Goal: Transaction & Acquisition: Purchase product/service

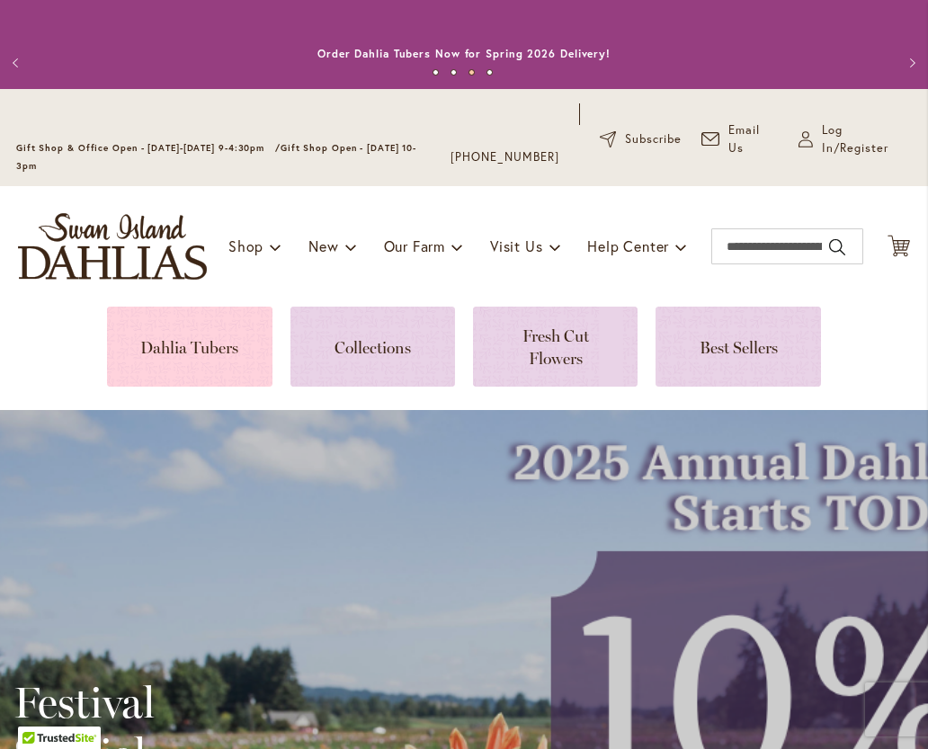
click at [183, 350] on link at bounding box center [189, 347] width 165 height 80
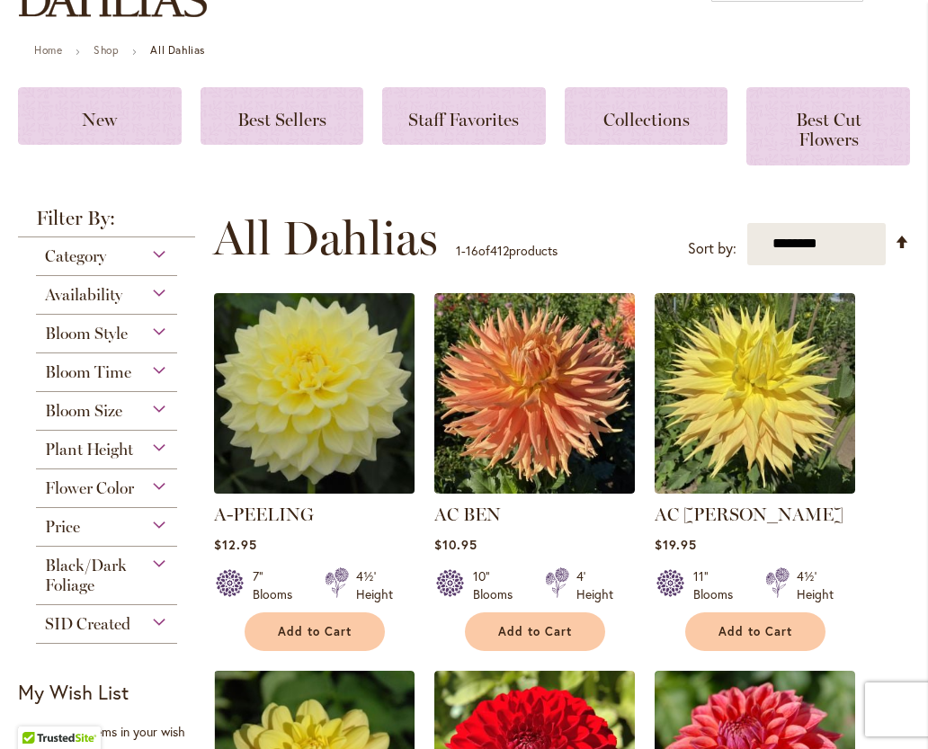
scroll to position [291, 0]
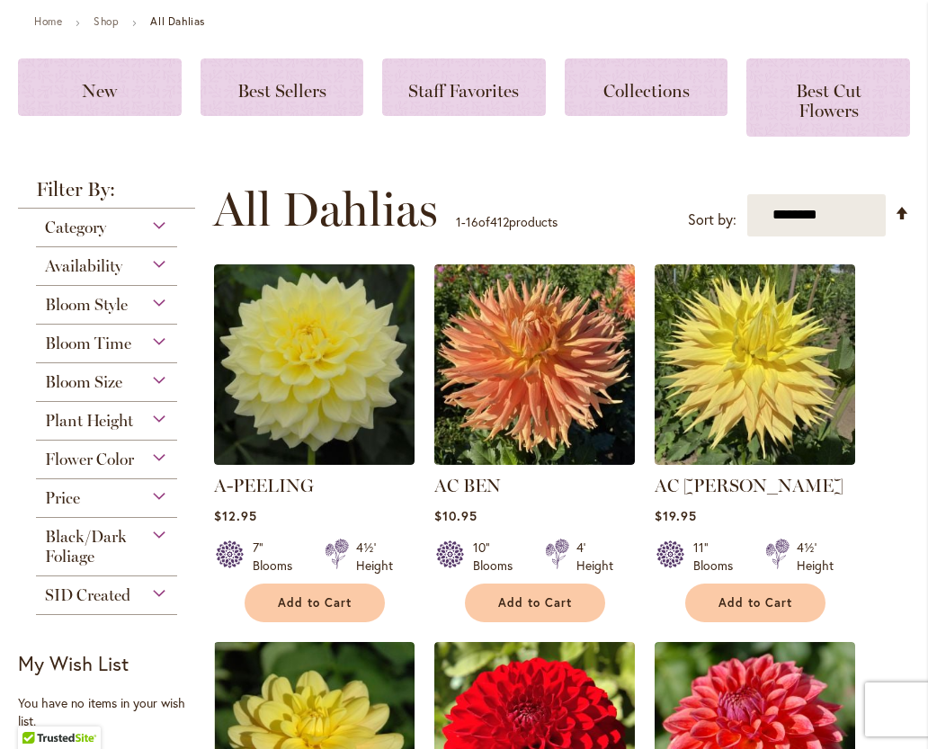
click at [161, 224] on div "Category" at bounding box center [106, 223] width 141 height 29
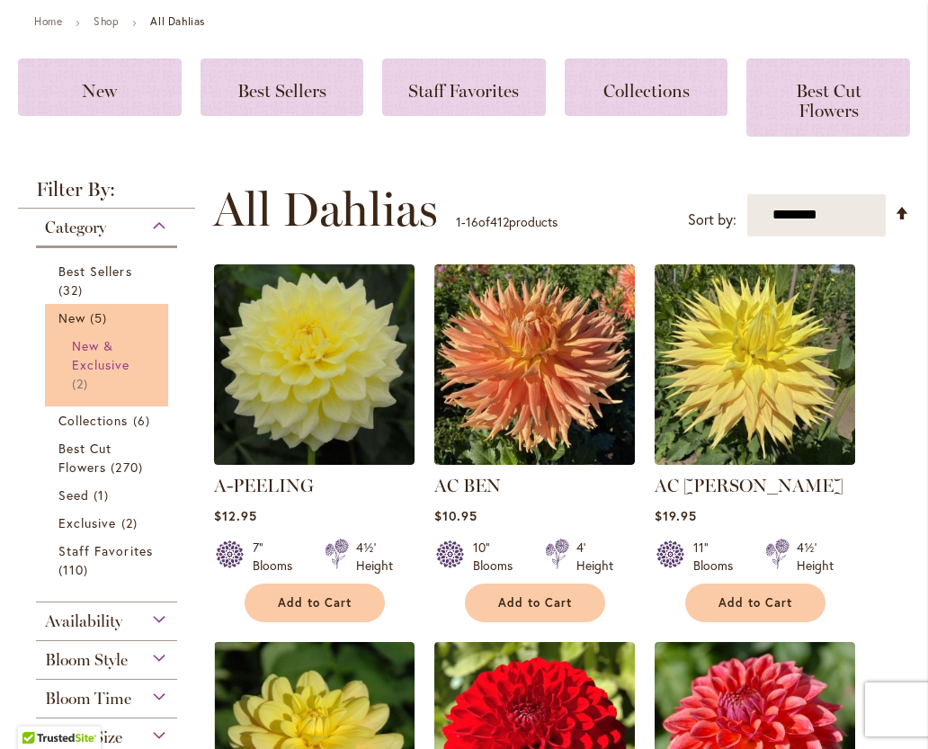
click at [94, 348] on span "New & Exclusive" at bounding box center [101, 355] width 58 height 36
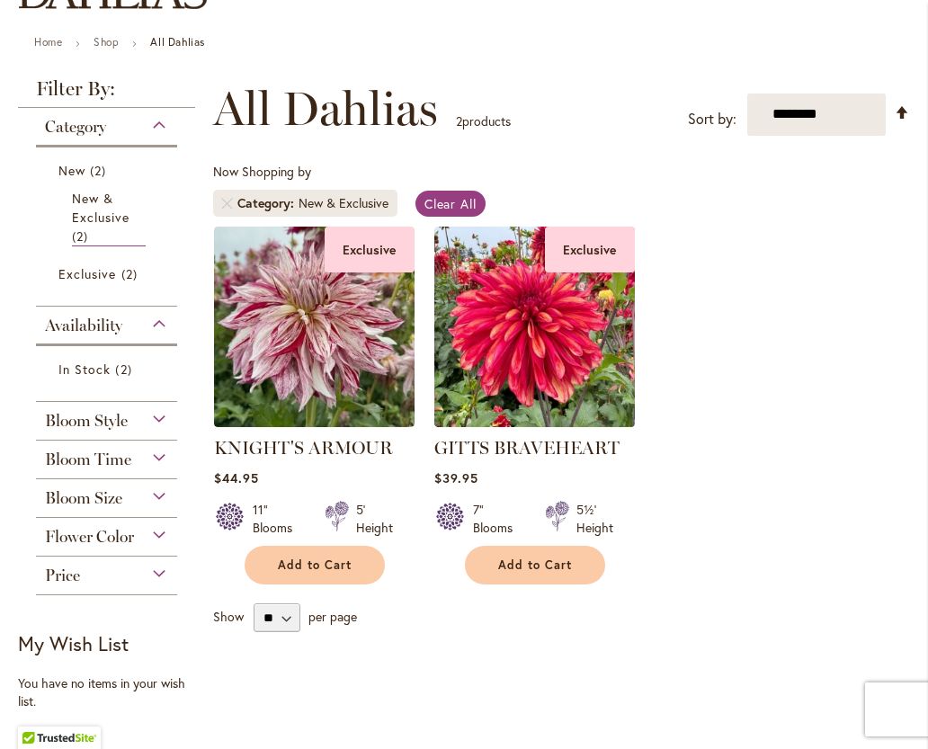
scroll to position [291, 0]
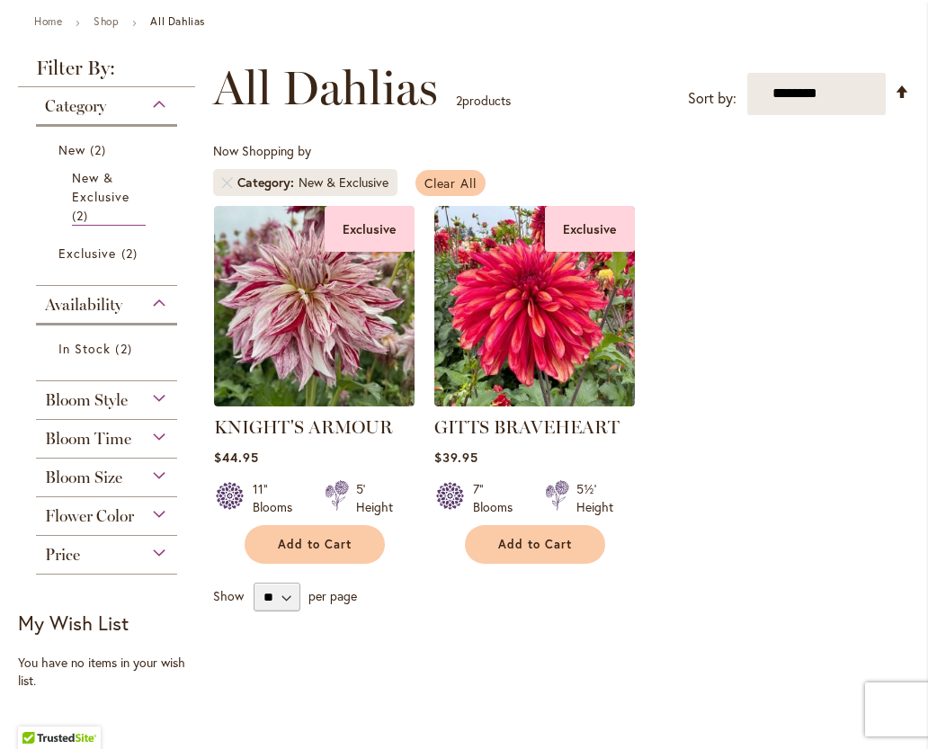
click at [460, 183] on span "Clear All" at bounding box center [450, 182] width 53 height 17
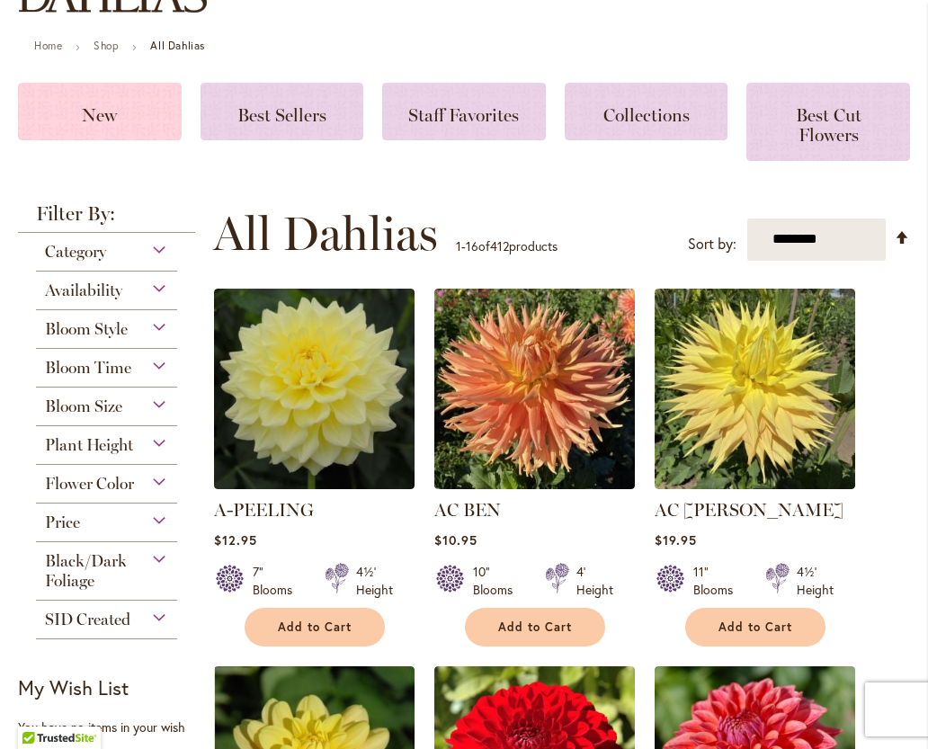
scroll to position [291, 0]
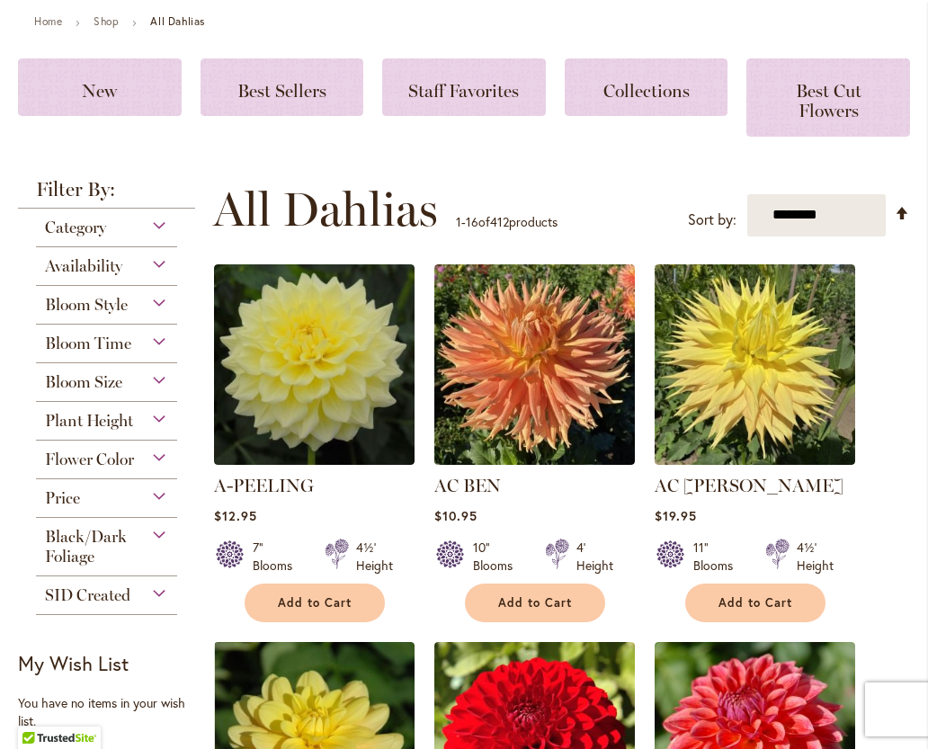
click at [159, 380] on div "Bloom Size" at bounding box center [106, 377] width 141 height 29
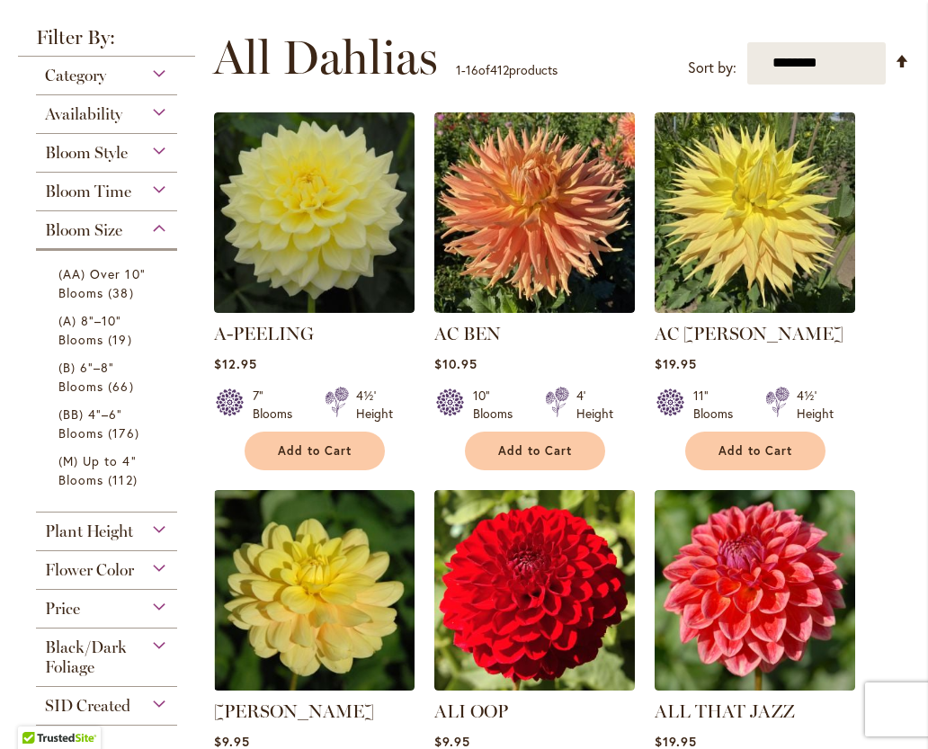
scroll to position [486, 0]
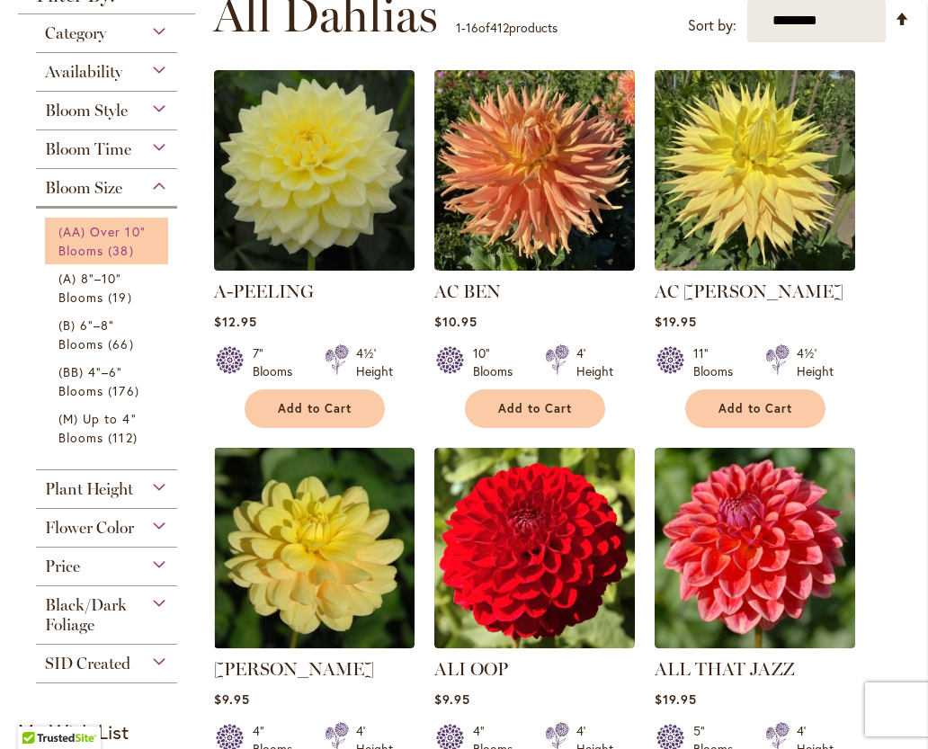
click at [110, 239] on link "(AA) Over 10" Blooms 38 items" at bounding box center [108, 241] width 101 height 38
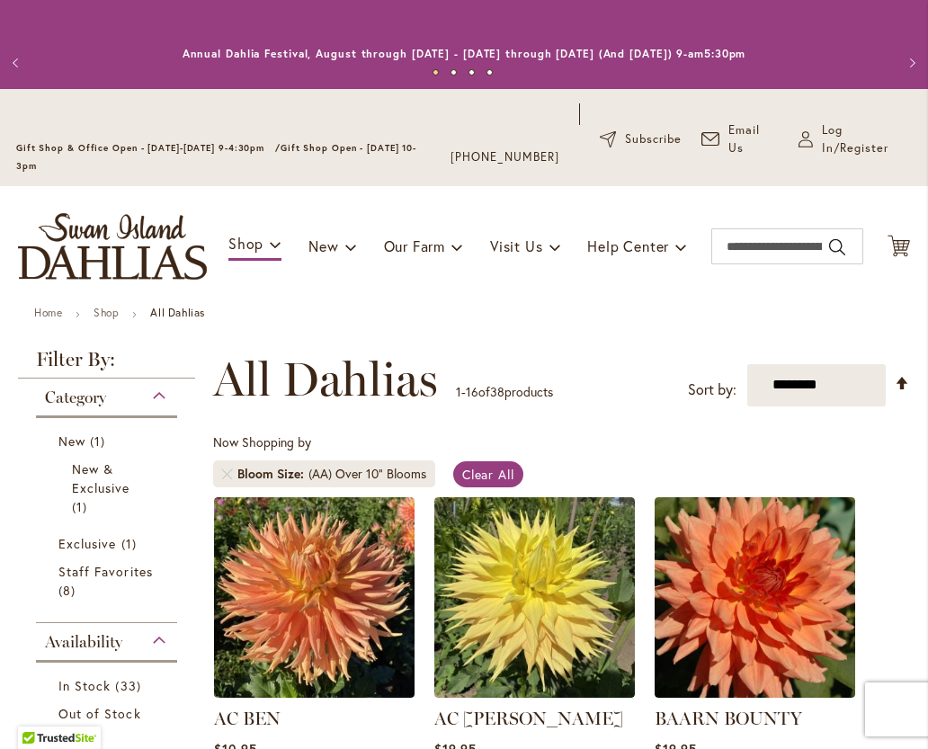
type input "**********"
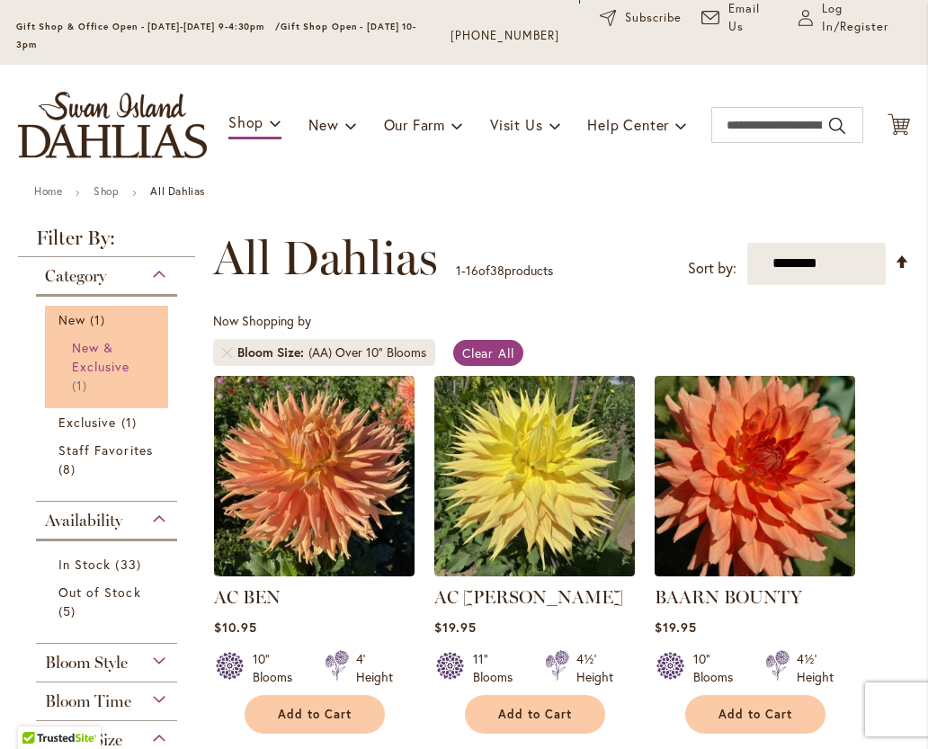
scroll to position [194, 0]
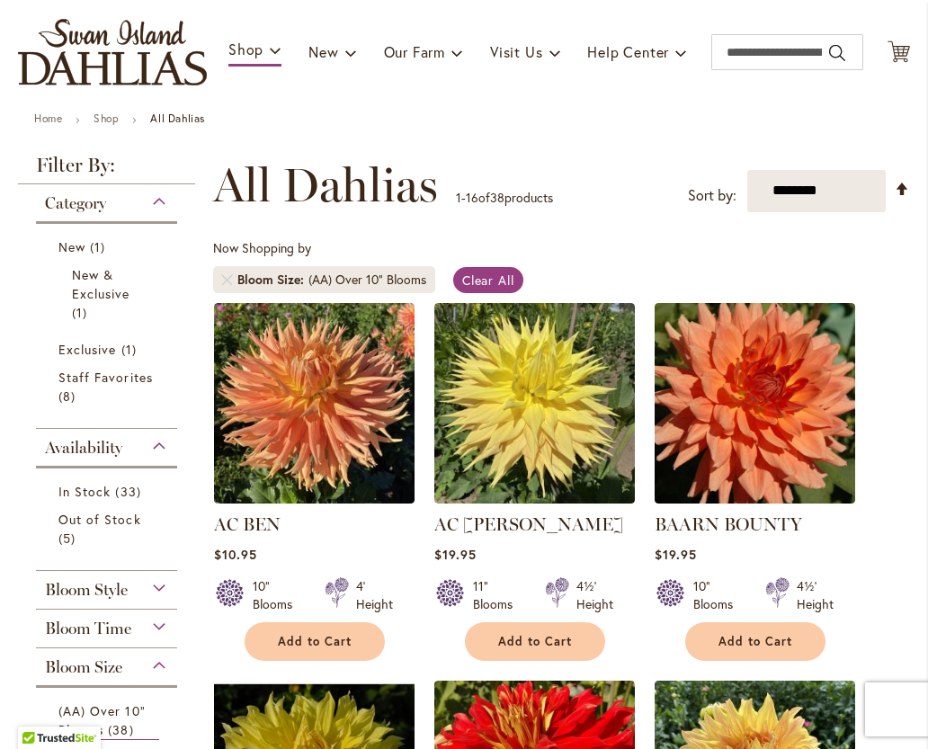
click at [163, 194] on div "Category" at bounding box center [106, 198] width 141 height 29
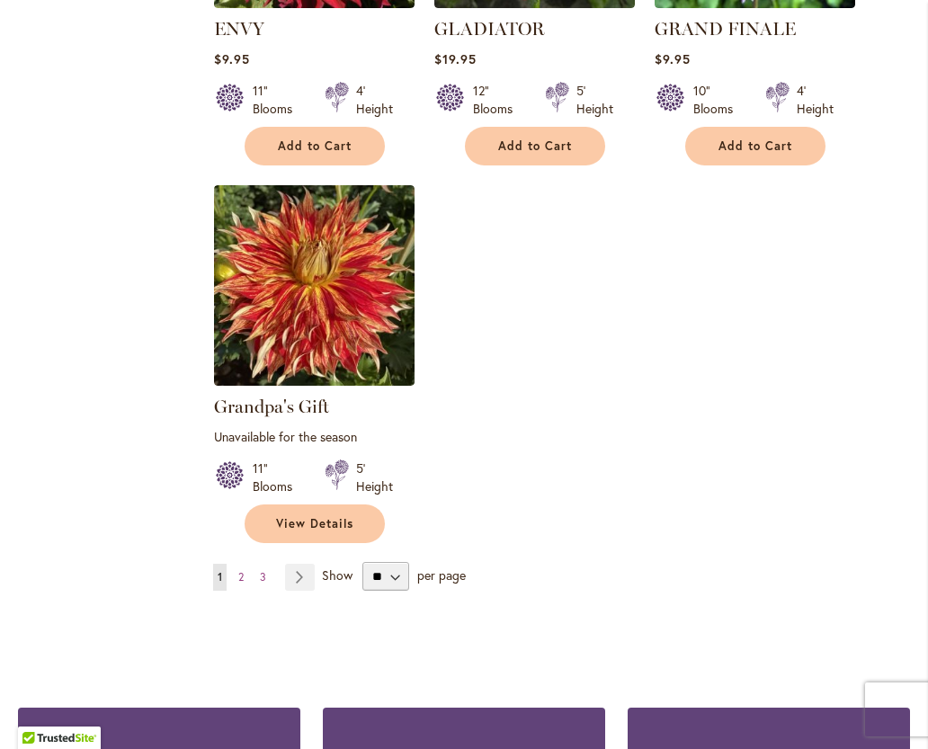
scroll to position [2227, 0]
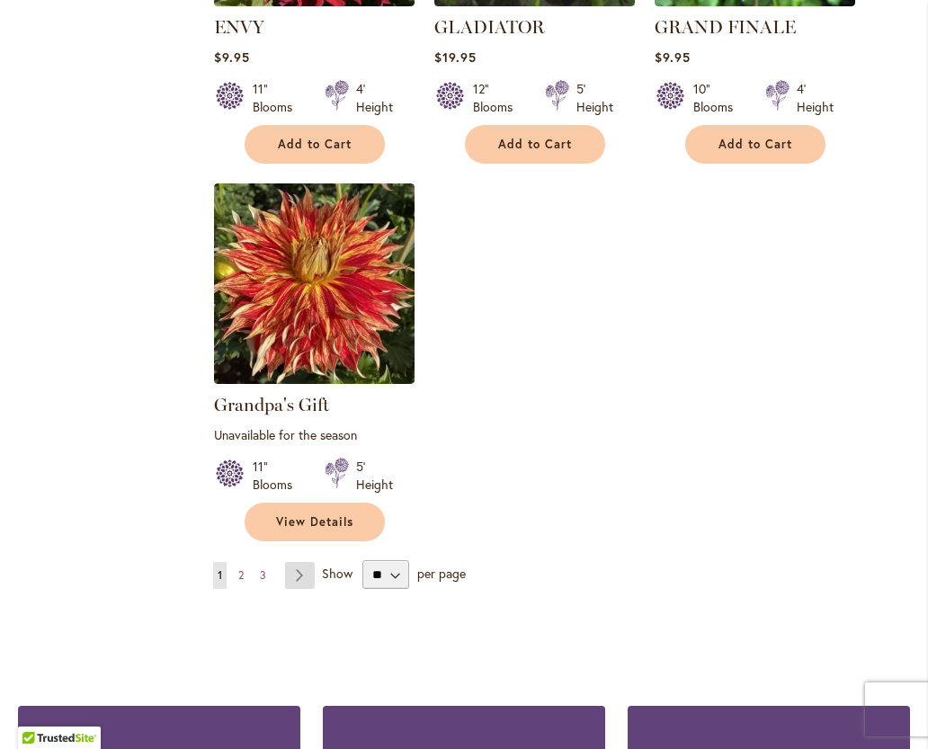
click at [299, 572] on link "Page Next" at bounding box center [300, 575] width 30 height 27
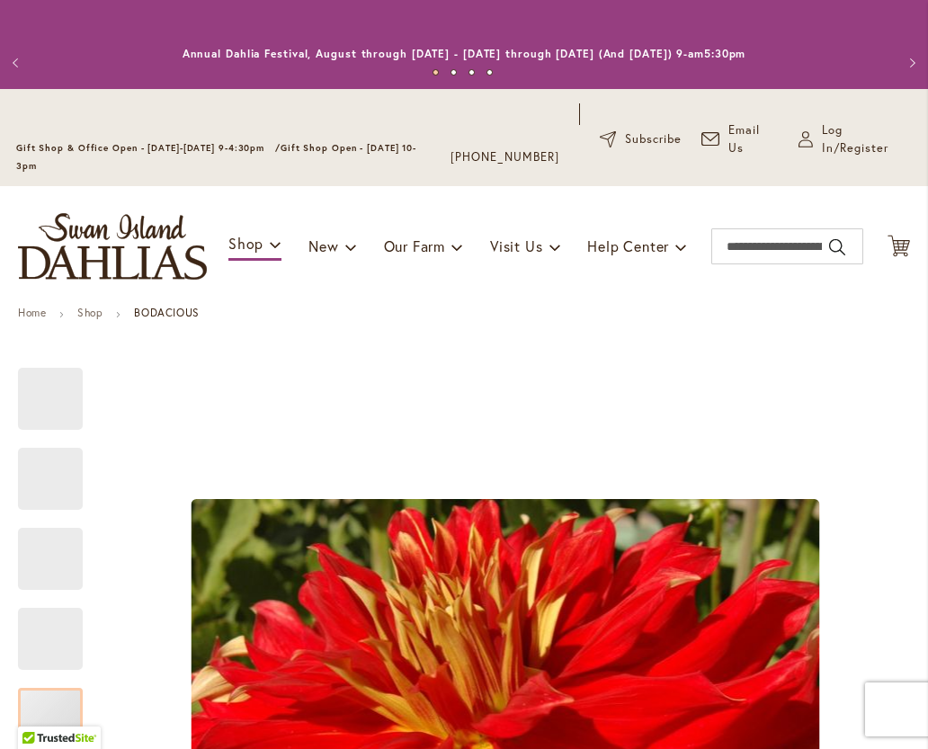
type input "**********"
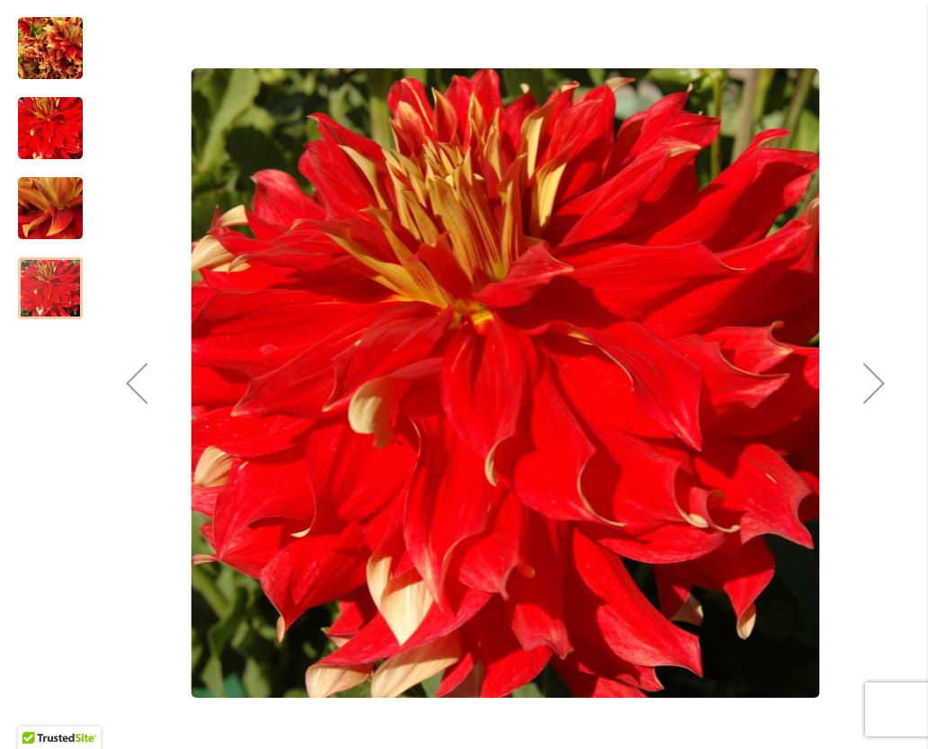
scroll to position [433, 0]
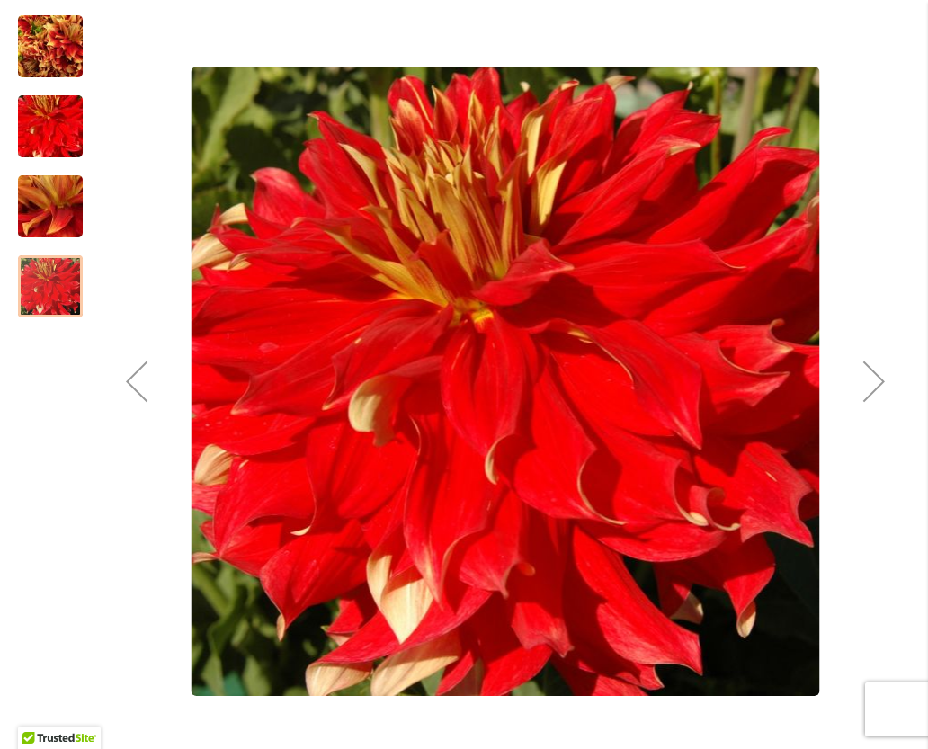
click at [875, 388] on div "Next" at bounding box center [874, 381] width 72 height 72
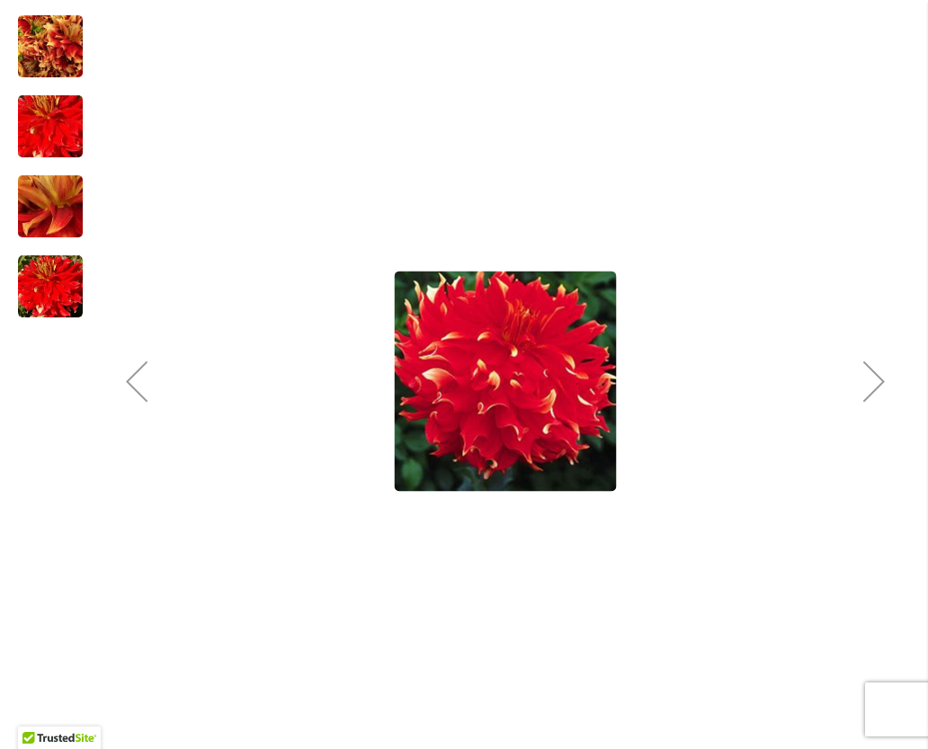
click at [880, 399] on div "Next" at bounding box center [874, 381] width 72 height 72
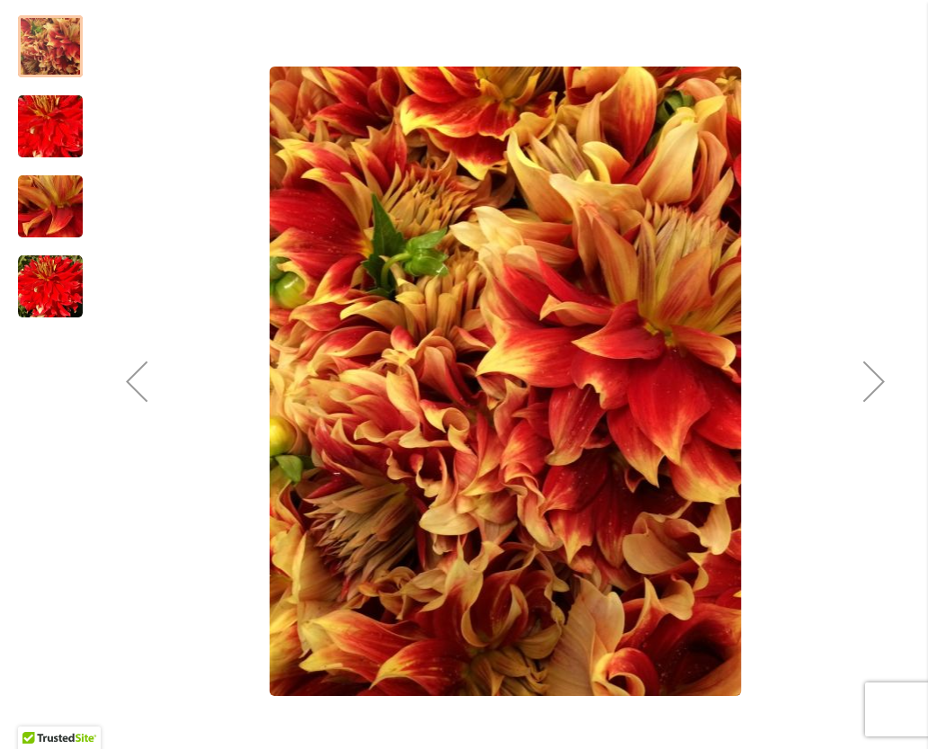
click at [870, 393] on div "Next" at bounding box center [874, 381] width 72 height 72
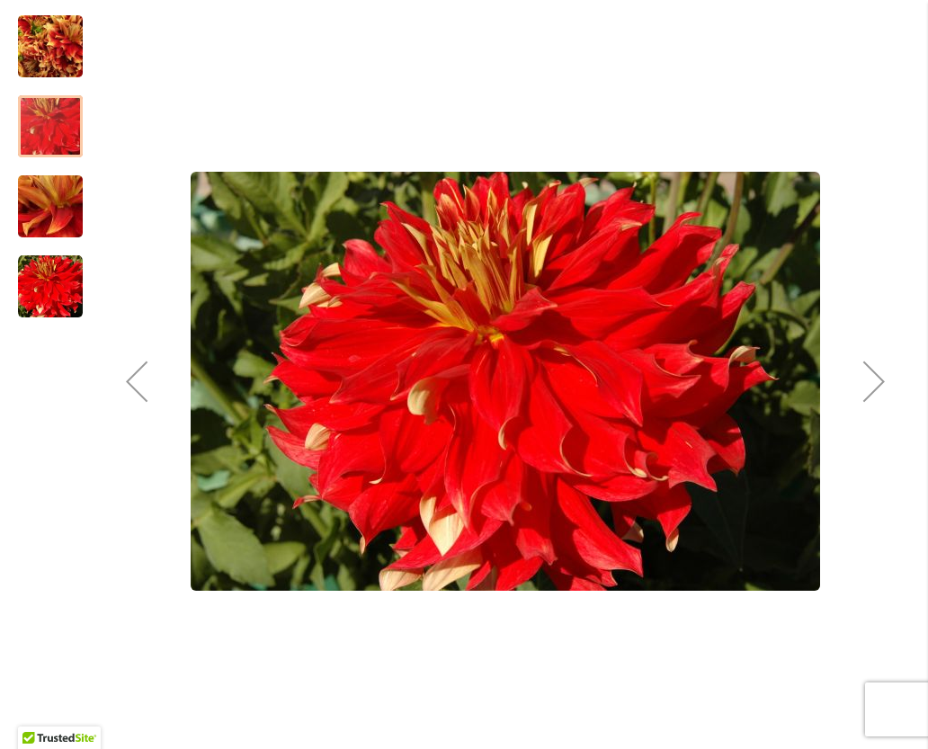
click at [876, 388] on div "Next" at bounding box center [874, 381] width 72 height 72
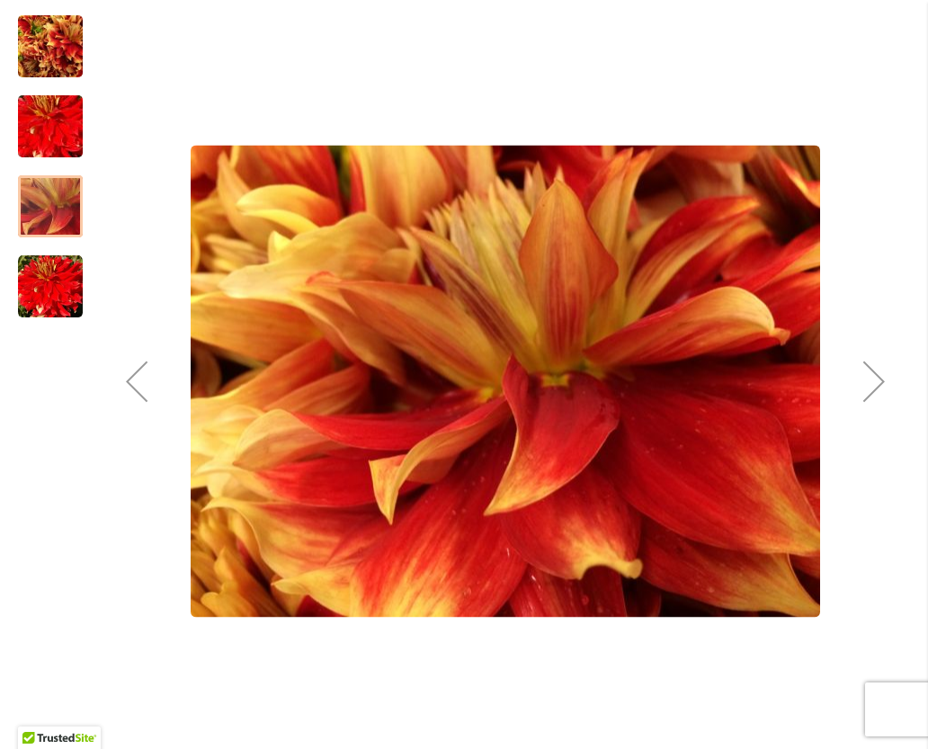
click at [865, 393] on div "Next" at bounding box center [874, 381] width 72 height 72
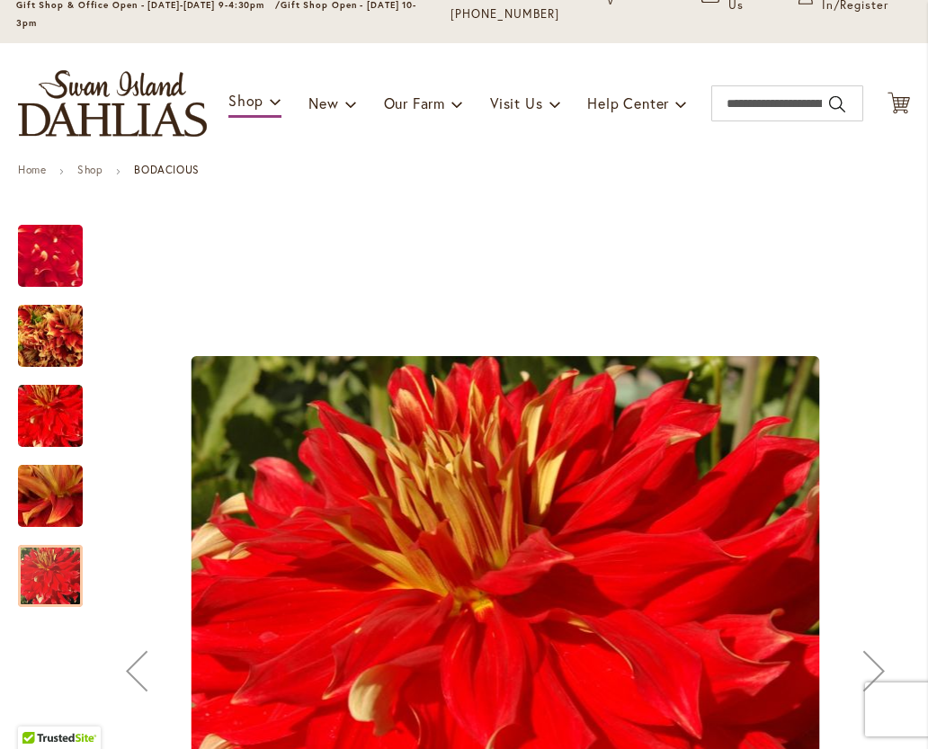
scroll to position [0, 0]
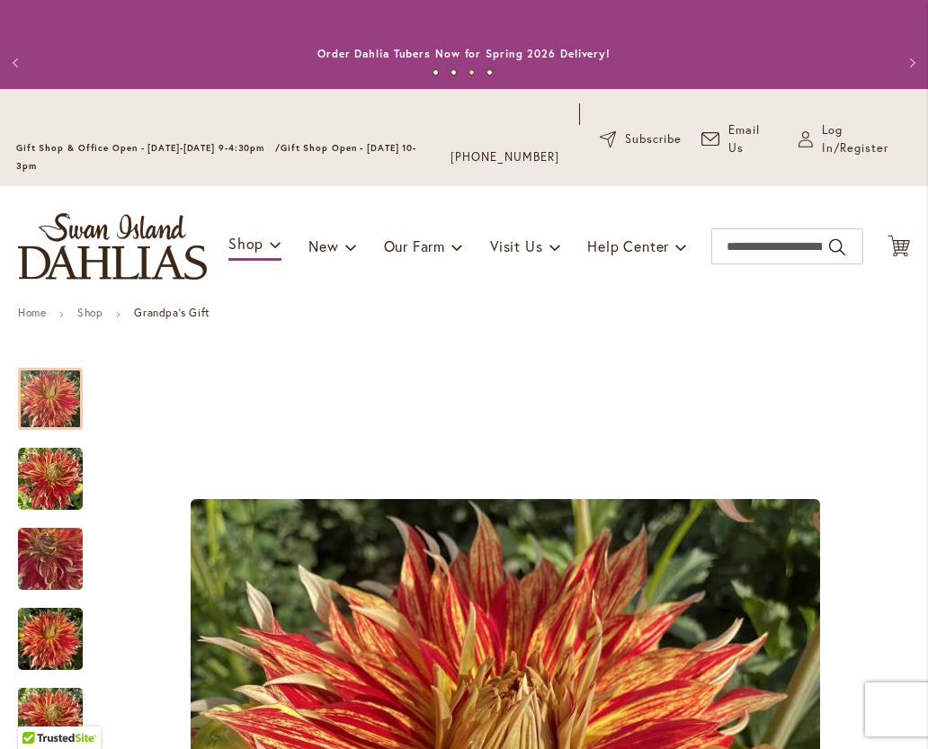
type input "**********"
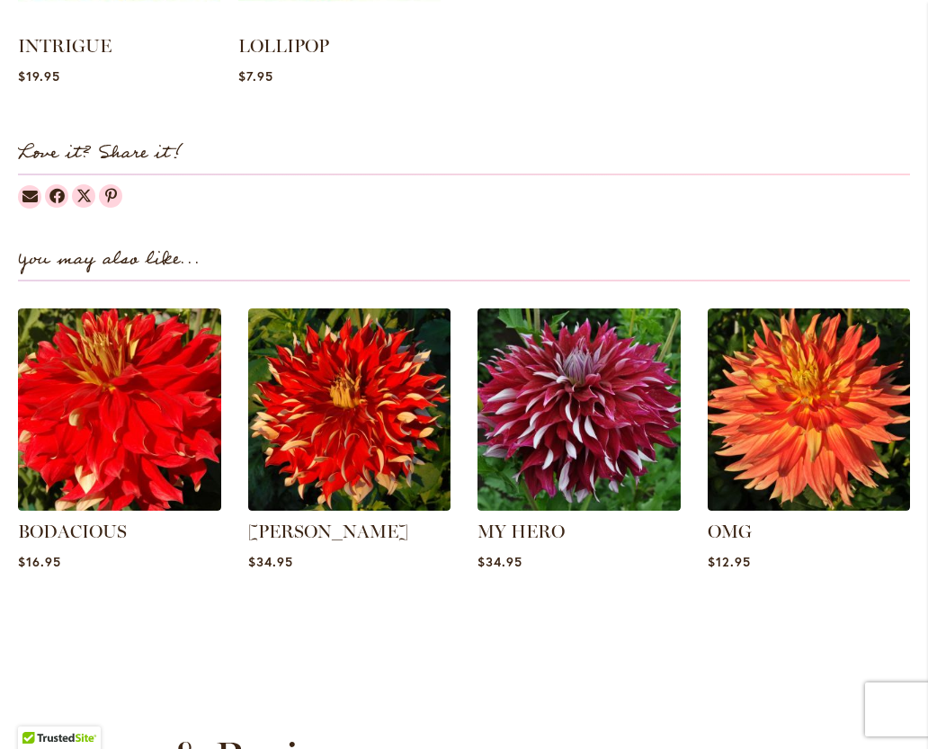
scroll to position [2101, 0]
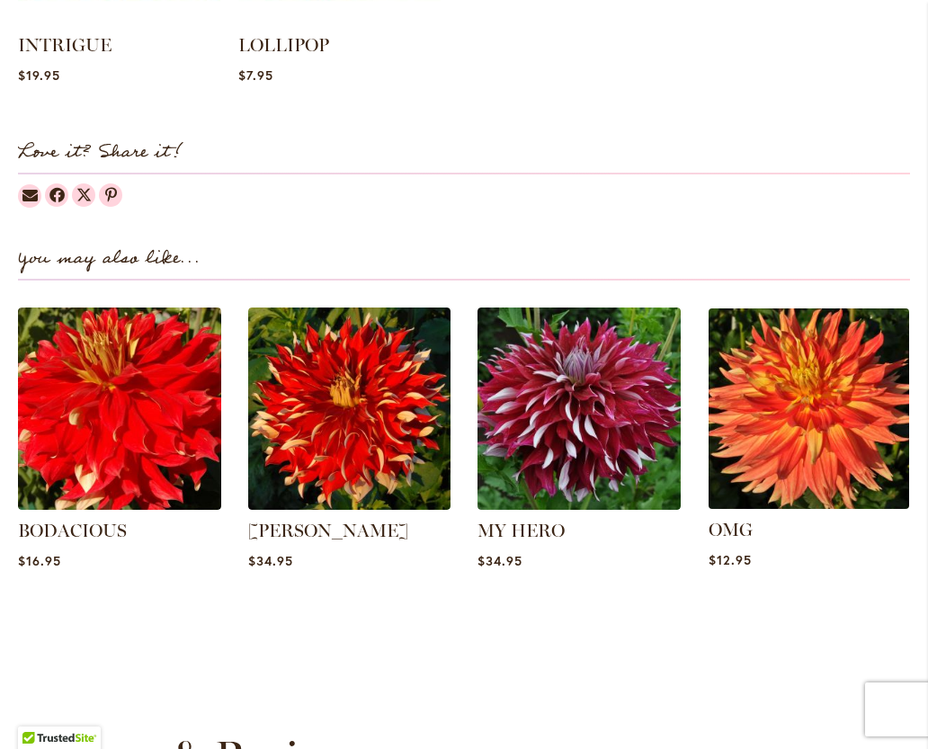
click at [819, 432] on img at bounding box center [808, 408] width 211 height 211
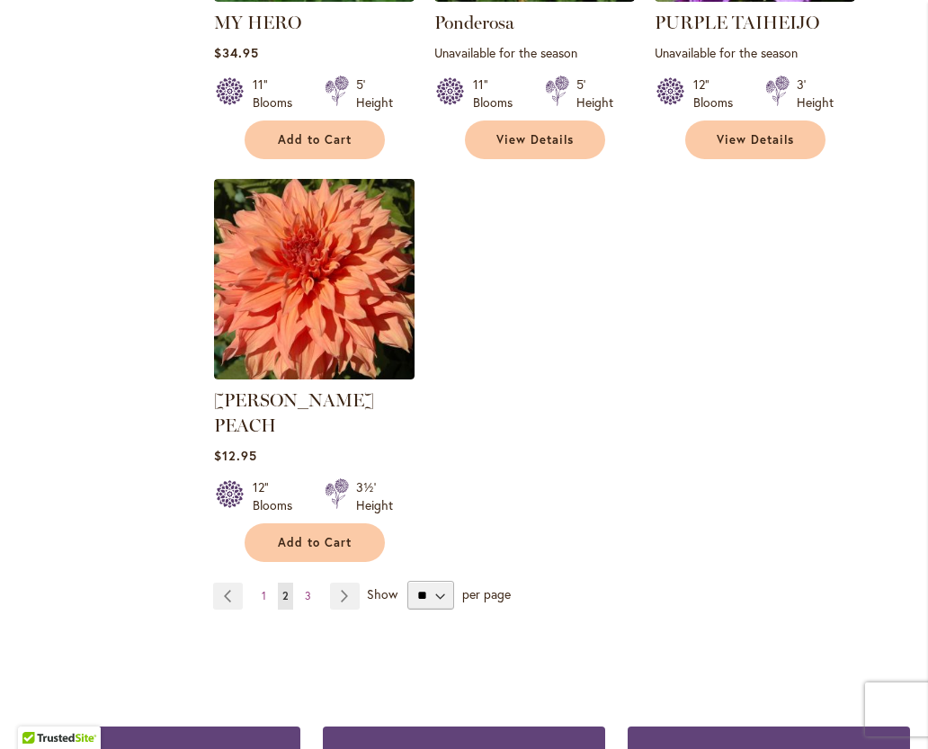
scroll to position [2207, 0]
click at [339, 583] on link "Page Next" at bounding box center [345, 596] width 30 height 27
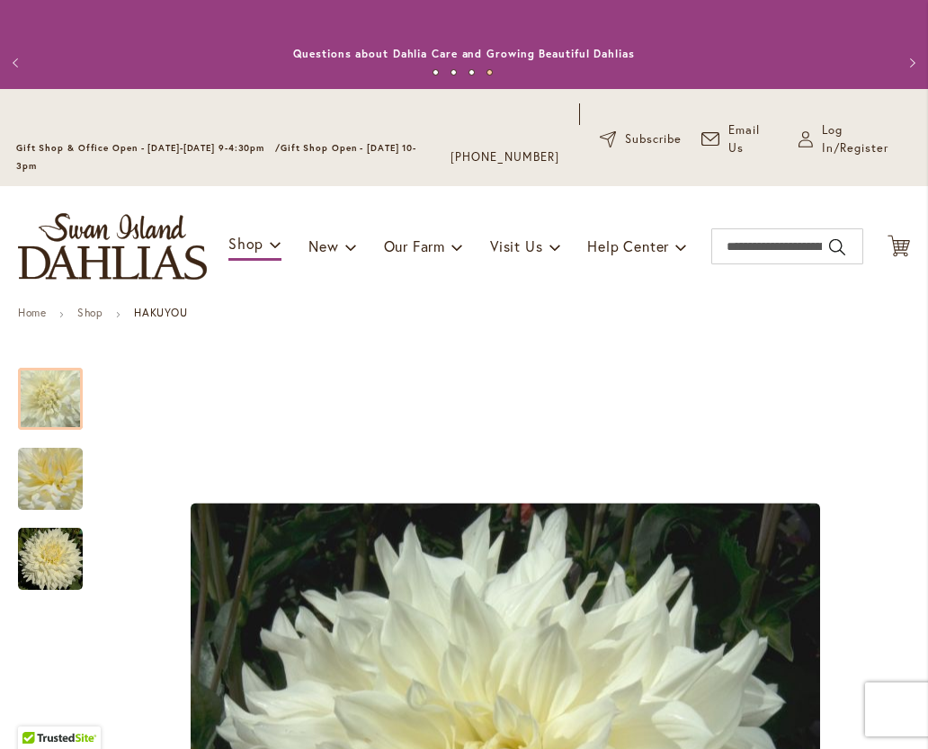
type input "**********"
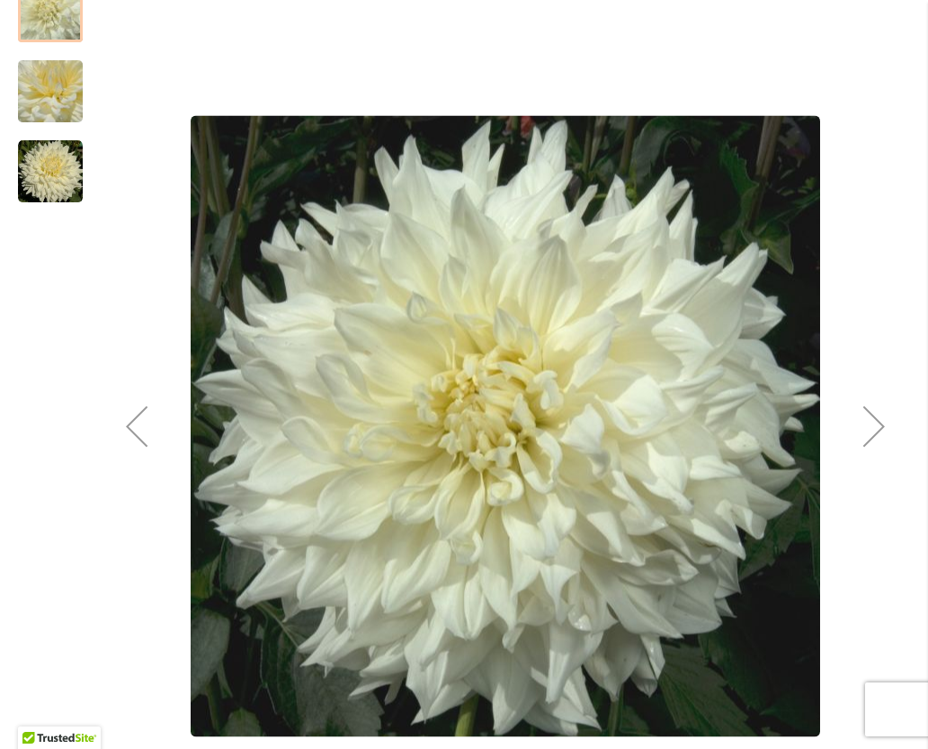
scroll to position [293, 0]
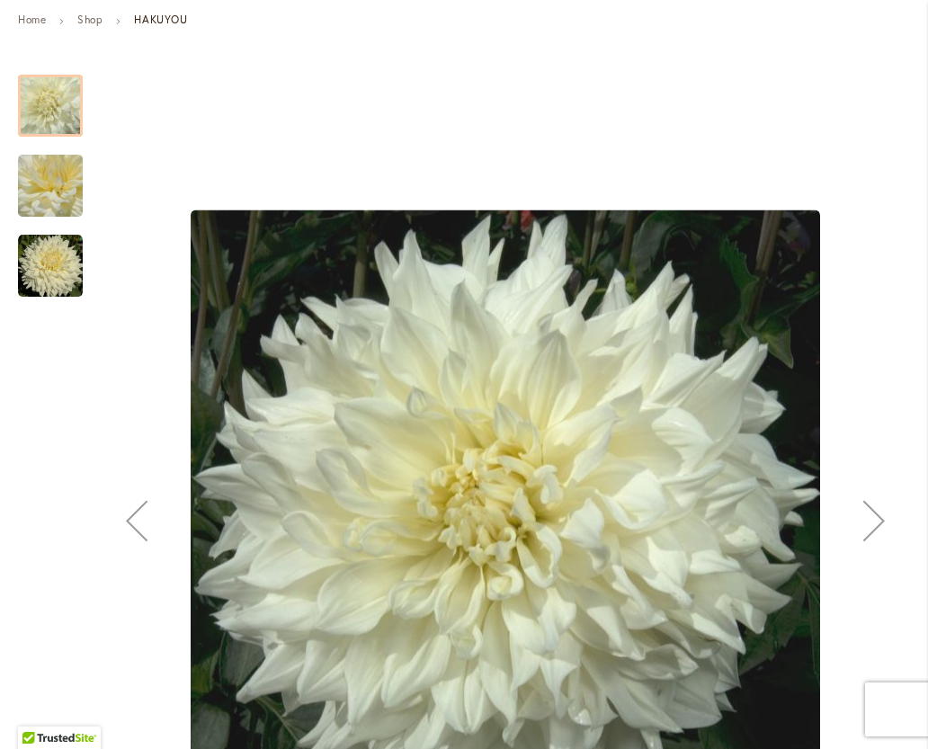
click at [888, 525] on div "Next" at bounding box center [874, 521] width 72 height 72
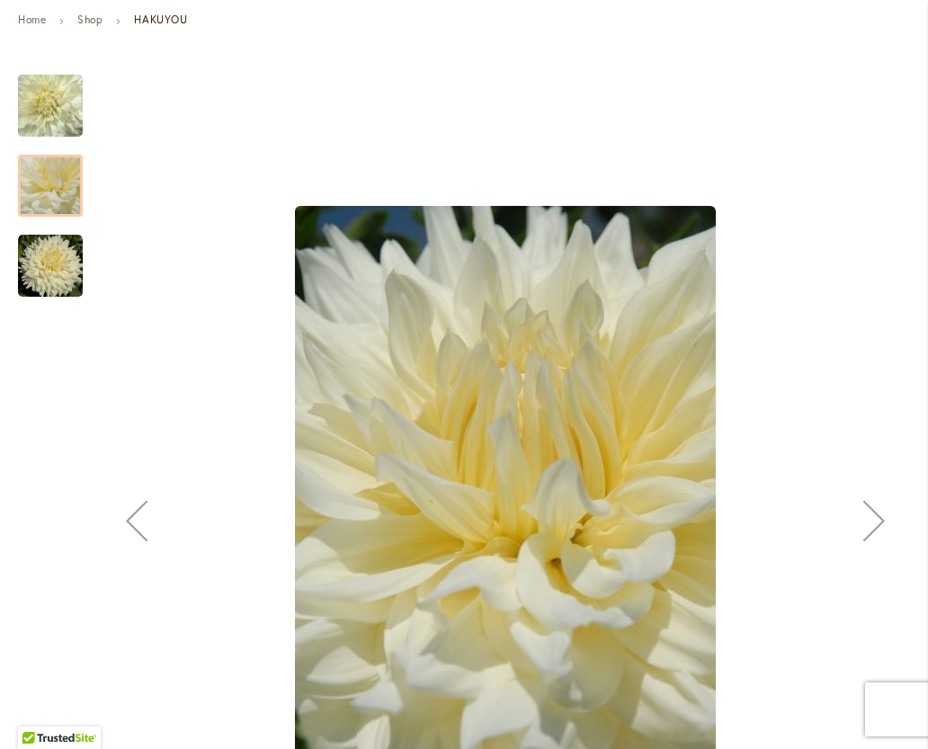
click at [889, 524] on div "Next" at bounding box center [874, 521] width 72 height 72
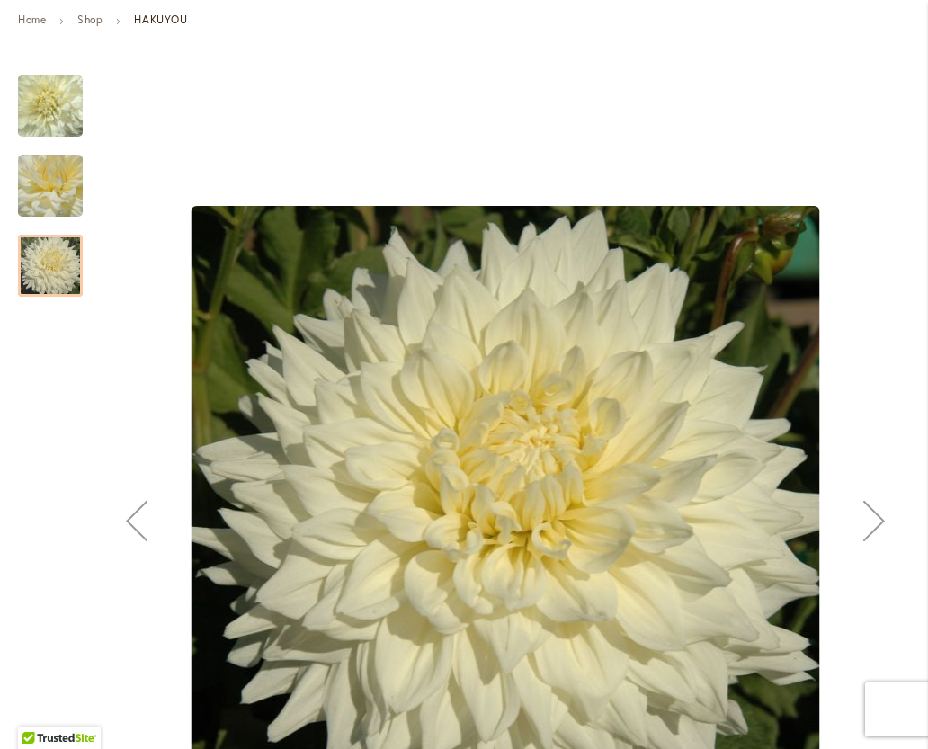
click at [876, 536] on div "Next" at bounding box center [874, 521] width 72 height 72
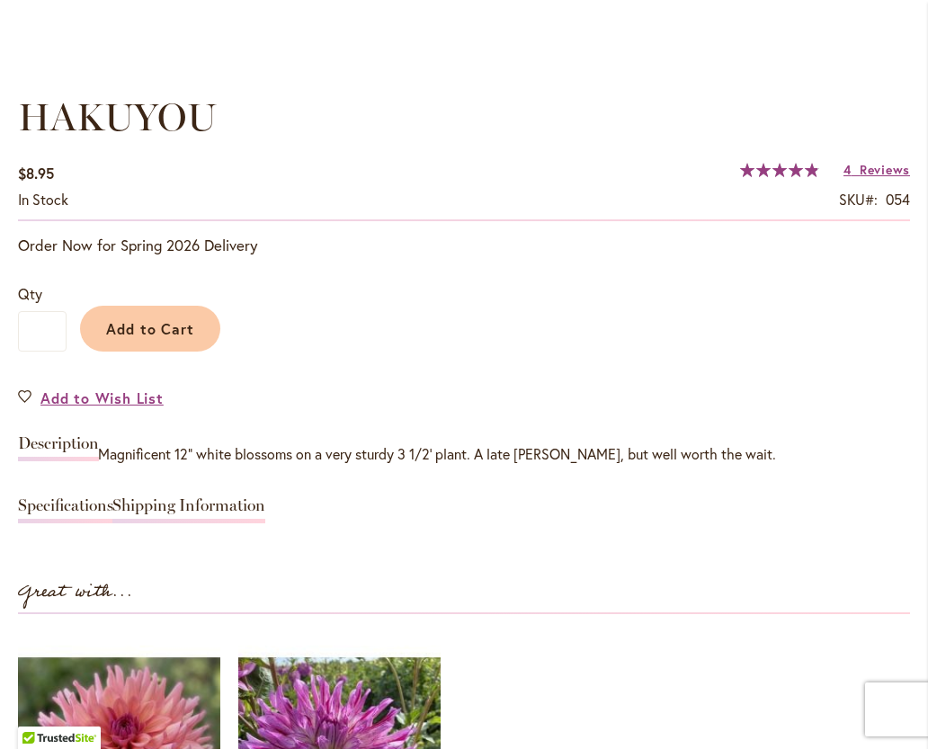
scroll to position [1228, 0]
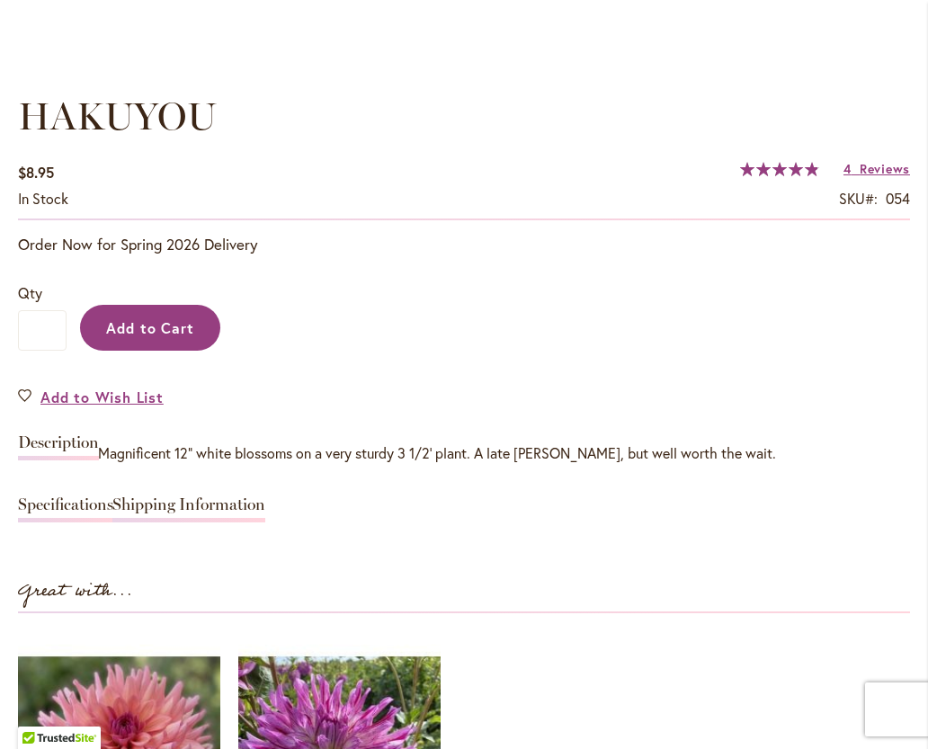
click at [137, 334] on span "Add to Cart" at bounding box center [150, 327] width 89 height 19
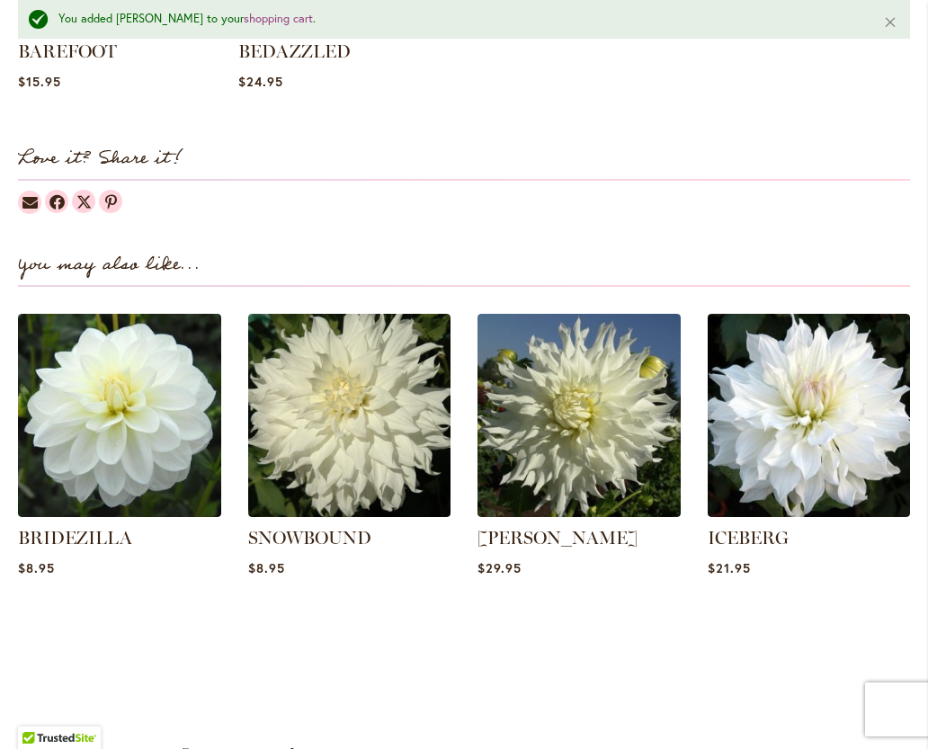
scroll to position [2128, 0]
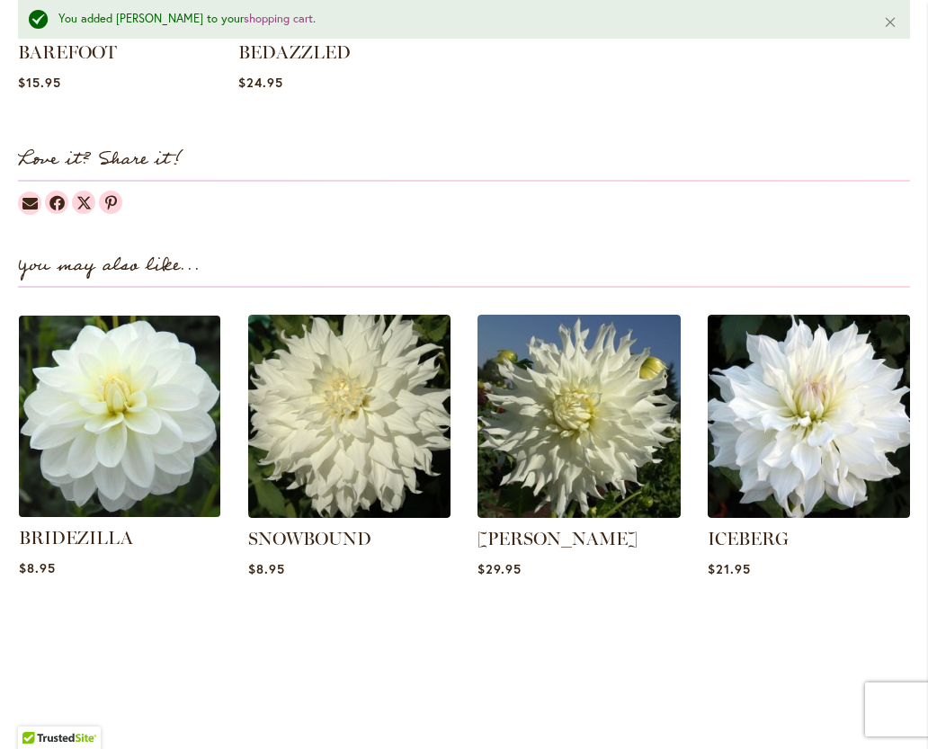
click at [84, 442] on img at bounding box center [118, 416] width 211 height 211
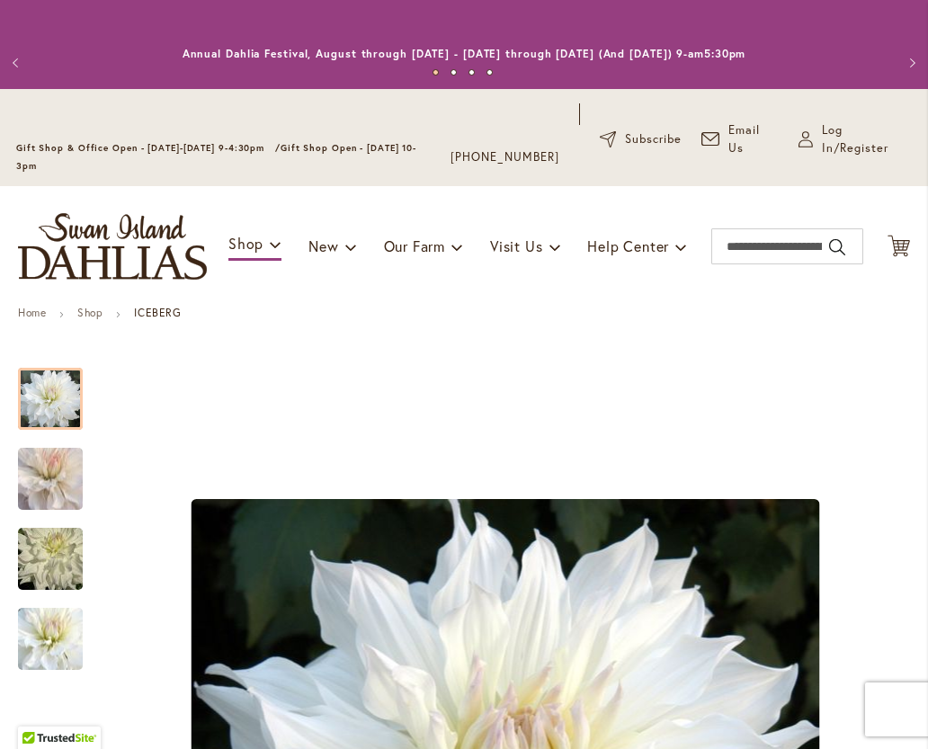
type input "**********"
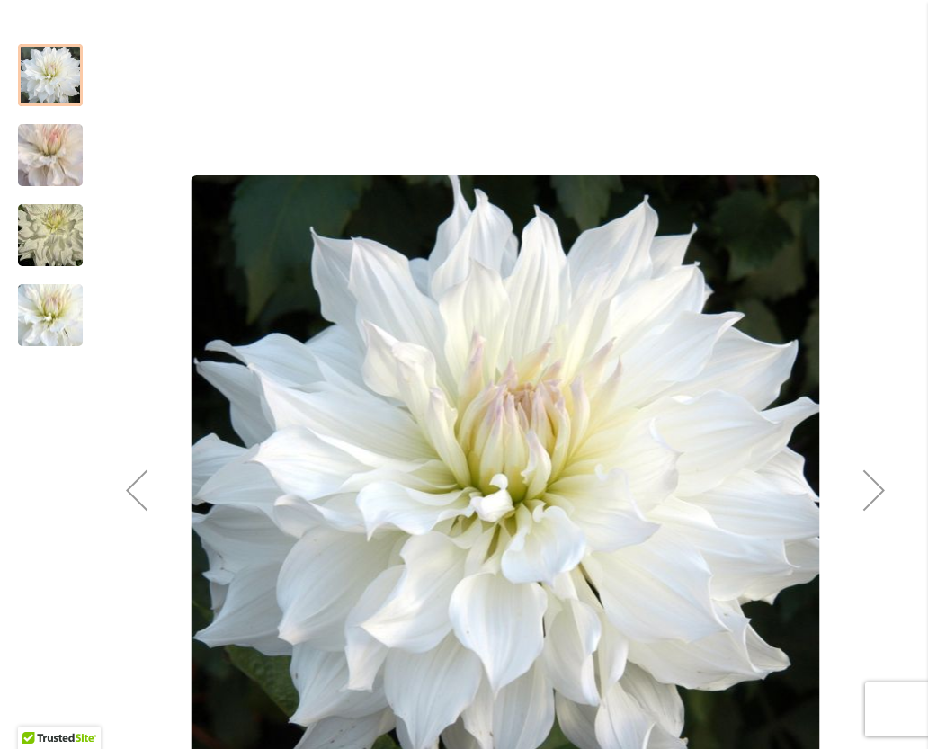
scroll to position [326, 0]
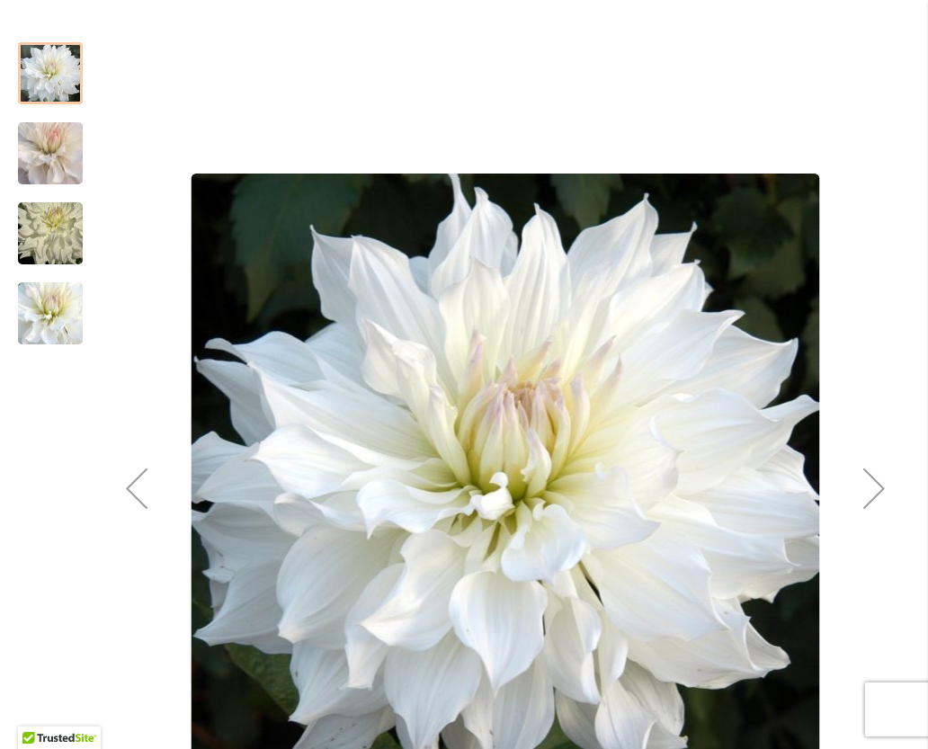
click at [872, 477] on div "Next" at bounding box center [874, 488] width 72 height 72
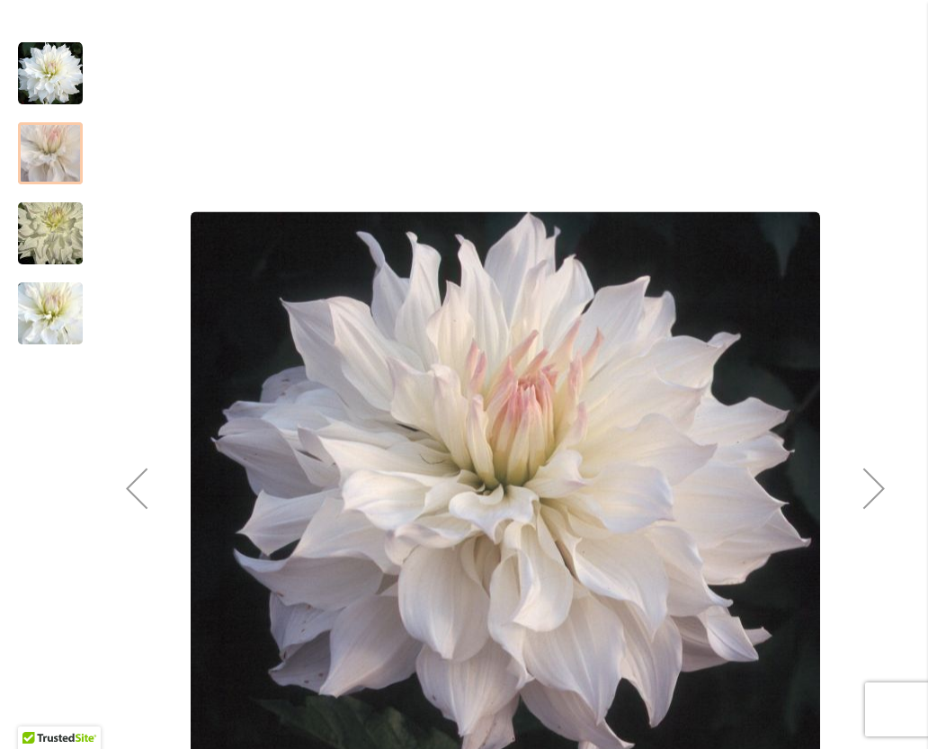
click at [870, 484] on div "Next" at bounding box center [874, 488] width 72 height 72
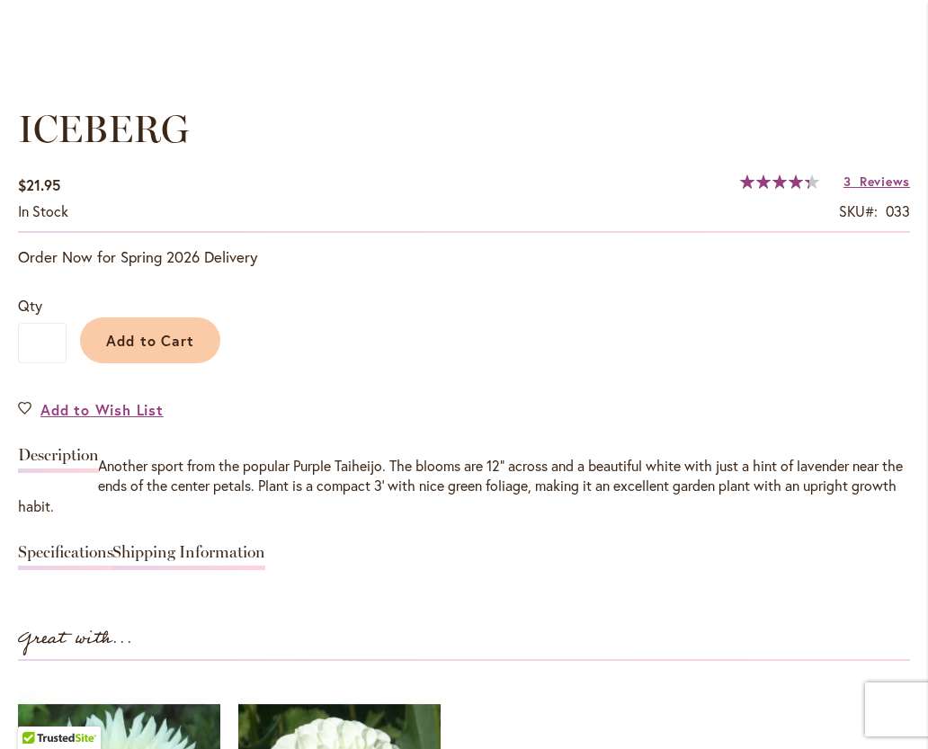
scroll to position [1214, 0]
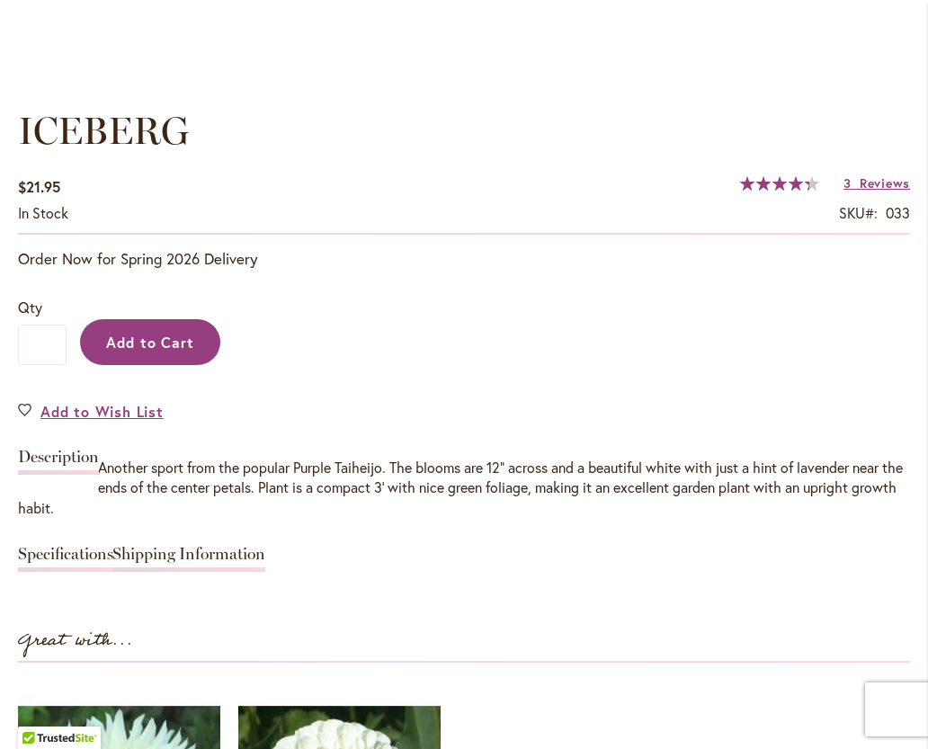
click at [131, 358] on button "Add to Cart" at bounding box center [150, 342] width 140 height 46
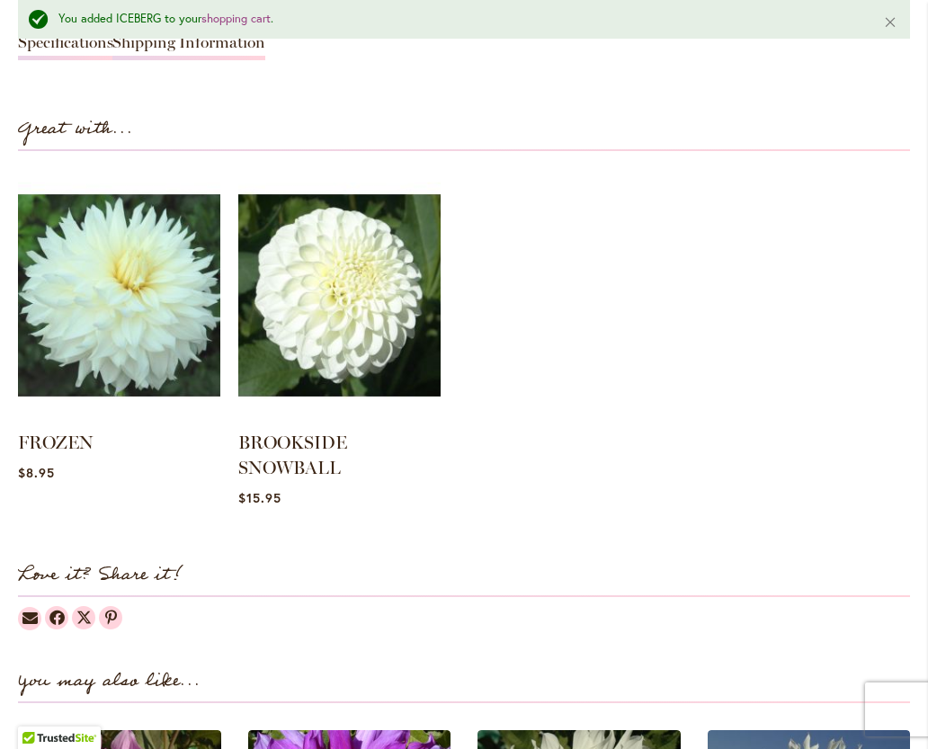
scroll to position [1773, 0]
click at [85, 332] on img at bounding box center [119, 295] width 201 height 251
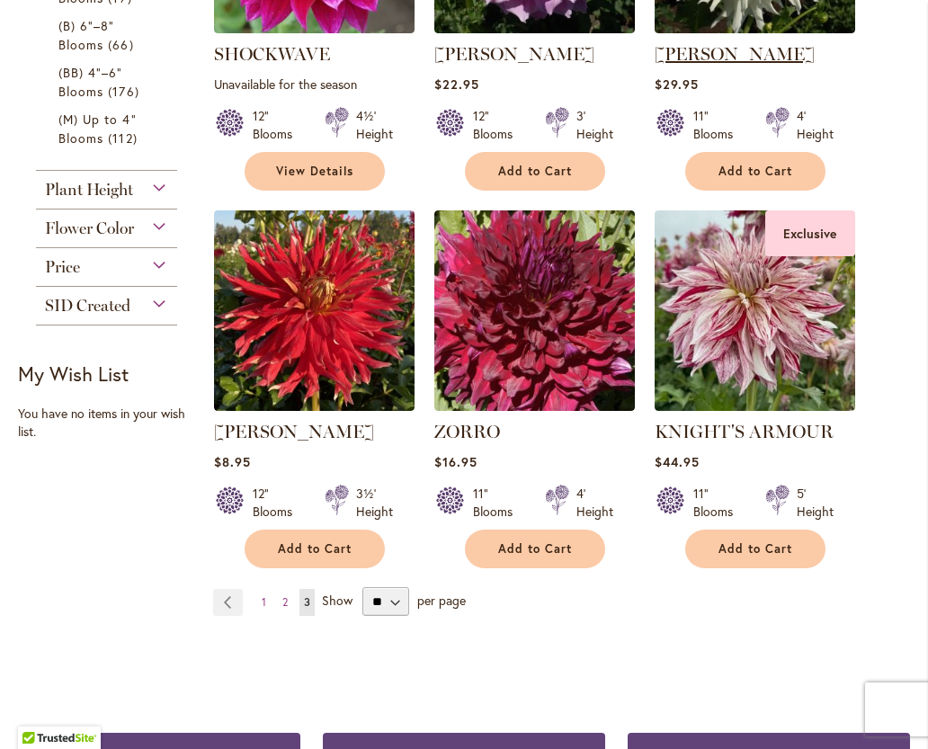
scroll to position [670, 0]
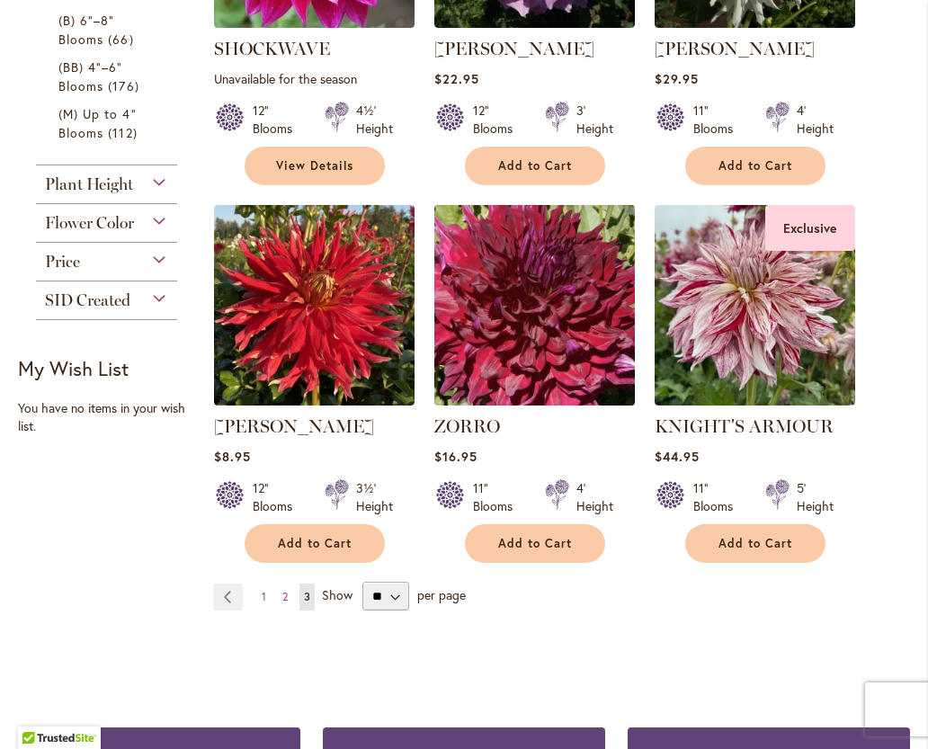
click at [520, 318] on img at bounding box center [534, 305] width 210 height 210
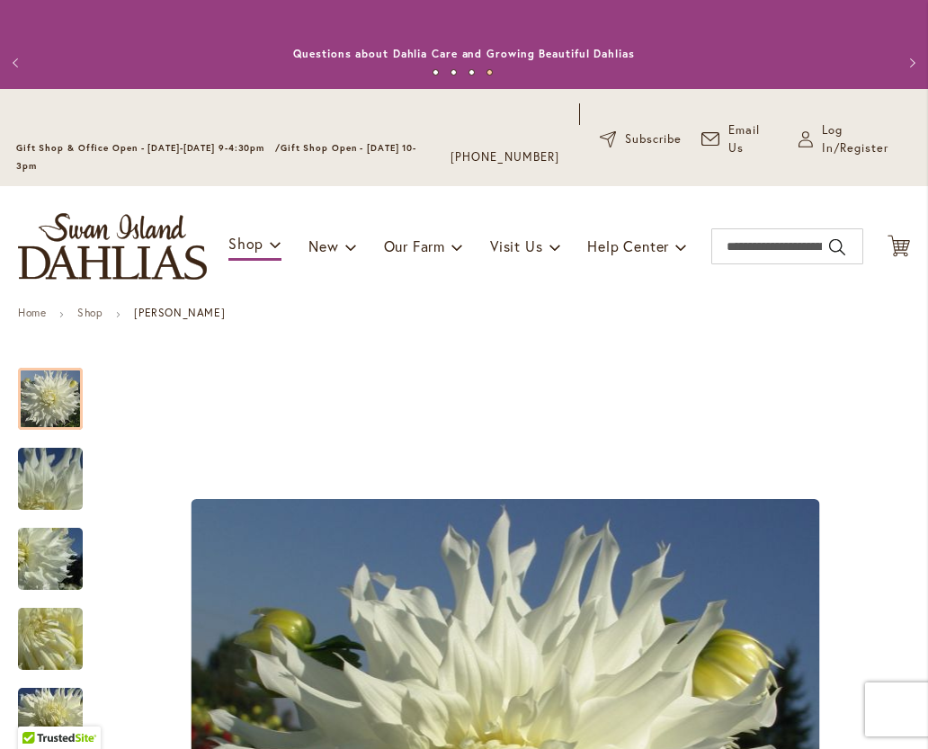
type input "**********"
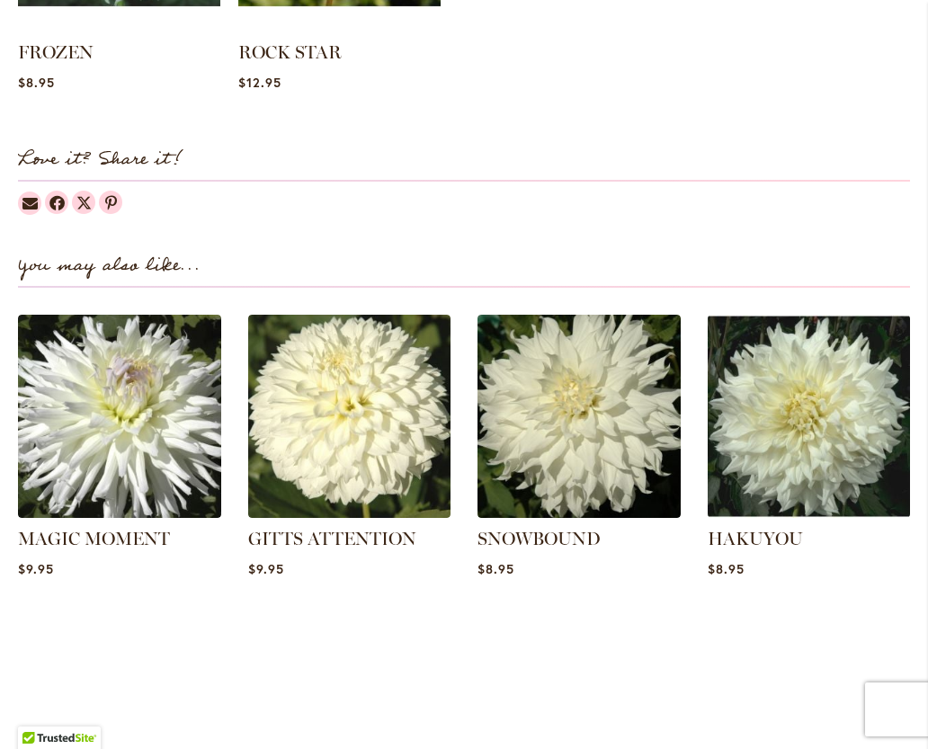
scroll to position [2096, 0]
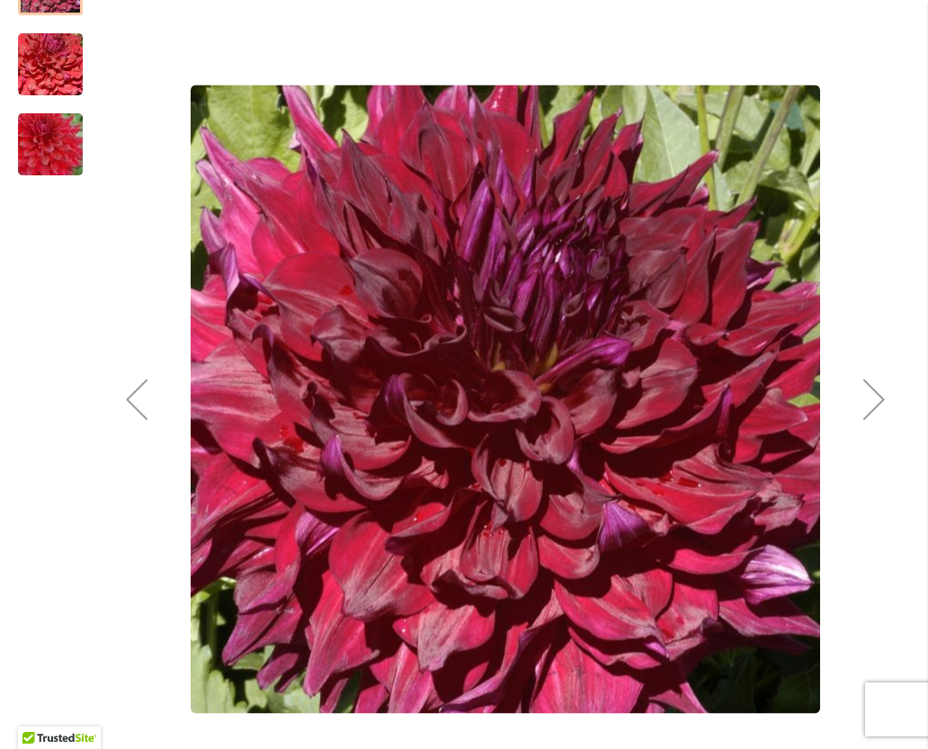
scroll to position [415, 0]
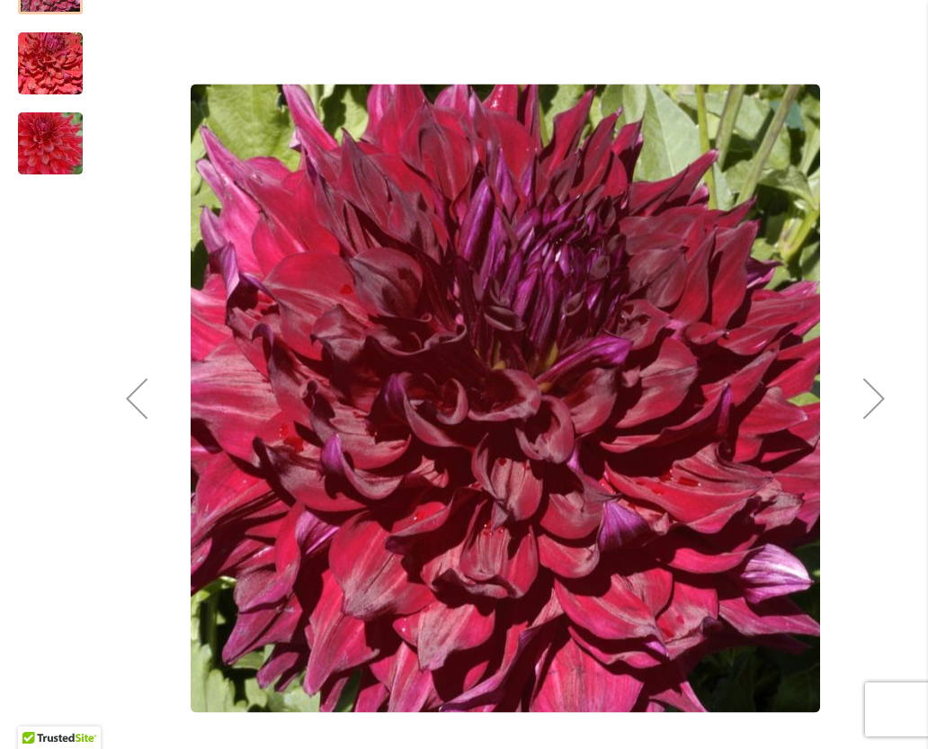
click at [868, 415] on div "Next" at bounding box center [874, 398] width 72 height 72
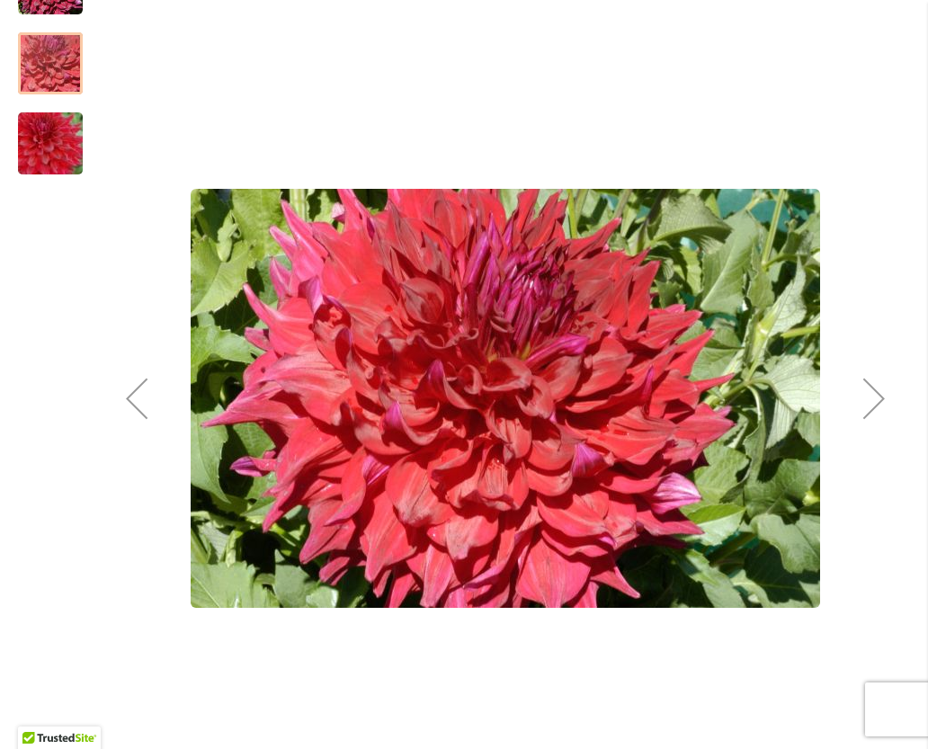
click at [852, 402] on div "Next" at bounding box center [874, 398] width 72 height 72
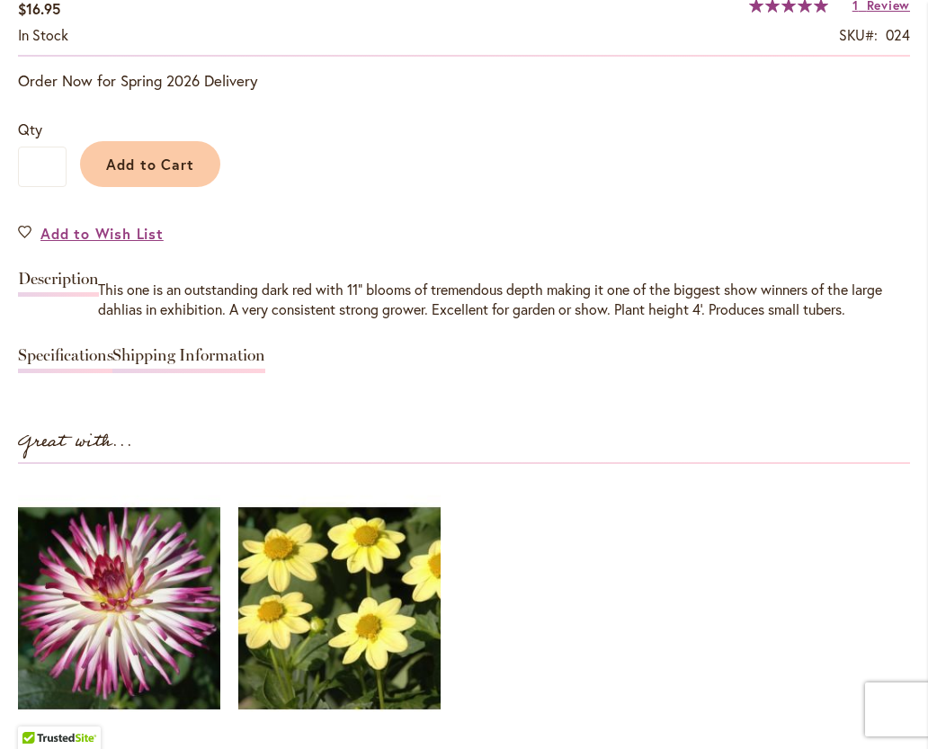
scroll to position [1390, 0]
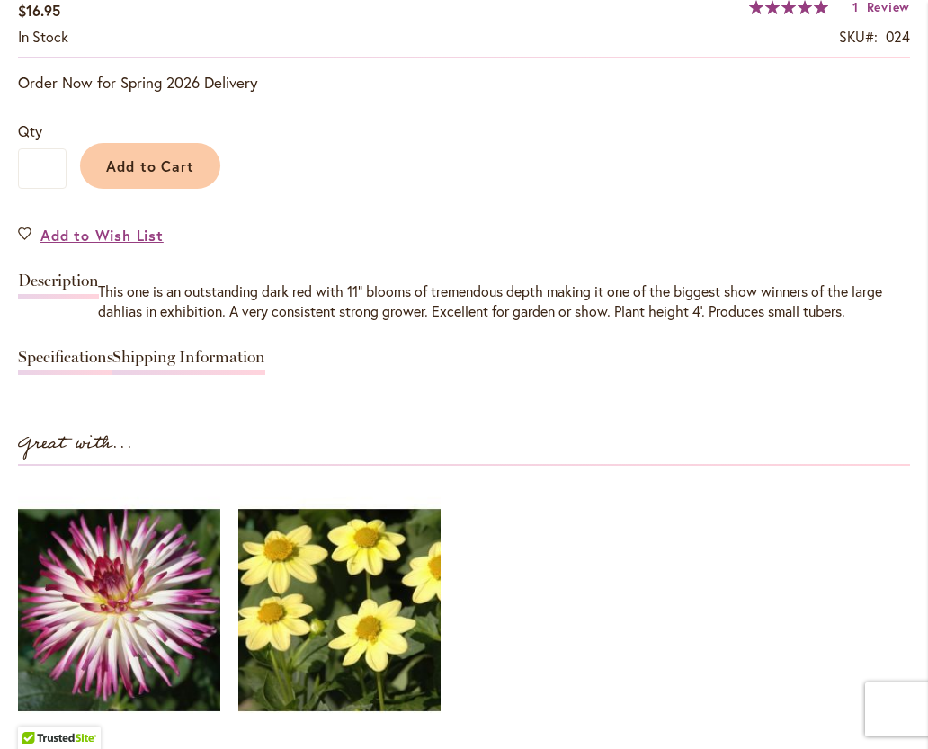
click at [128, 369] on link "Shipping Information" at bounding box center [188, 362] width 153 height 26
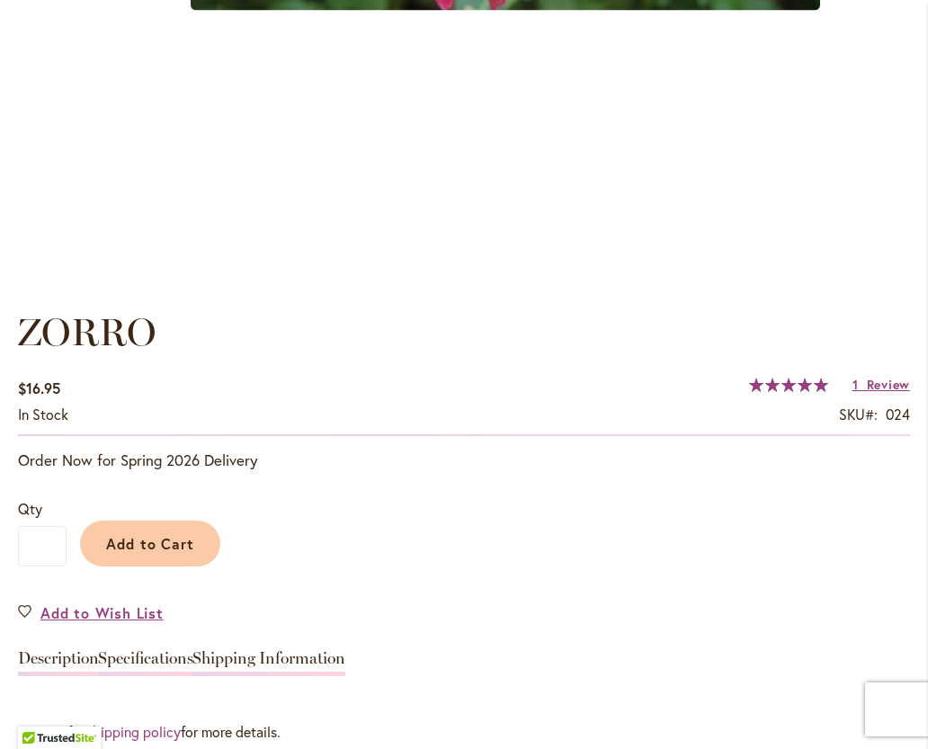
scroll to position [1013, 0]
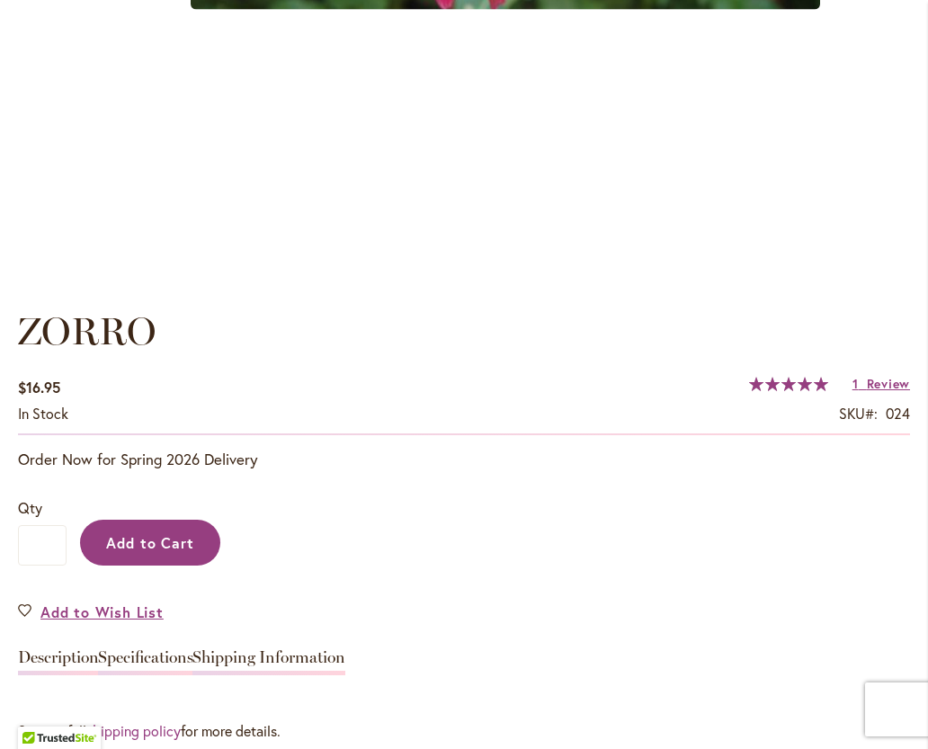
click at [138, 549] on span "Add to Cart" at bounding box center [150, 542] width 89 height 19
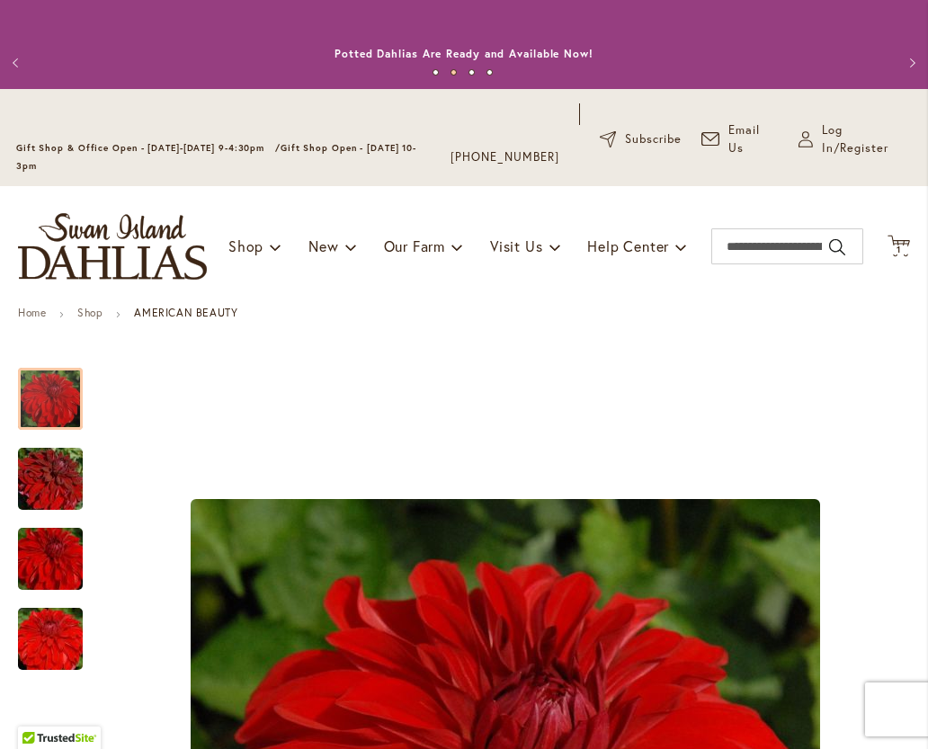
type input "**********"
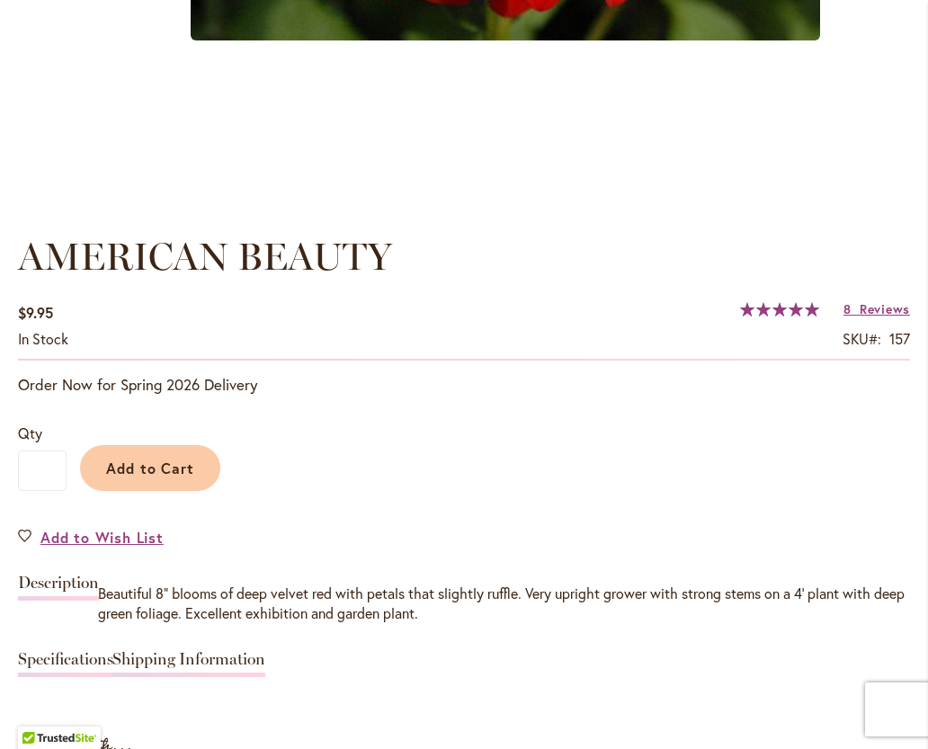
scroll to position [1105, 0]
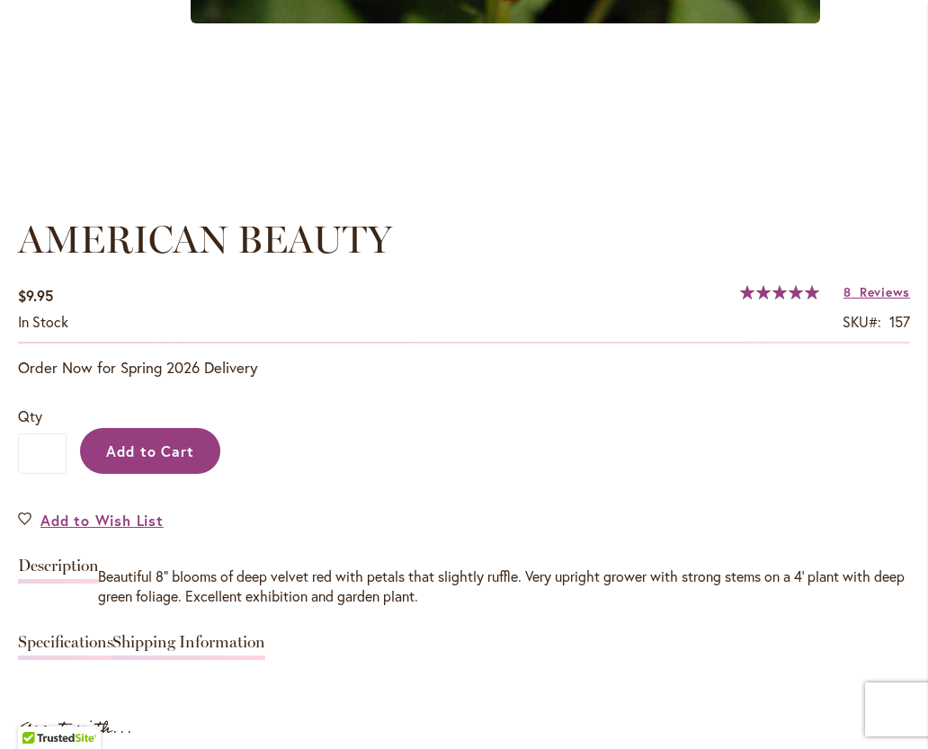
click at [138, 459] on span "Add to Cart" at bounding box center [150, 451] width 89 height 19
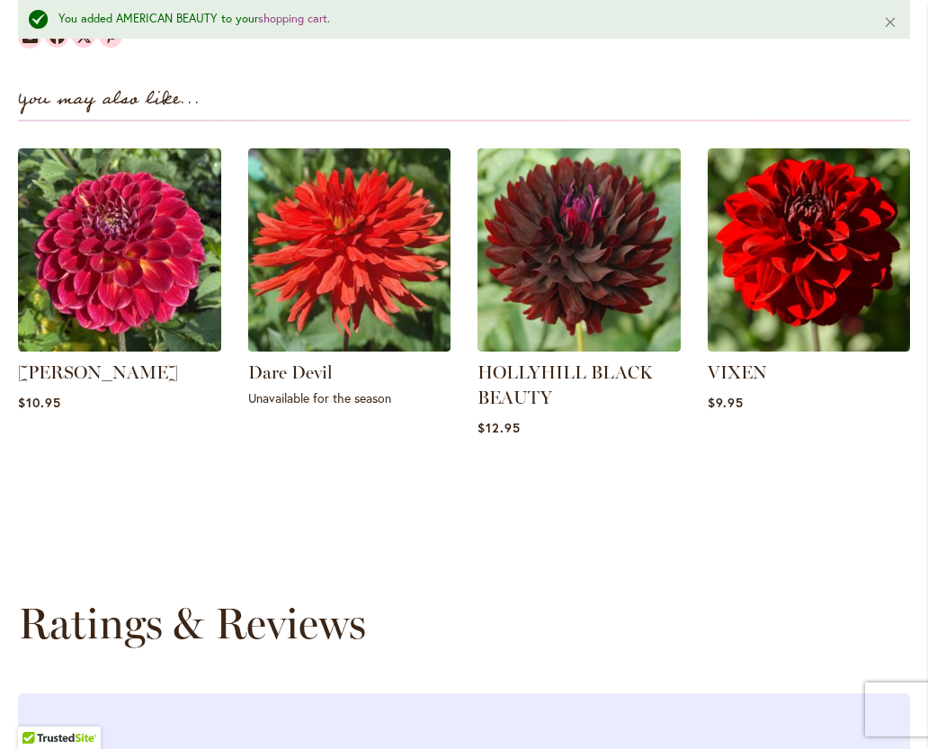
scroll to position [2310, 0]
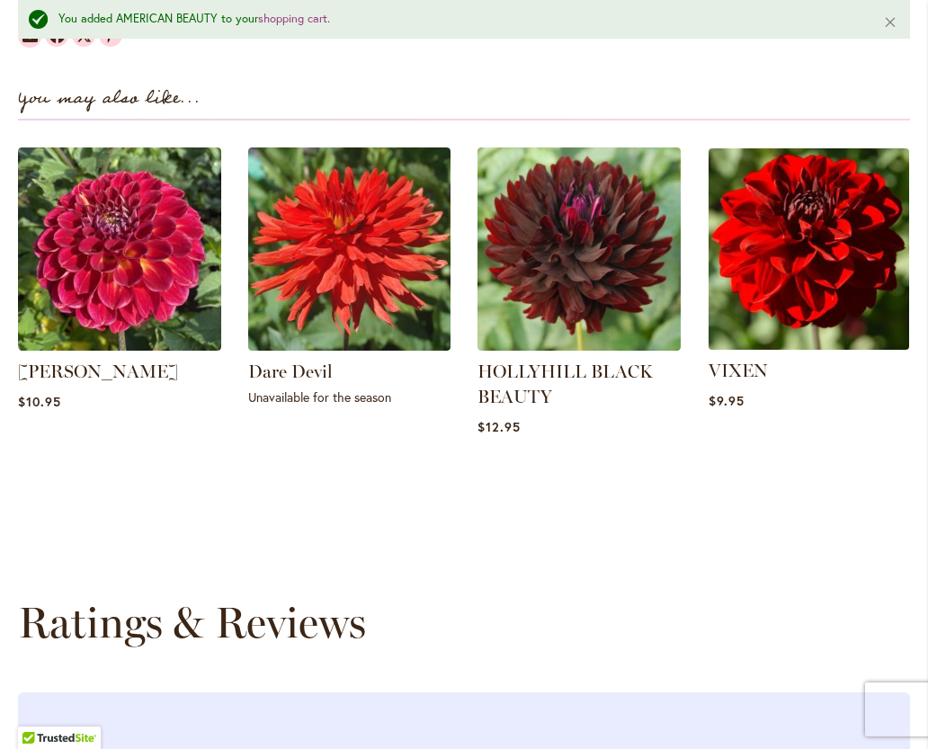
click at [805, 280] on img at bounding box center [808, 248] width 211 height 211
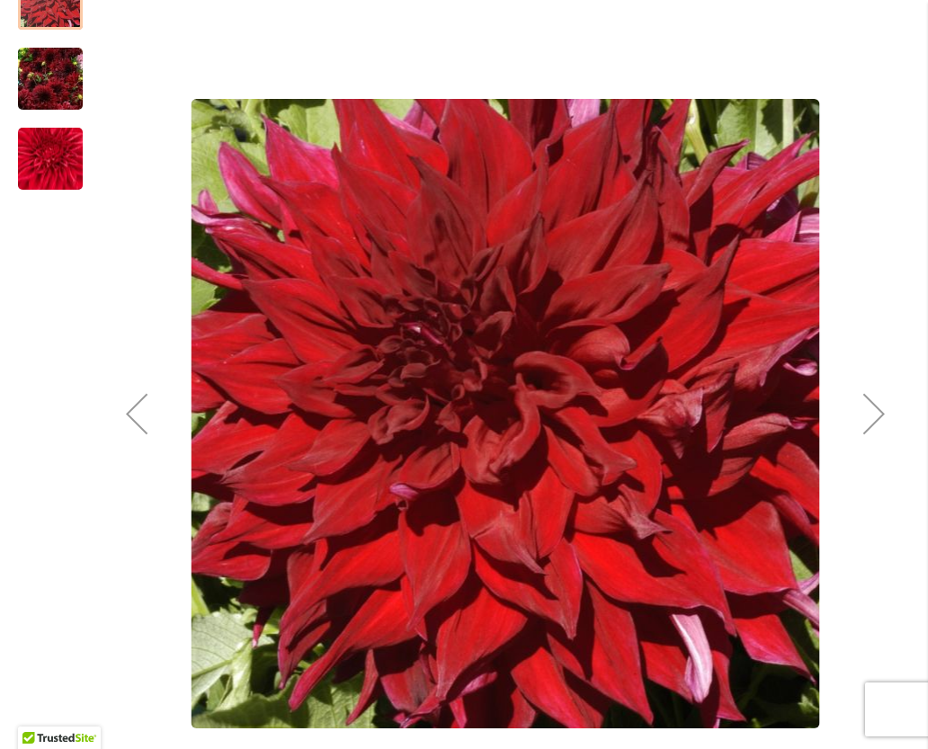
scroll to position [418, 0]
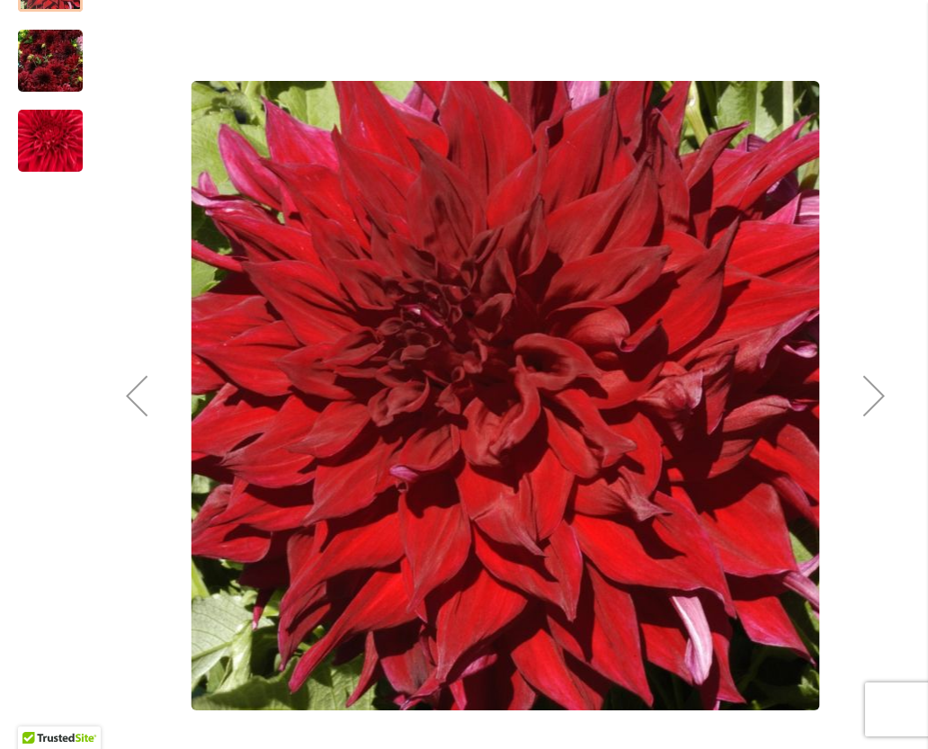
click at [856, 404] on div "Next" at bounding box center [874, 396] width 72 height 72
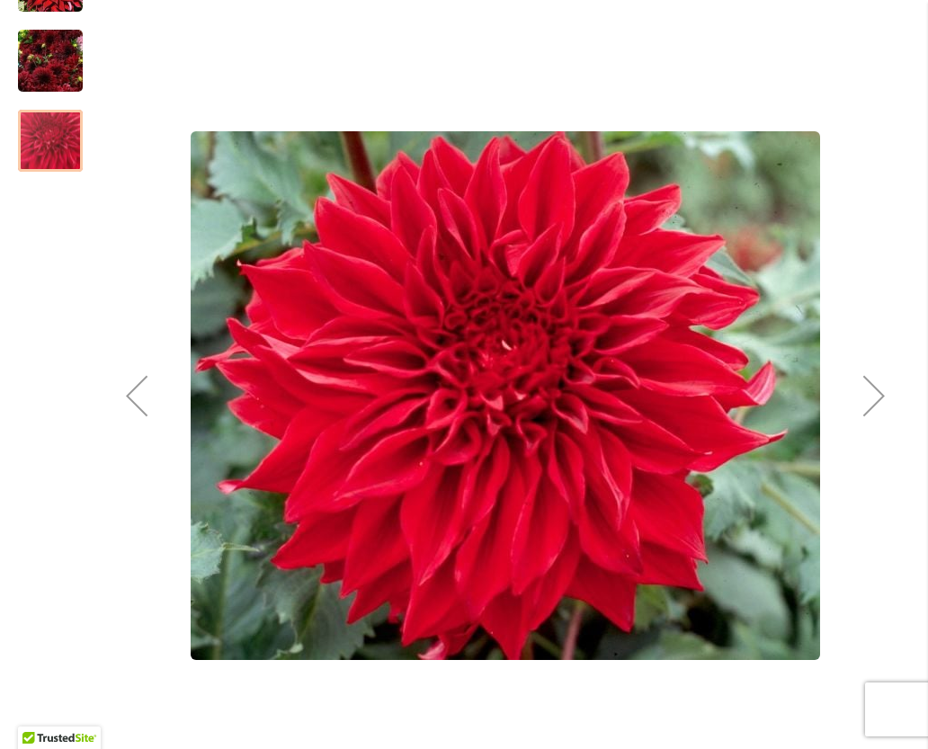
click at [856, 405] on div "Next" at bounding box center [874, 396] width 72 height 72
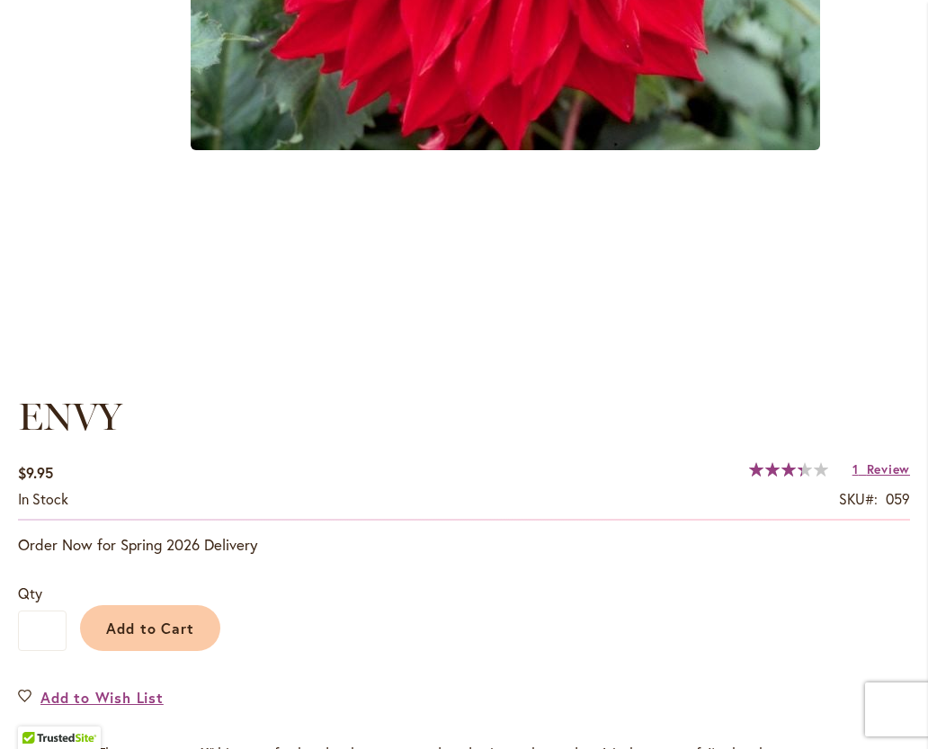
scroll to position [930, 0]
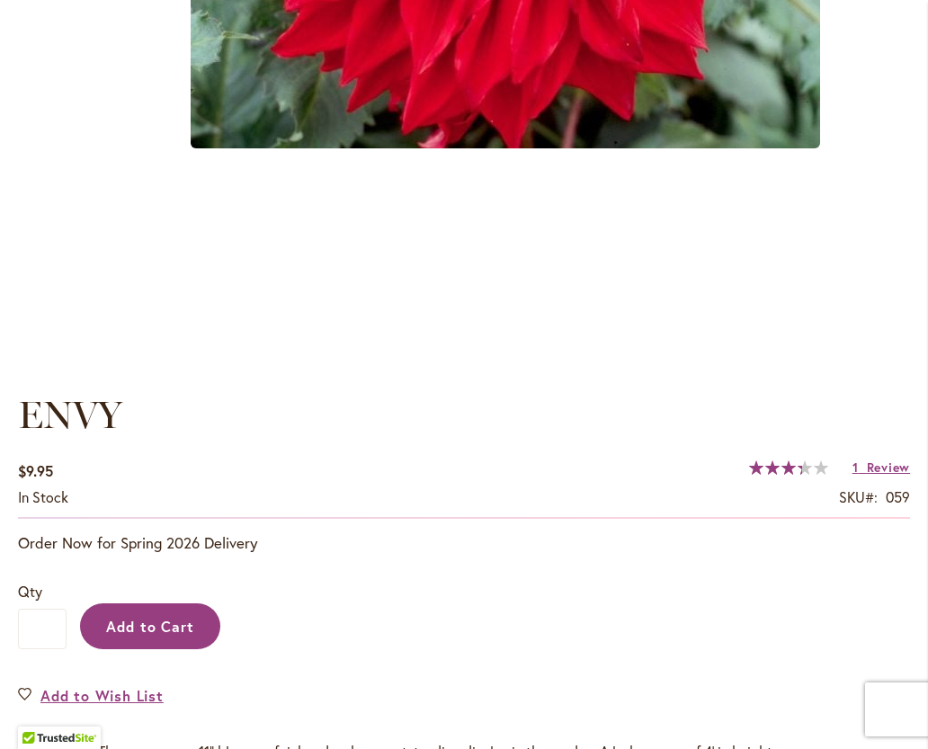
click at [144, 628] on span "Add to Cart" at bounding box center [150, 626] width 89 height 19
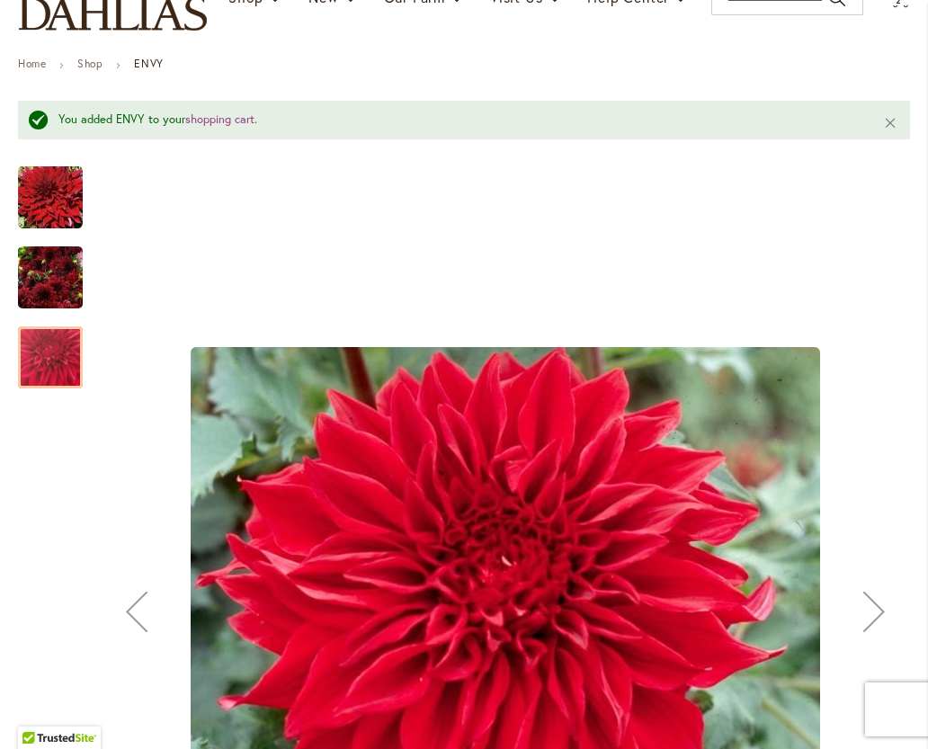
scroll to position [0, 0]
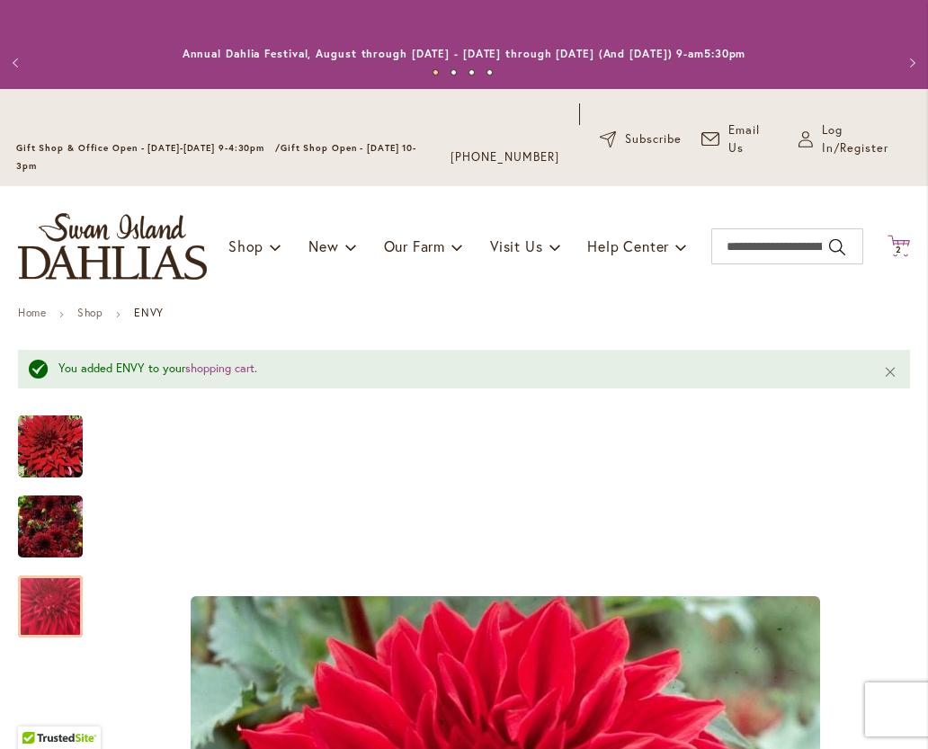
click at [901, 249] on span "2" at bounding box center [899, 250] width 6 height 12
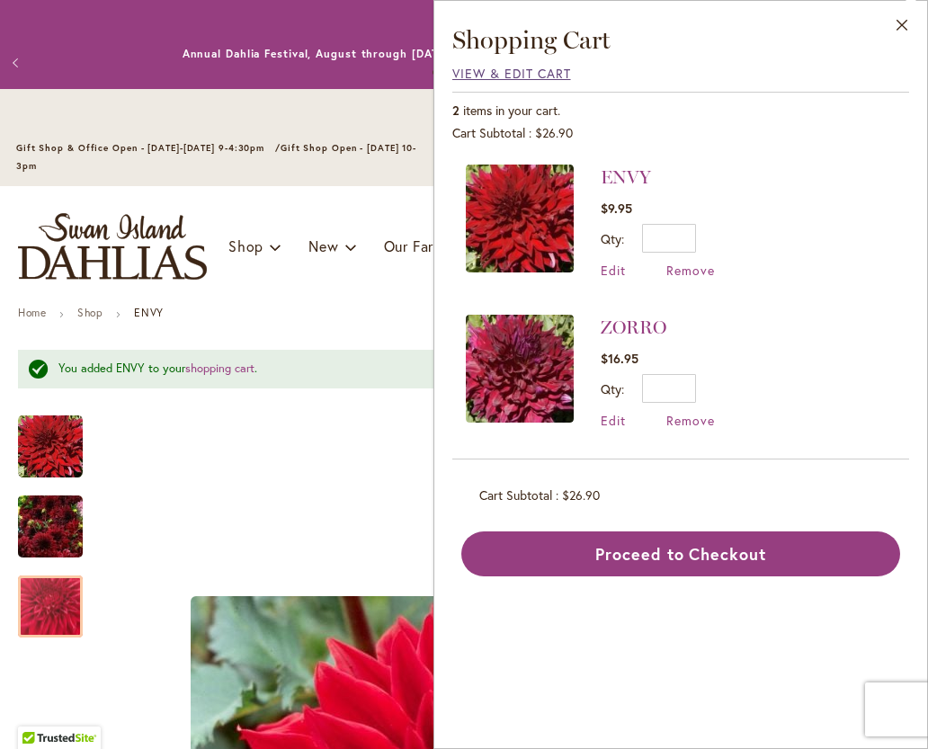
click at [517, 71] on span "View & Edit Cart" at bounding box center [511, 73] width 119 height 17
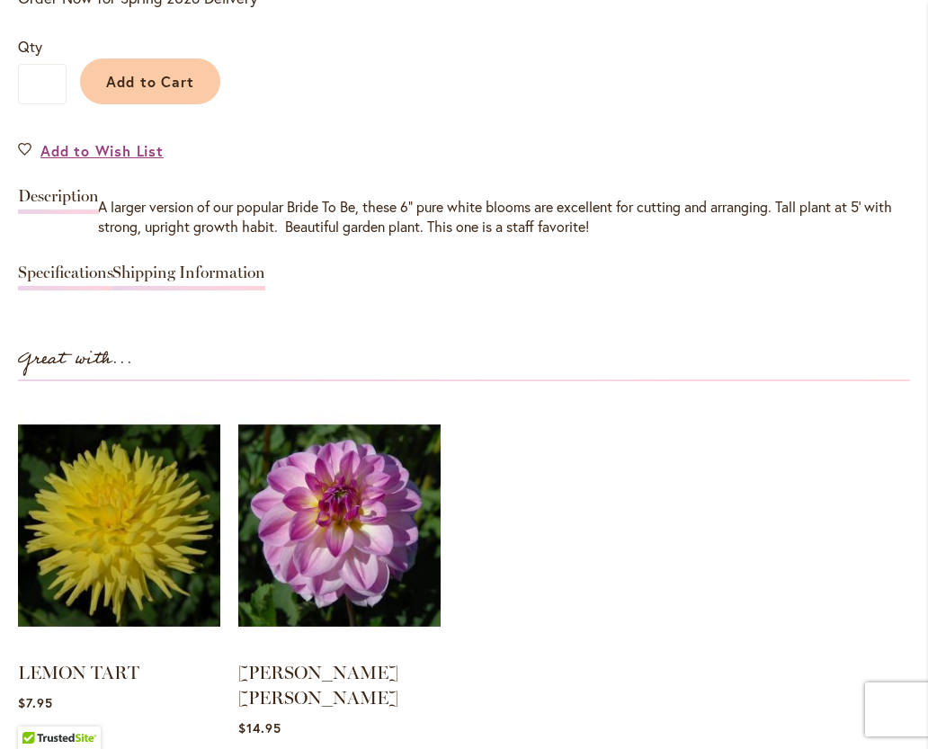
scroll to position [1467, 0]
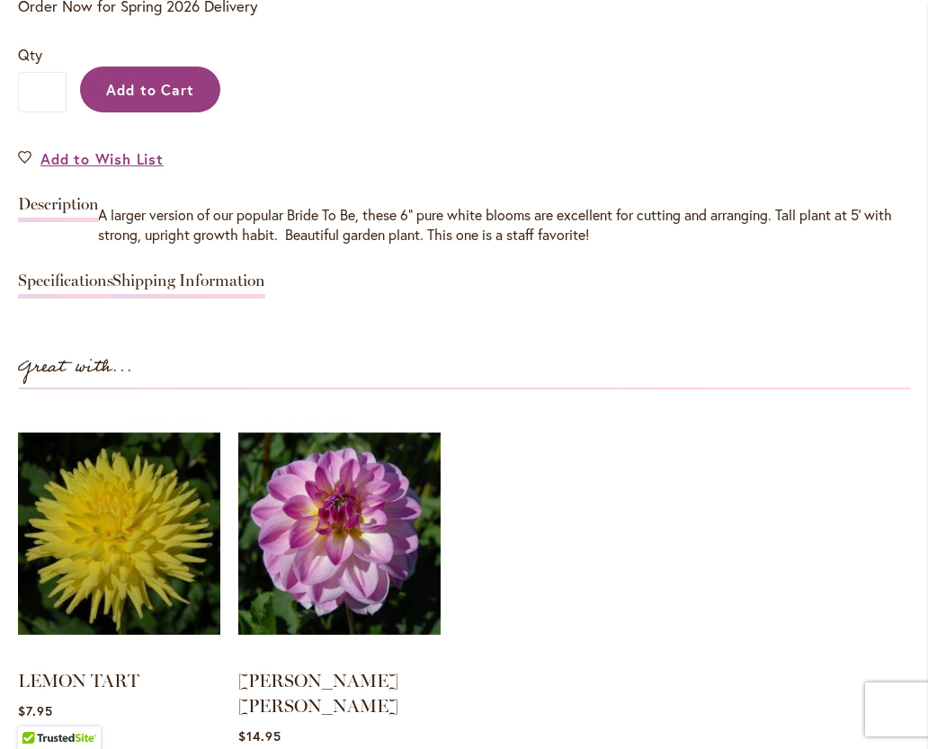
click at [150, 100] on button "Add to Cart" at bounding box center [150, 90] width 140 height 46
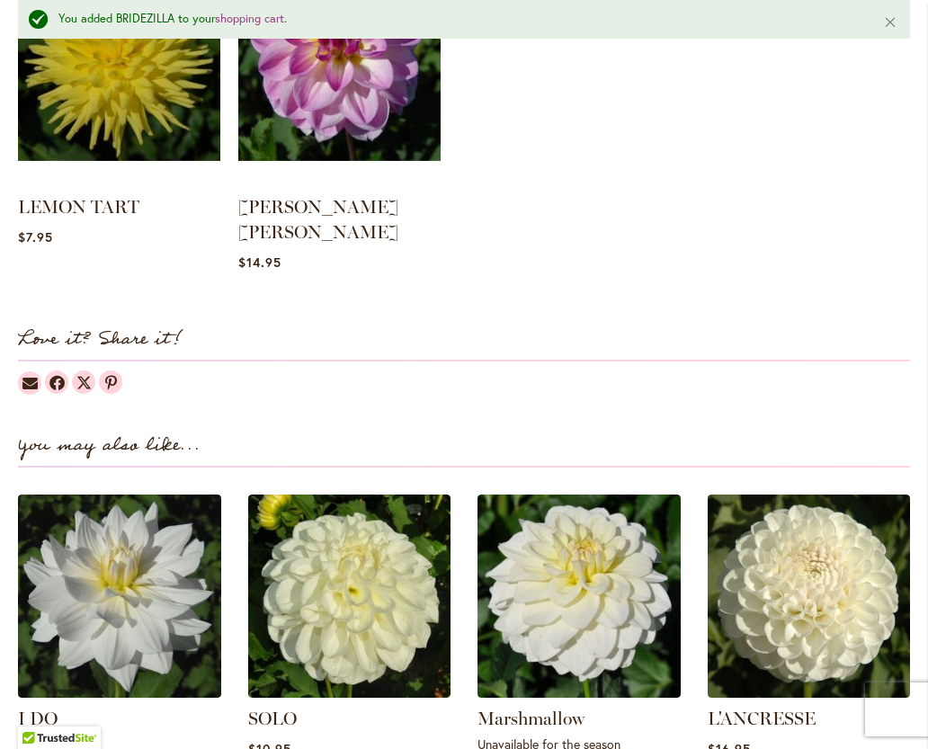
scroll to position [1989, 0]
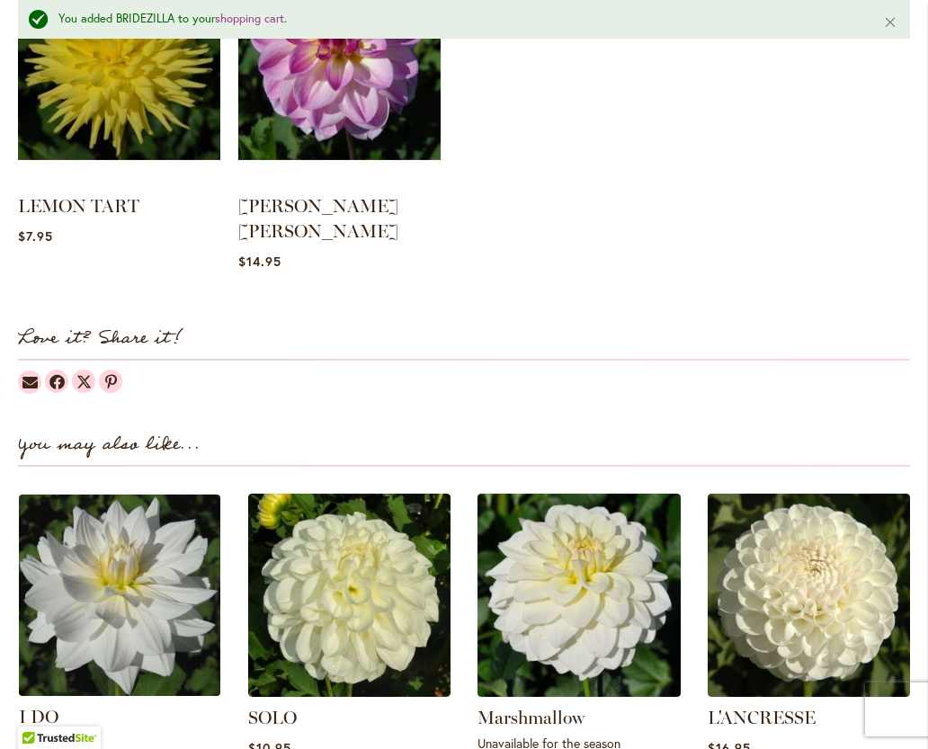
click at [136, 601] on img at bounding box center [118, 594] width 211 height 211
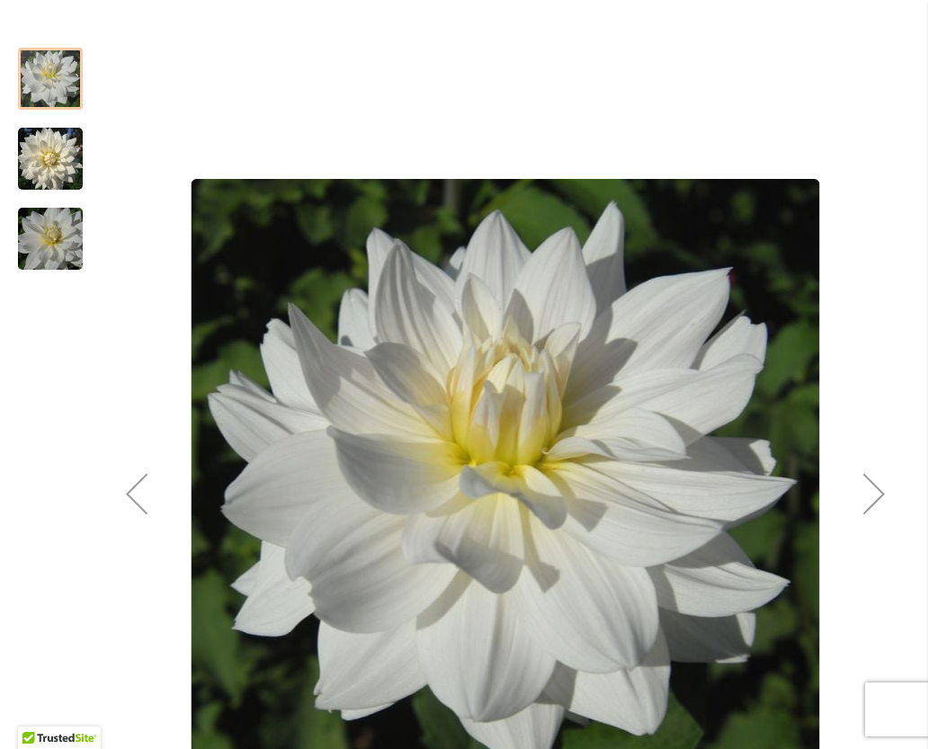
scroll to position [322, 0]
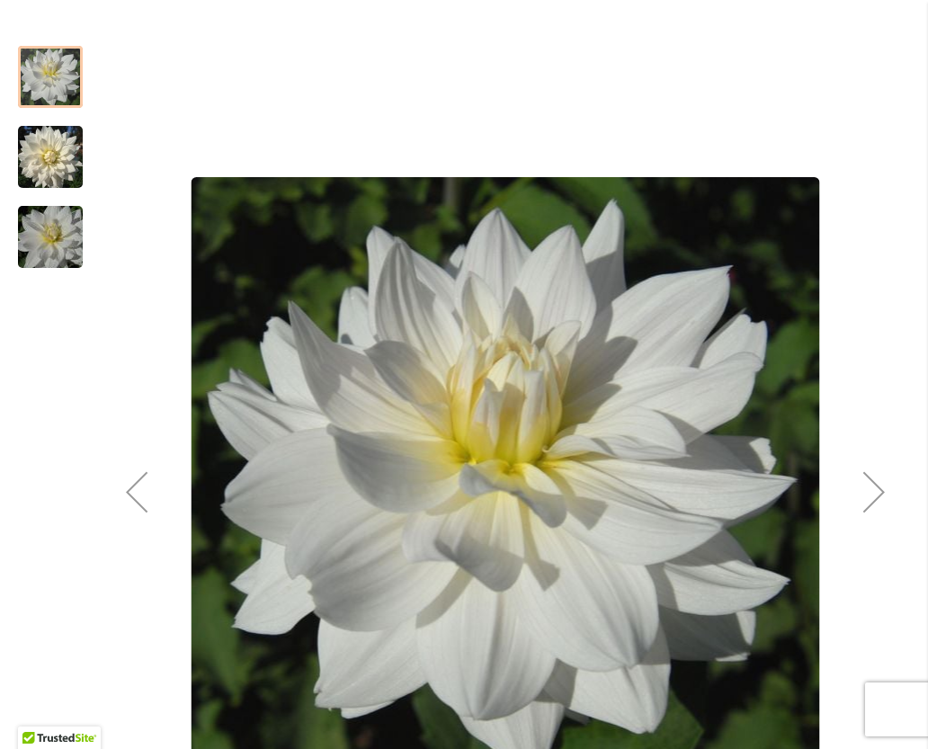
click at [876, 501] on div "Next" at bounding box center [874, 492] width 72 height 72
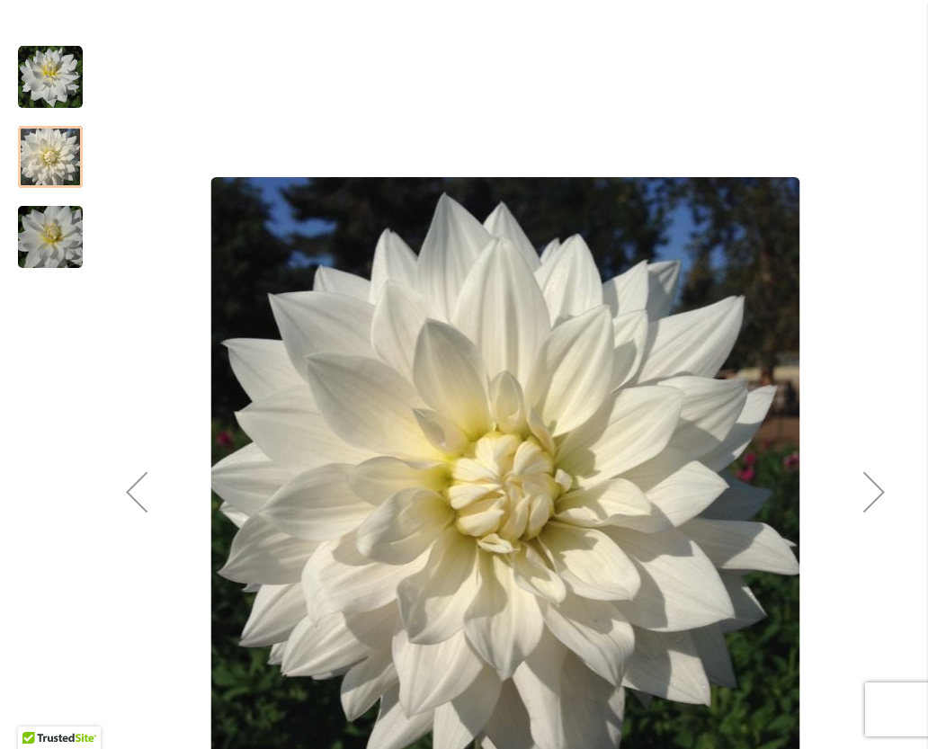
click at [878, 507] on div "Next" at bounding box center [874, 492] width 72 height 72
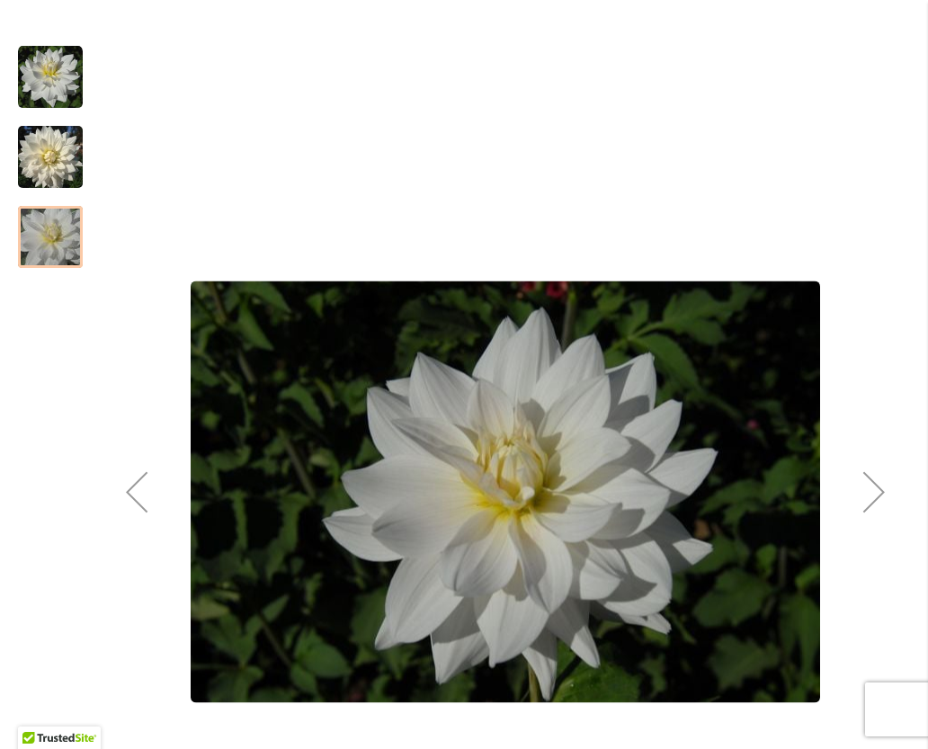
click at [868, 504] on div "Next" at bounding box center [874, 492] width 72 height 72
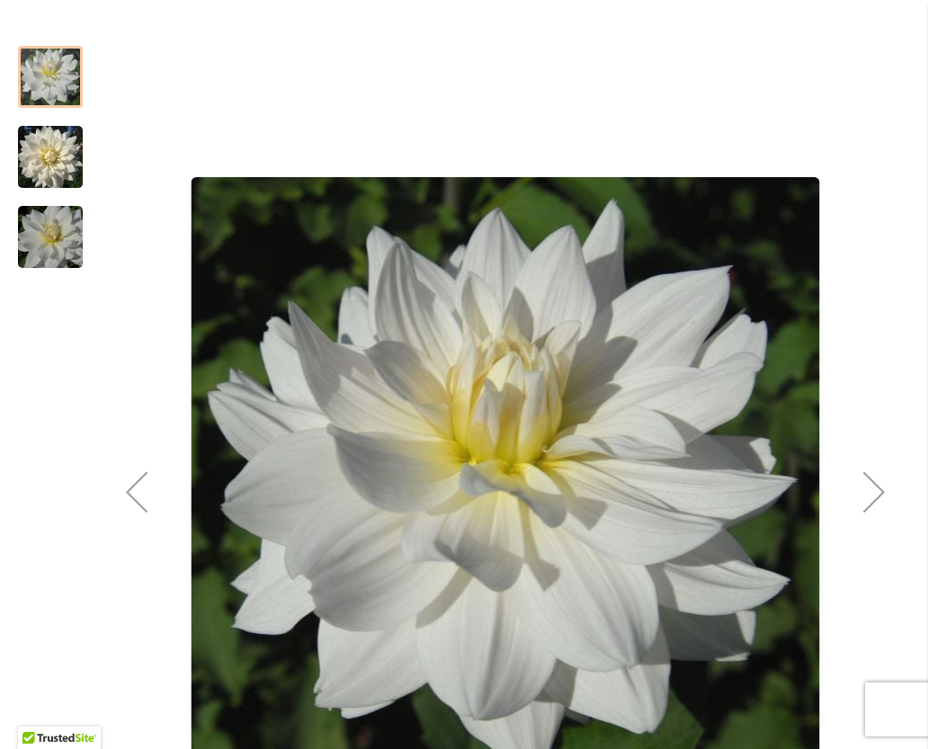
click at [871, 511] on div "Next" at bounding box center [874, 492] width 72 height 72
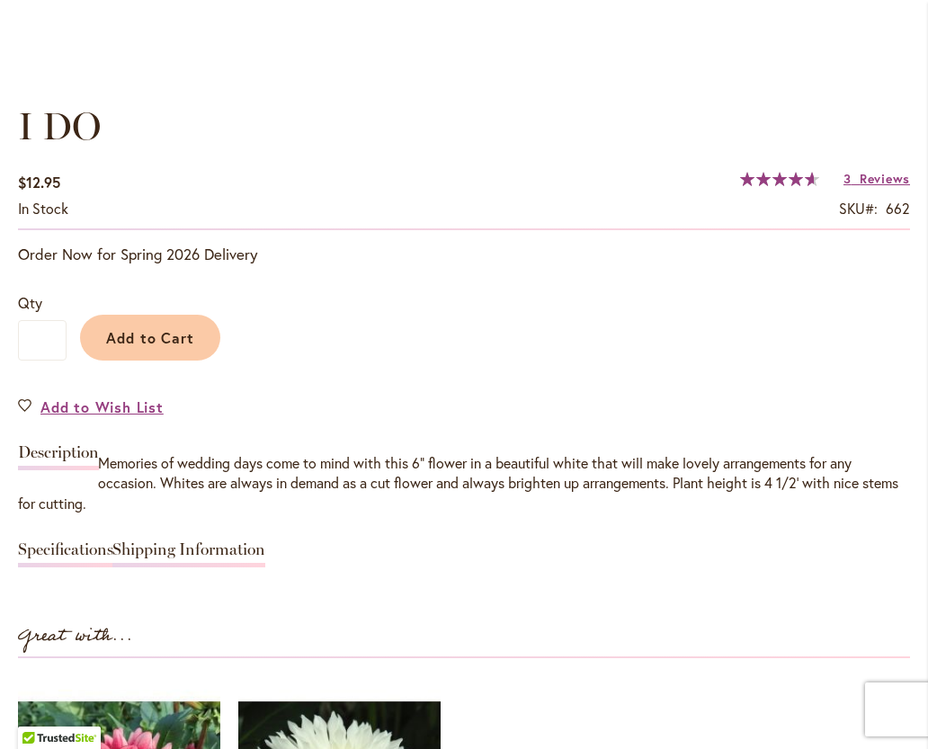
scroll to position [1193, 0]
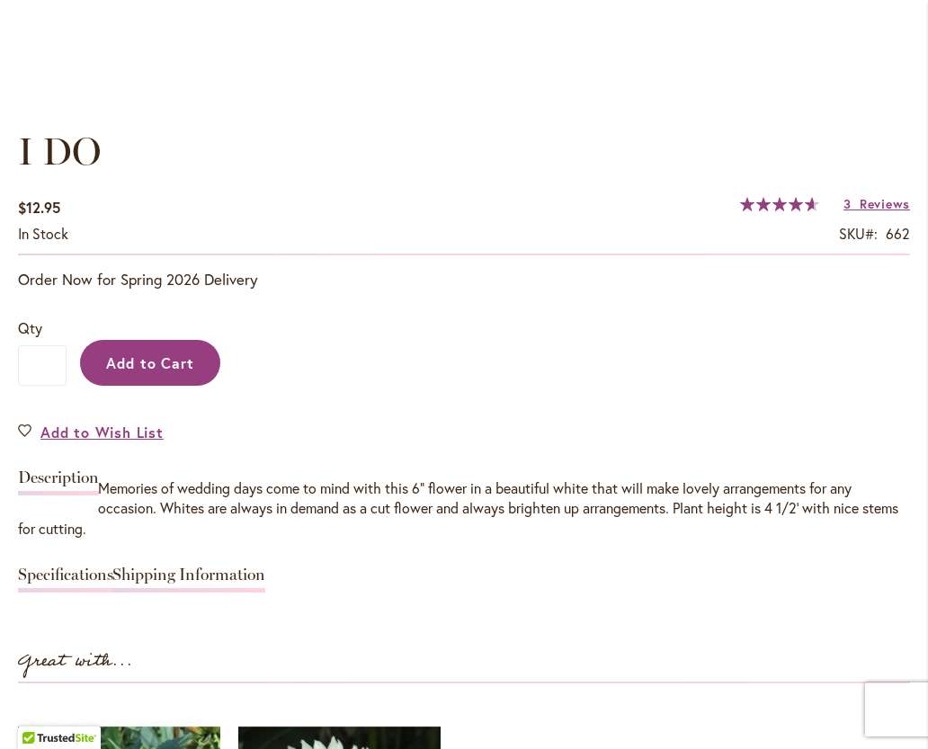
click at [154, 364] on span "Add to Cart" at bounding box center [150, 362] width 89 height 19
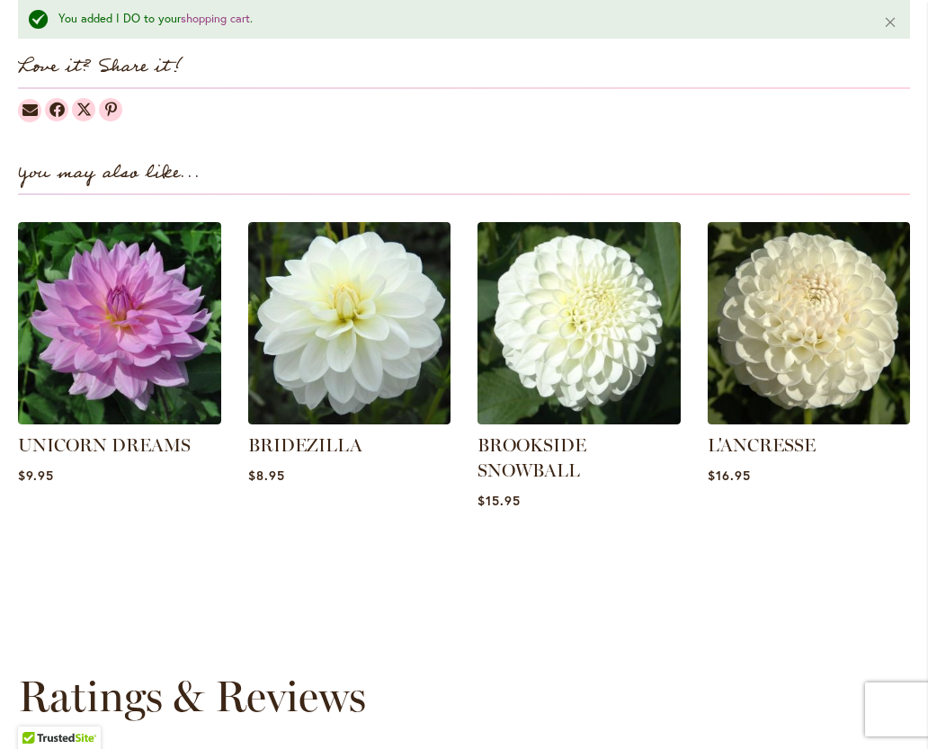
scroll to position [2286, 0]
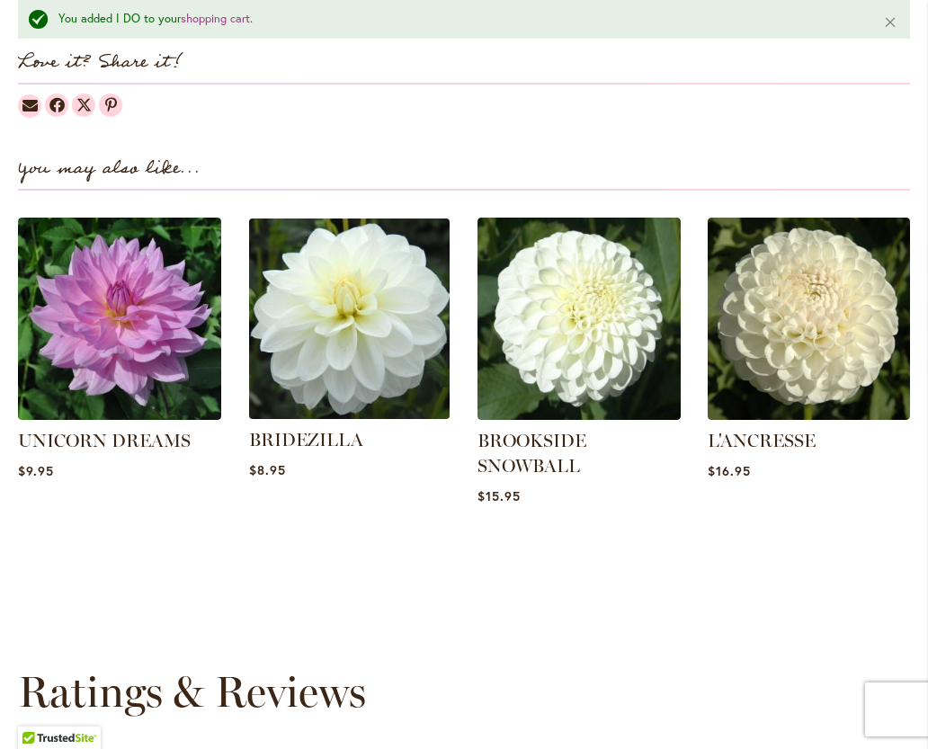
click at [383, 332] on img at bounding box center [349, 318] width 211 height 211
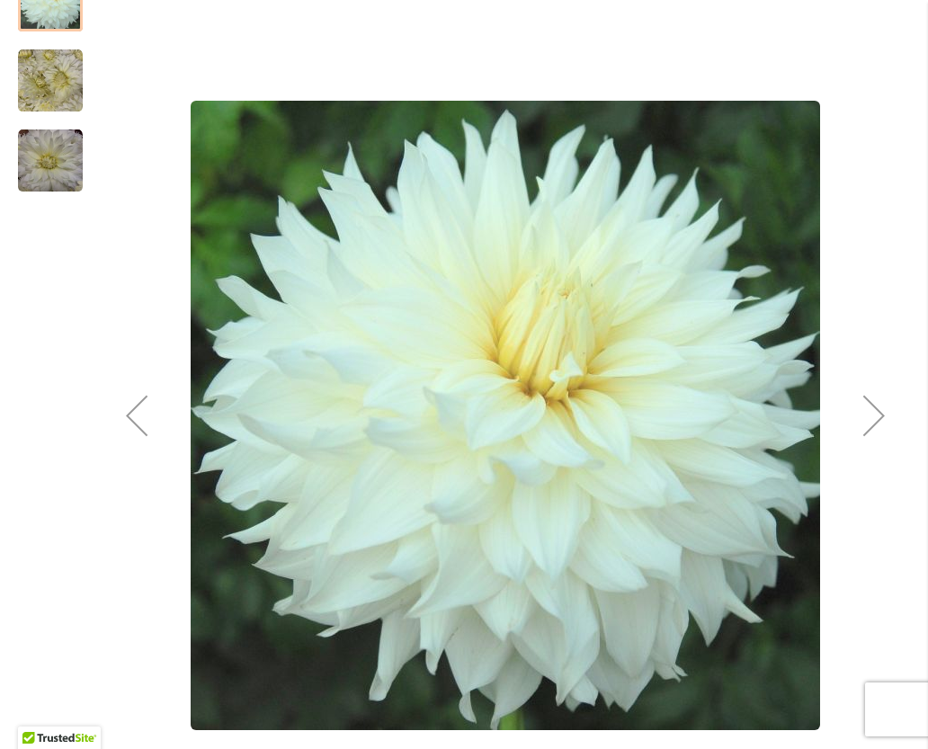
scroll to position [413, 0]
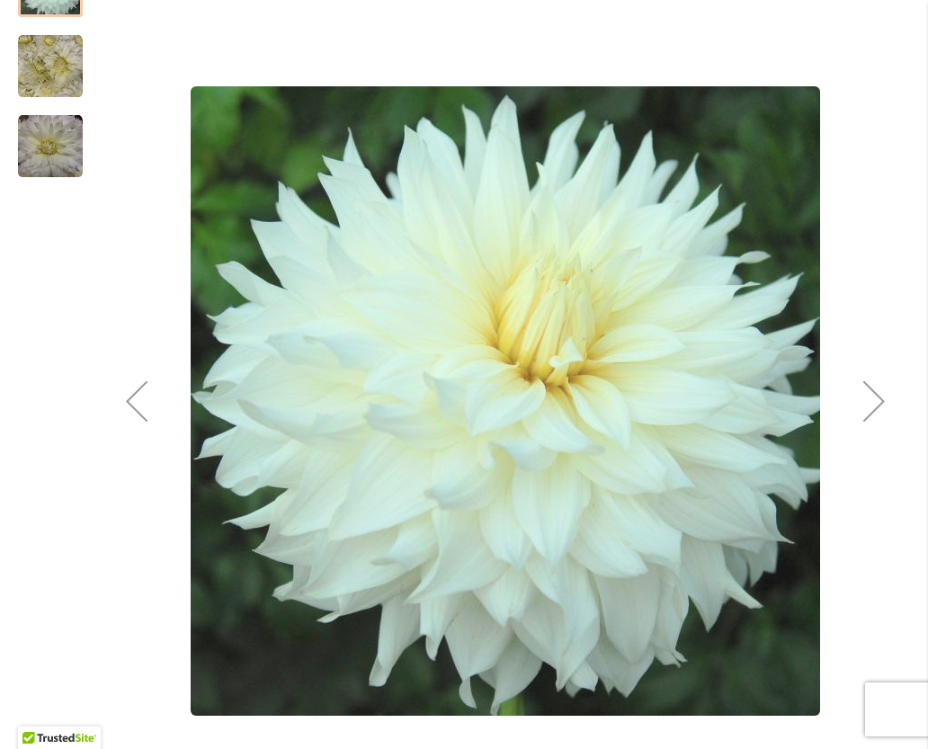
click at [876, 414] on div "Next" at bounding box center [874, 401] width 72 height 72
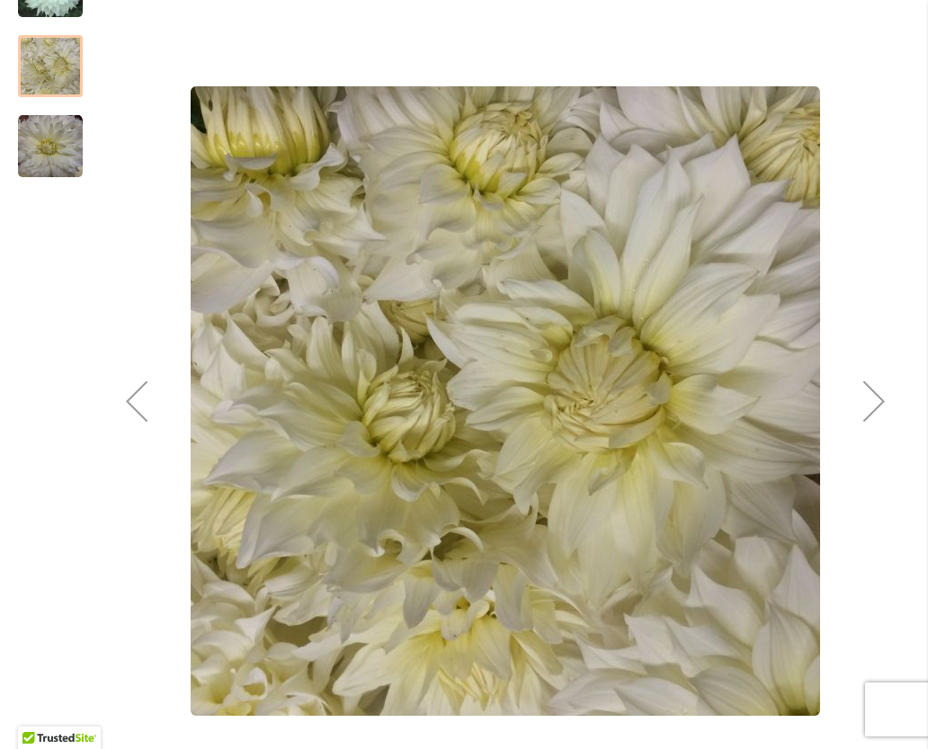
click at [872, 414] on div "Next" at bounding box center [874, 401] width 72 height 72
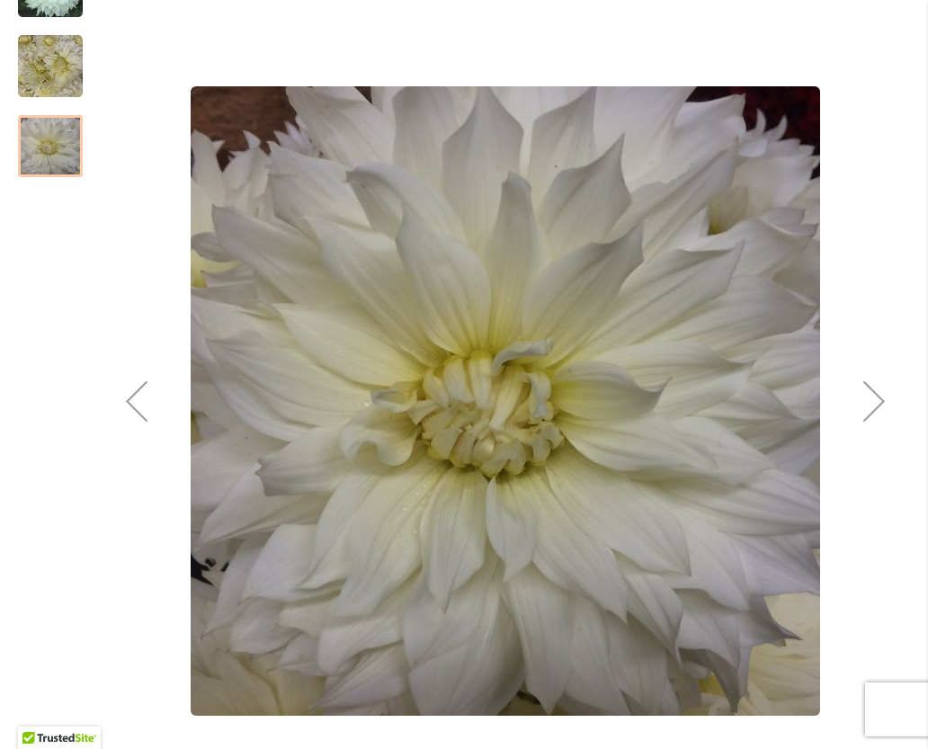
click at [880, 407] on div "Next" at bounding box center [874, 401] width 72 height 72
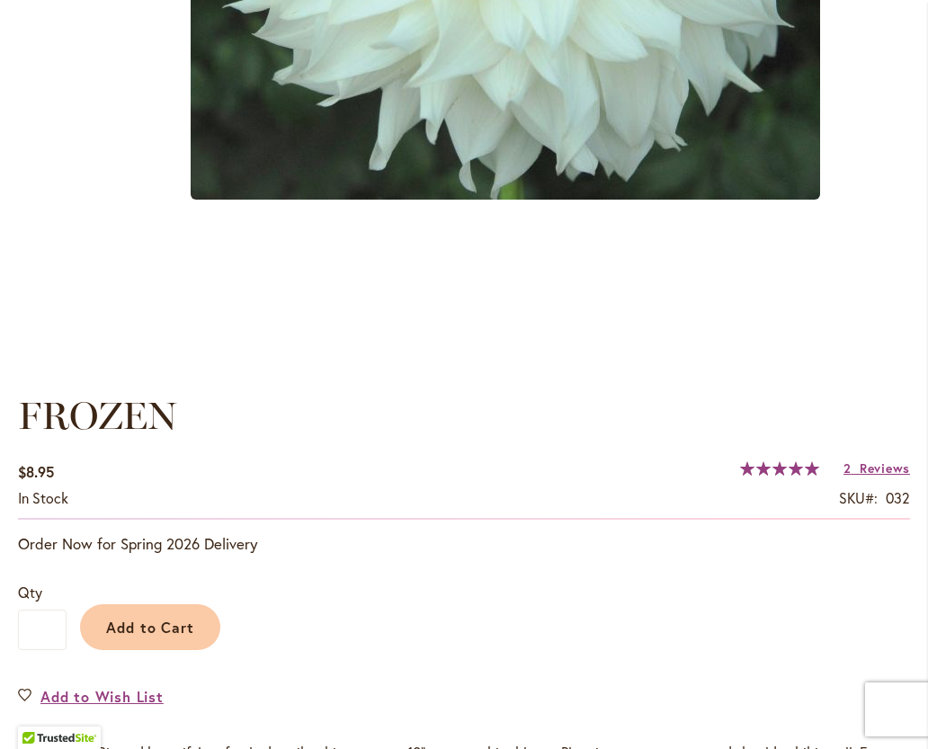
scroll to position [931, 0]
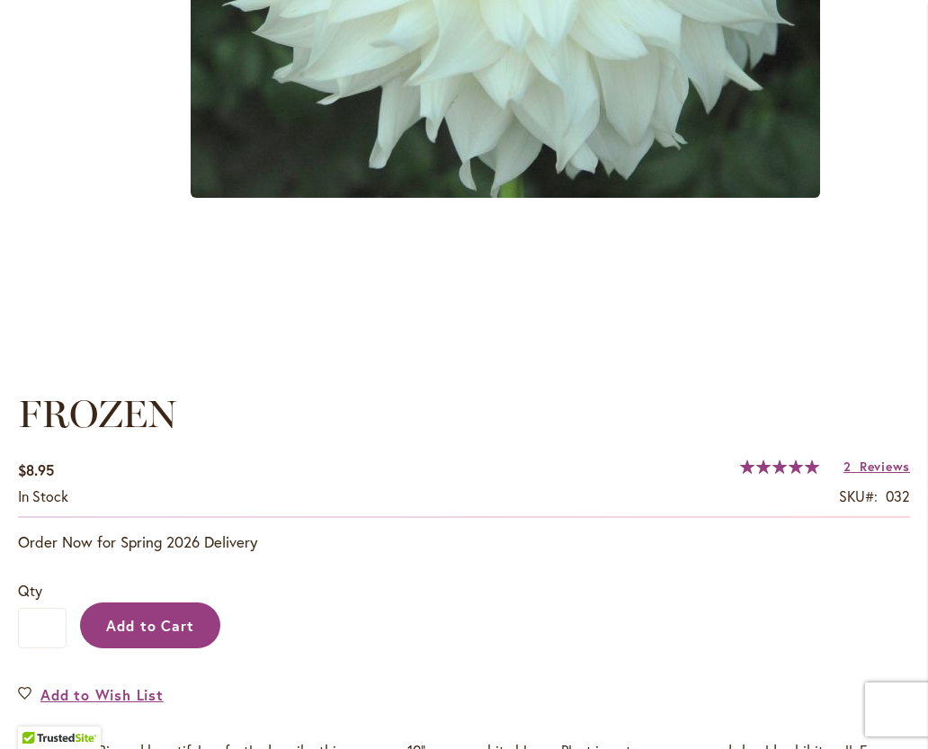
click at [151, 632] on span "Add to Cart" at bounding box center [150, 625] width 89 height 19
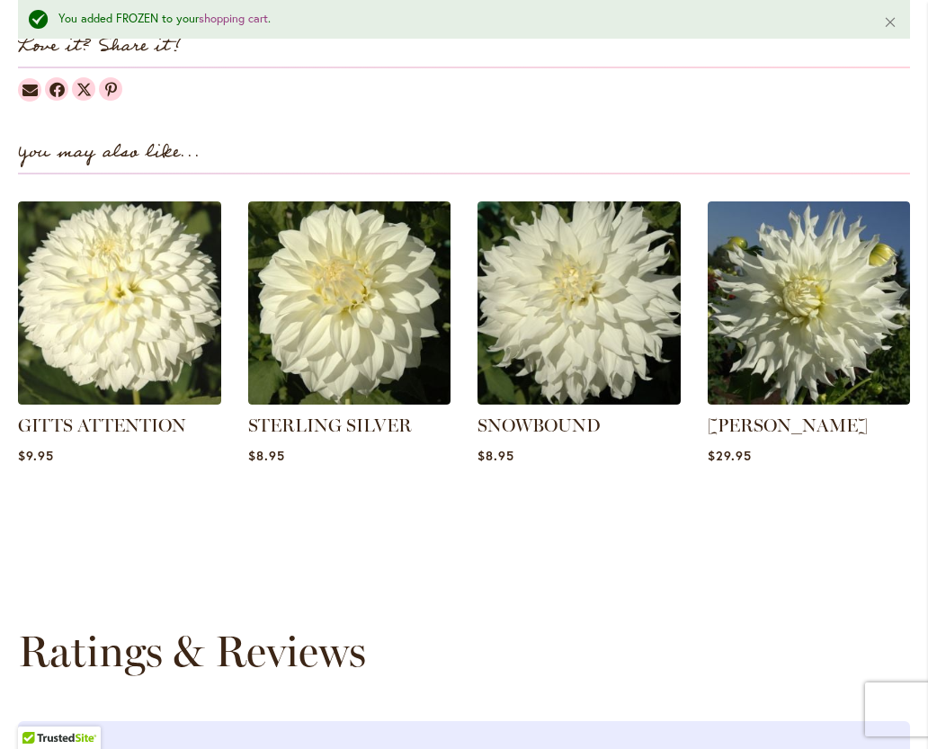
scroll to position [2258, 0]
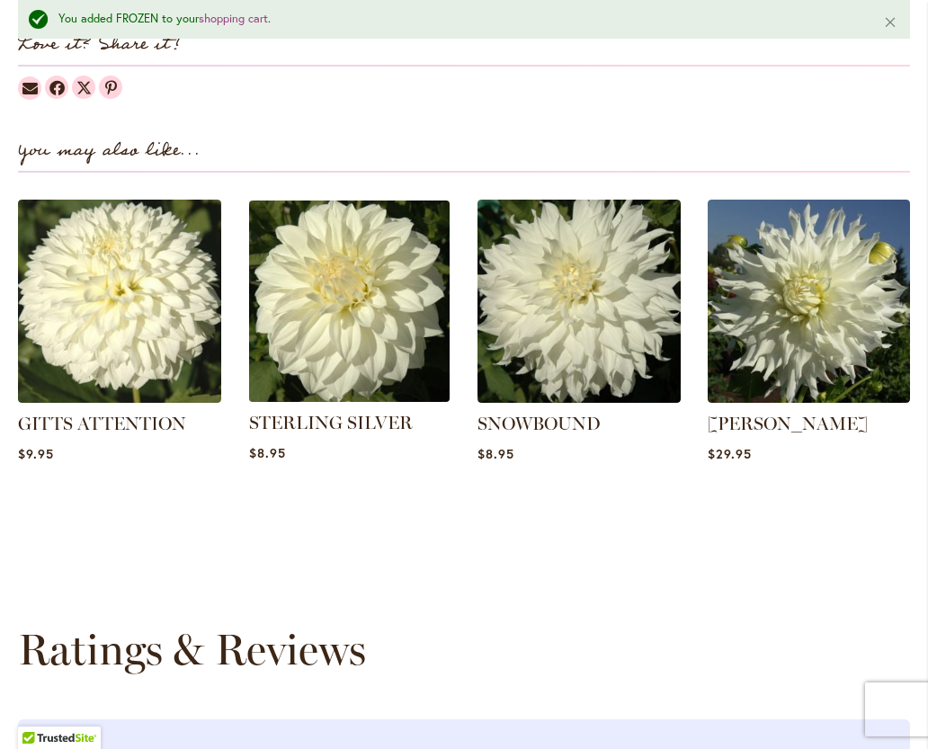
click at [368, 329] on img at bounding box center [349, 300] width 211 height 211
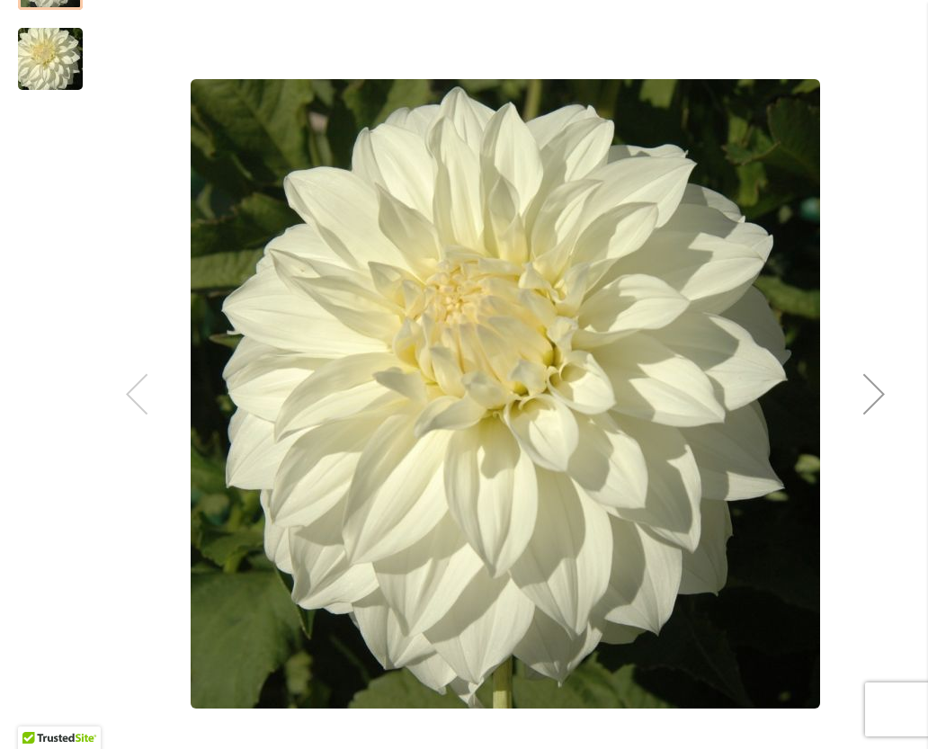
scroll to position [423, 0]
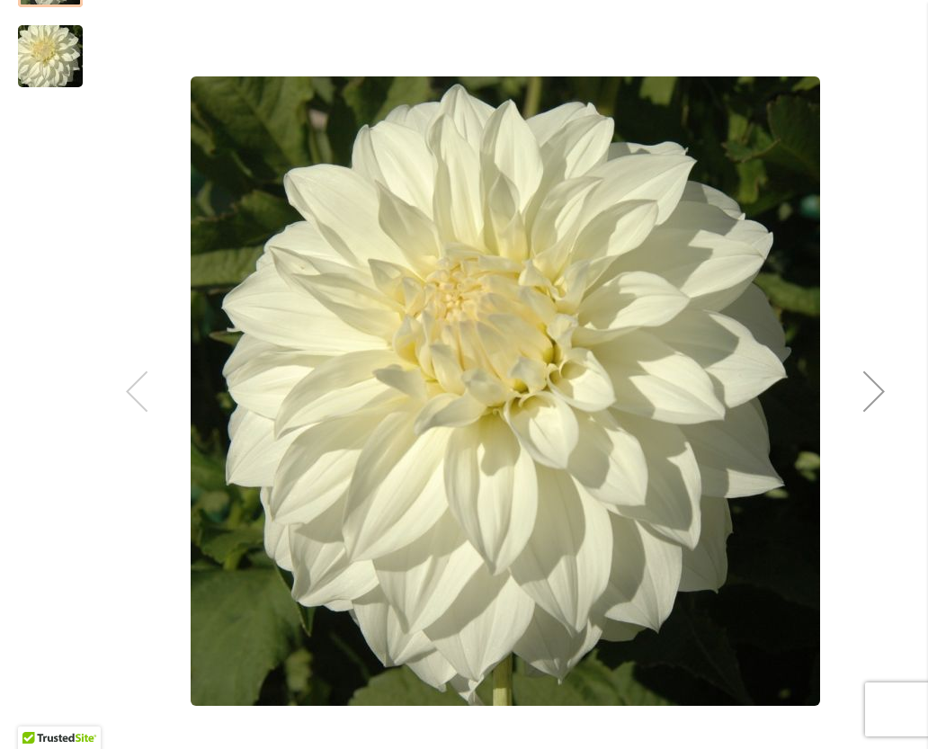
click at [879, 398] on div "Sterling Silver" at bounding box center [505, 391] width 809 height 928
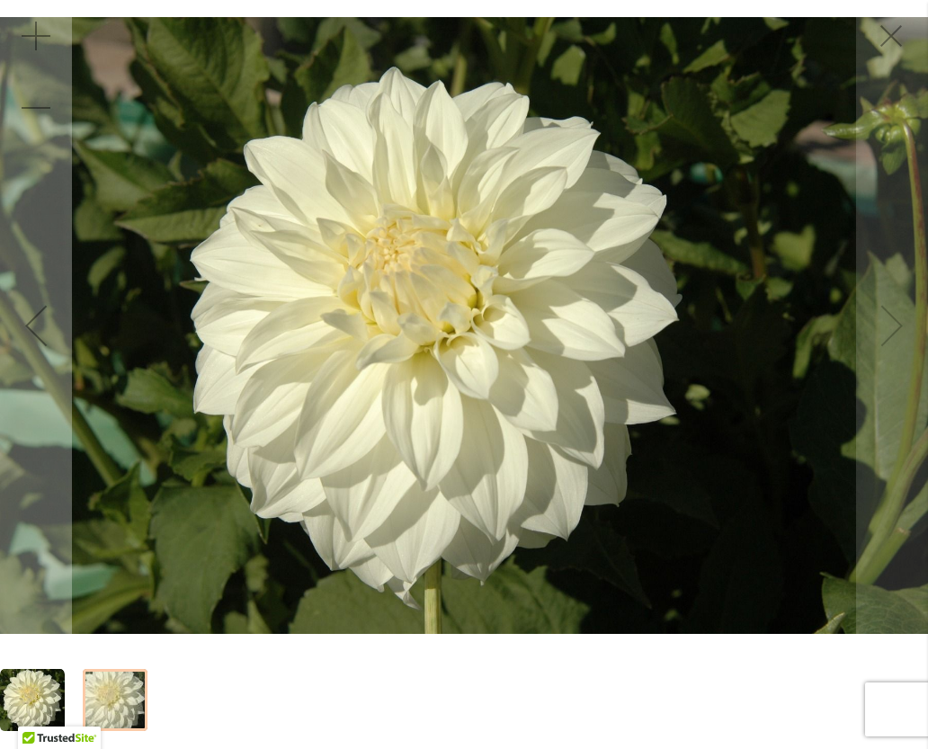
click at [886, 335] on img "Sterling Silver" at bounding box center [464, 325] width 928 height 617
click at [888, 334] on img "Sterling Silver" at bounding box center [464, 325] width 928 height 617
click at [893, 332] on img "Sterling Silver" at bounding box center [464, 325] width 928 height 617
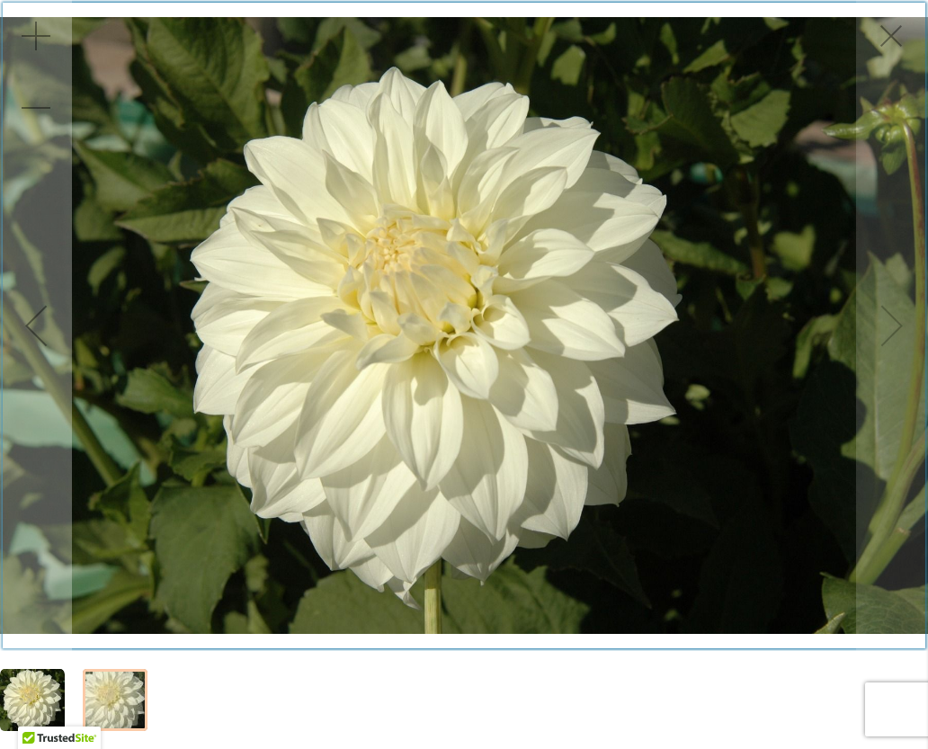
click at [894, 41] on div "Product Images" at bounding box center [464, 325] width 928 height 651
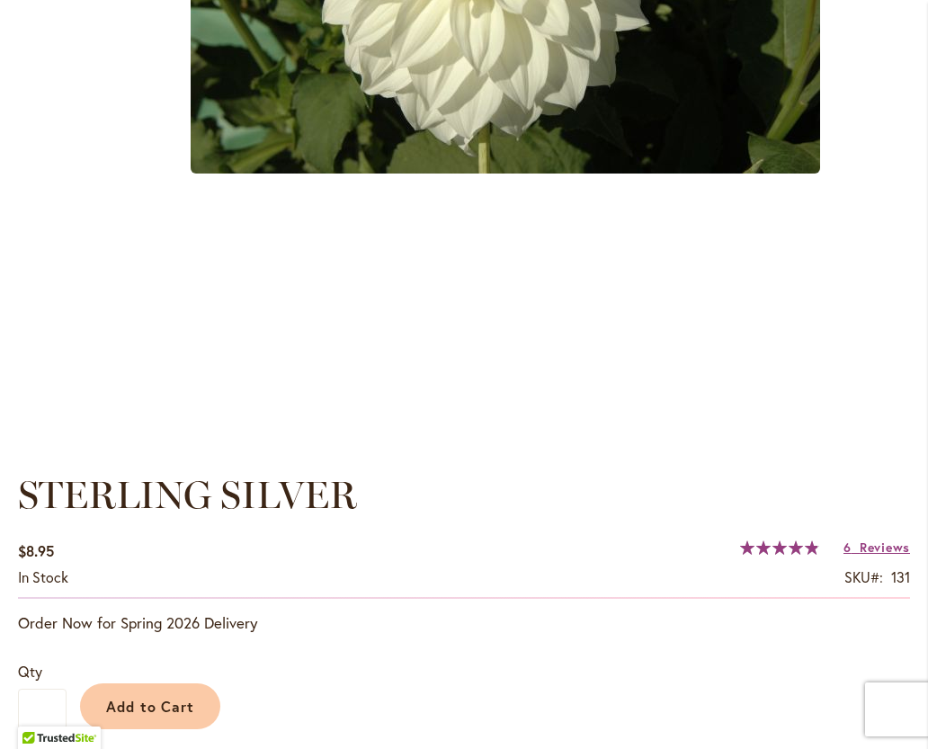
scroll to position [852, 0]
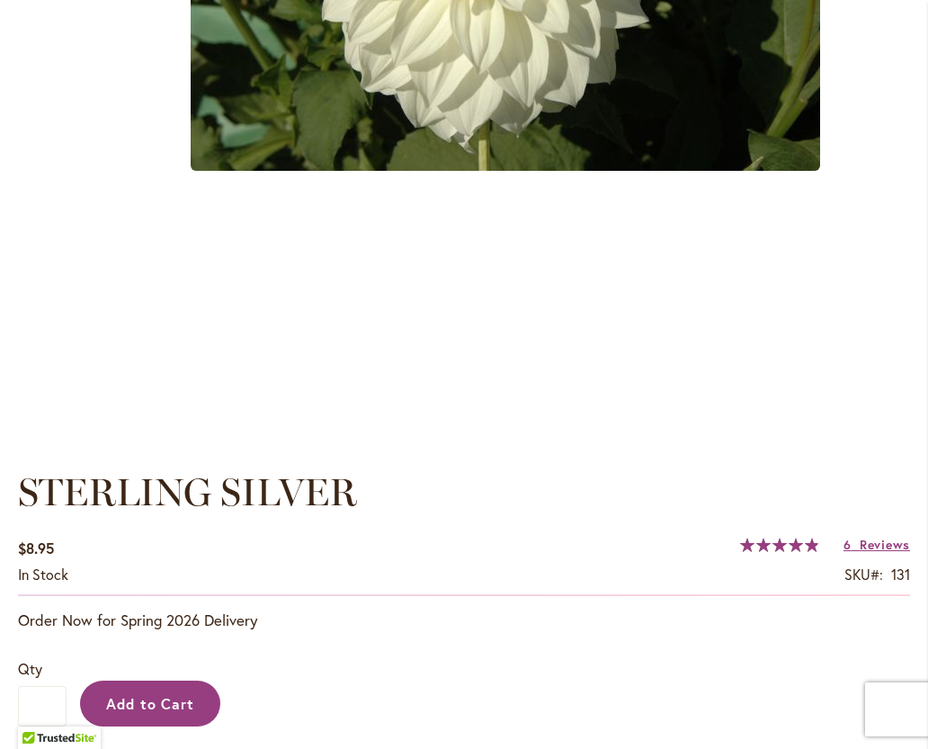
click at [149, 706] on span "Add to Cart" at bounding box center [150, 703] width 89 height 19
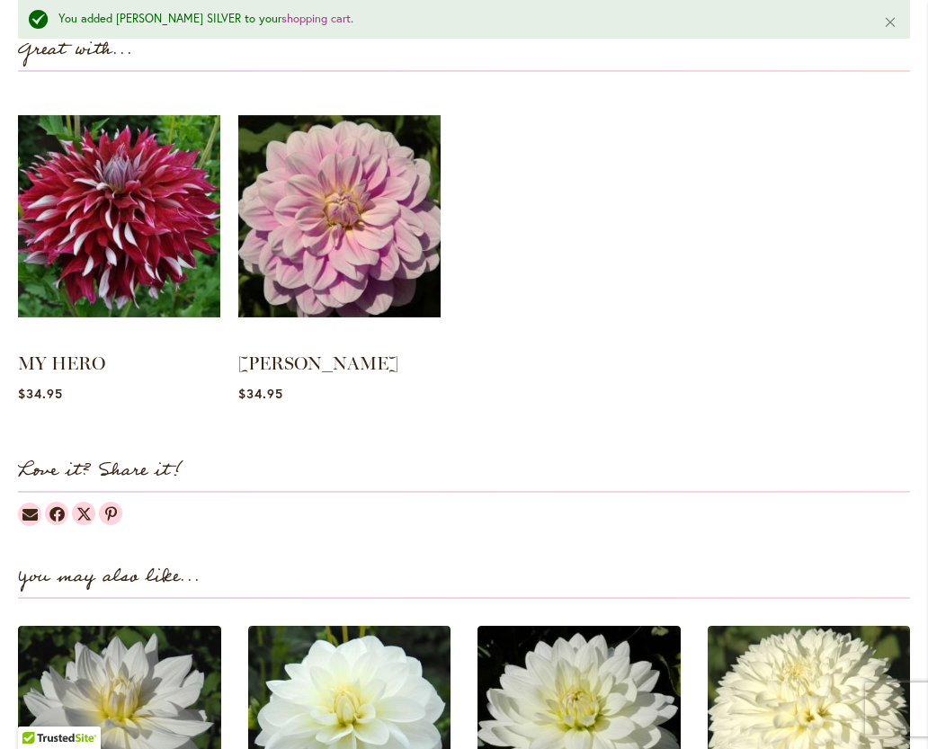
scroll to position [1827, 0]
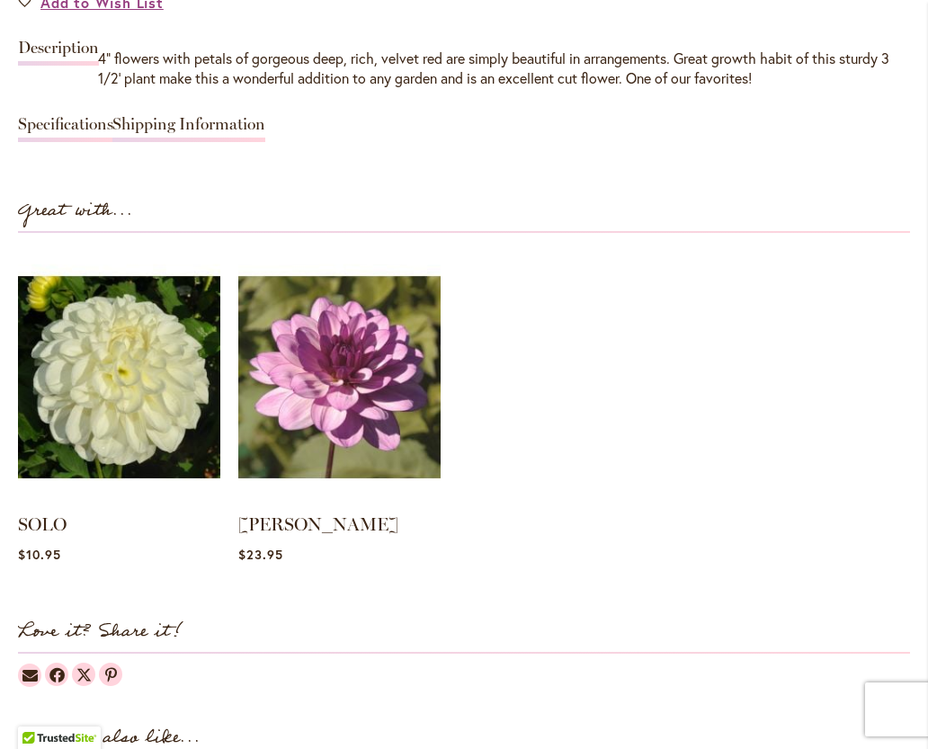
scroll to position [1621, 0]
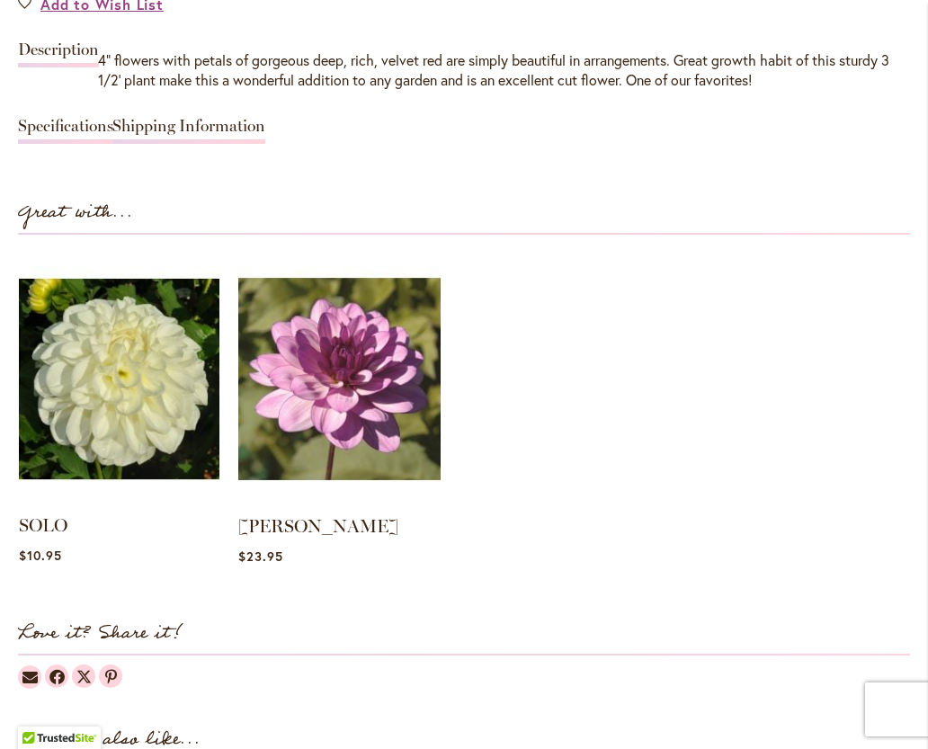
click at [139, 402] on img at bounding box center [119, 379] width 201 height 251
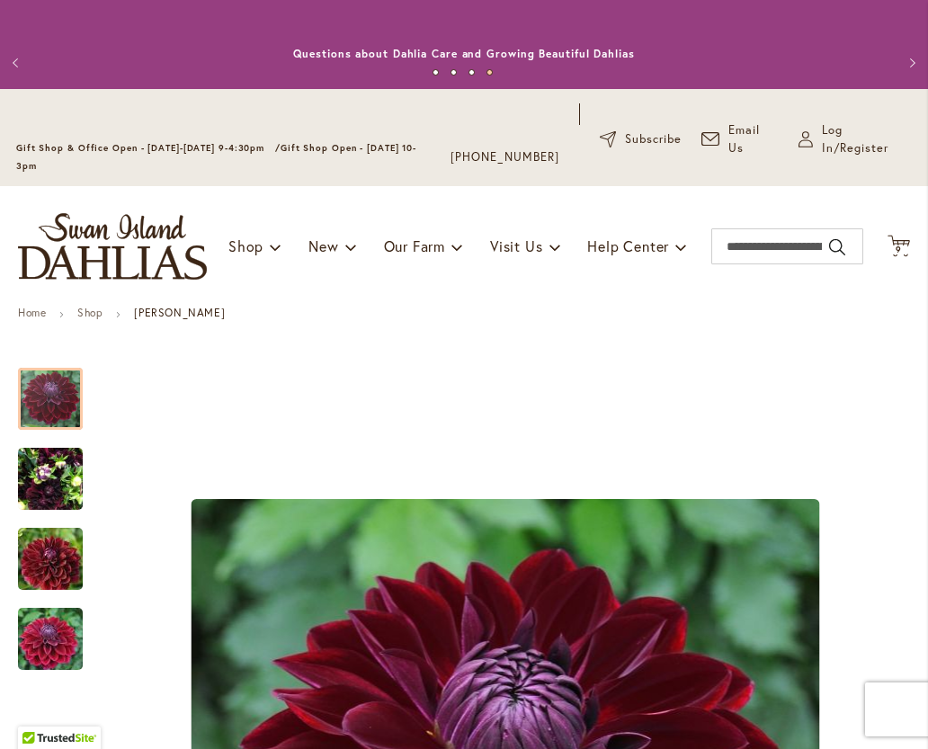
type input "**********"
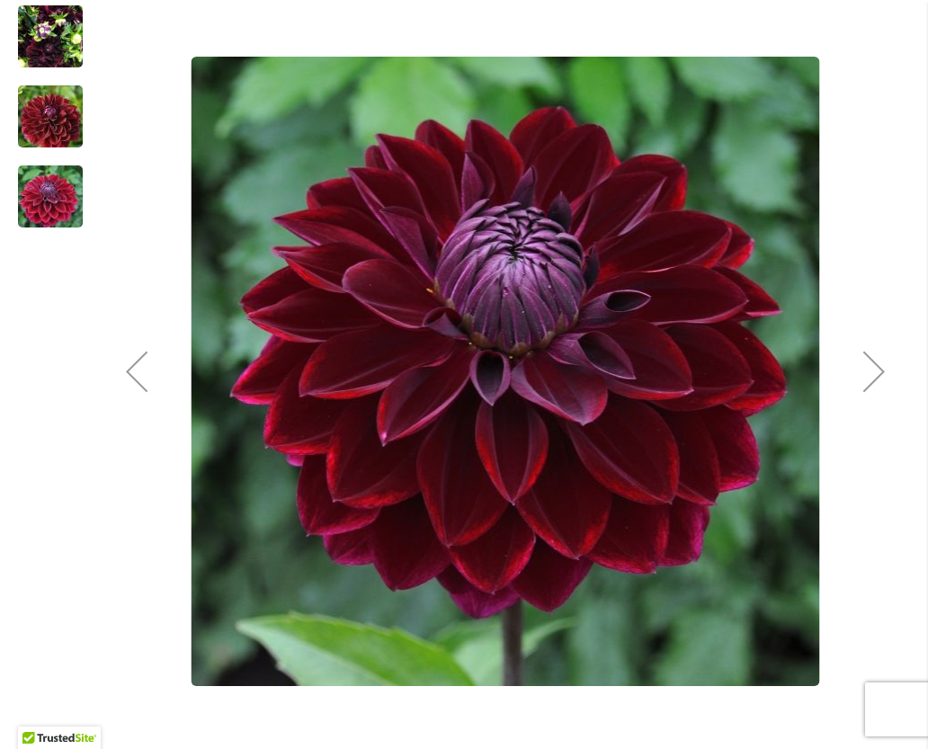
scroll to position [444, 0]
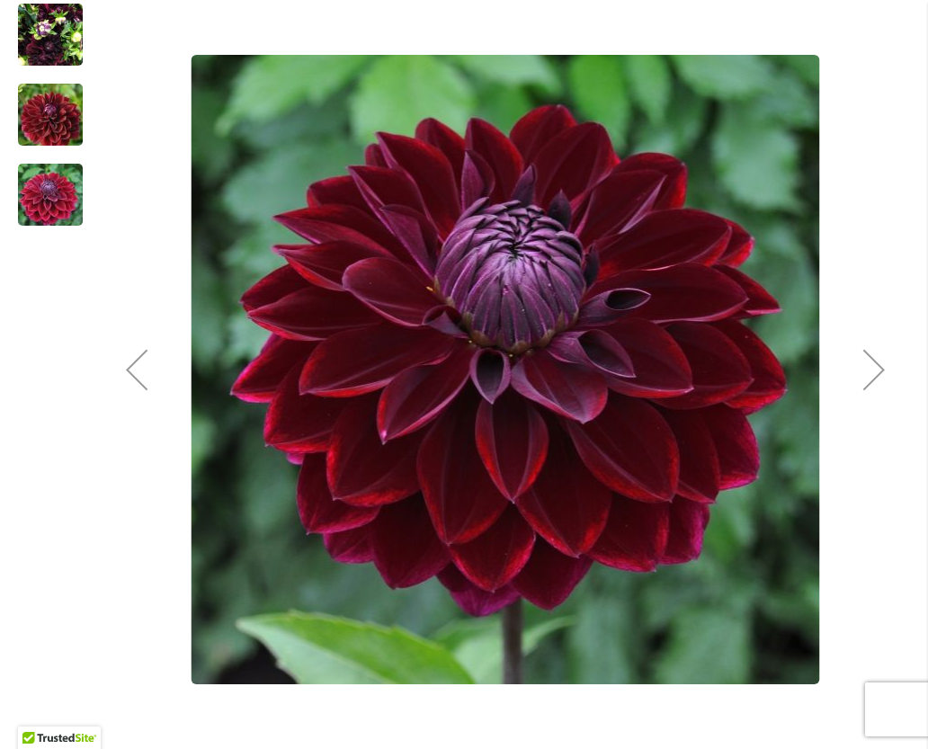
click at [878, 379] on div "Next" at bounding box center [874, 370] width 72 height 72
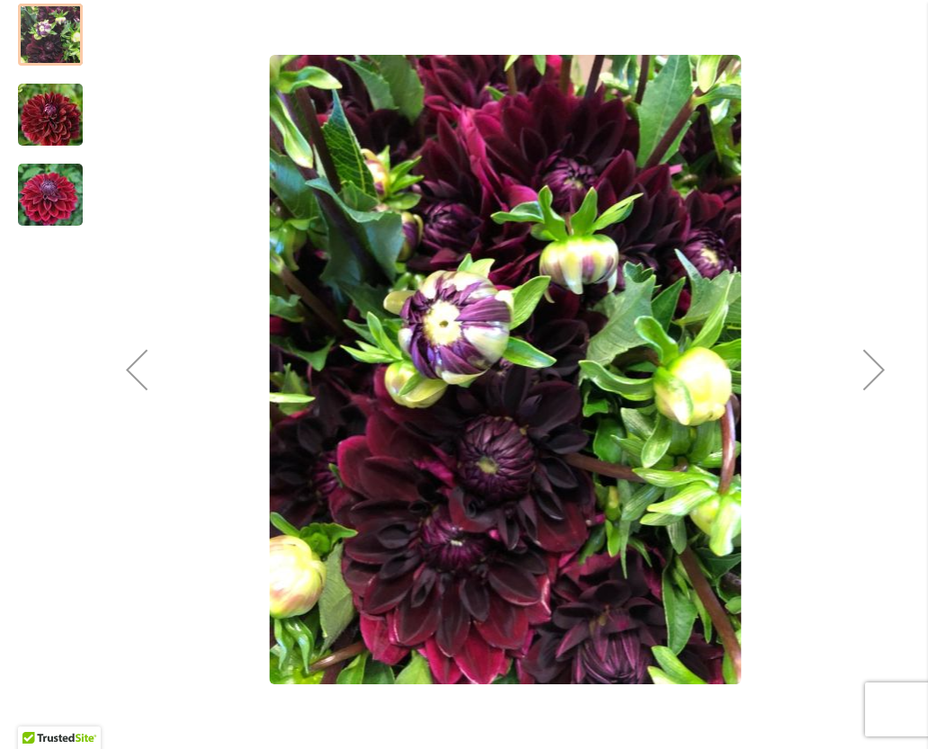
click at [874, 371] on div "Next" at bounding box center [874, 370] width 72 height 72
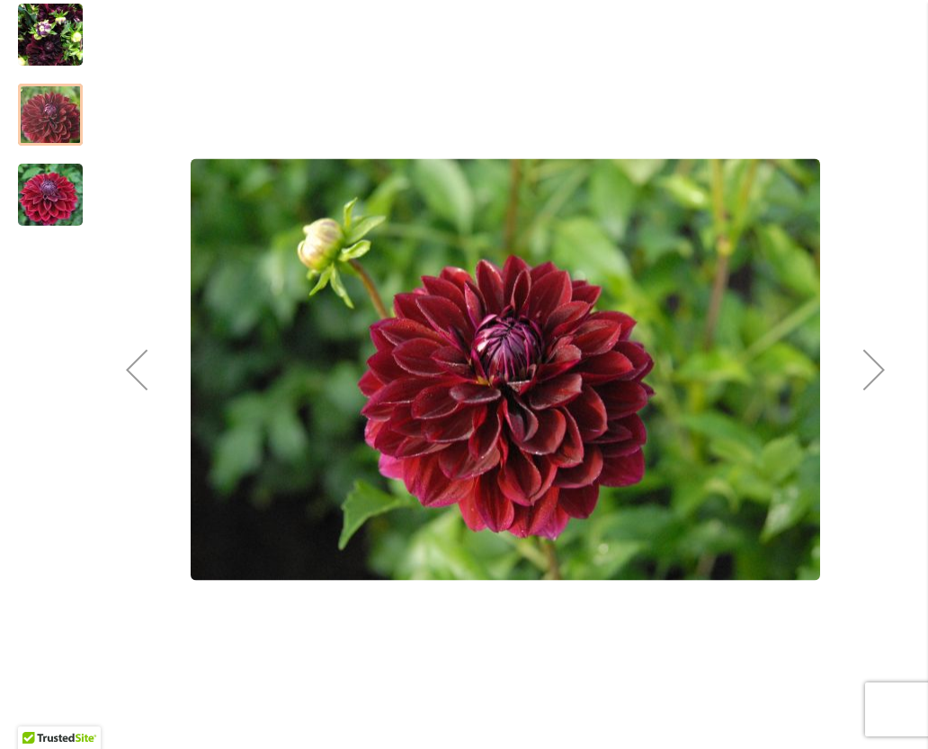
click at [879, 379] on div "Next" at bounding box center [874, 370] width 72 height 72
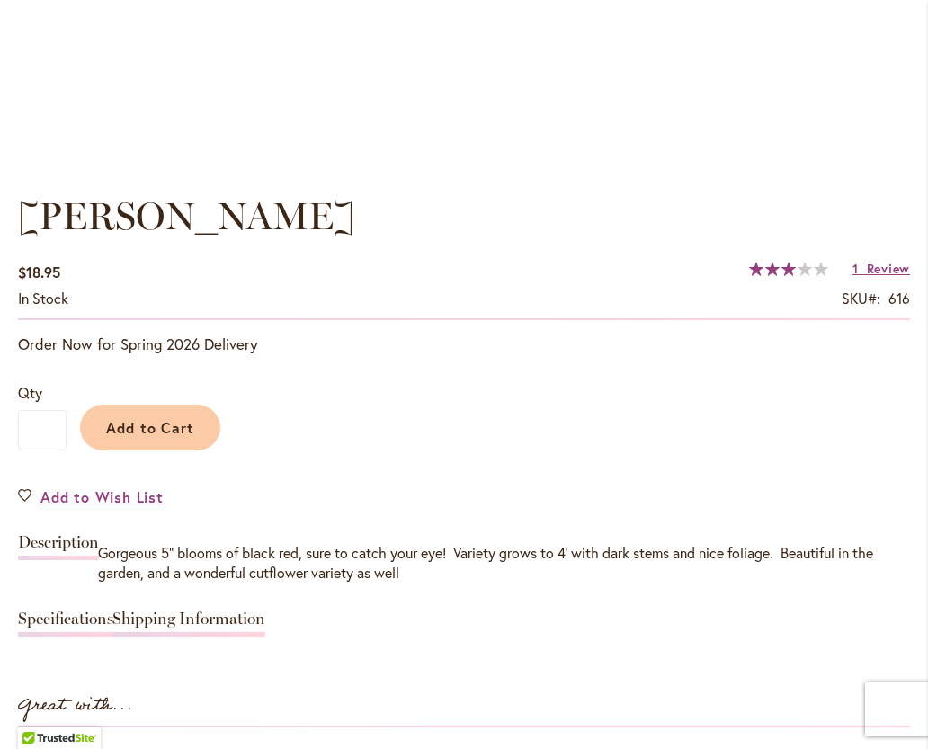
scroll to position [1130, 0]
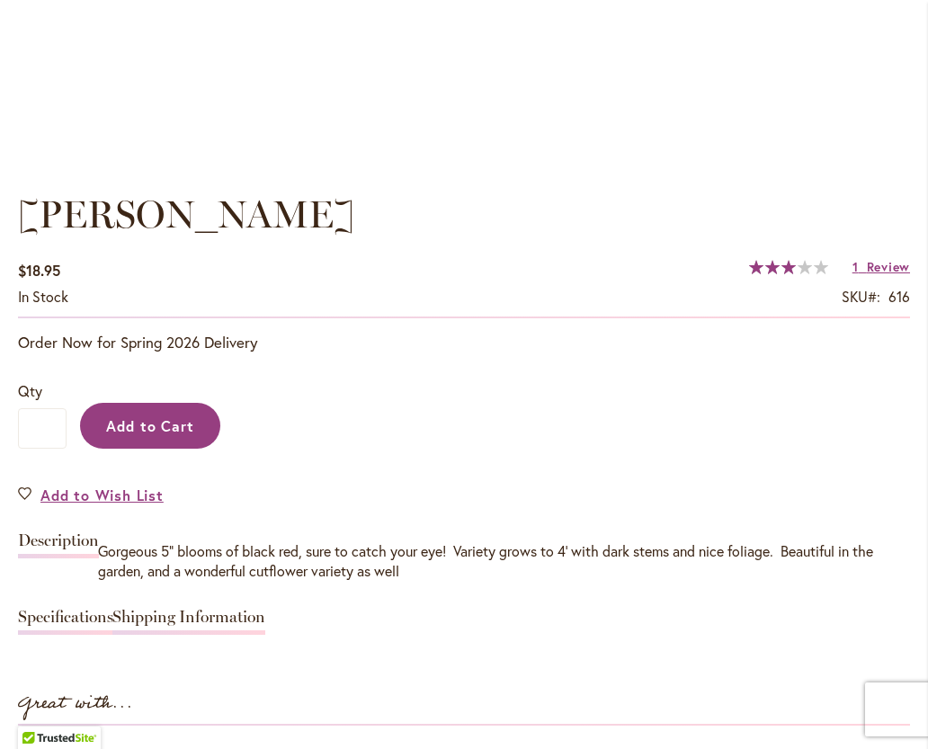
click at [156, 427] on span "Add to Cart" at bounding box center [150, 425] width 89 height 19
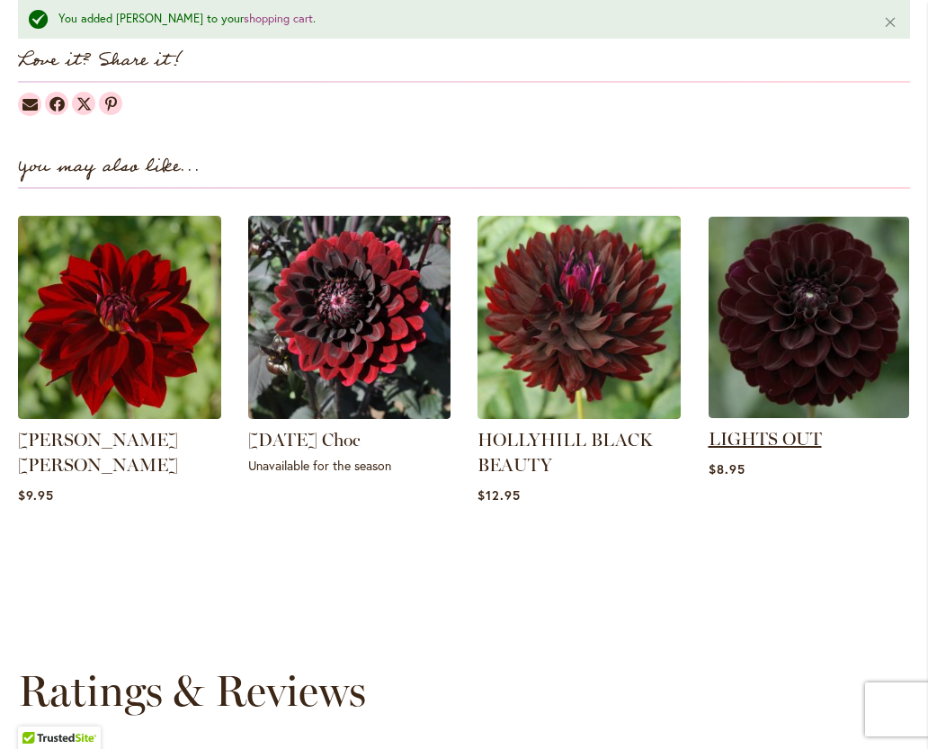
scroll to position [2244, 0]
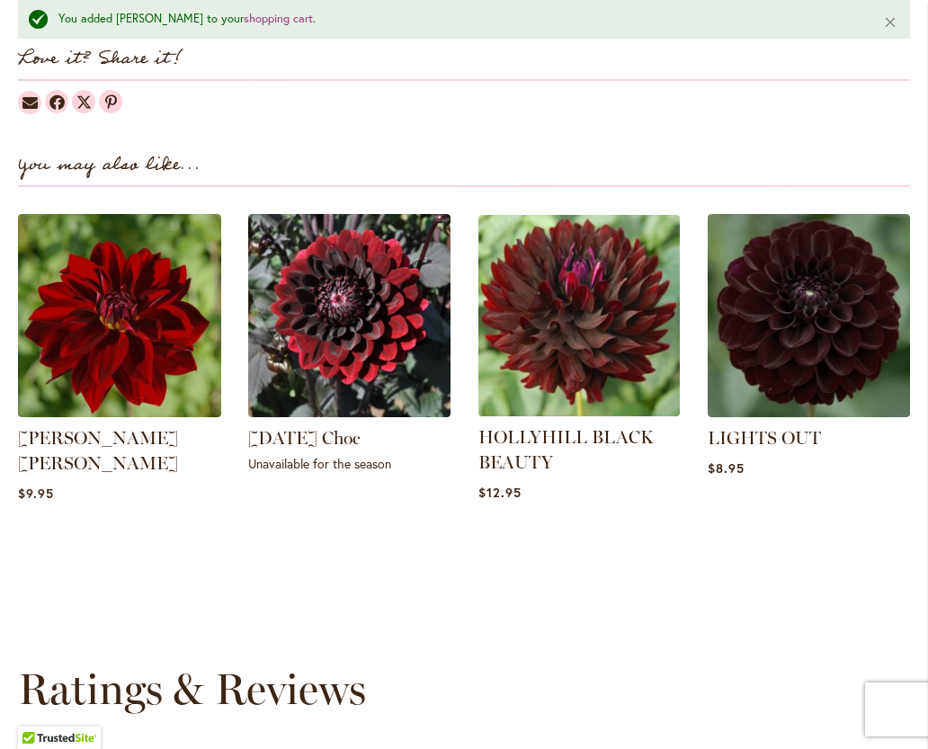
click at [575, 337] on img at bounding box center [578, 315] width 211 height 211
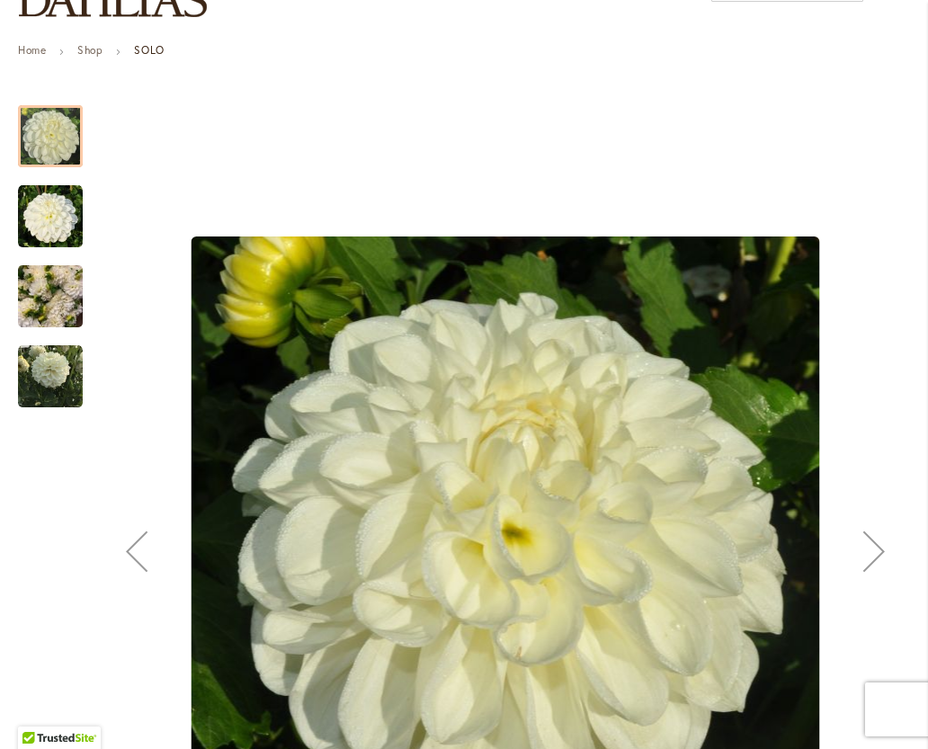
scroll to position [263, 0]
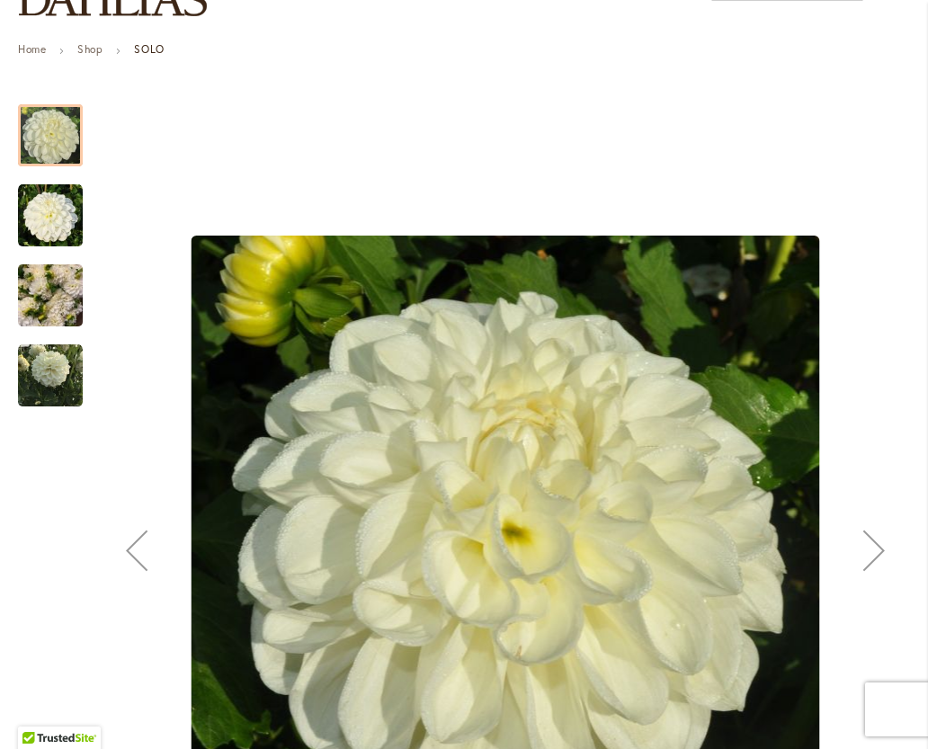
click at [54, 219] on img "SOLO" at bounding box center [50, 215] width 65 height 65
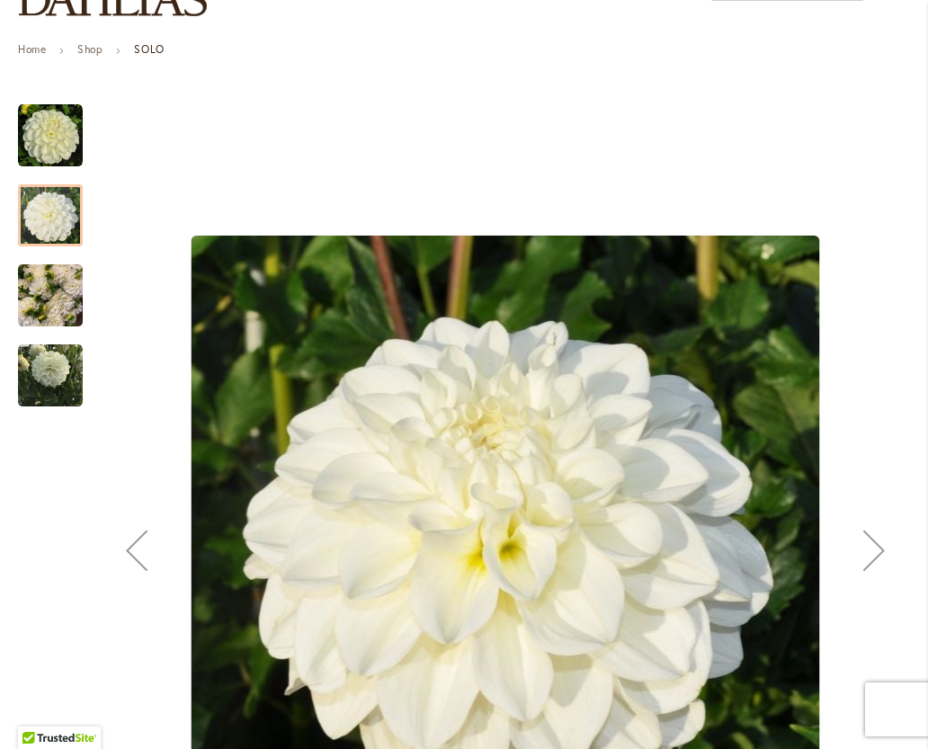
click at [876, 555] on div "Next" at bounding box center [874, 550] width 72 height 72
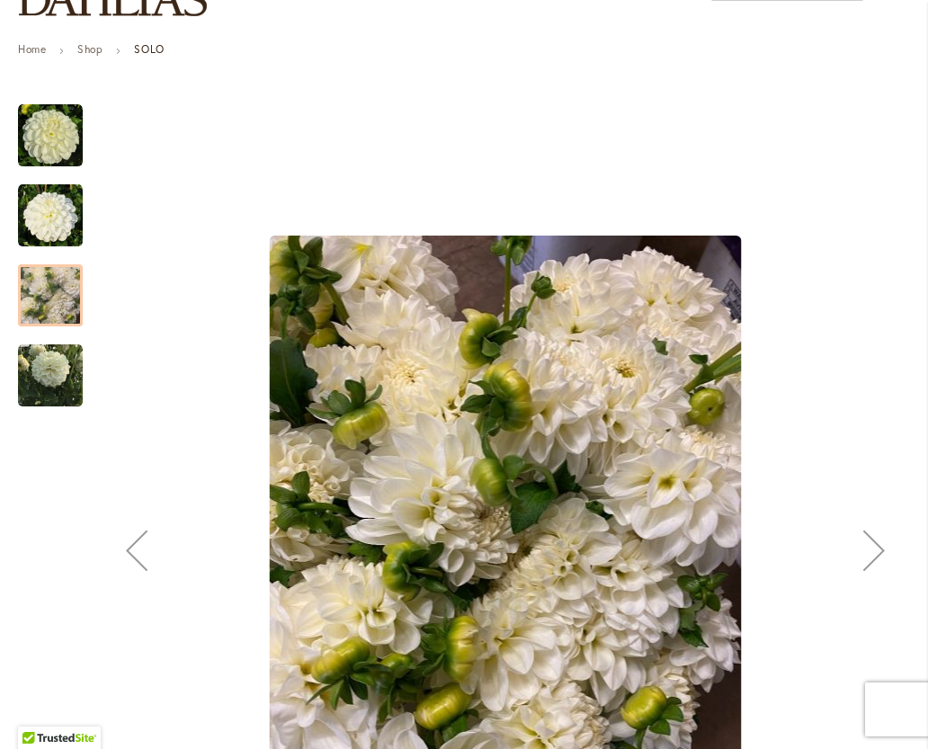
click at [872, 561] on div "Next" at bounding box center [874, 550] width 72 height 72
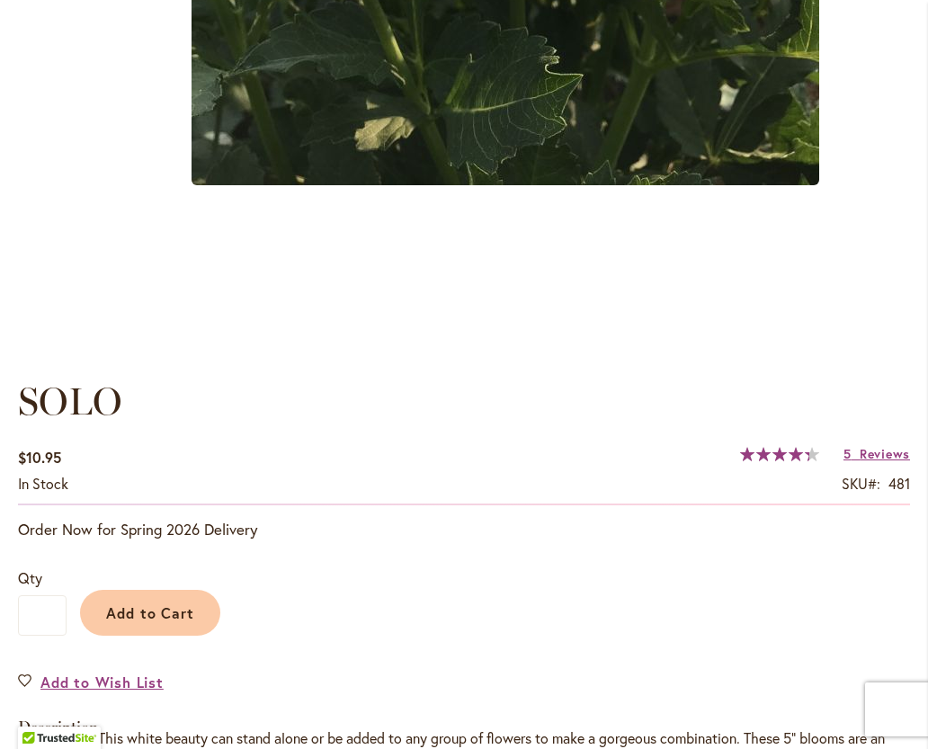
scroll to position [957, 0]
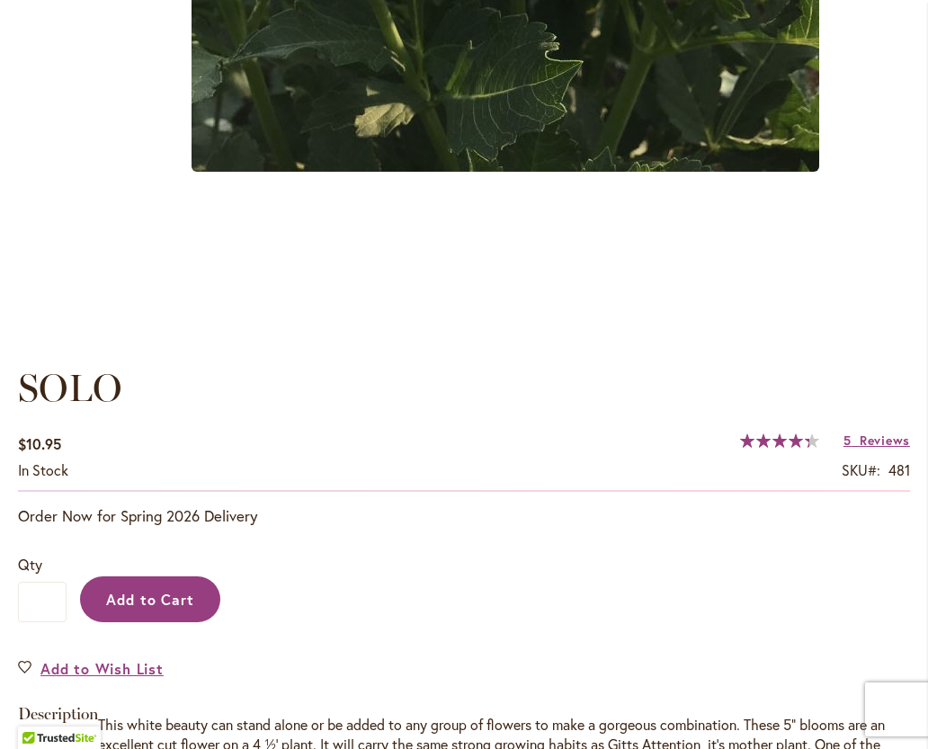
click at [168, 612] on button "Add to Cart" at bounding box center [150, 599] width 140 height 46
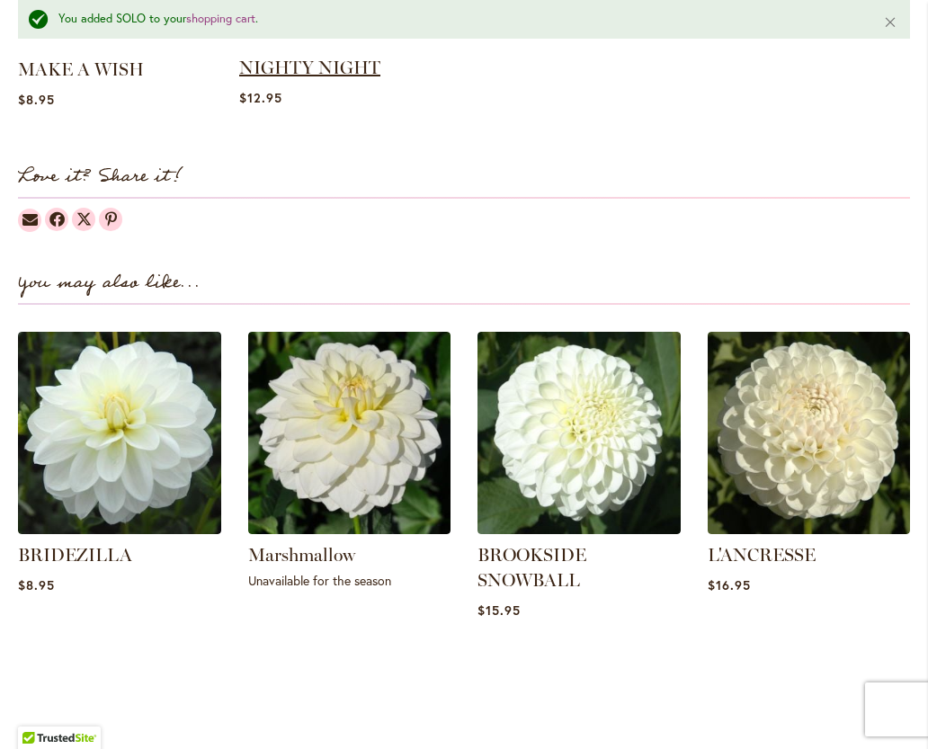
scroll to position [2148, 0]
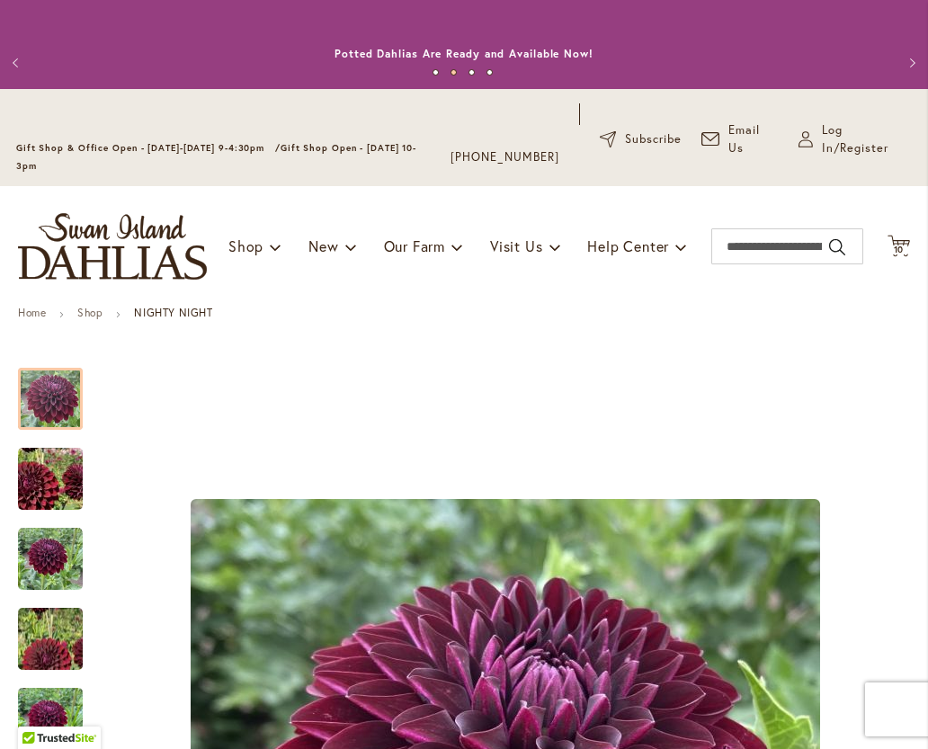
type input "**********"
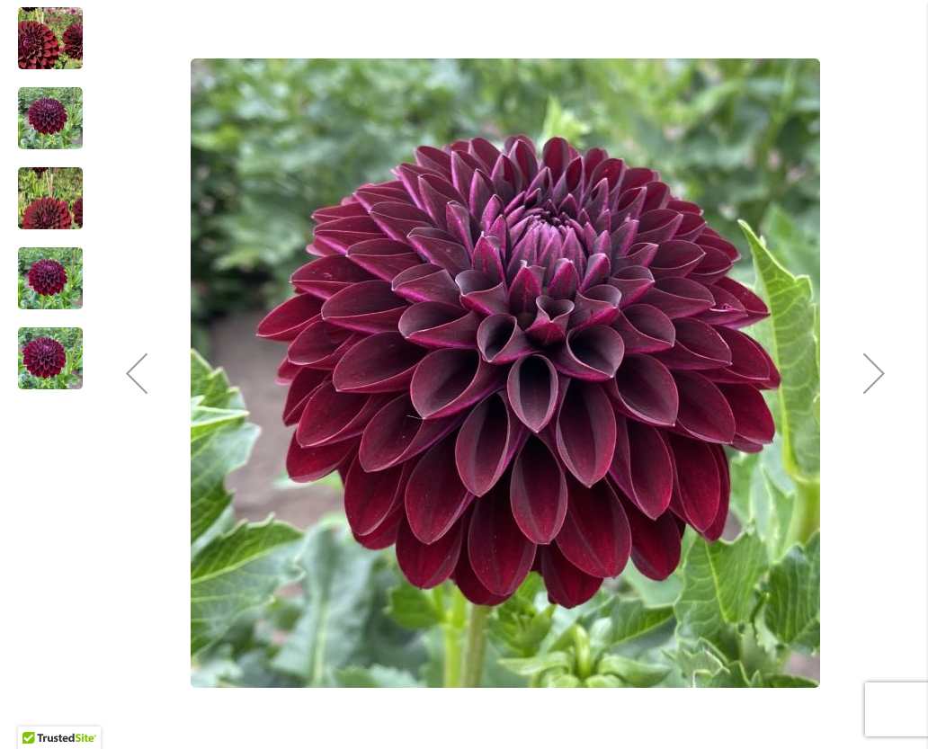
scroll to position [442, 0]
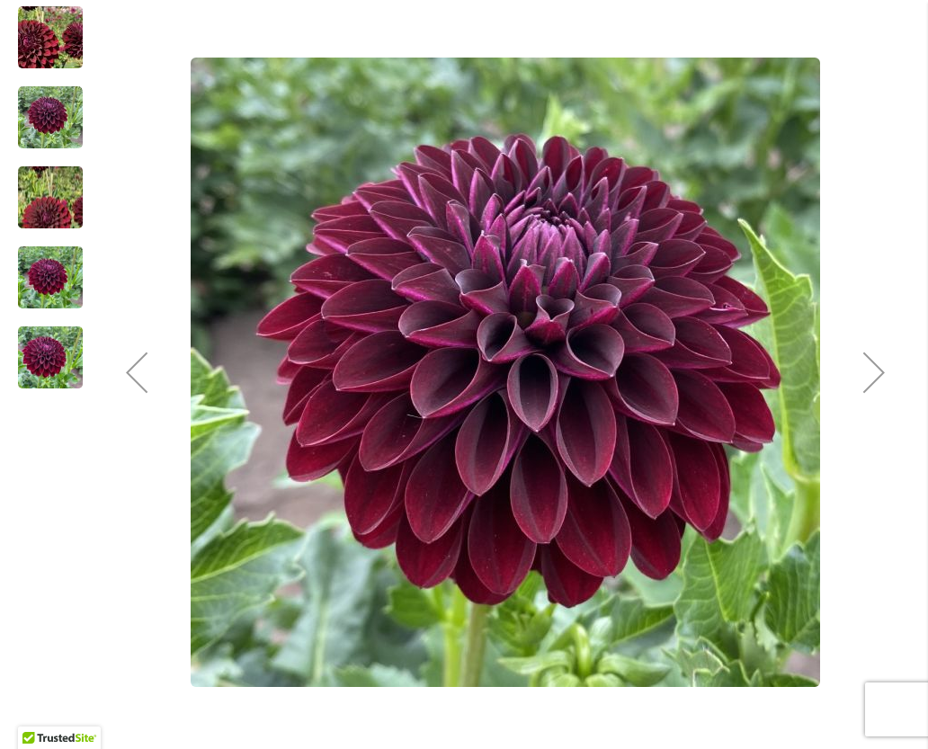
click at [873, 378] on div "Next" at bounding box center [874, 372] width 72 height 72
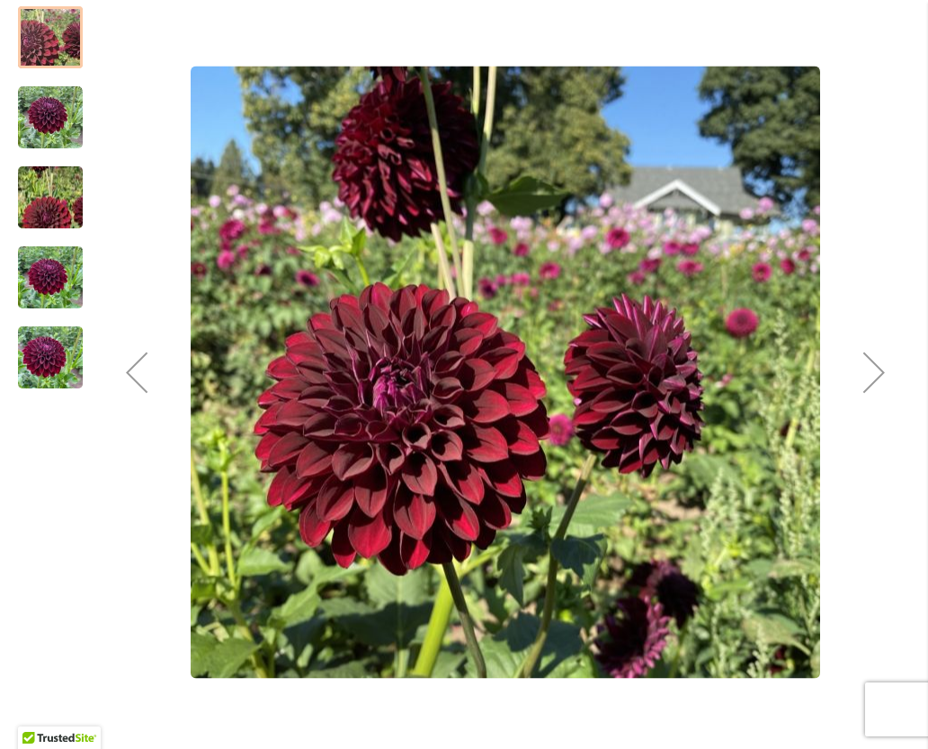
click at [870, 379] on div "Next" at bounding box center [874, 372] width 72 height 72
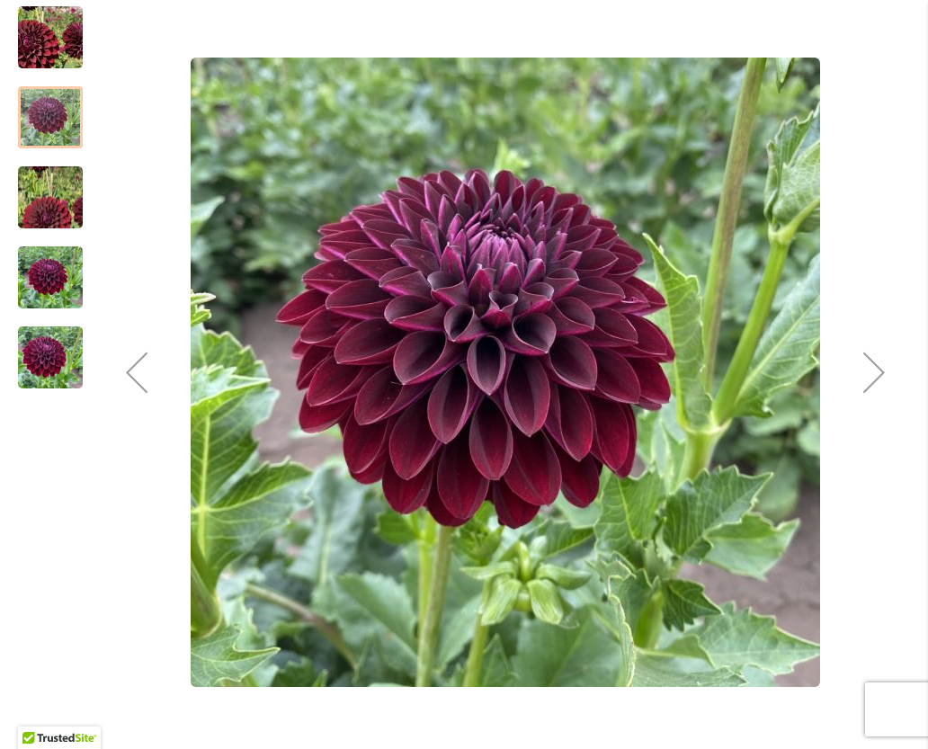
click at [861, 369] on div "Next" at bounding box center [874, 372] width 72 height 72
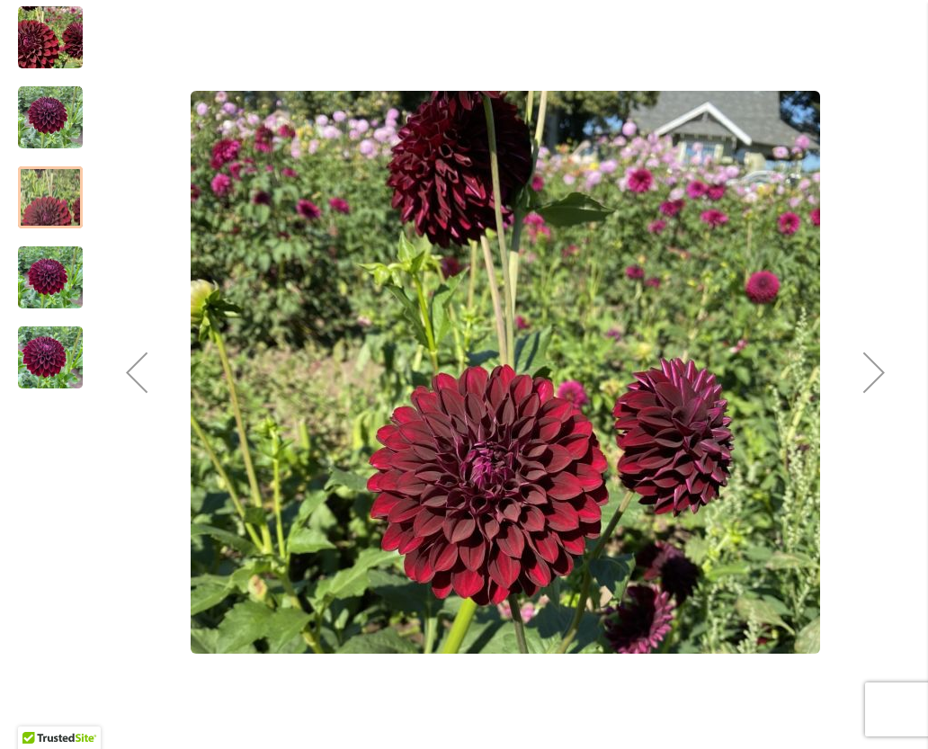
click at [874, 379] on div "Next" at bounding box center [874, 372] width 72 height 72
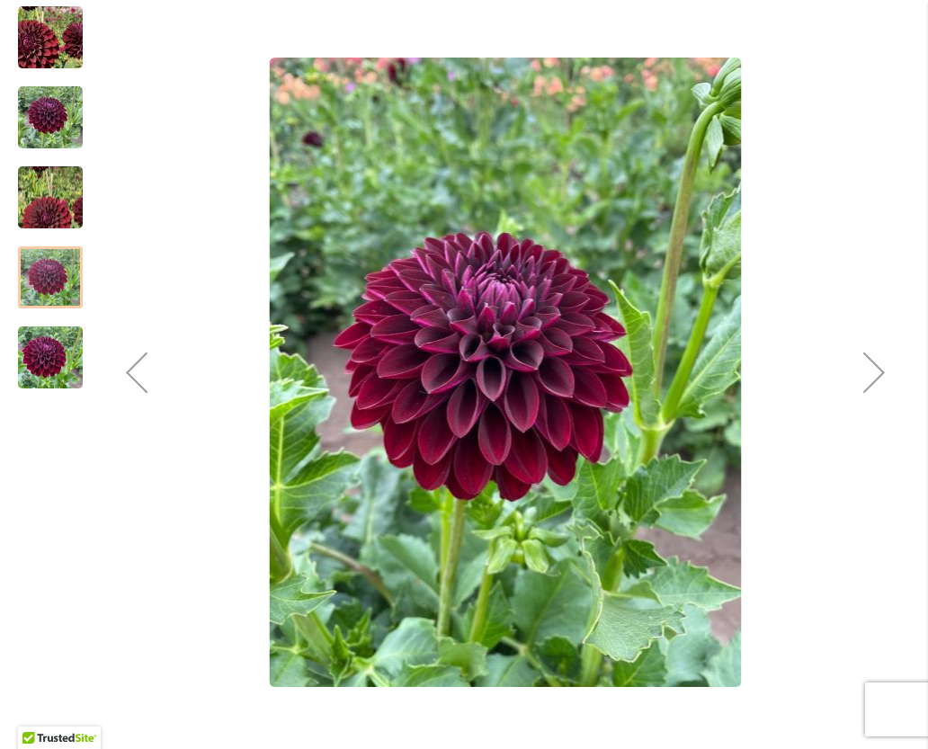
click at [851, 346] on div "Next" at bounding box center [874, 372] width 72 height 72
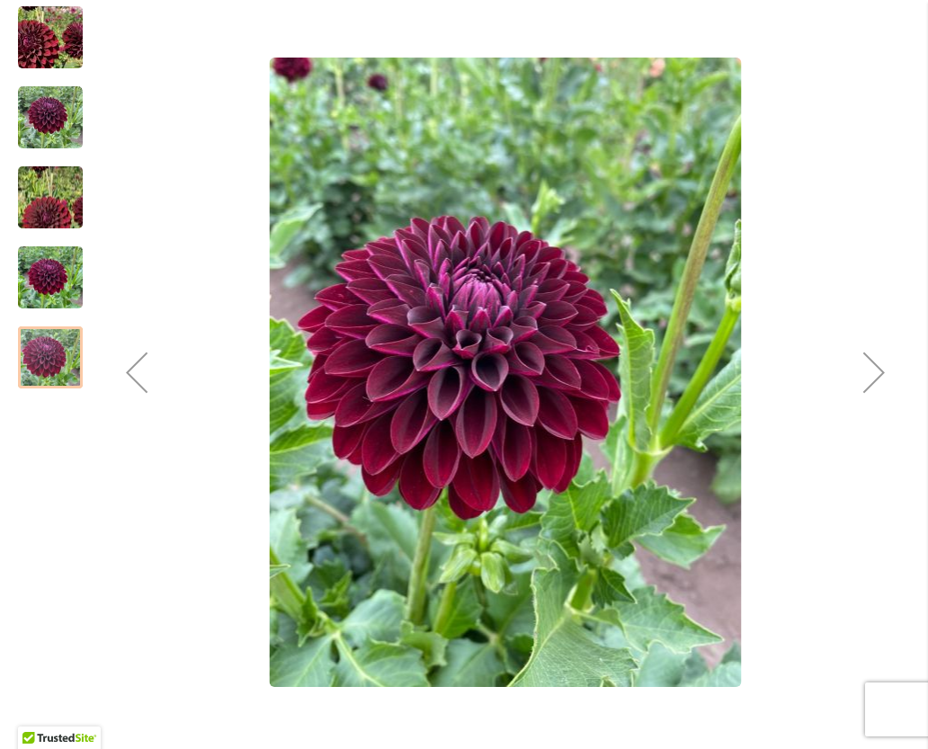
click at [868, 373] on div "Next" at bounding box center [874, 372] width 72 height 72
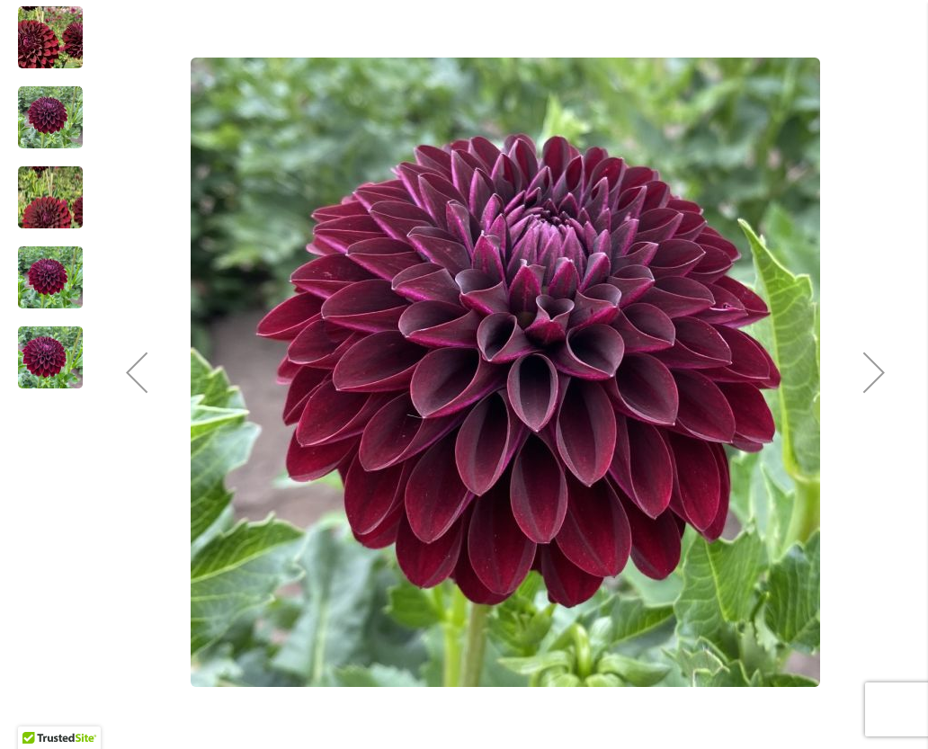
click at [867, 349] on div "Next" at bounding box center [874, 372] width 72 height 72
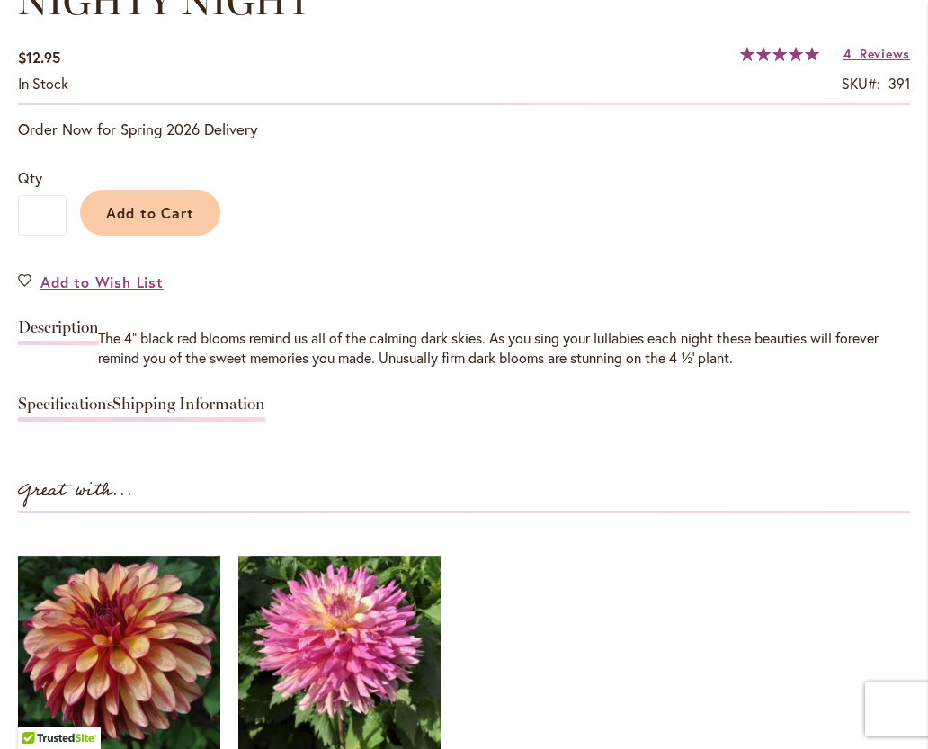
scroll to position [1344, 0]
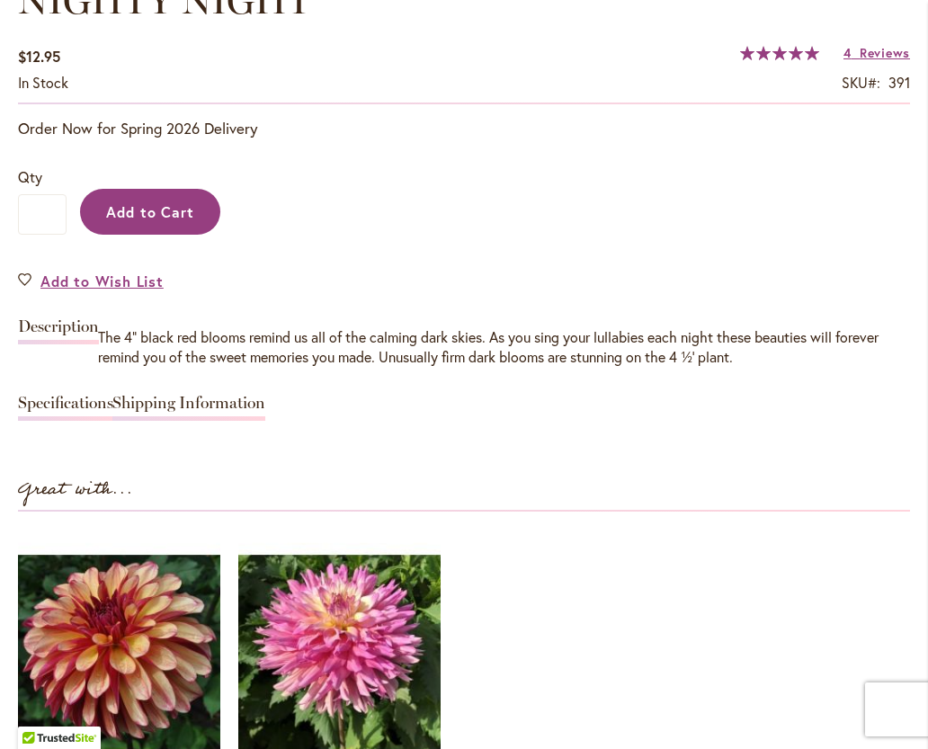
click at [126, 220] on button "Add to Cart" at bounding box center [150, 212] width 140 height 46
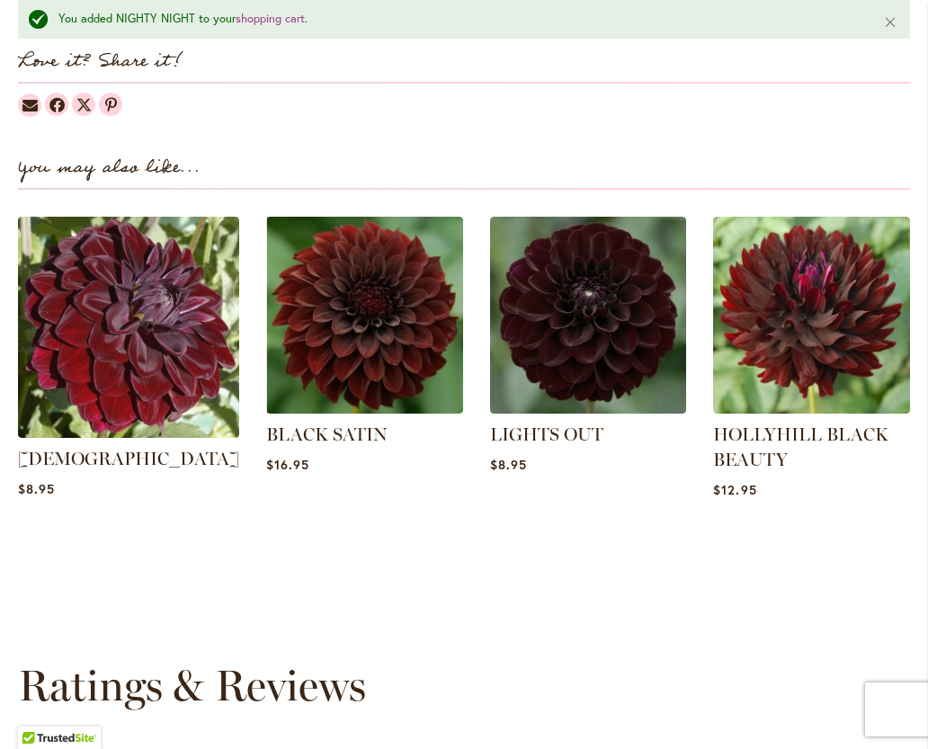
scroll to position [2242, 0]
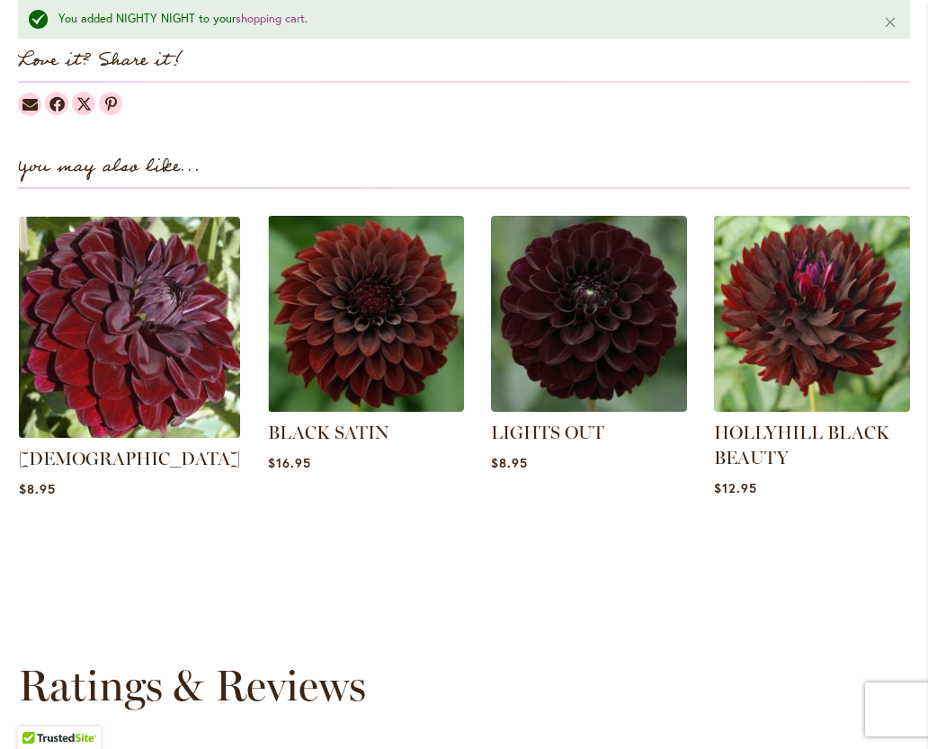
click at [121, 339] on img at bounding box center [129, 327] width 232 height 232
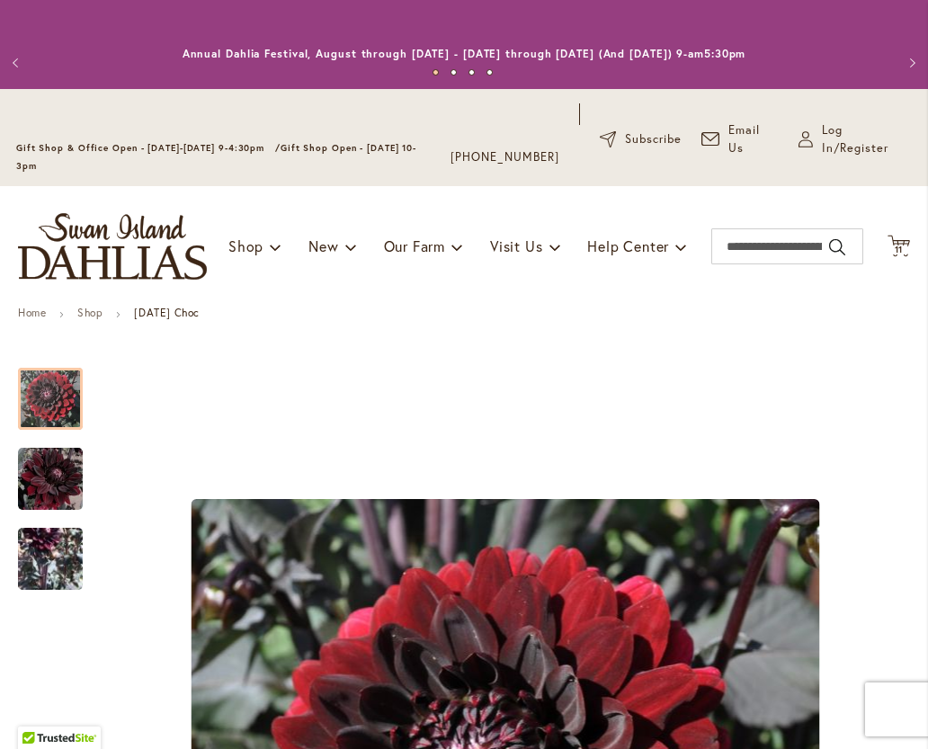
type input "**********"
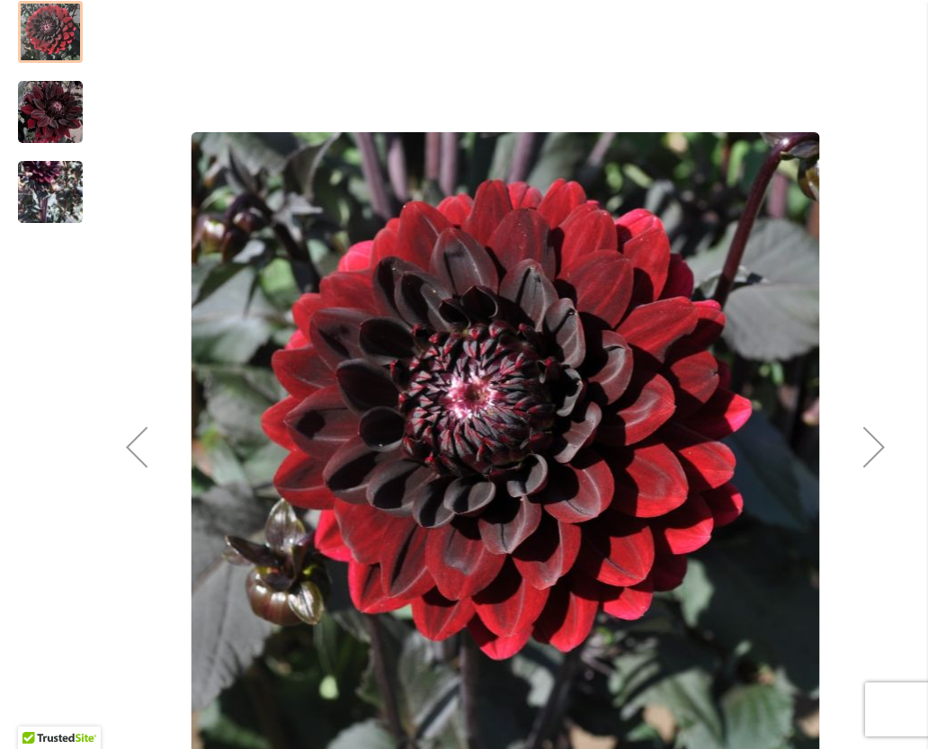
scroll to position [370, 0]
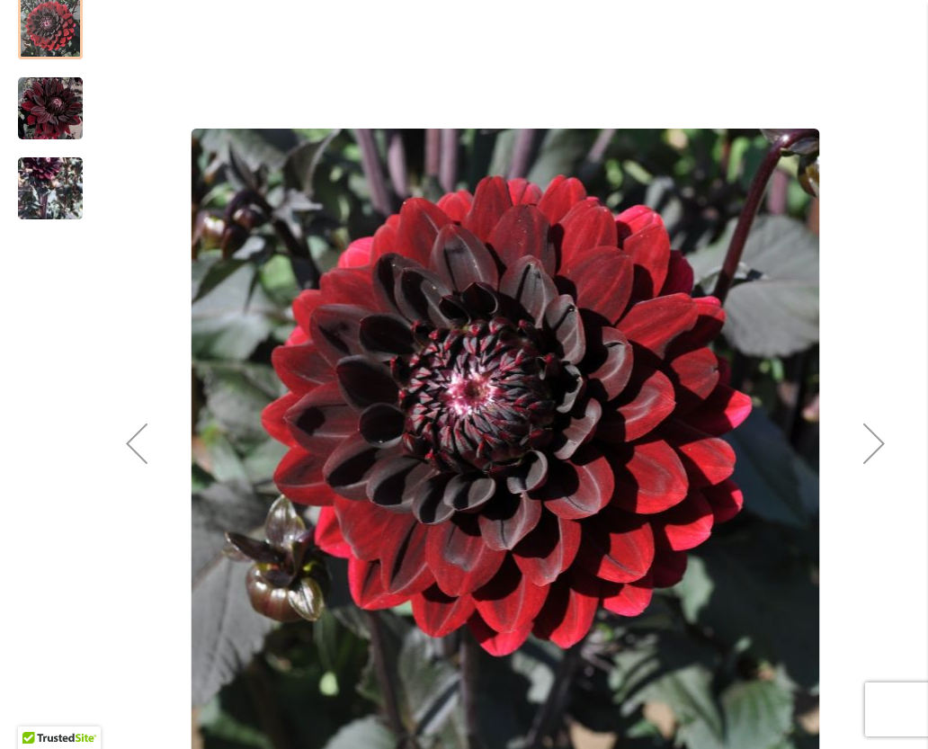
click at [864, 455] on div "Next" at bounding box center [874, 443] width 72 height 72
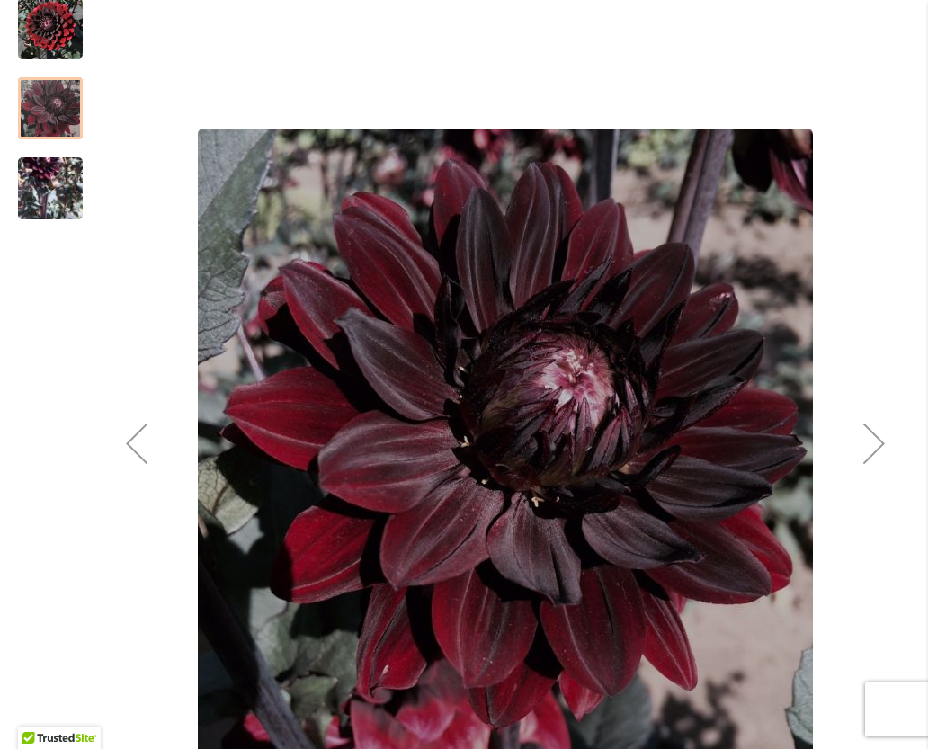
click at [879, 456] on div "Next" at bounding box center [874, 443] width 72 height 72
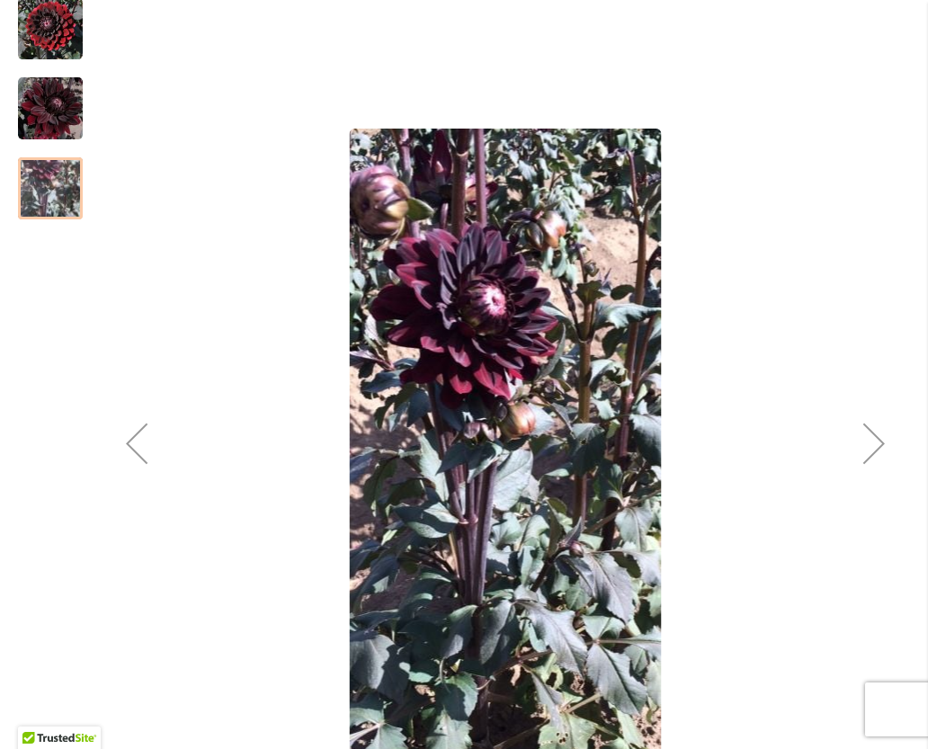
click at [888, 442] on div "Next" at bounding box center [874, 443] width 72 height 72
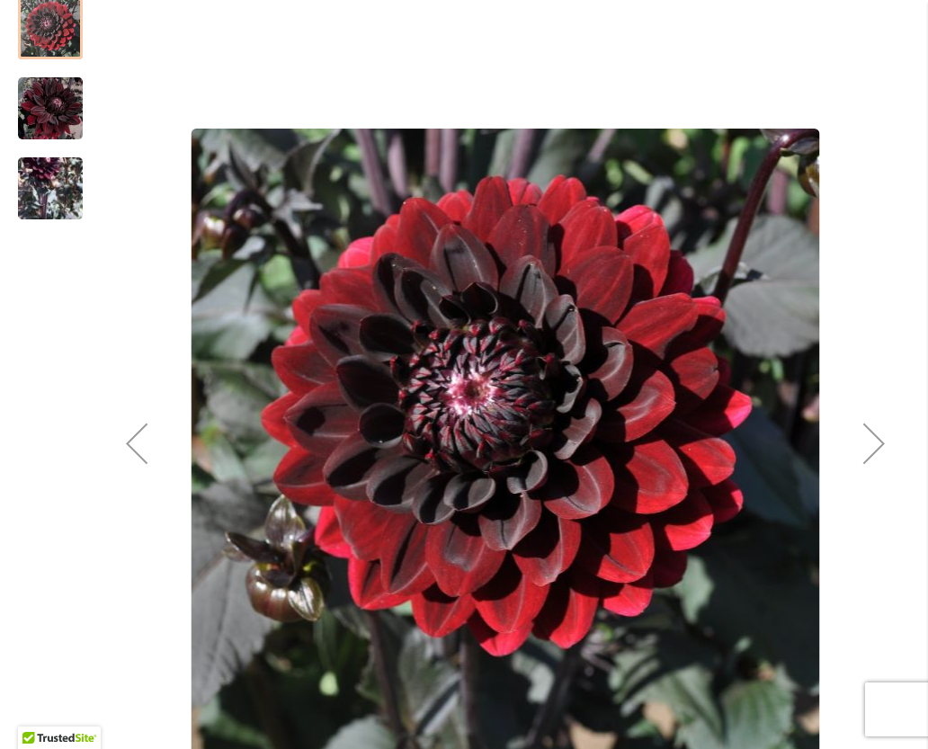
click at [891, 443] on div "Next" at bounding box center [874, 443] width 72 height 72
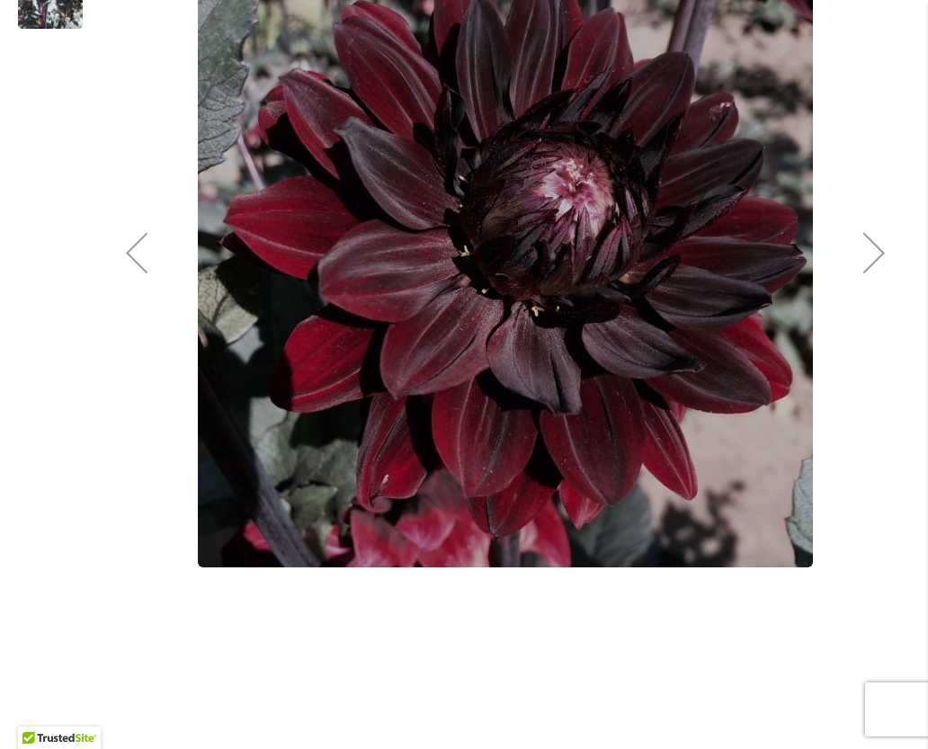
scroll to position [558, 0]
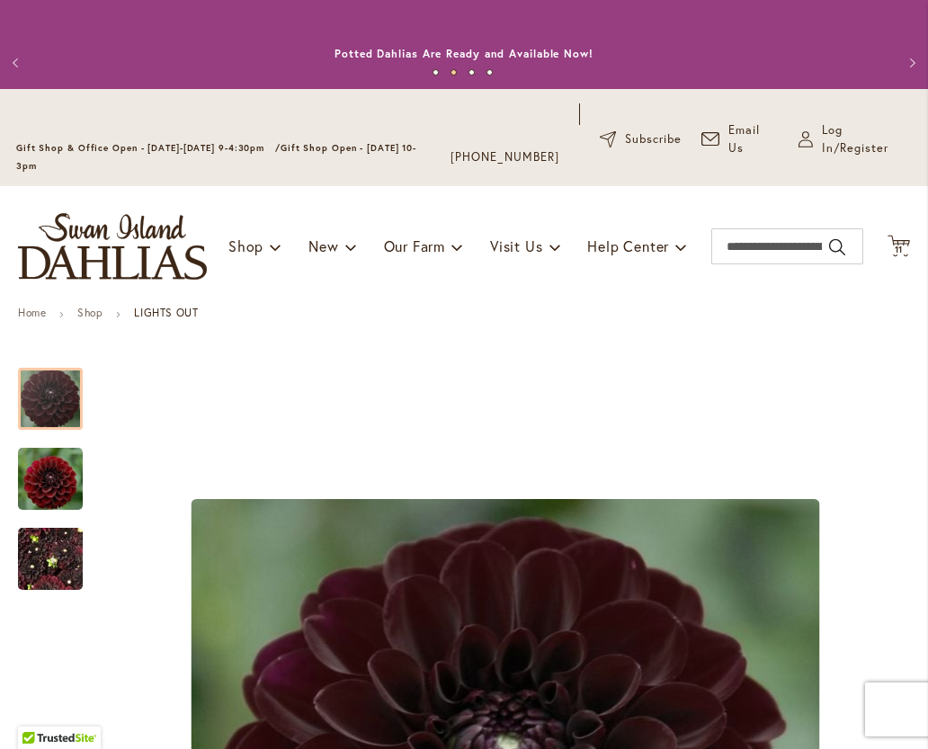
type input "**********"
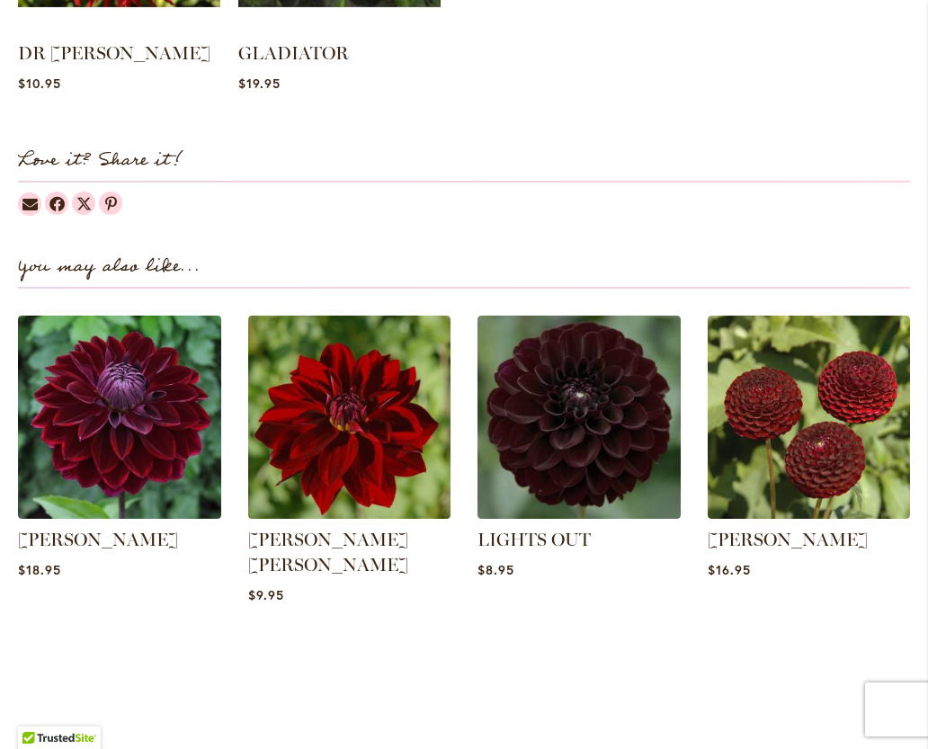
scroll to position [2096, 0]
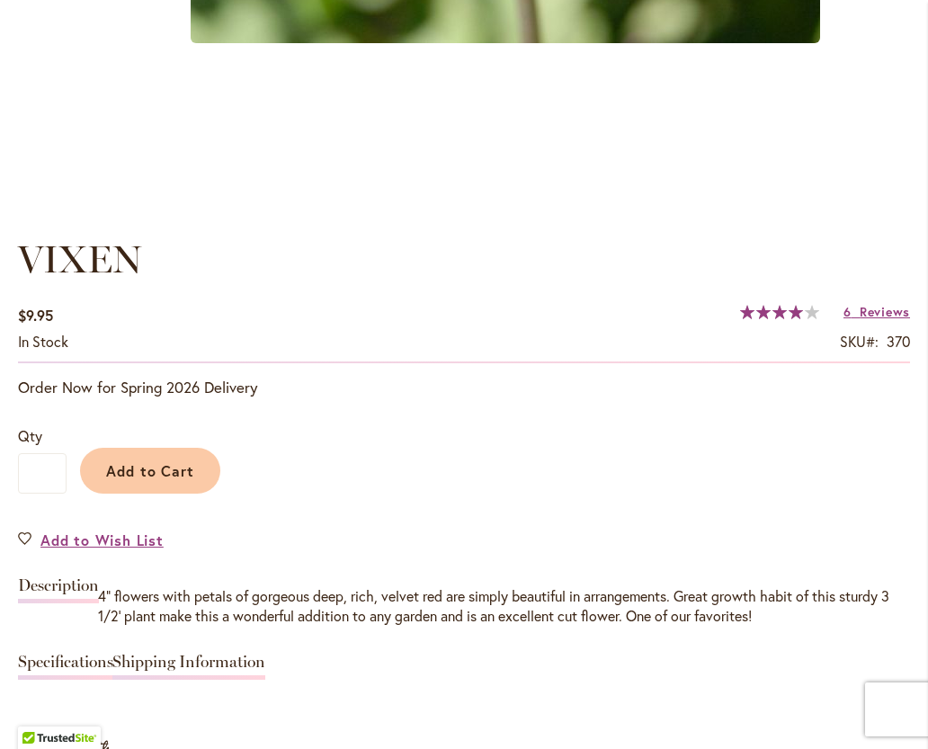
scroll to position [1086, 0]
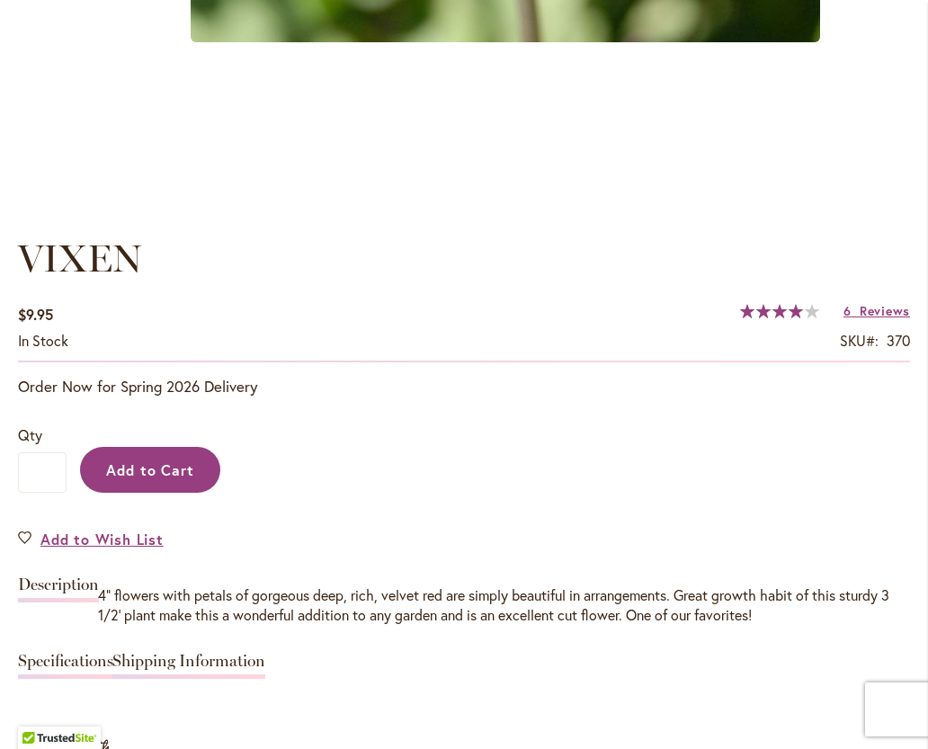
click at [147, 476] on span "Add to Cart" at bounding box center [150, 469] width 89 height 19
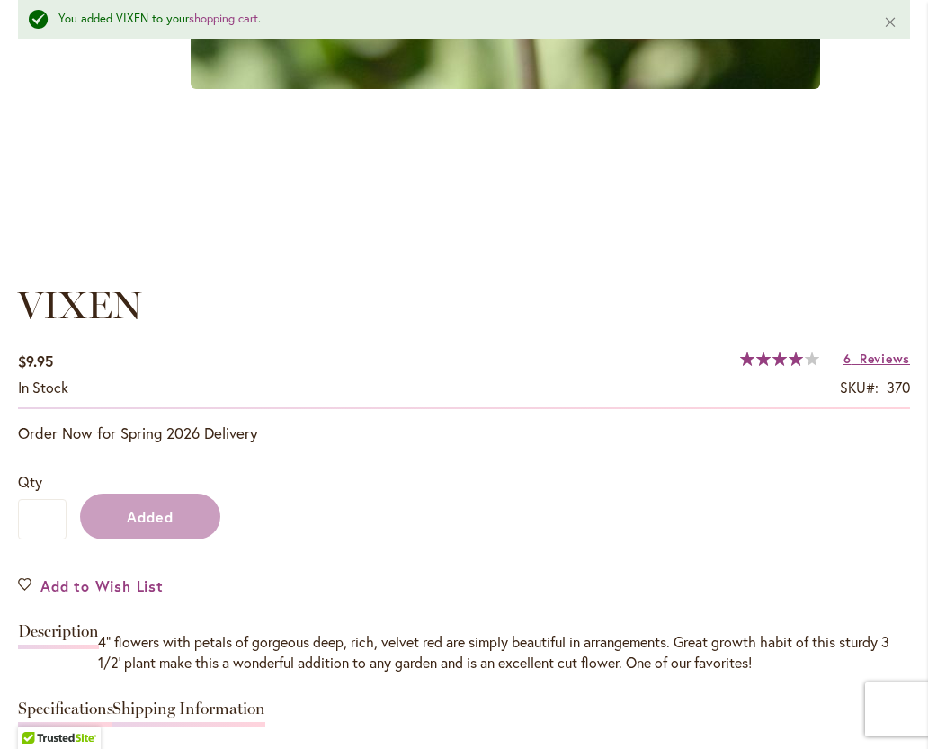
scroll to position [1133, 0]
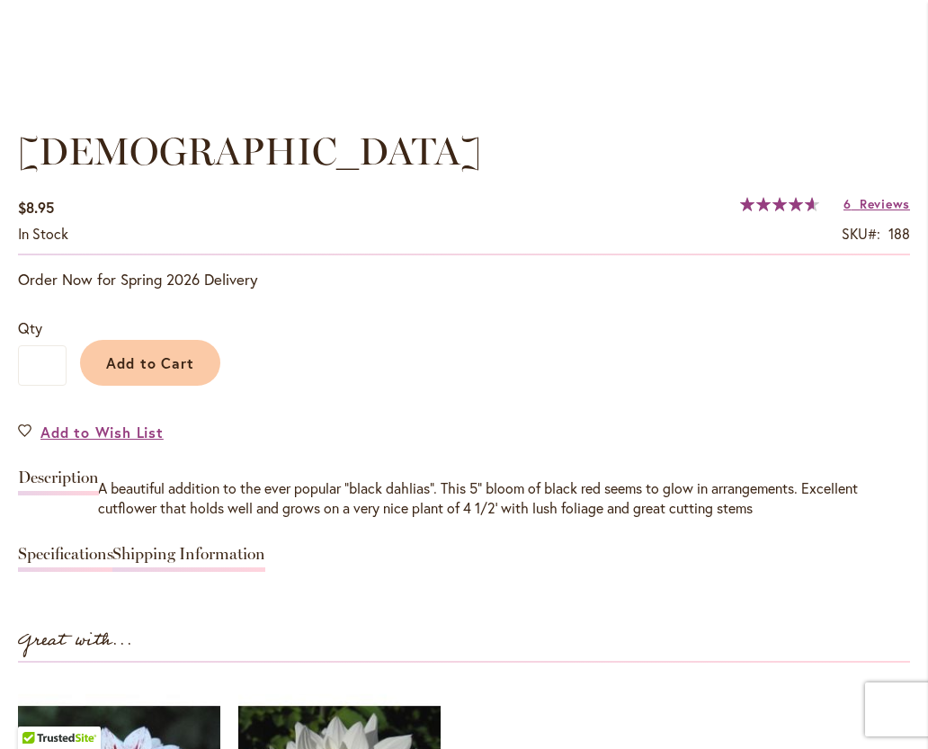
scroll to position [1196, 0]
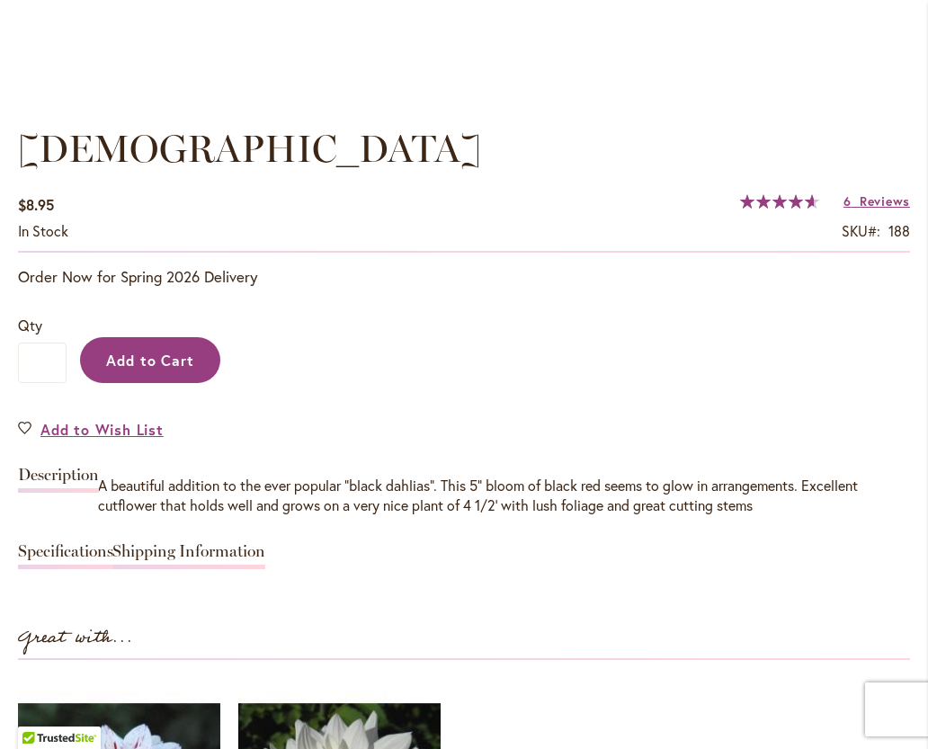
click at [133, 365] on span "Add to Cart" at bounding box center [150, 360] width 89 height 19
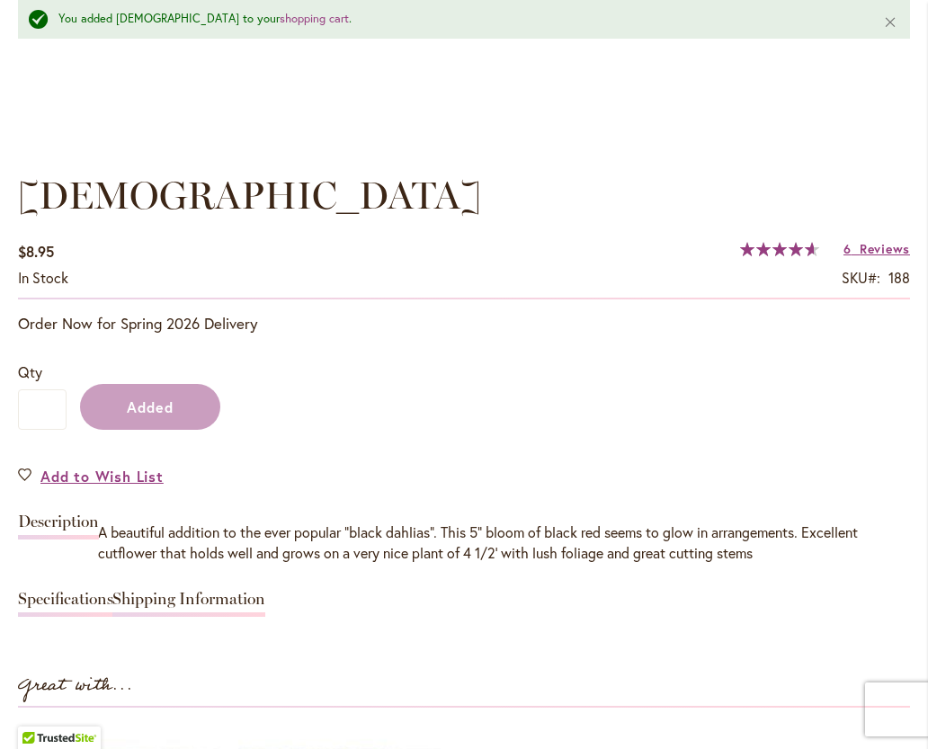
scroll to position [1243, 0]
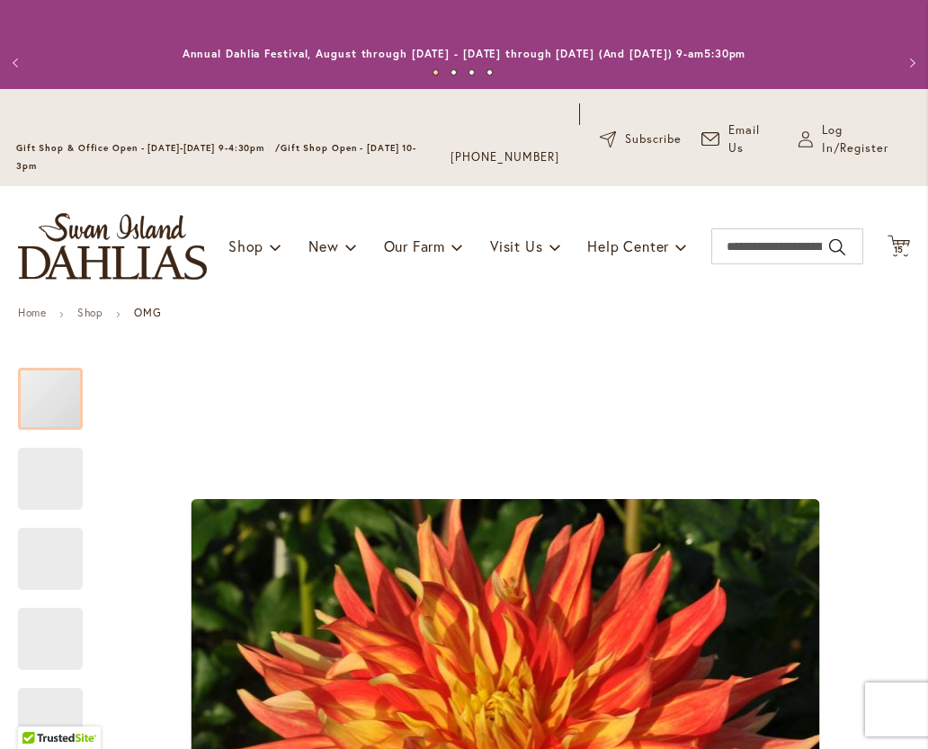
type input "**********"
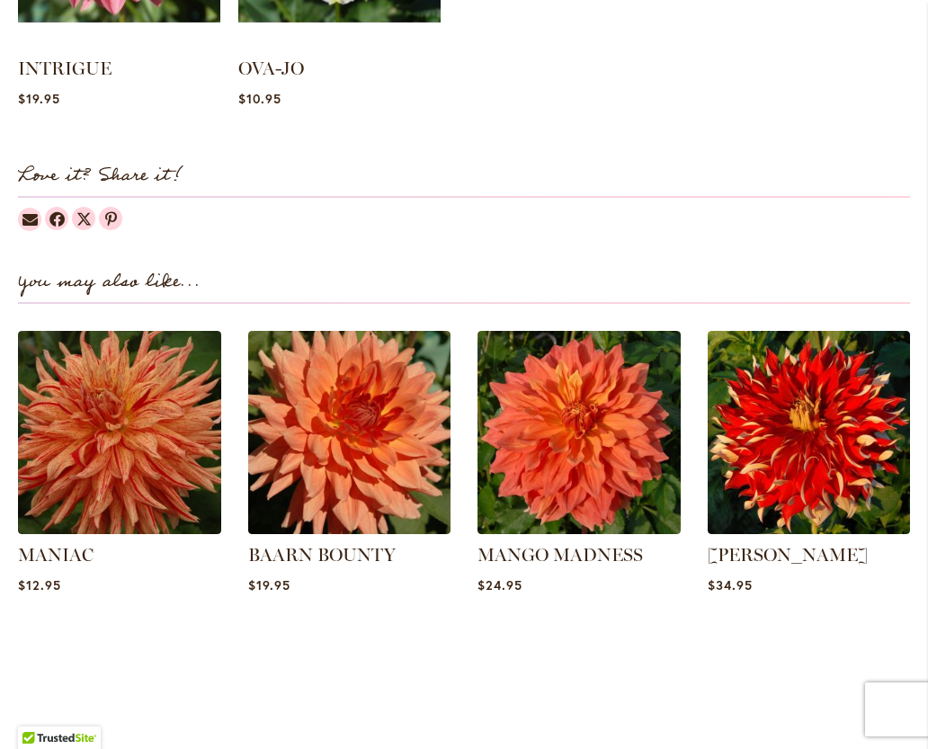
scroll to position [2081, 0]
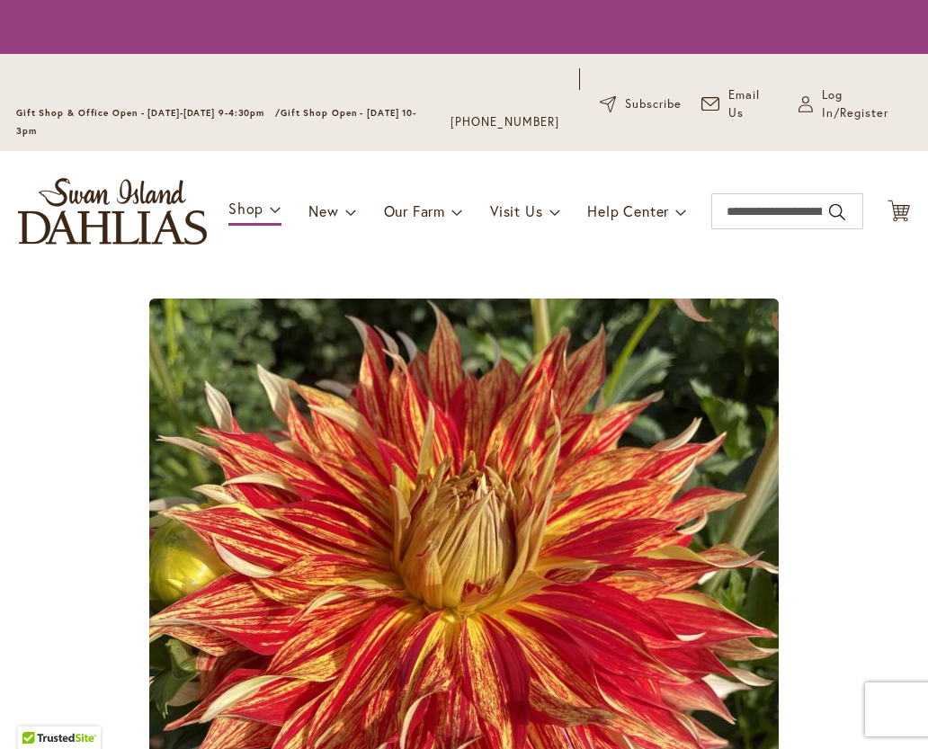
scroll to position [2101, 0]
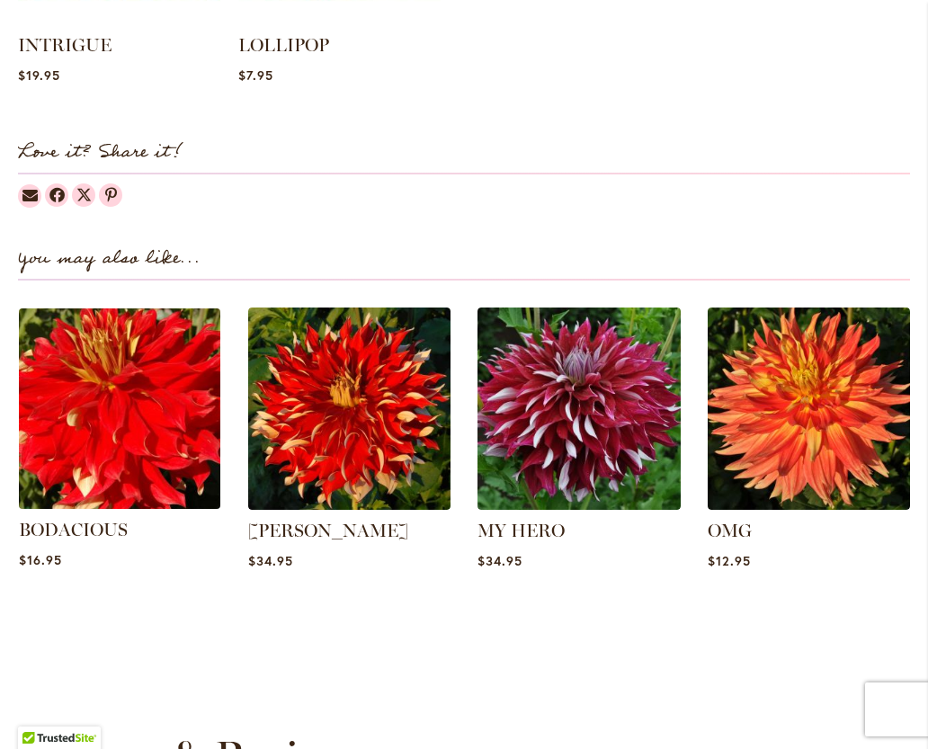
click at [124, 447] on img at bounding box center [118, 408] width 211 height 211
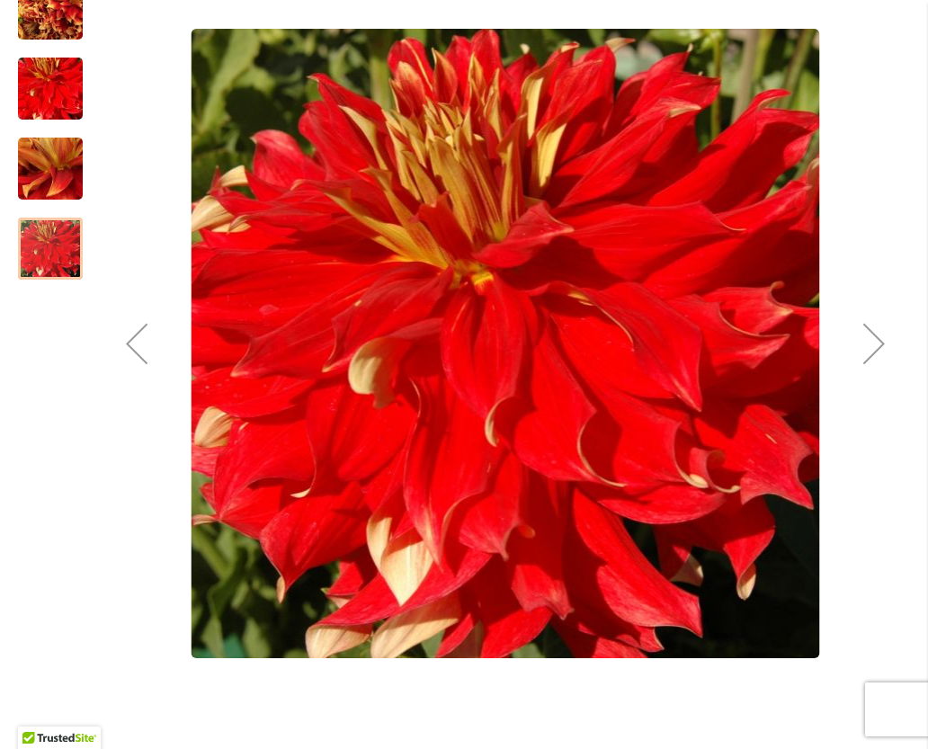
scroll to position [471, 0]
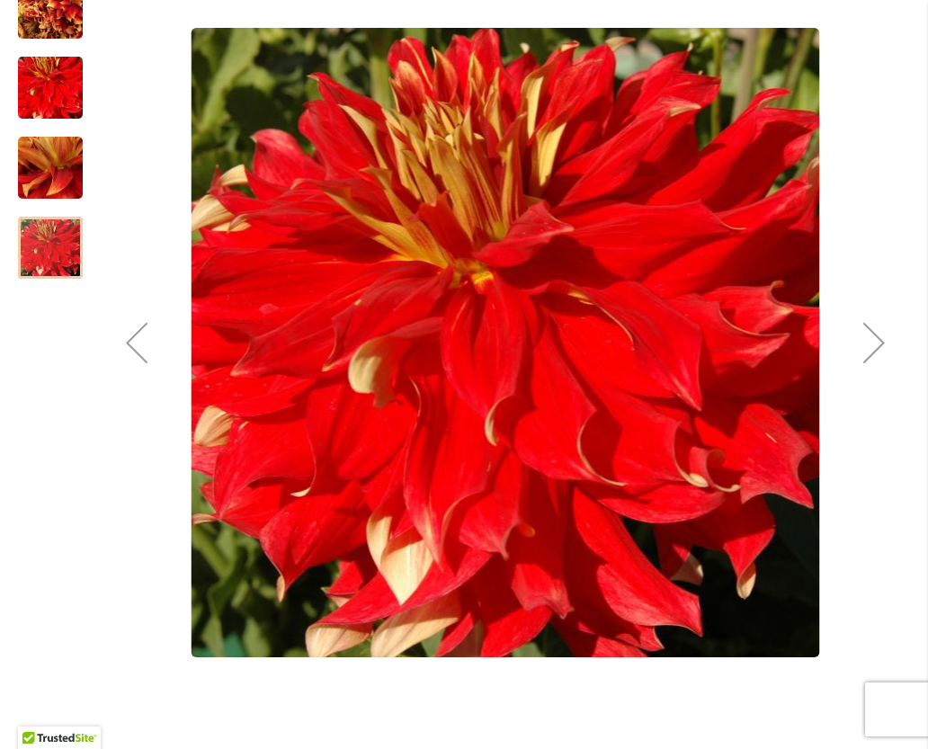
click at [879, 351] on div "Next" at bounding box center [874, 343] width 72 height 72
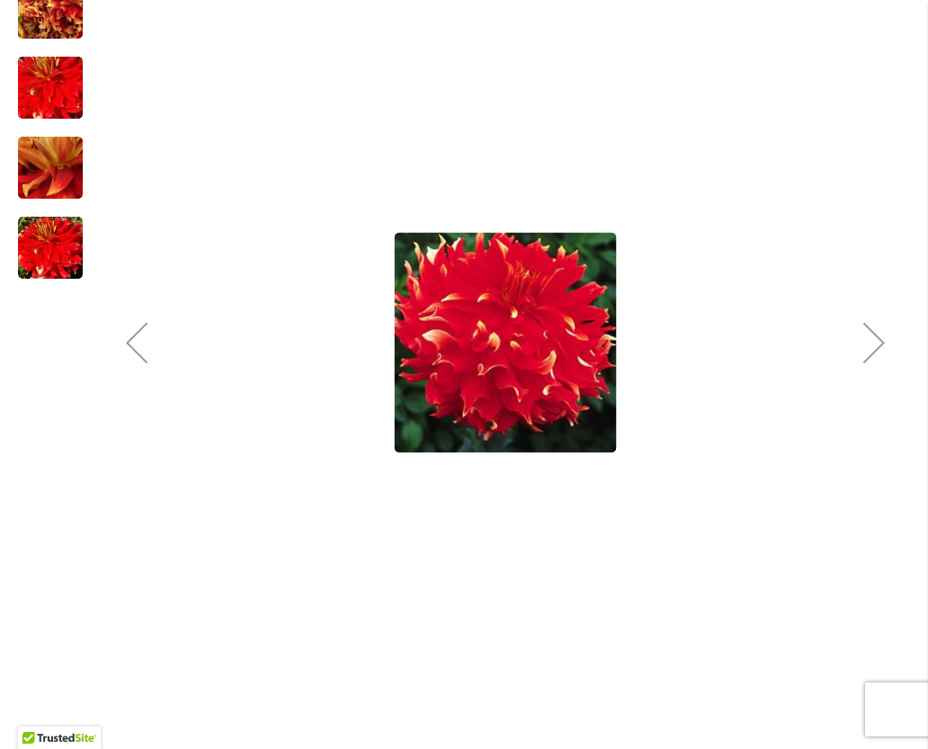
click at [879, 355] on div "Next" at bounding box center [874, 343] width 72 height 72
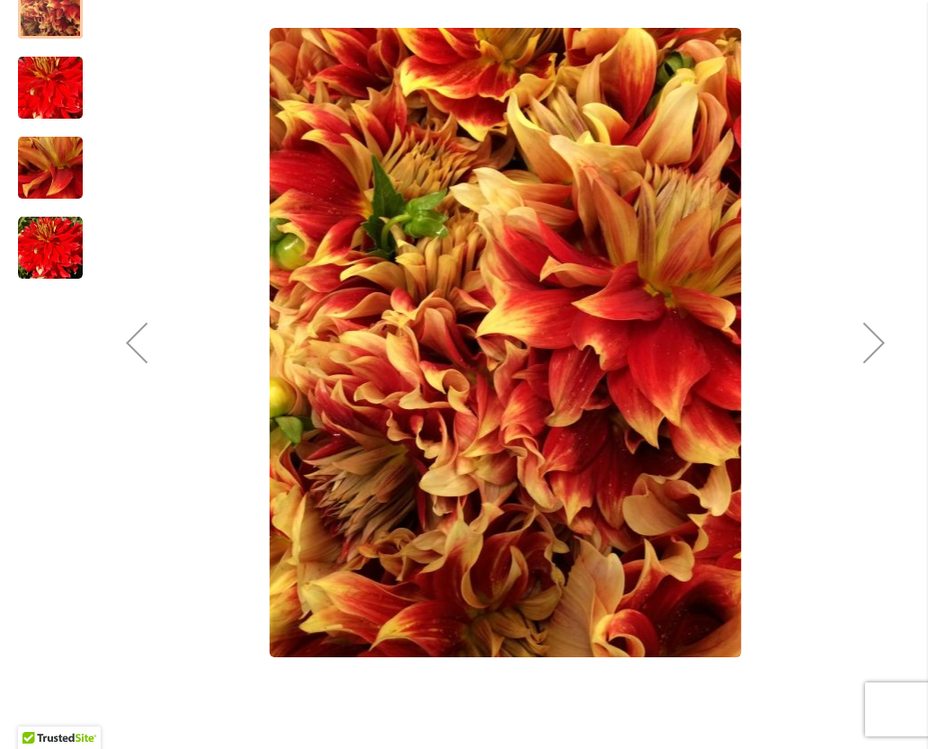
click at [891, 356] on div "Next" at bounding box center [874, 343] width 72 height 72
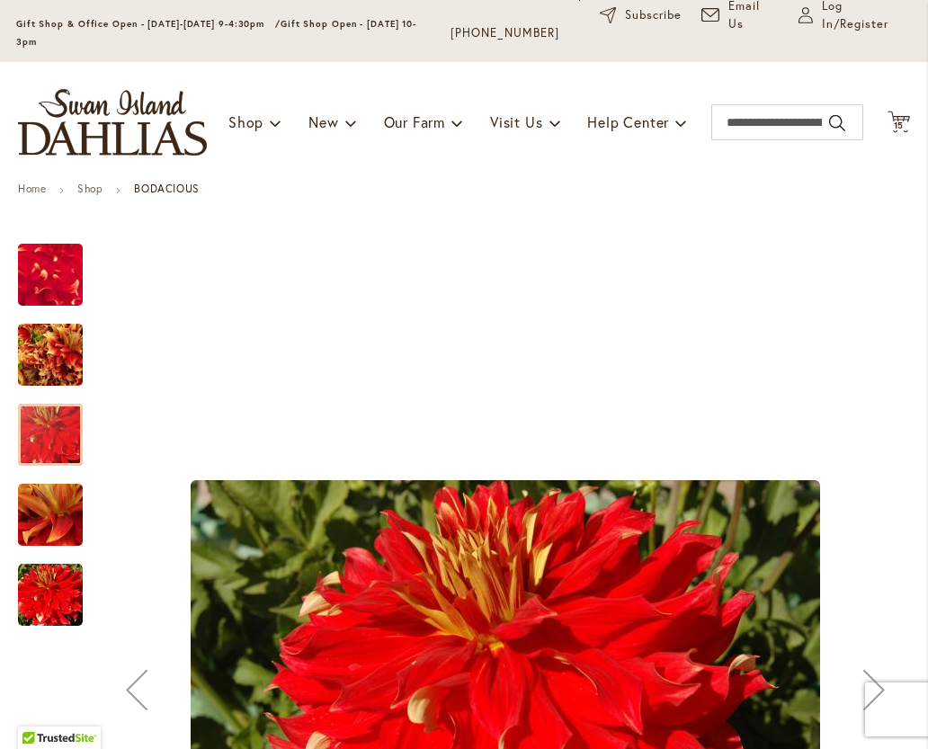
scroll to position [0, 0]
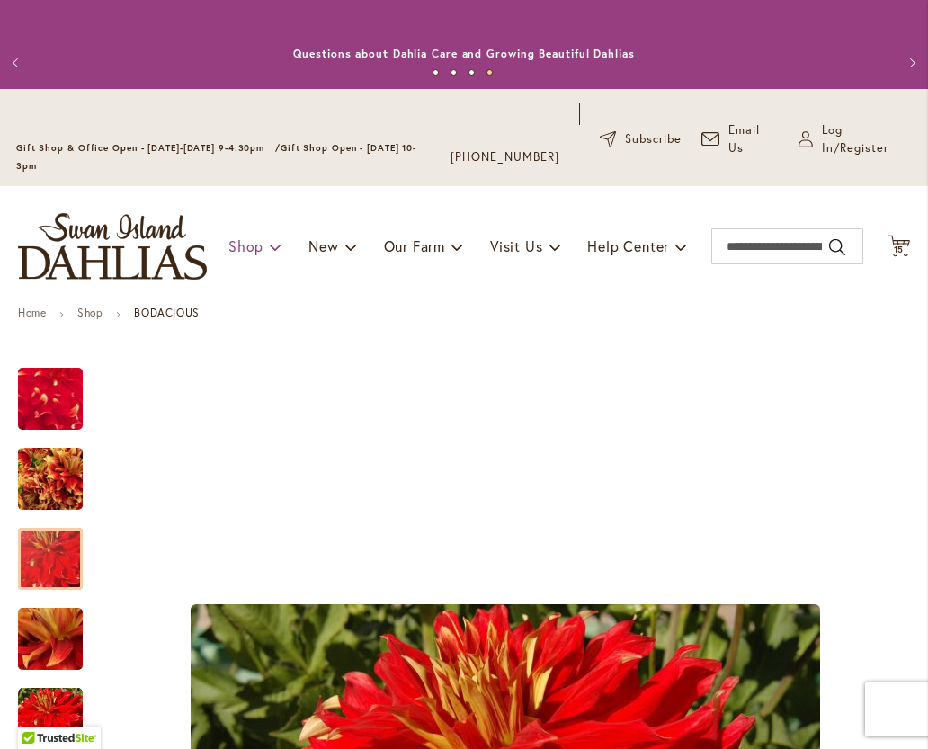
click at [253, 249] on span "Shop" at bounding box center [245, 245] width 35 height 19
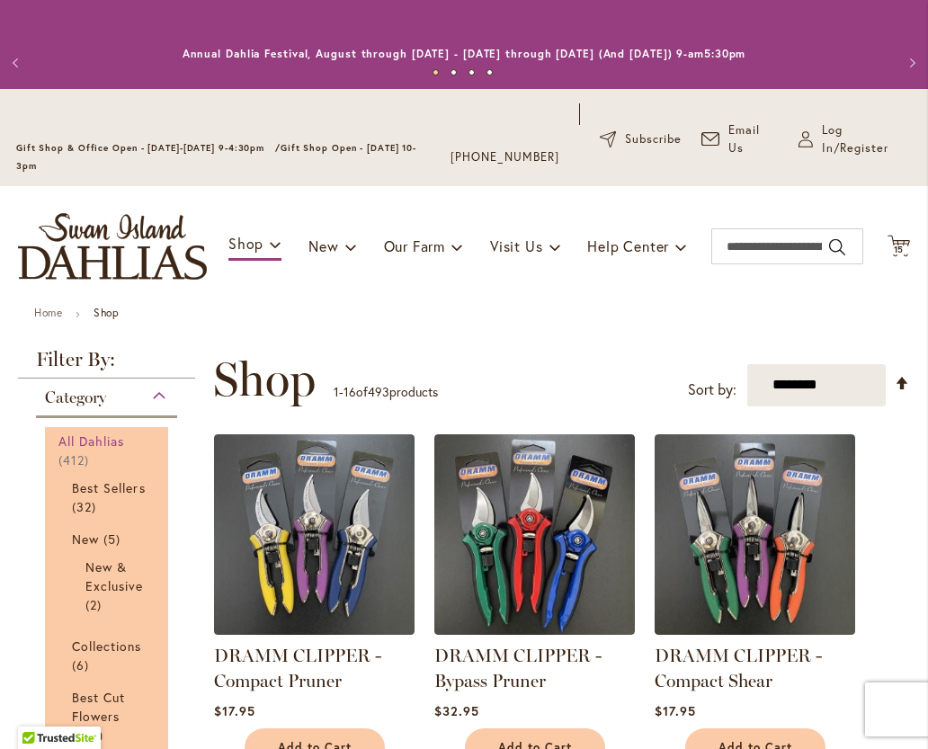
click at [85, 445] on span "All Dahlias" at bounding box center [91, 441] width 67 height 17
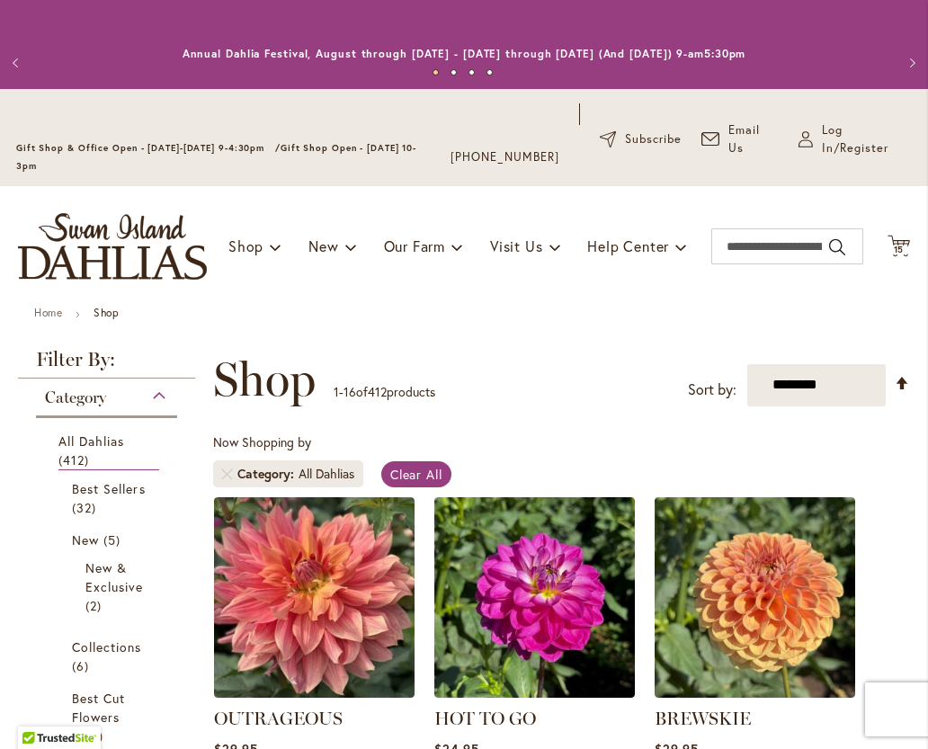
type input "**********"
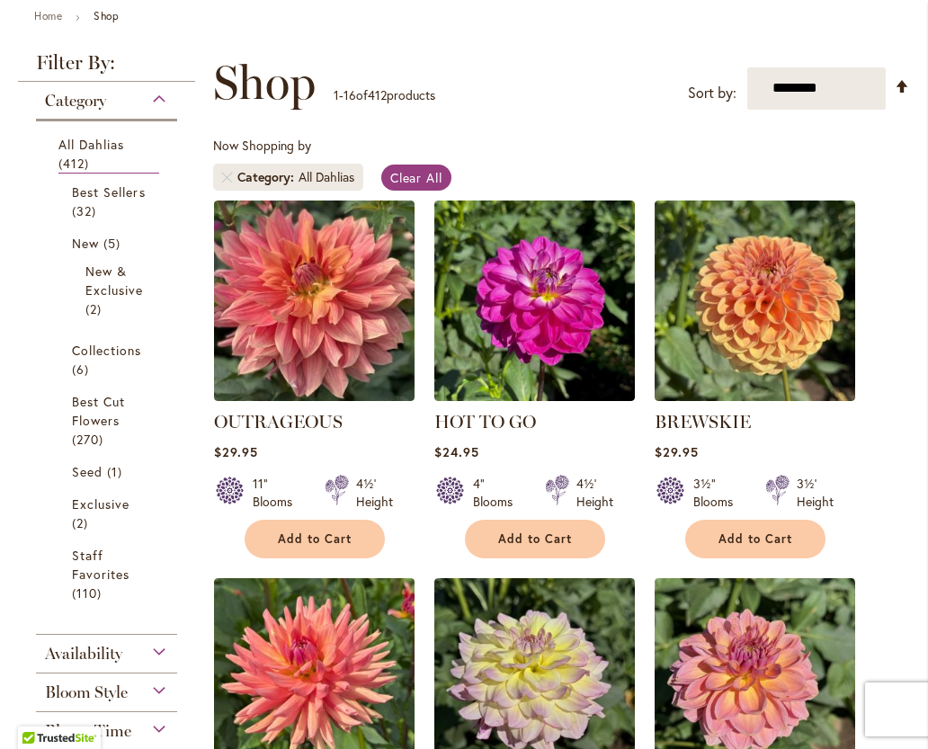
scroll to position [299, 0]
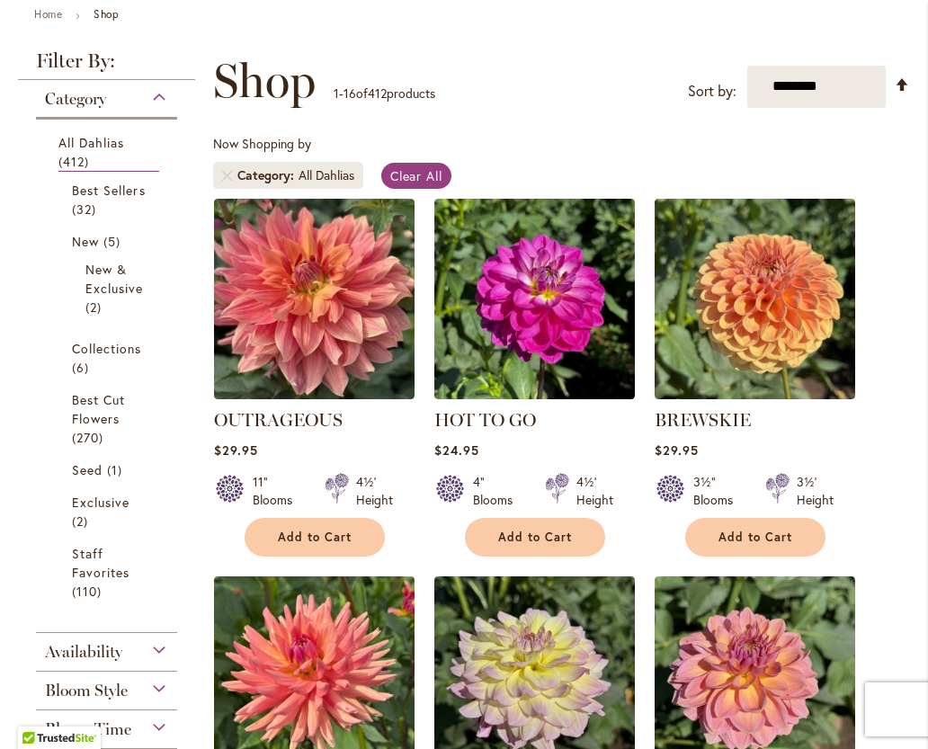
click at [155, 99] on div "Category" at bounding box center [106, 94] width 141 height 29
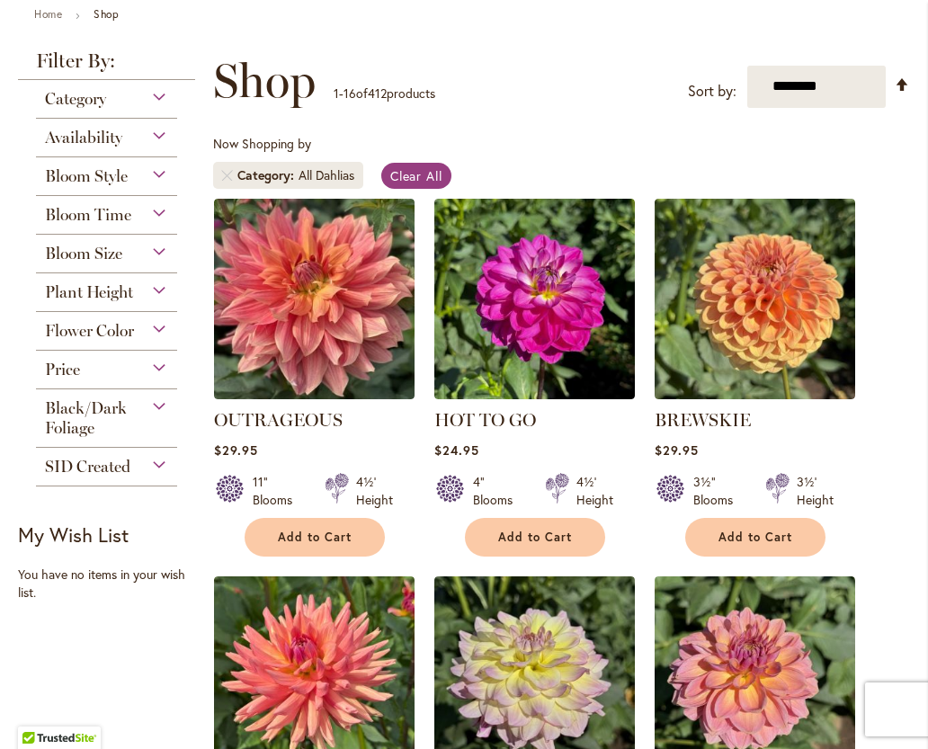
click at [165, 183] on div "Bloom Style" at bounding box center [106, 171] width 141 height 29
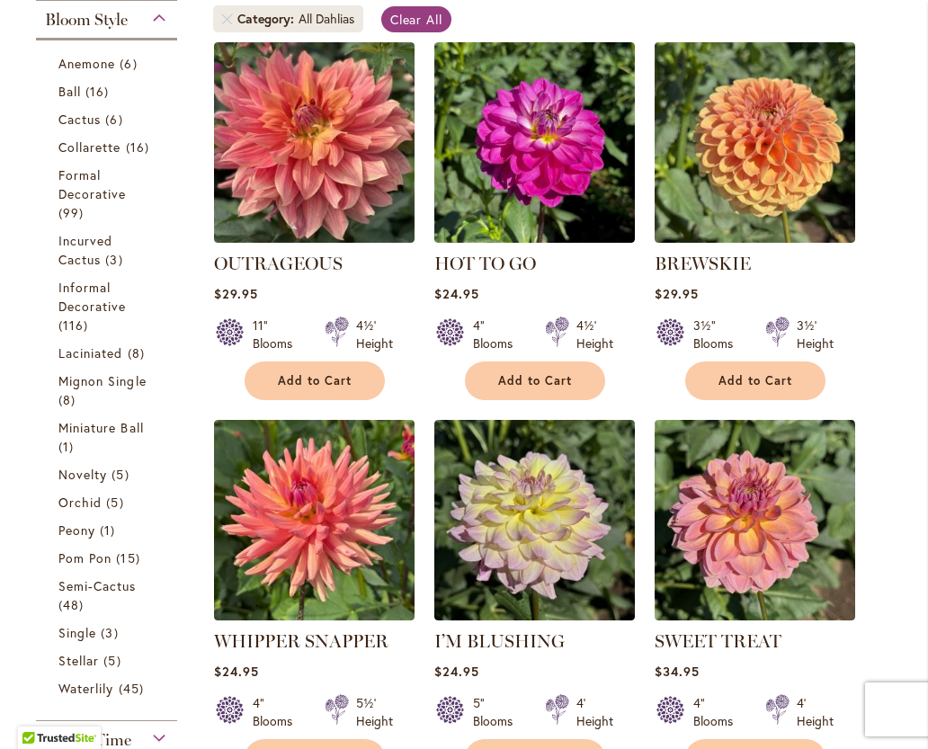
click at [160, 20] on div "Bloom Style" at bounding box center [106, 15] width 141 height 29
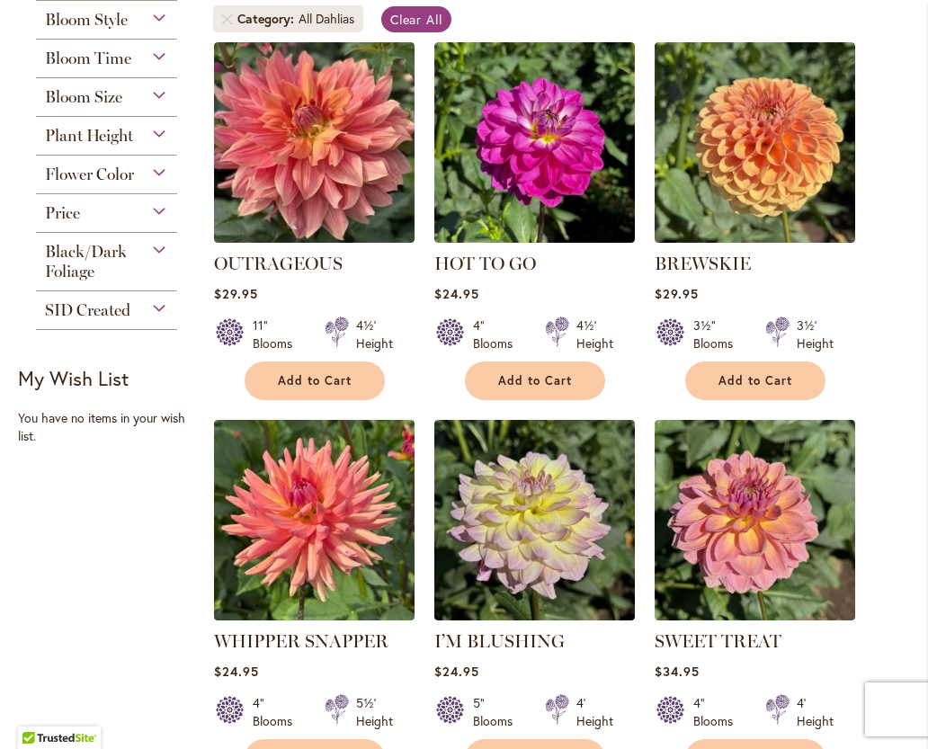
click at [159, 184] on div "Flower Color" at bounding box center [106, 175] width 141 height 39
click at [158, 99] on div "Bloom Size" at bounding box center [106, 92] width 141 height 29
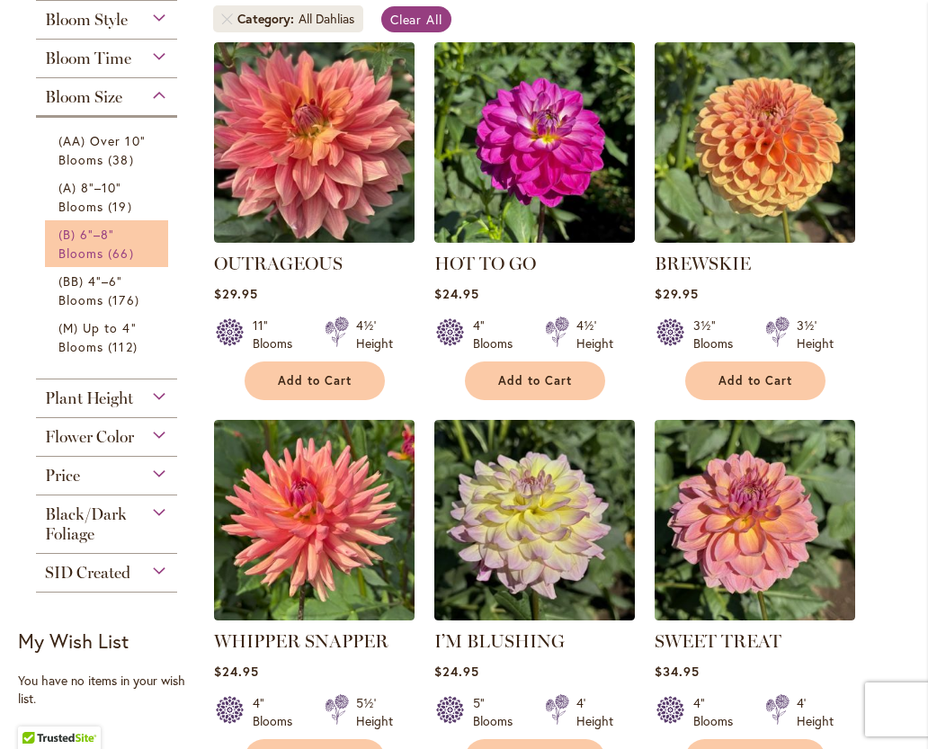
click at [93, 249] on span "(B) 6"–8" Blooms" at bounding box center [86, 244] width 56 height 36
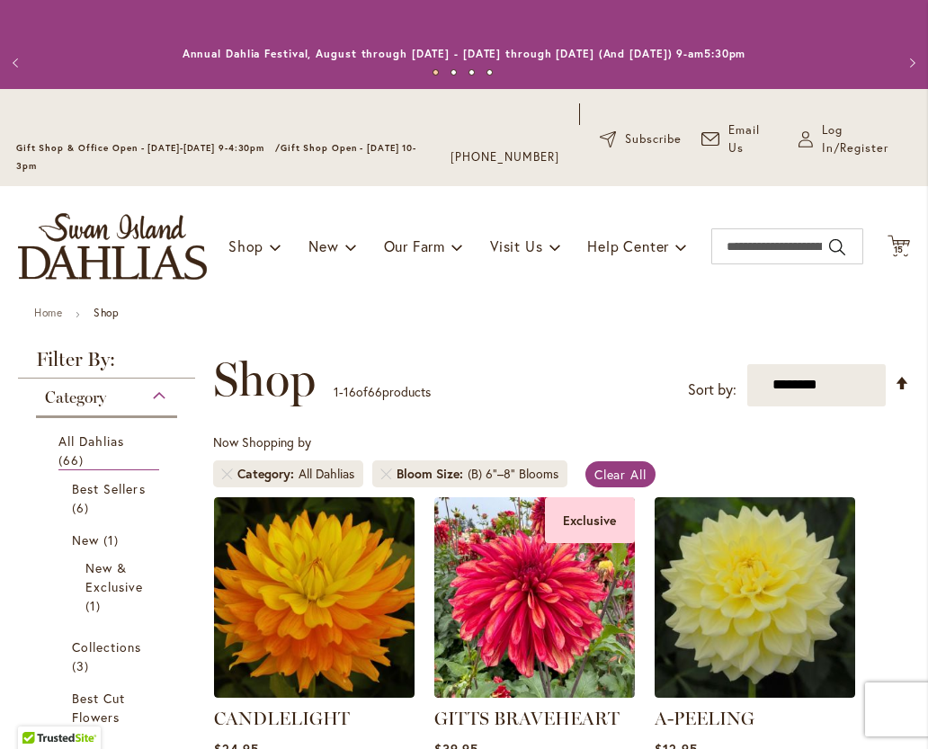
type input "**********"
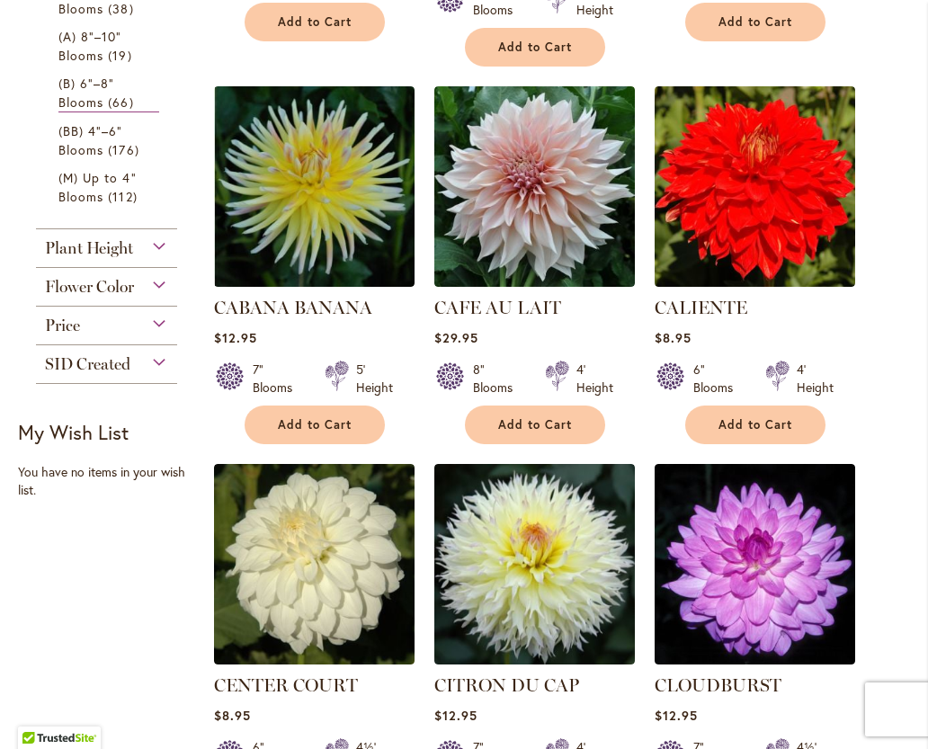
scroll to position [1193, 0]
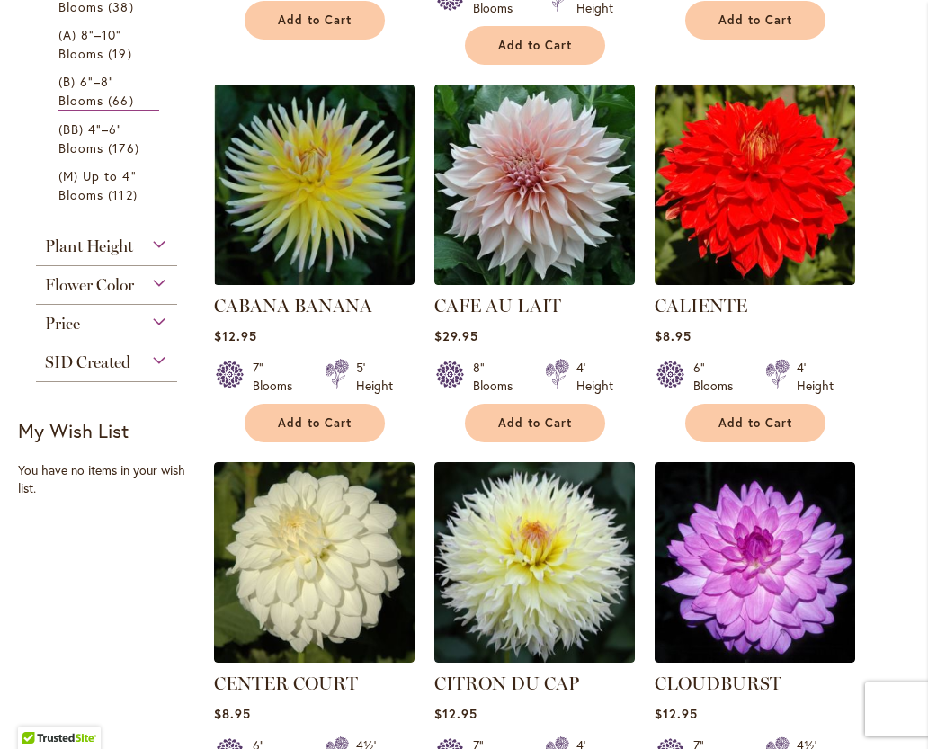
click at [164, 290] on div "Flower Color" at bounding box center [106, 280] width 141 height 29
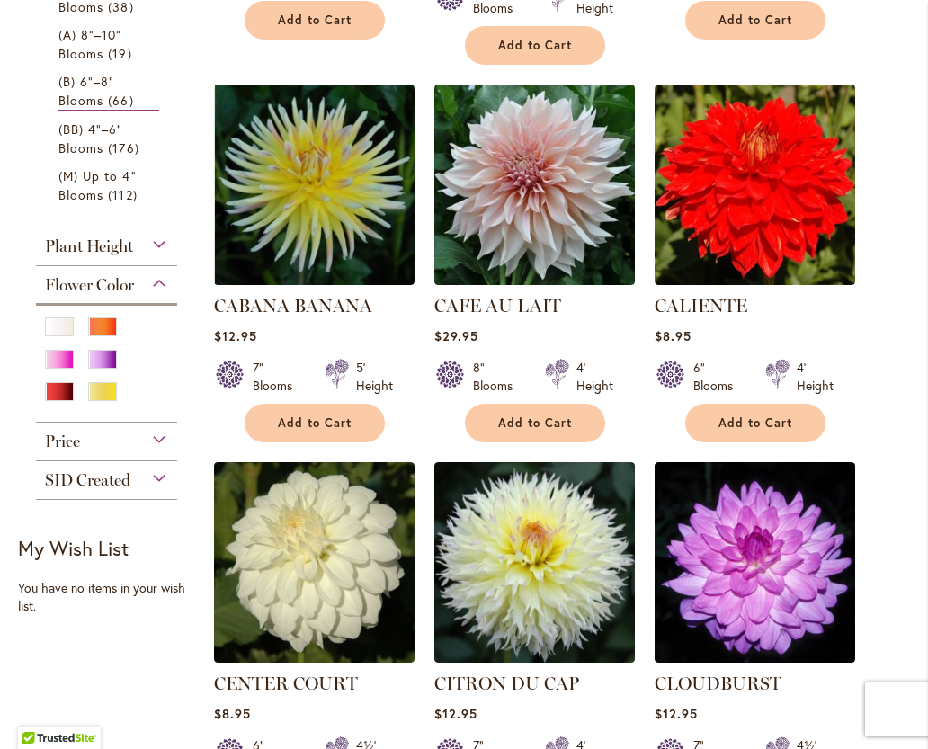
click at [54, 336] on div at bounding box center [65, 328] width 40 height 23
click at [63, 331] on div "White/Cream" at bounding box center [59, 326] width 29 height 19
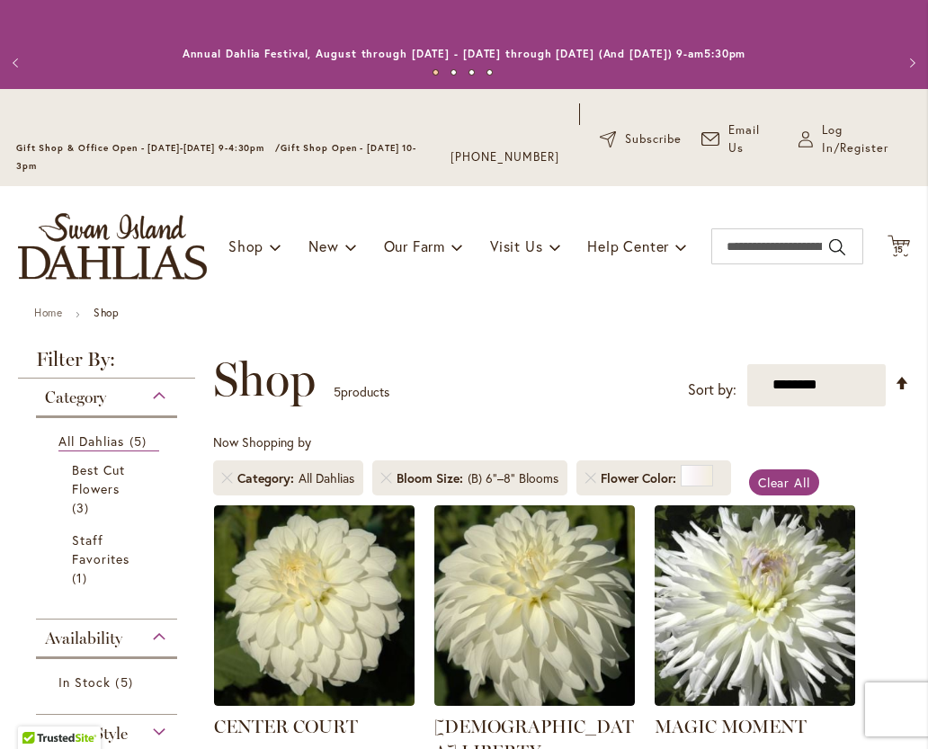
type input "**********"
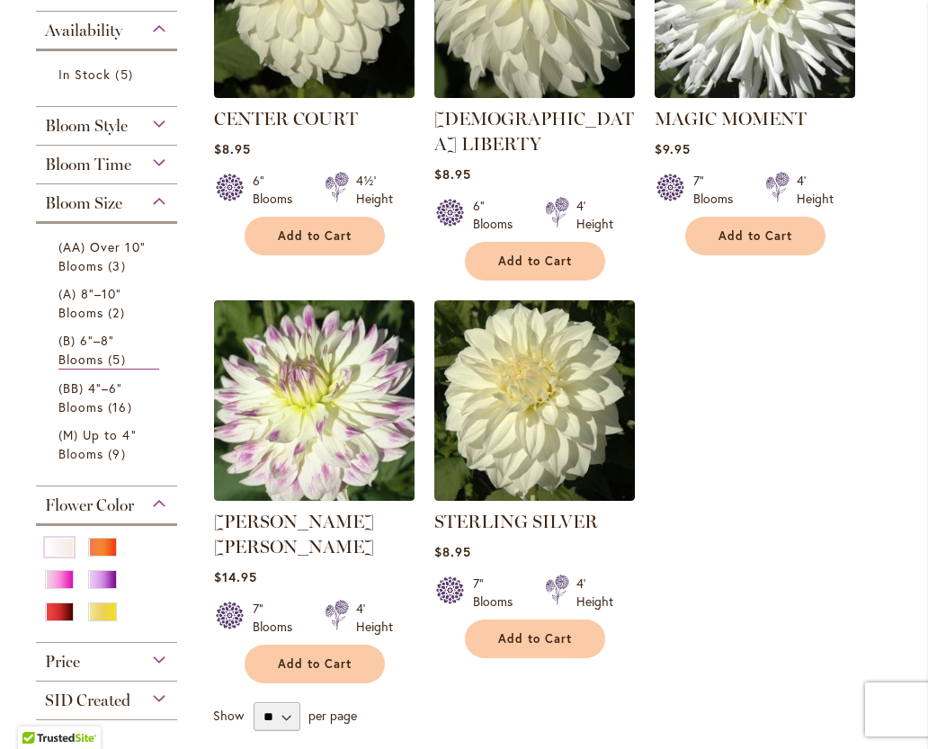
scroll to position [609, 0]
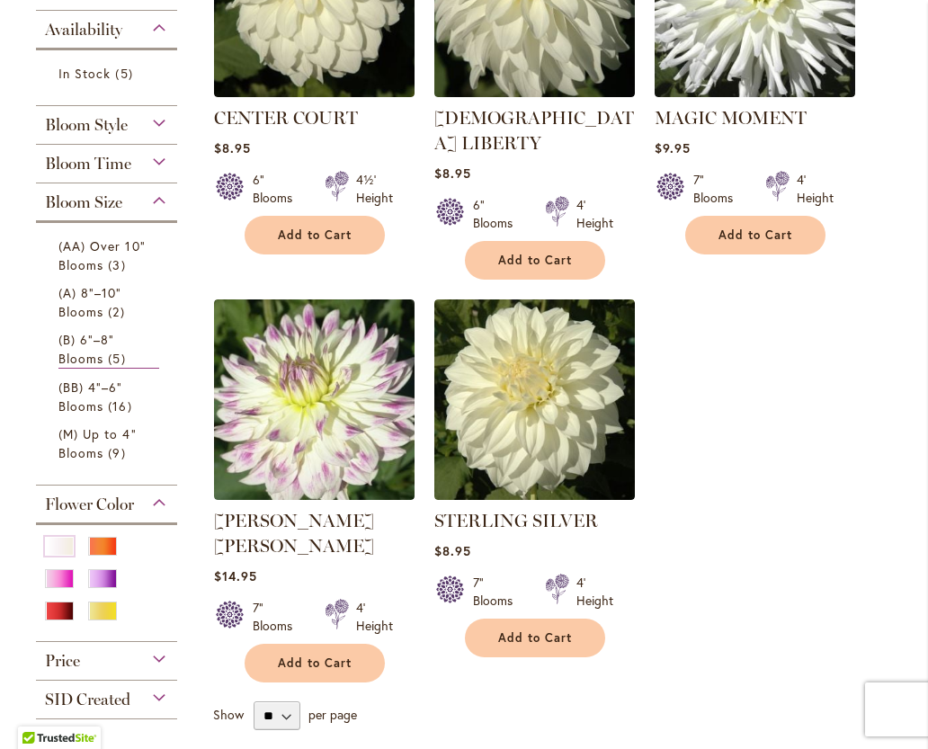
click at [71, 628] on div at bounding box center [106, 585] width 123 height 97
click at [58, 619] on div "Red" at bounding box center [59, 611] width 29 height 19
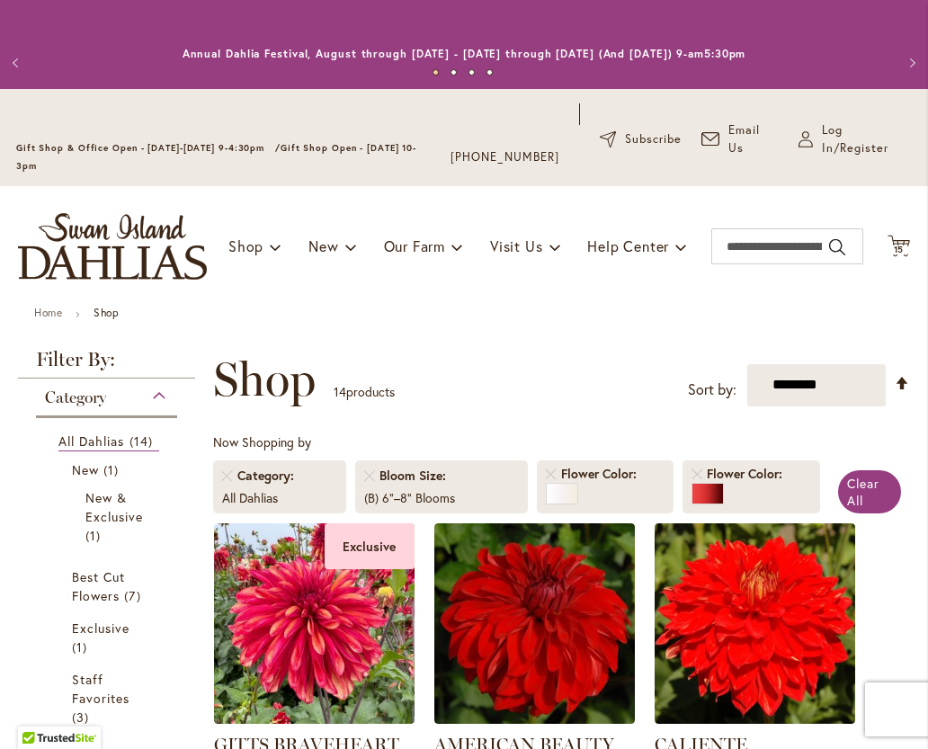
type input "**********"
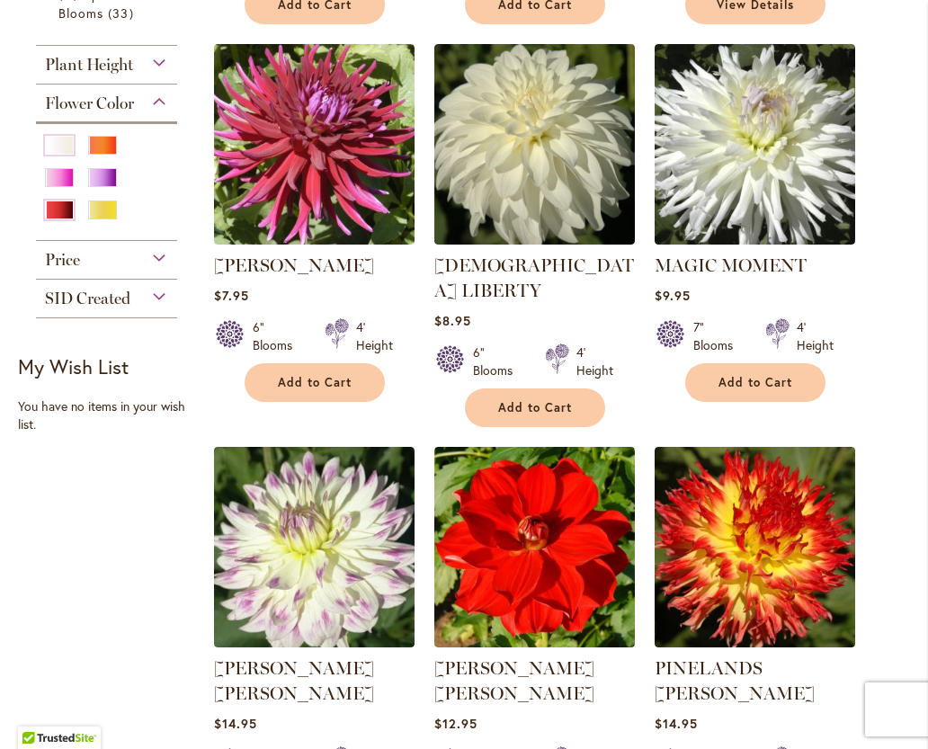
scroll to position [1233, 0]
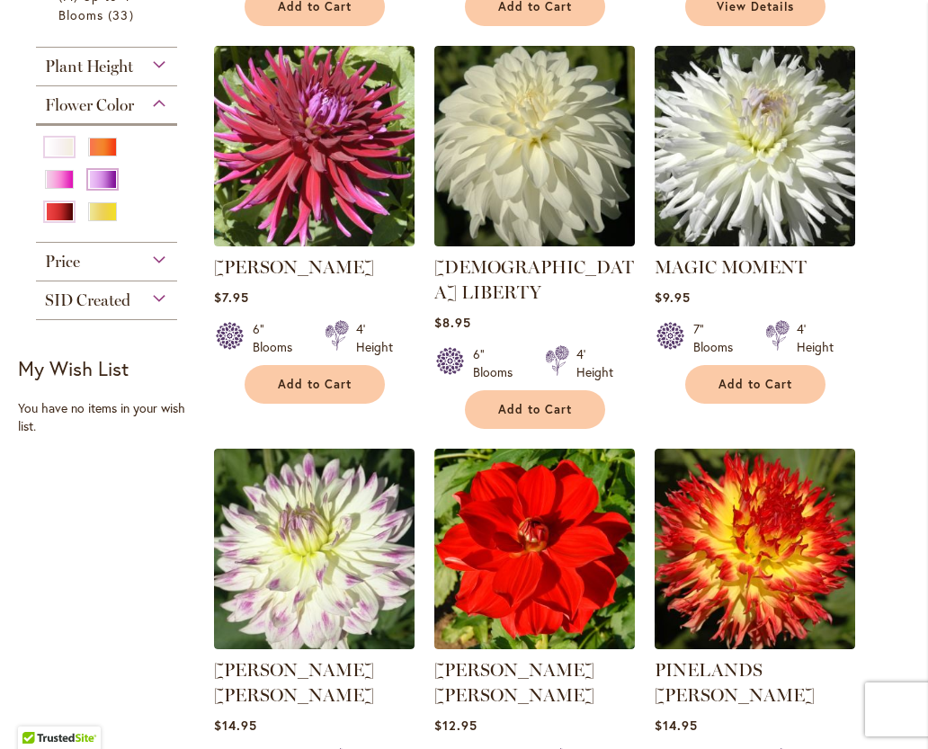
click at [99, 189] on div "Purple" at bounding box center [102, 179] width 29 height 19
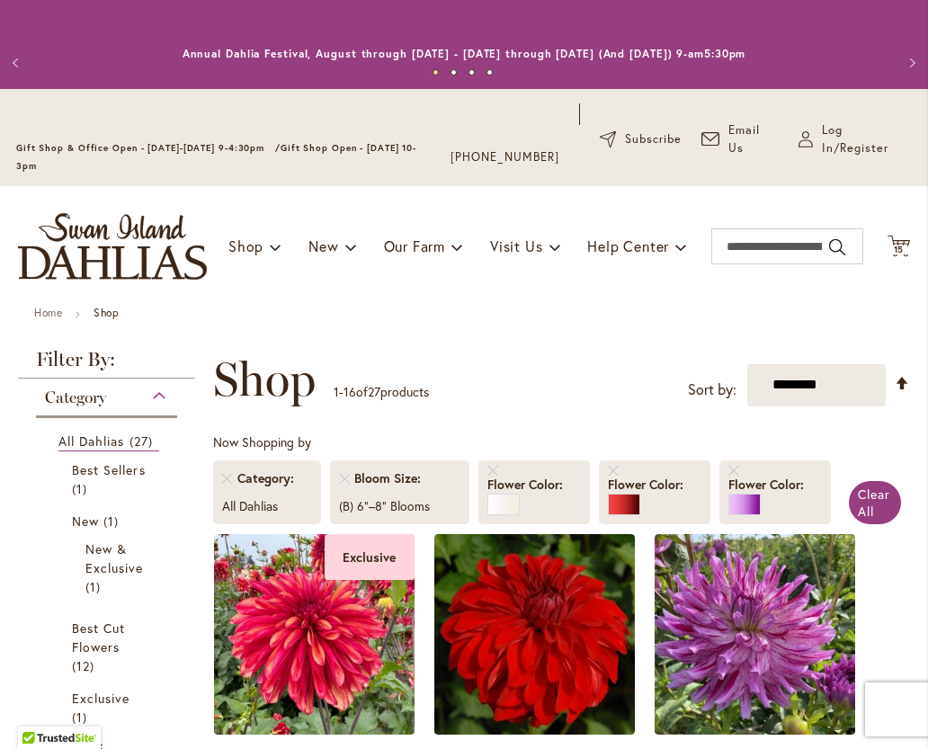
type input "**********"
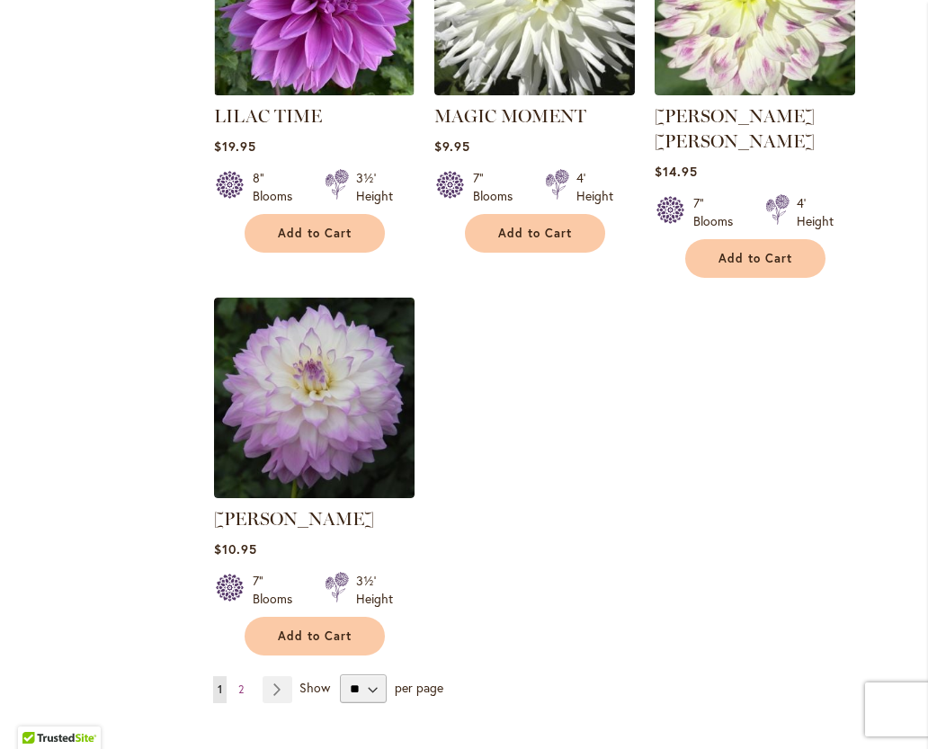
scroll to position [2176, 0]
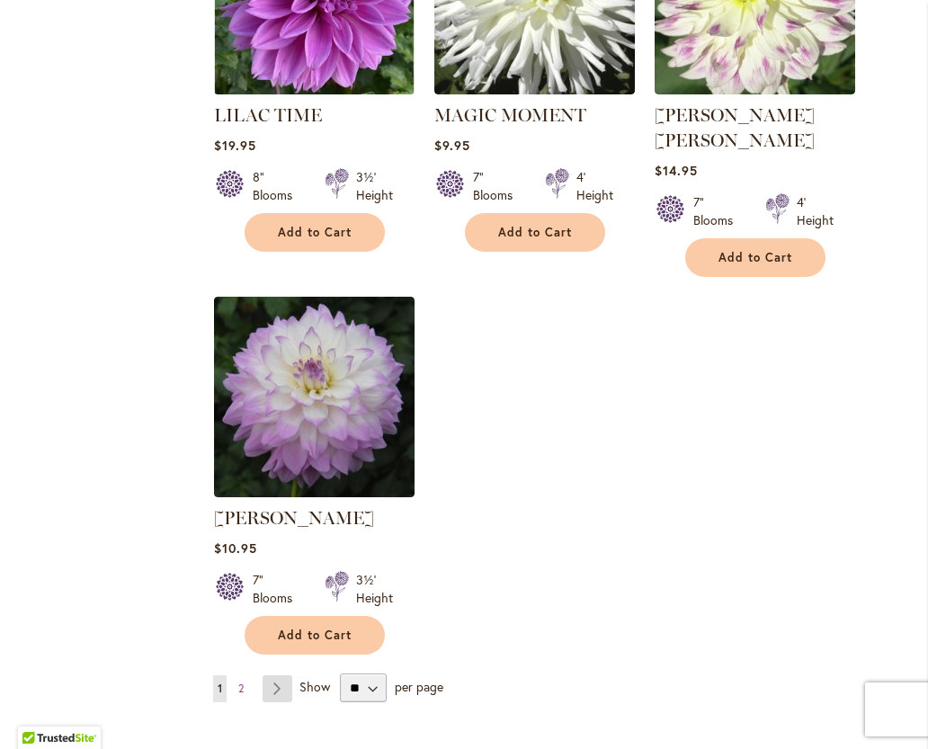
click at [275, 675] on link "Page Next" at bounding box center [278, 688] width 30 height 27
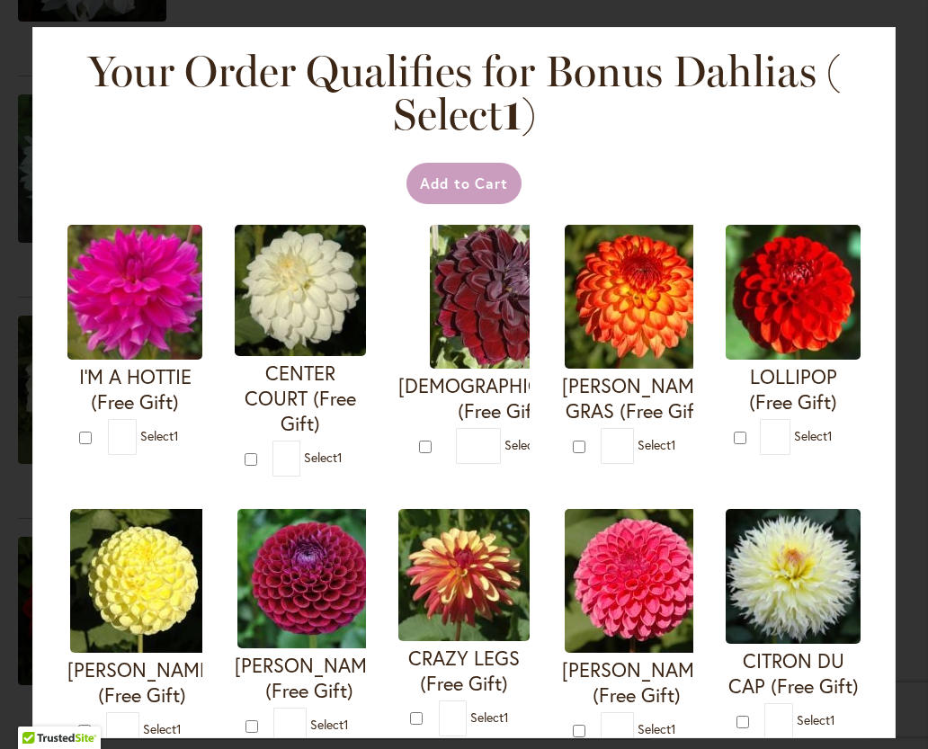
scroll to position [1750, 0]
click at [253, 468] on form "CENTER COURT (Free Gift) * 1" at bounding box center [300, 351] width 131 height 252
type input "*"
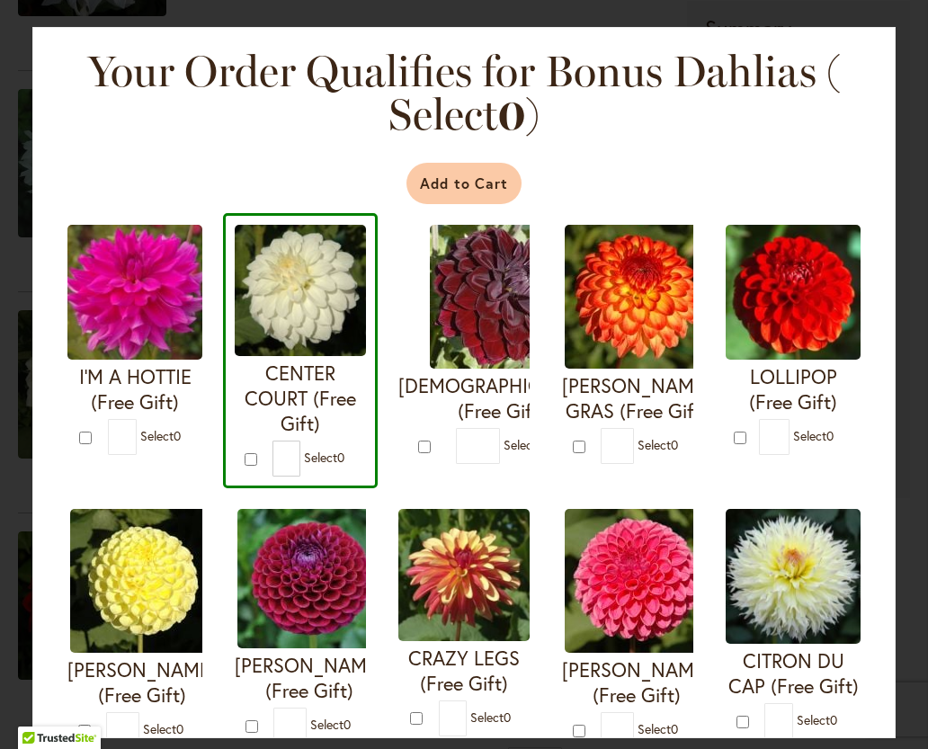
click at [461, 197] on button "Add to Cart" at bounding box center [464, 183] width 116 height 41
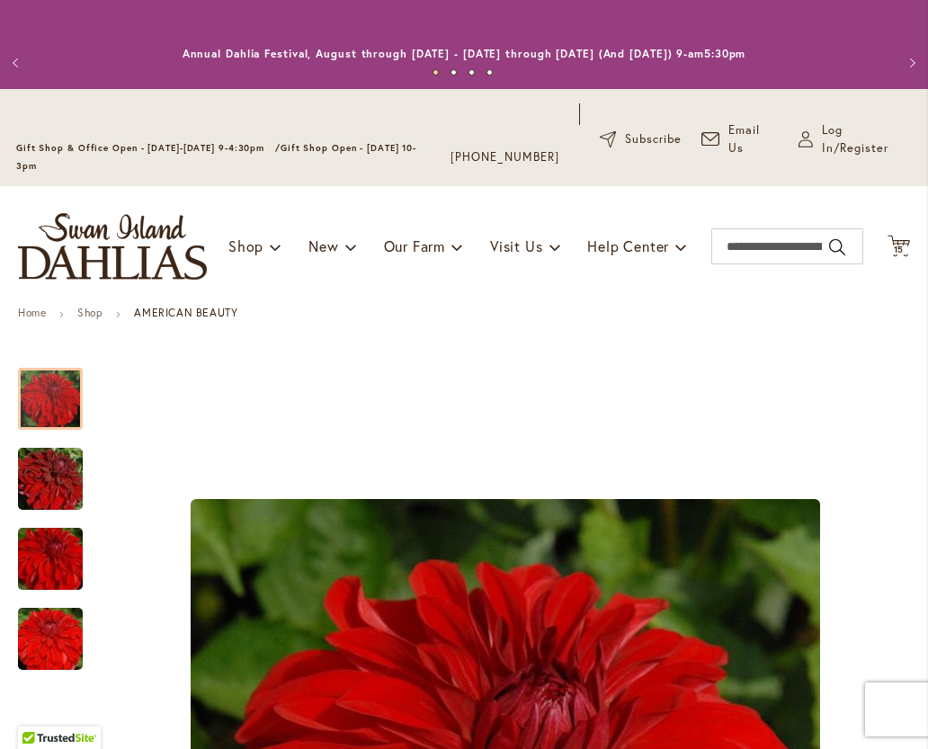
type input "**********"
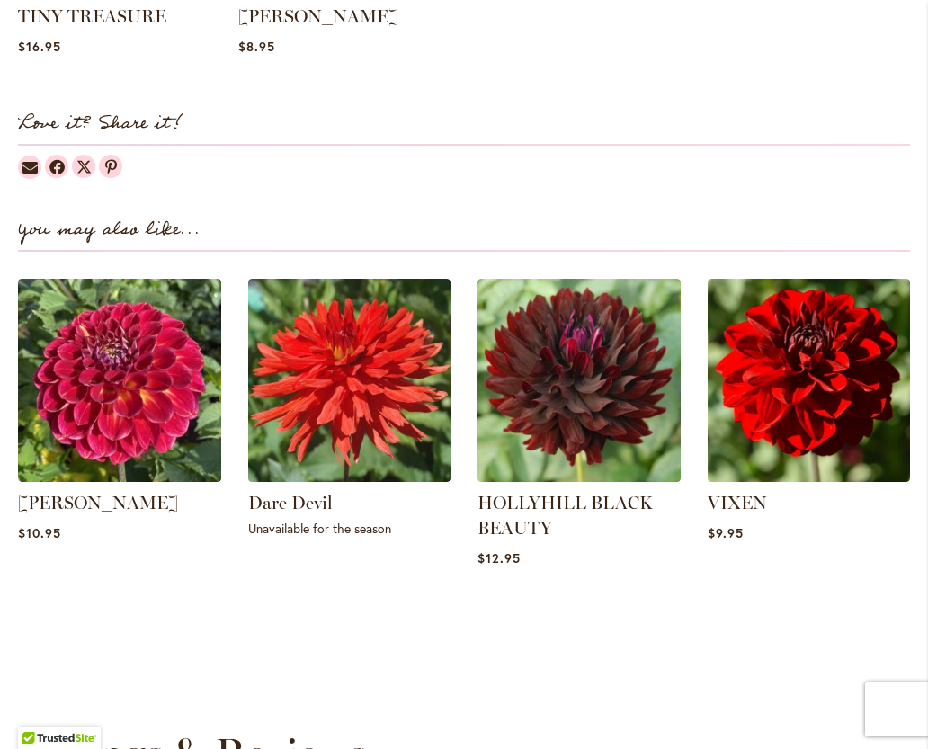
scroll to position [2137, 0]
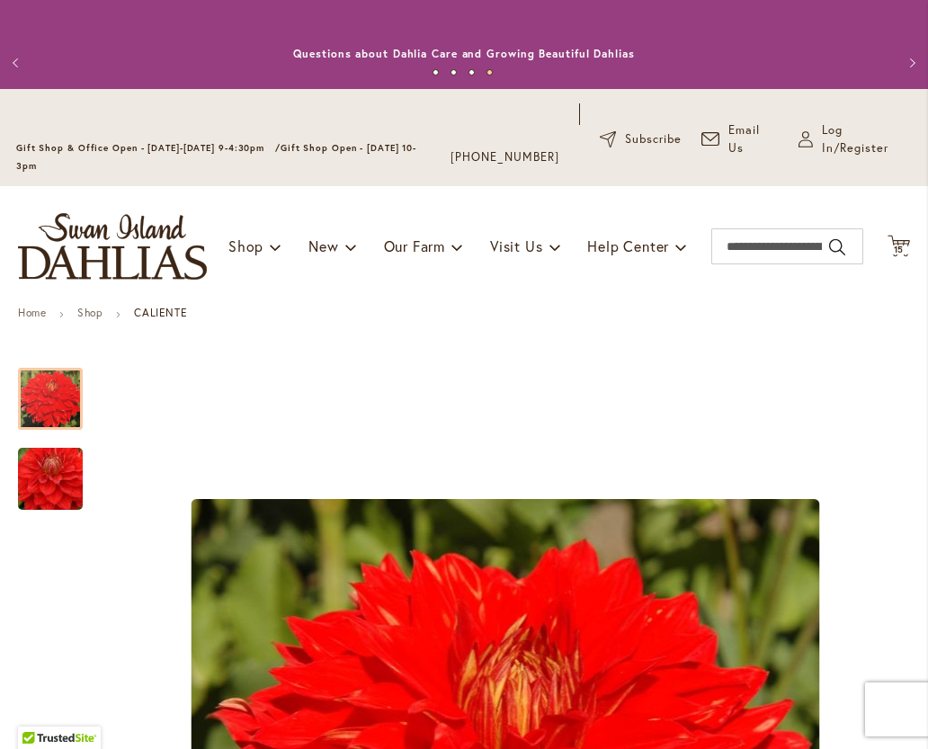
type input "**********"
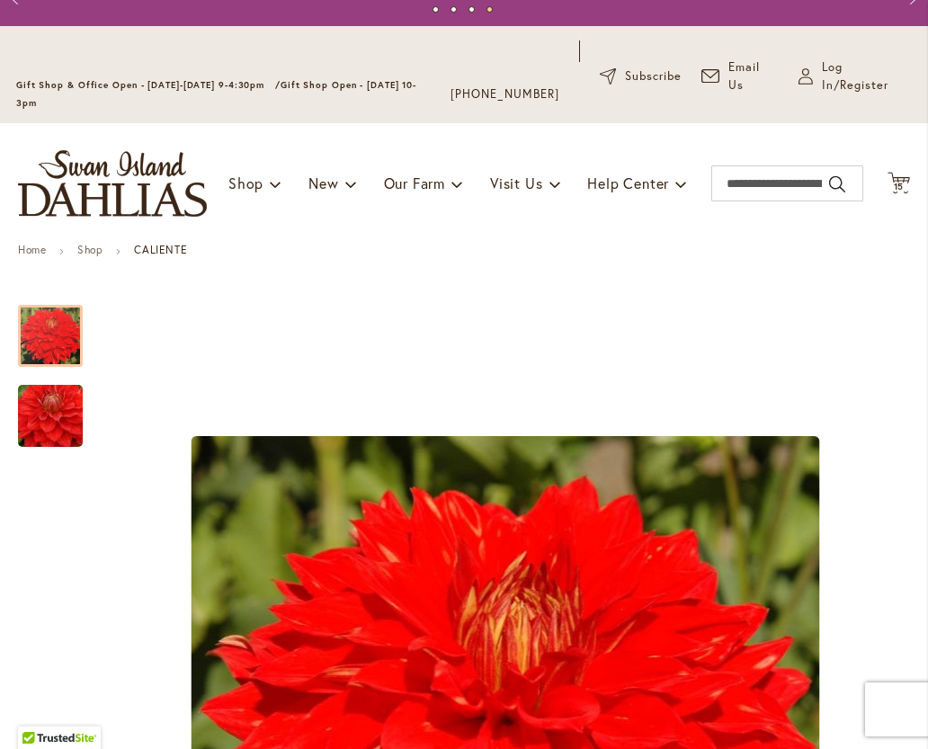
scroll to position [97, 0]
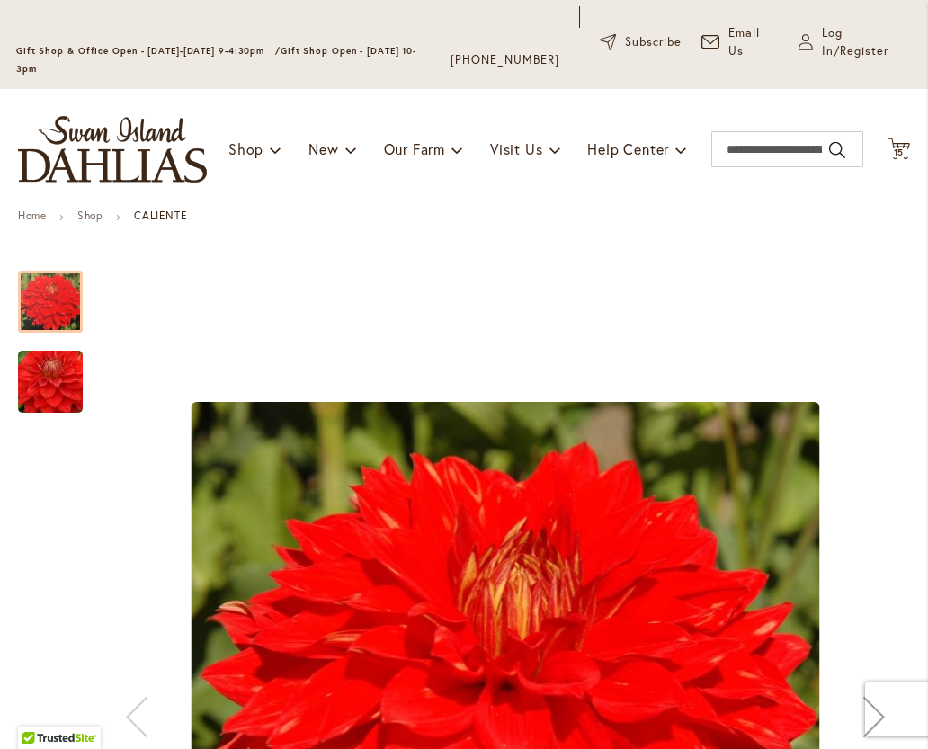
click at [66, 380] on img "CALIENTE" at bounding box center [50, 382] width 129 height 86
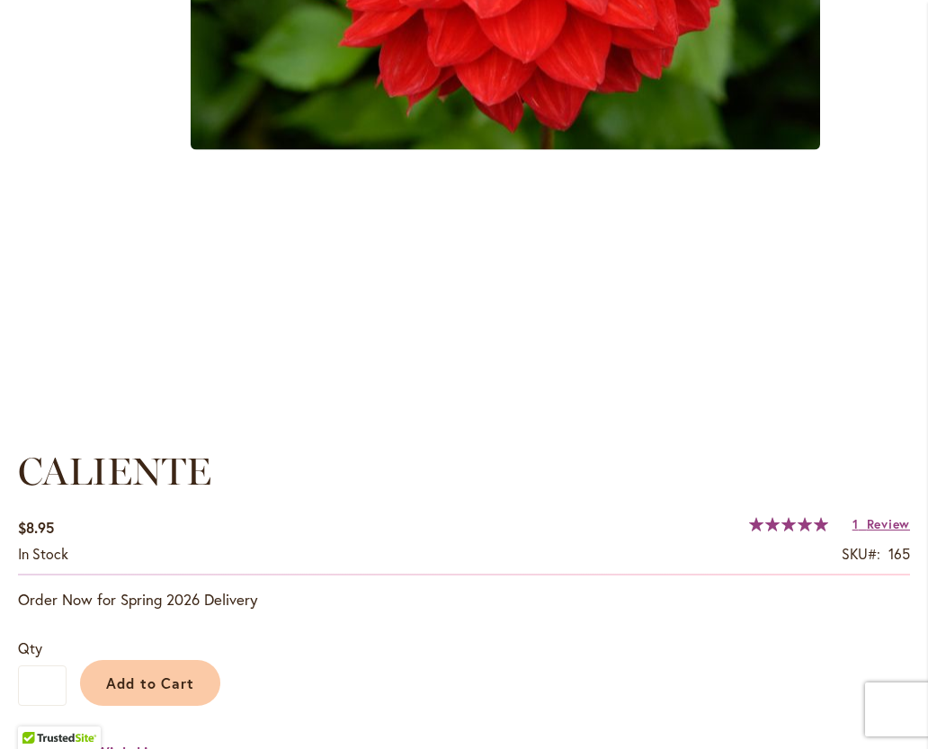
scroll to position [874, 0]
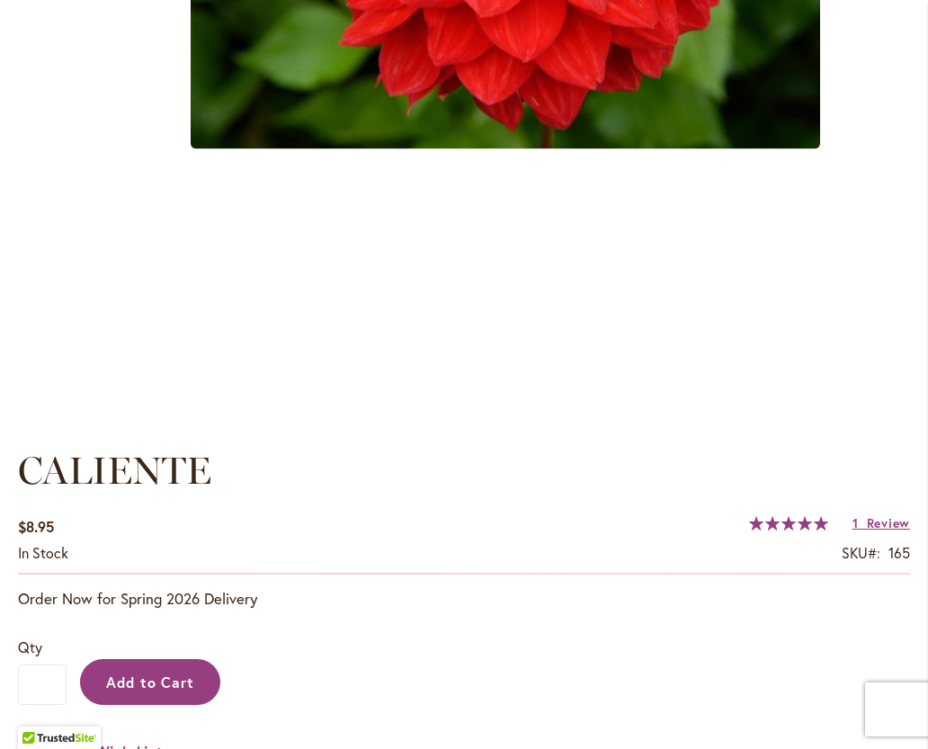
click at [124, 683] on span "Add to Cart" at bounding box center [150, 682] width 89 height 19
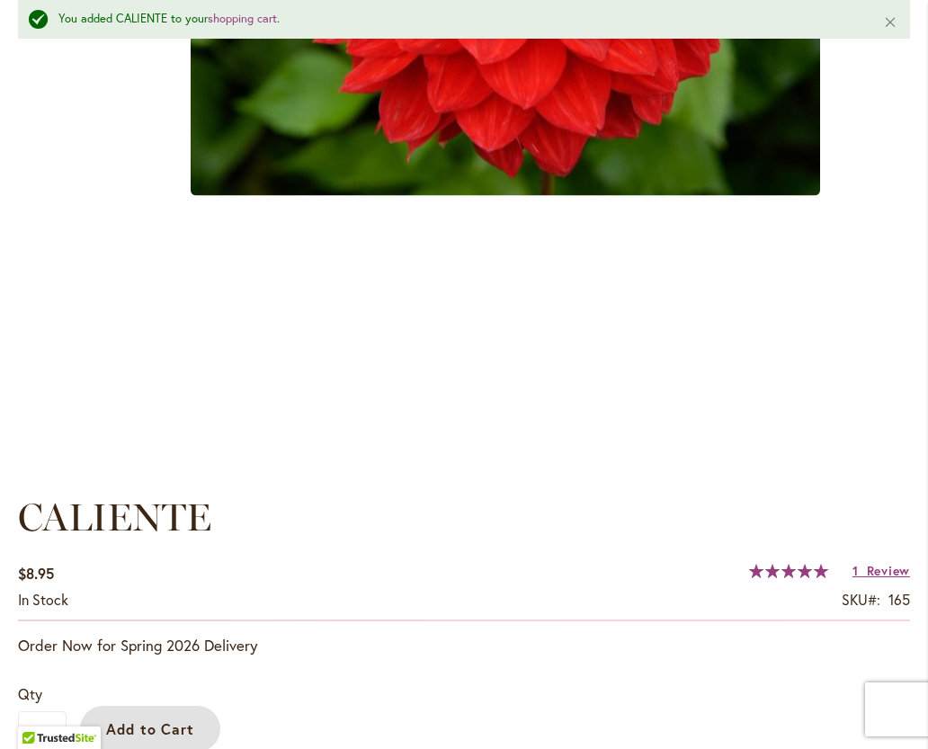
scroll to position [921, 0]
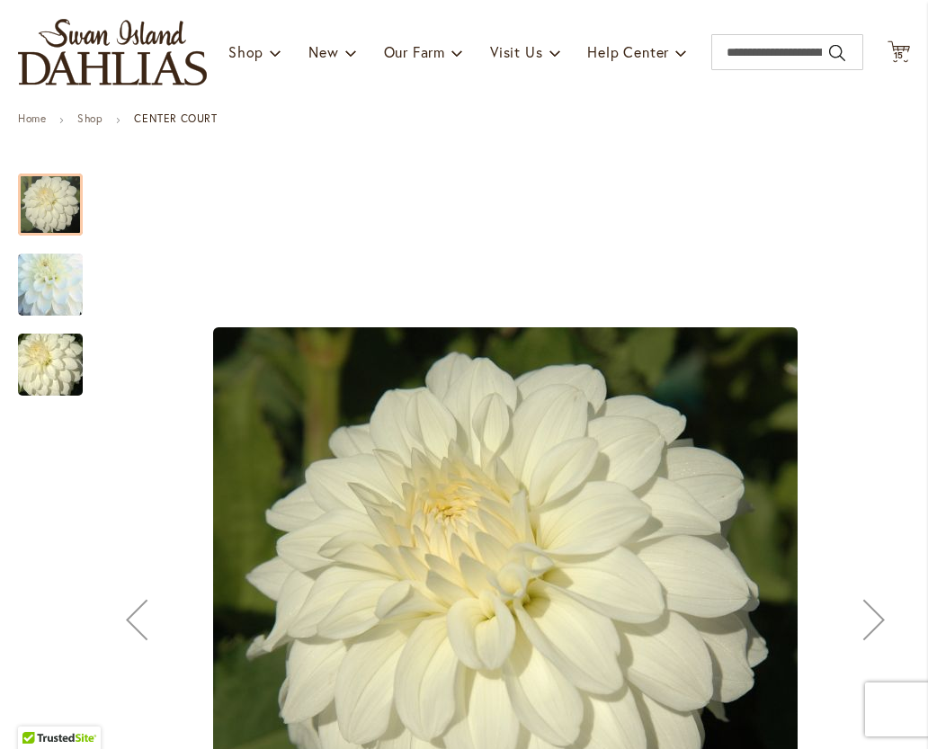
scroll to position [291, 0]
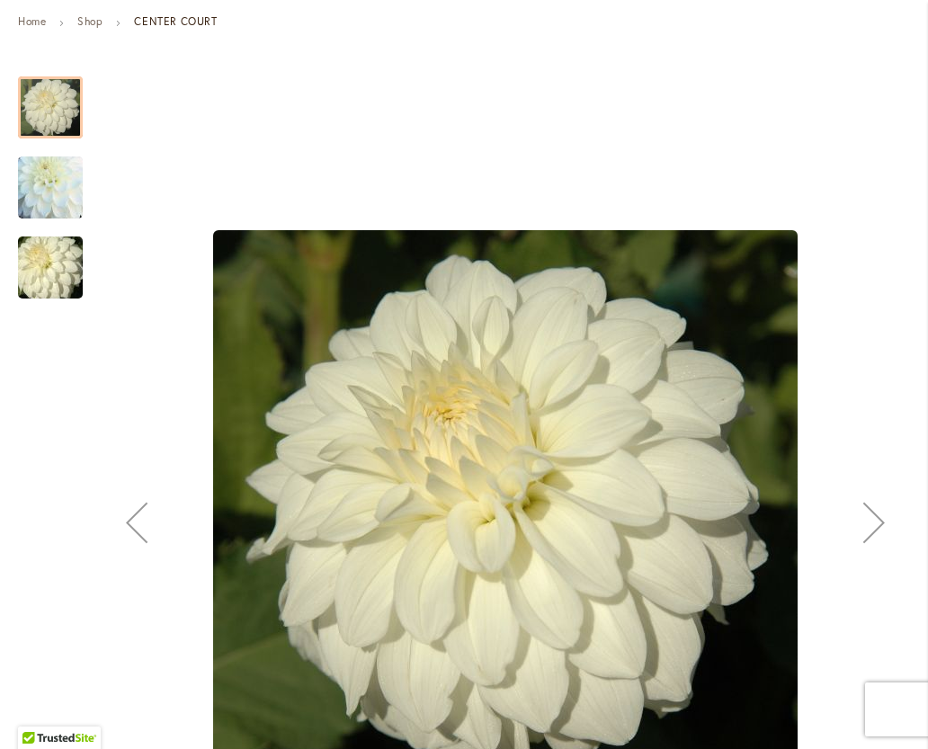
click at [879, 526] on div "Next" at bounding box center [874, 522] width 72 height 72
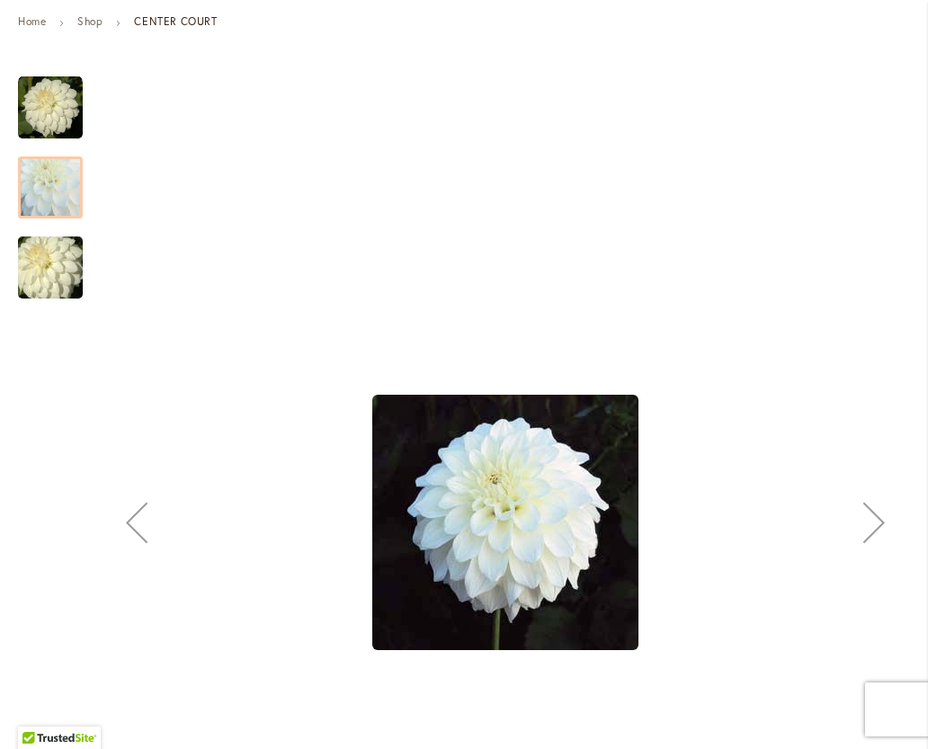
click at [872, 522] on div "Next" at bounding box center [874, 522] width 72 height 72
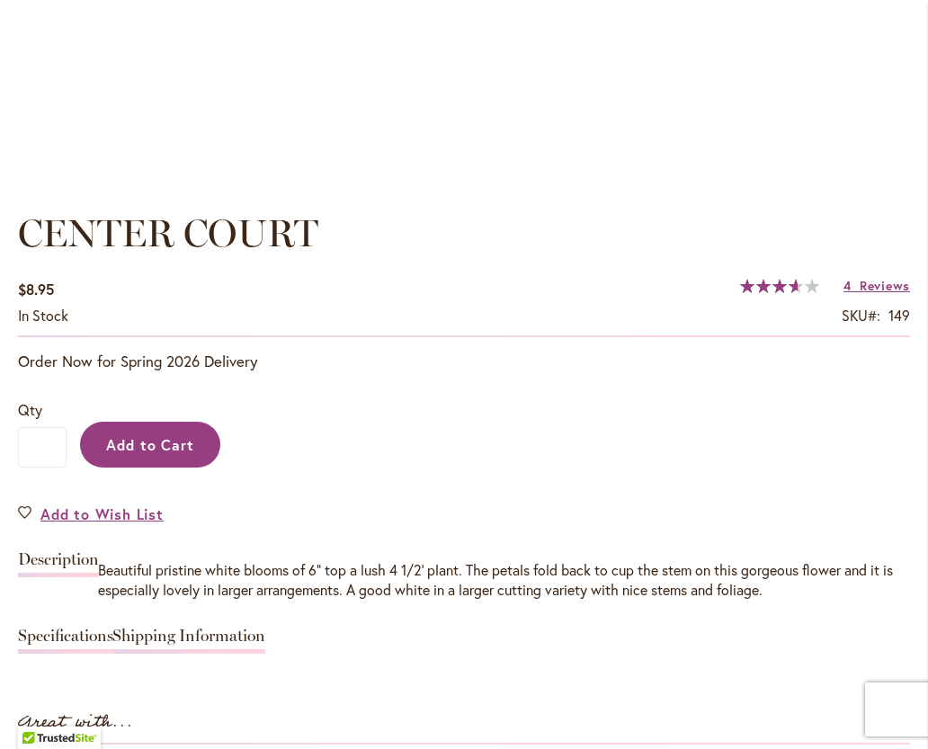
scroll to position [1360, 0]
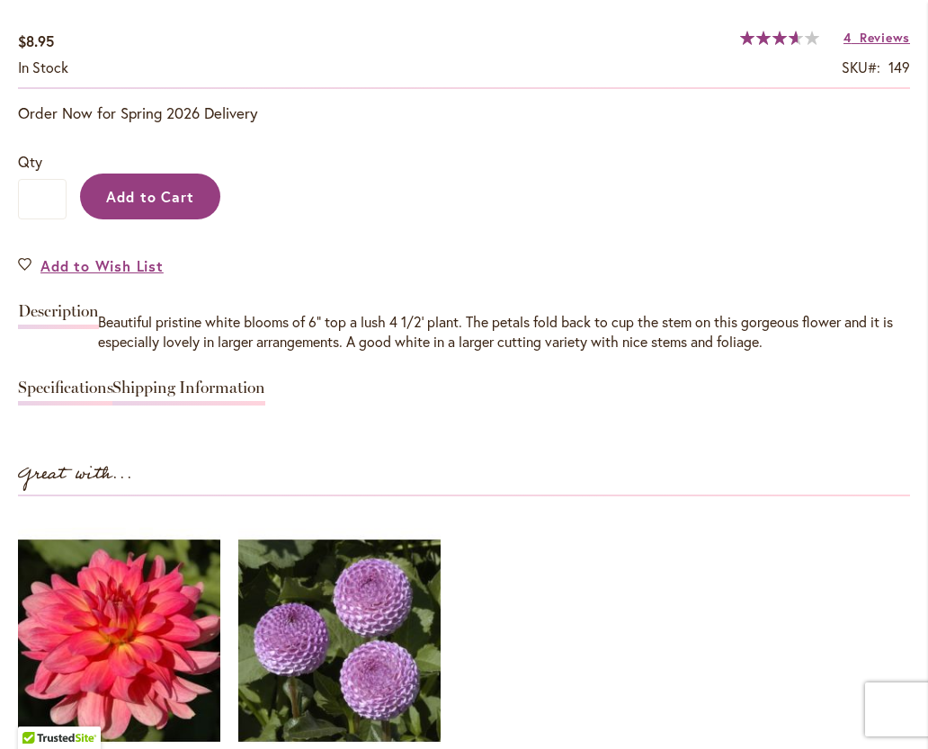
click at [169, 195] on span "Add to Cart" at bounding box center [150, 196] width 89 height 19
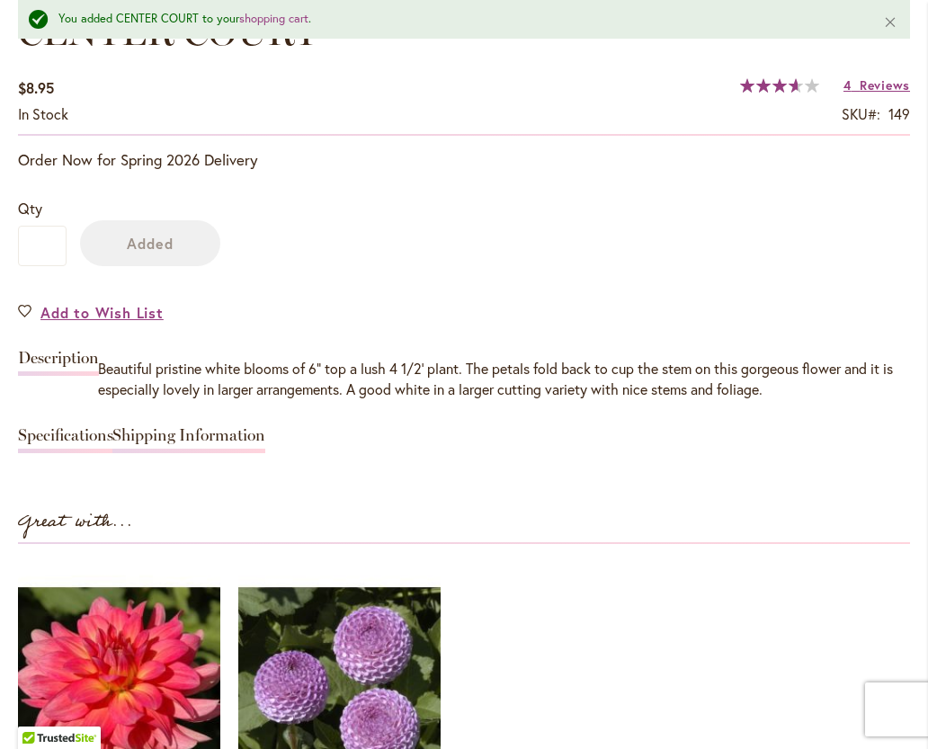
scroll to position [1406, 0]
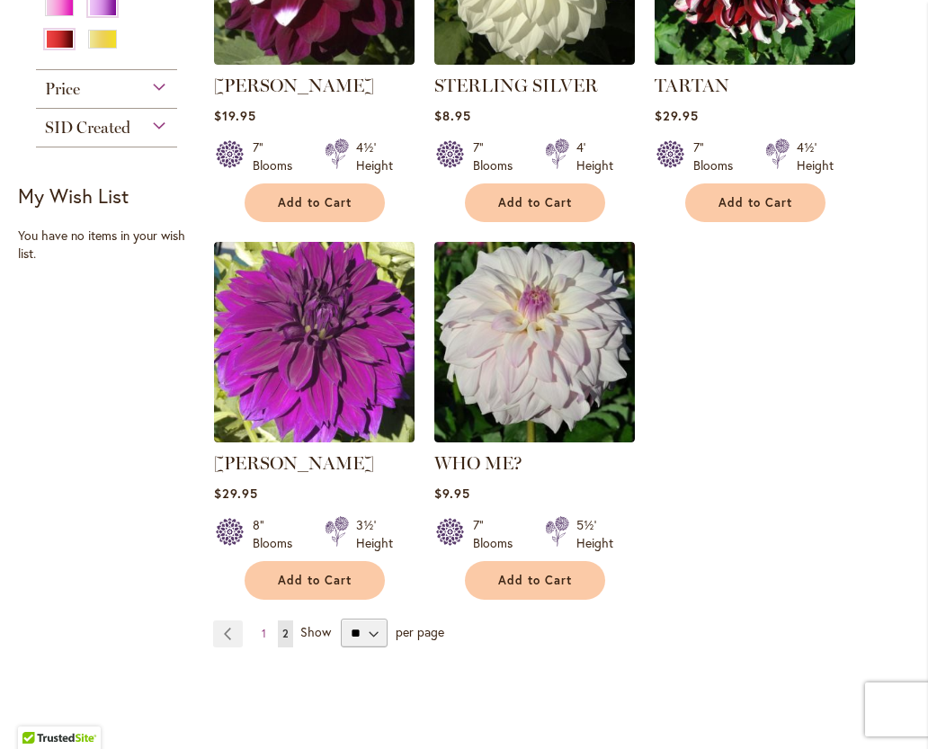
scroll to position [796, 0]
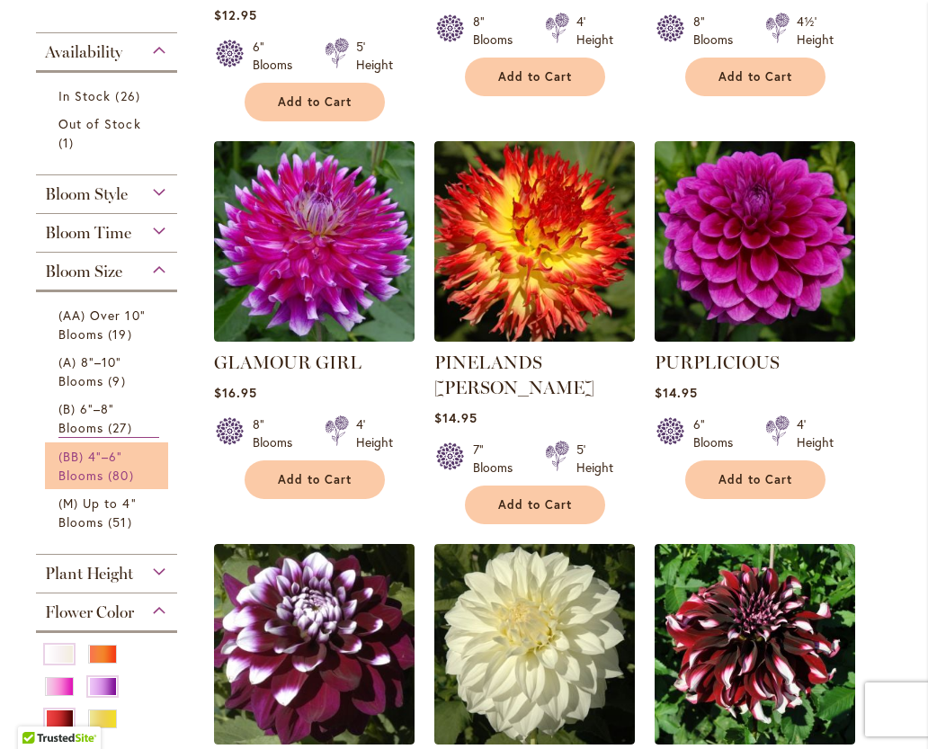
click at [82, 483] on link "(BB) 4"–6" Blooms 80 items" at bounding box center [108, 466] width 101 height 38
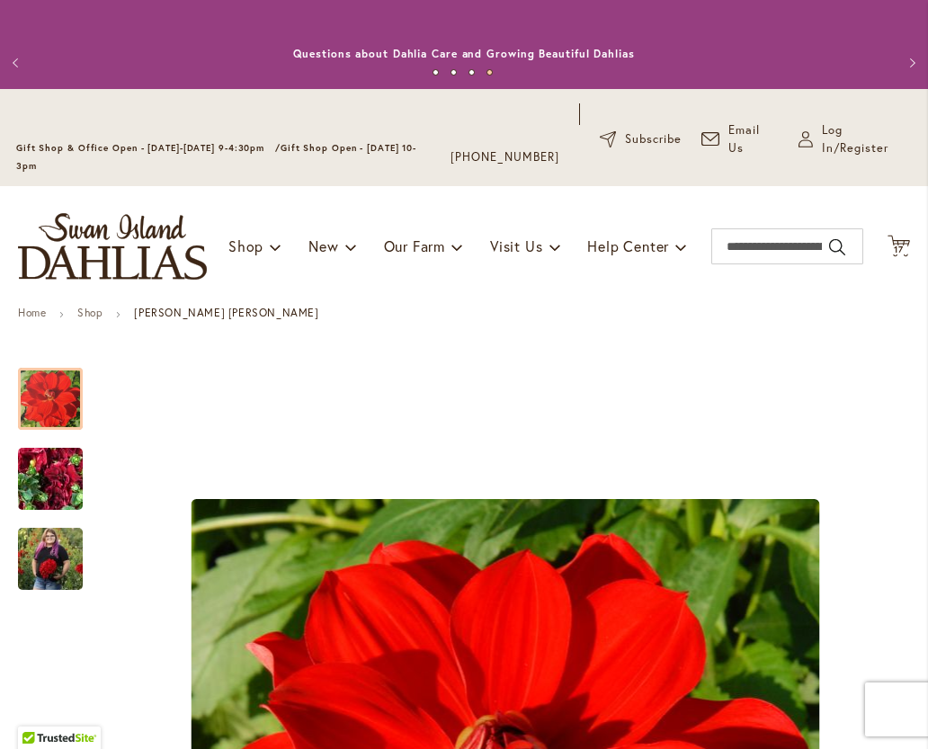
type input "**********"
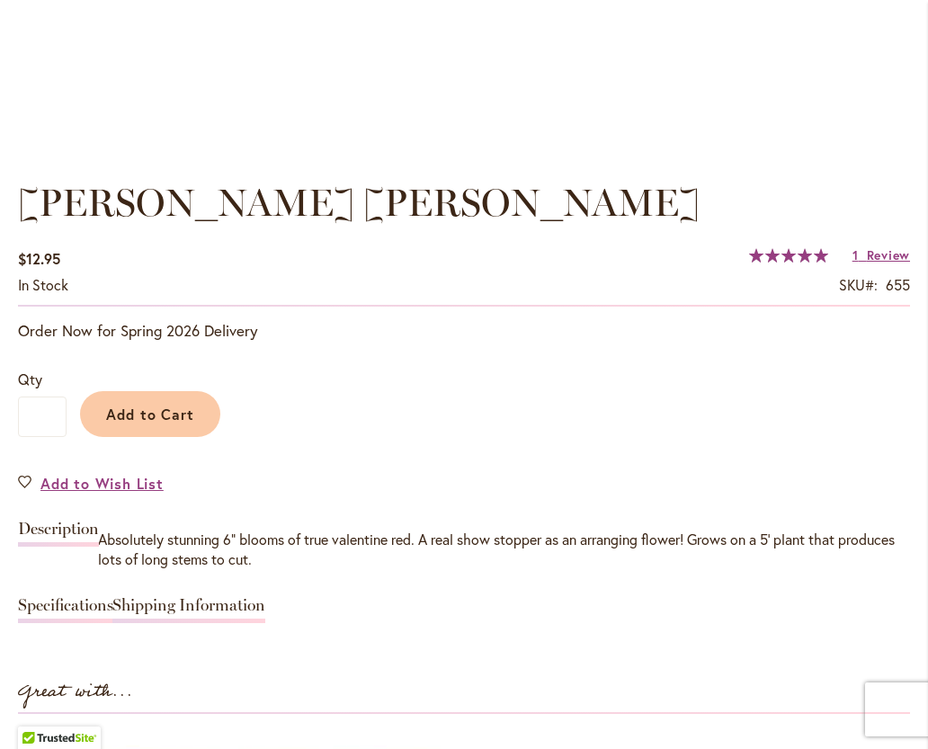
scroll to position [1143, 0]
click at [145, 410] on span "Add to Cart" at bounding box center [150, 413] width 89 height 19
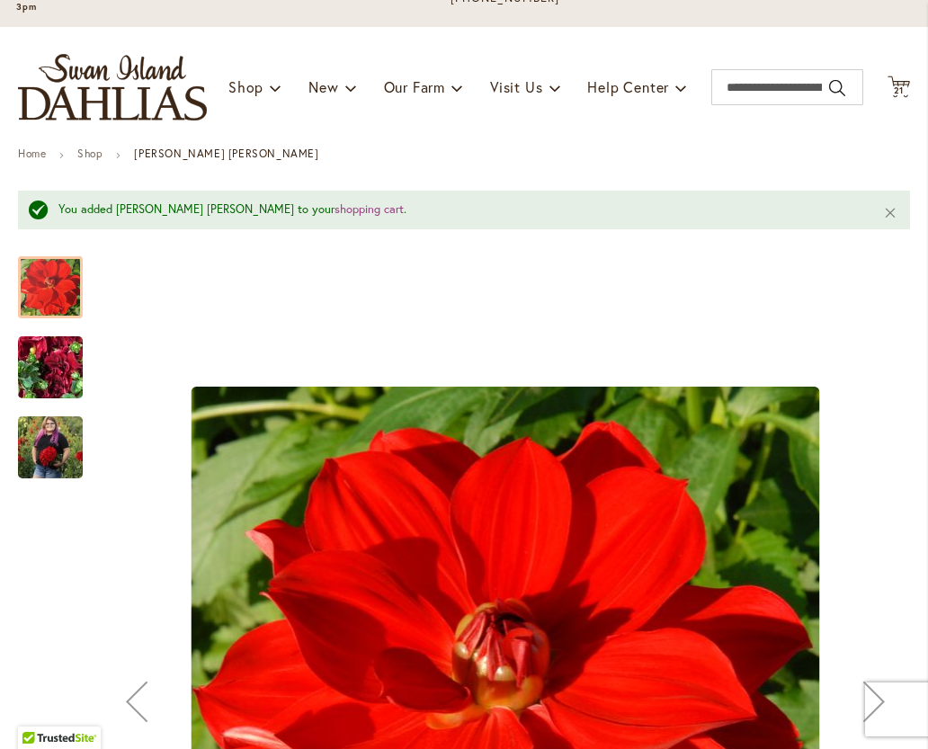
scroll to position [160, 0]
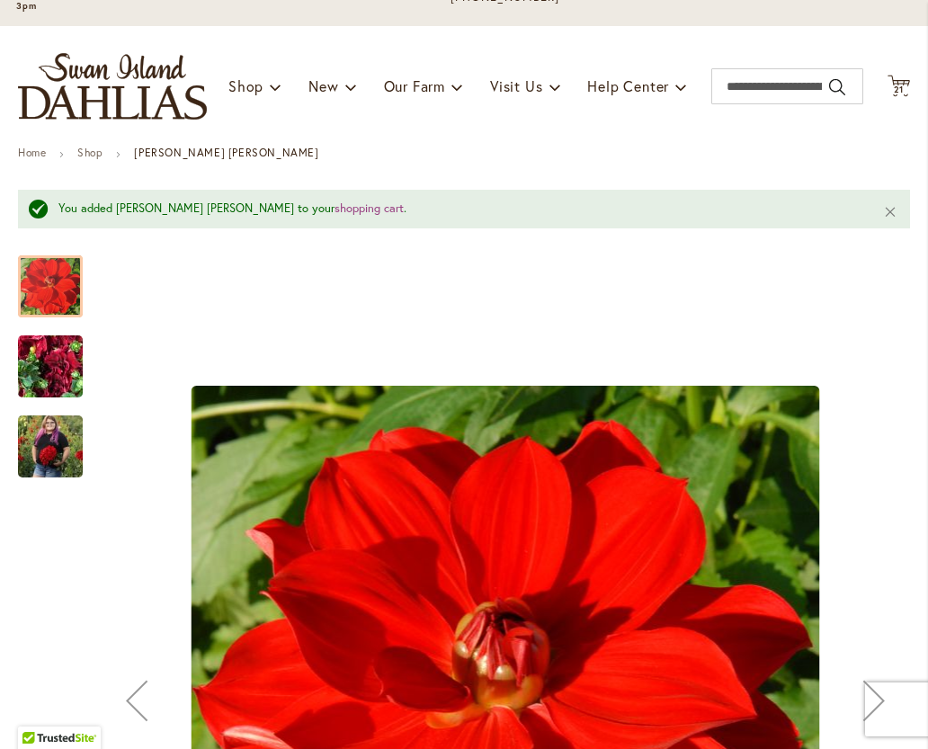
click at [52, 362] on img "MOLLY ANN" at bounding box center [50, 365] width 129 height 97
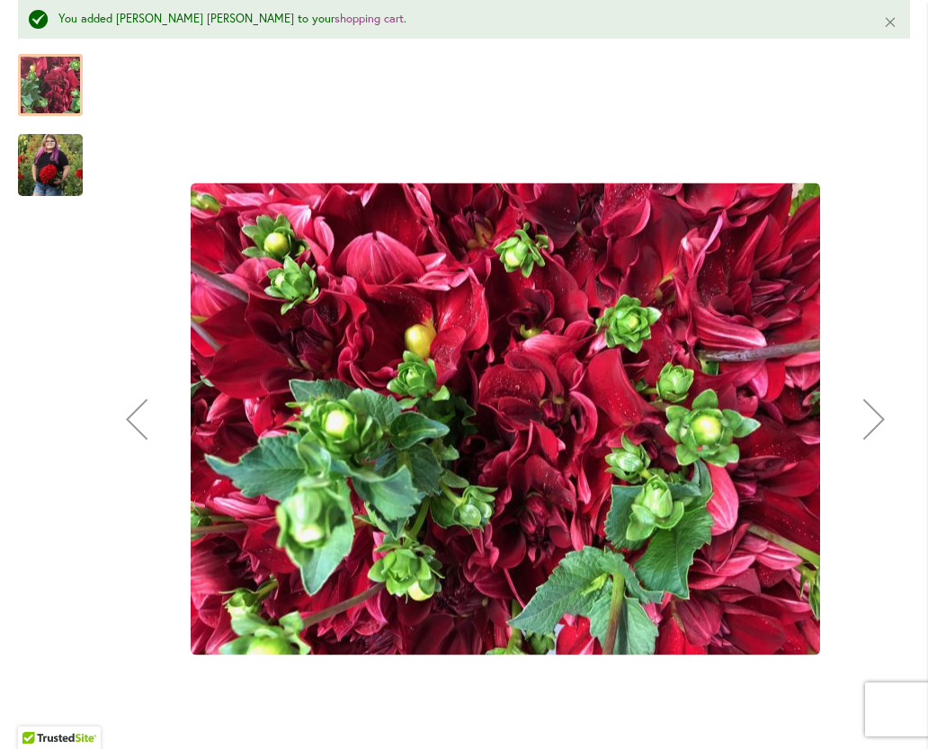
scroll to position [443, 0]
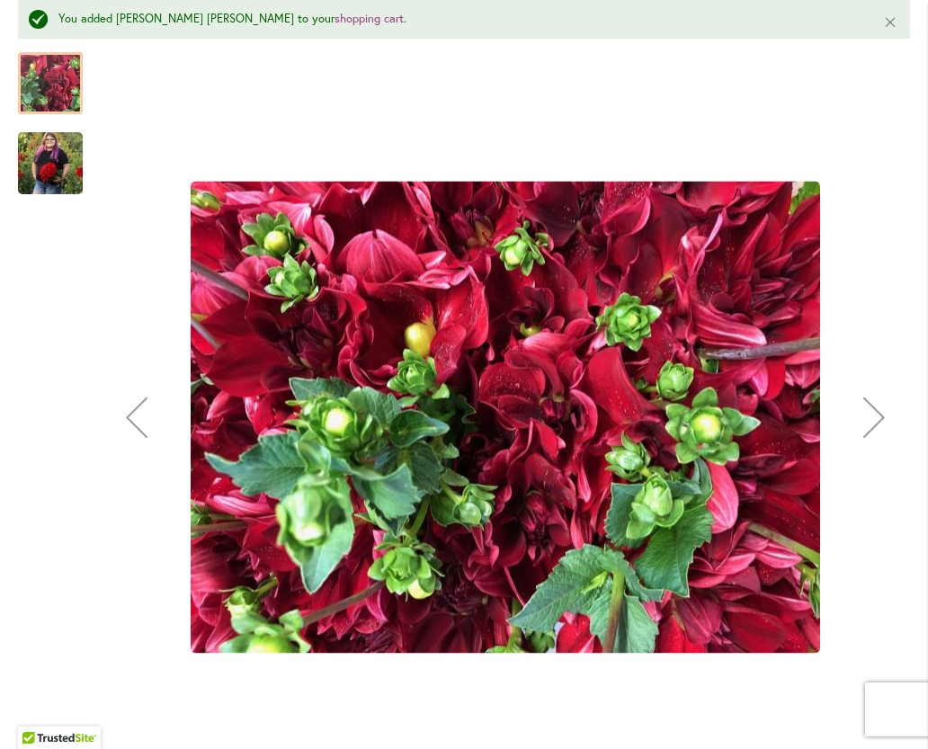
click at [55, 174] on img "MOLLY ANN" at bounding box center [50, 162] width 65 height 81
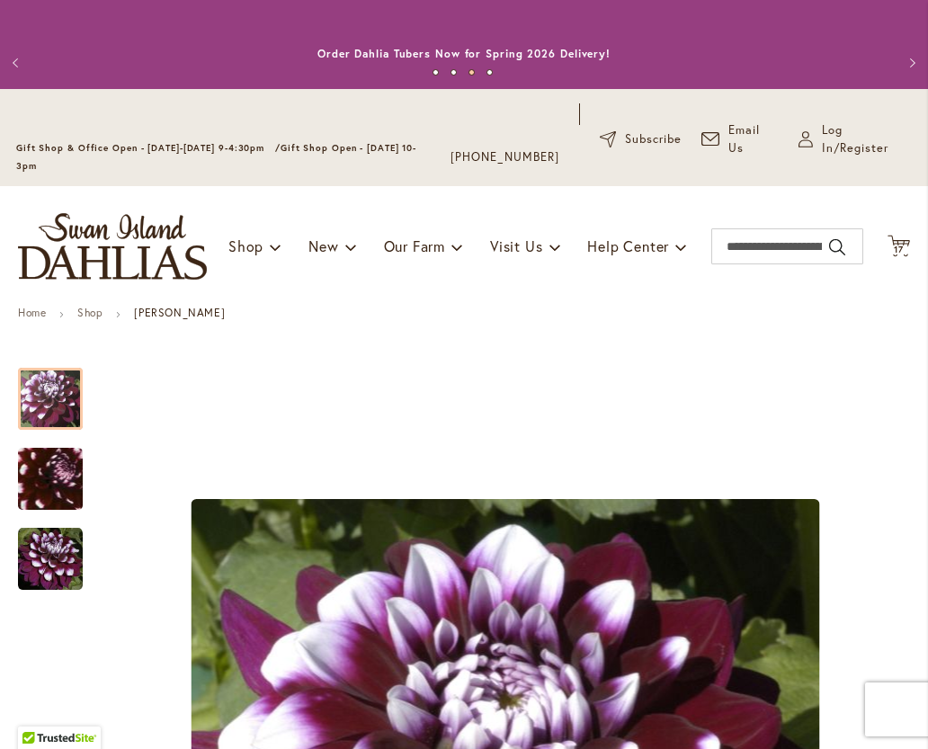
type input "**********"
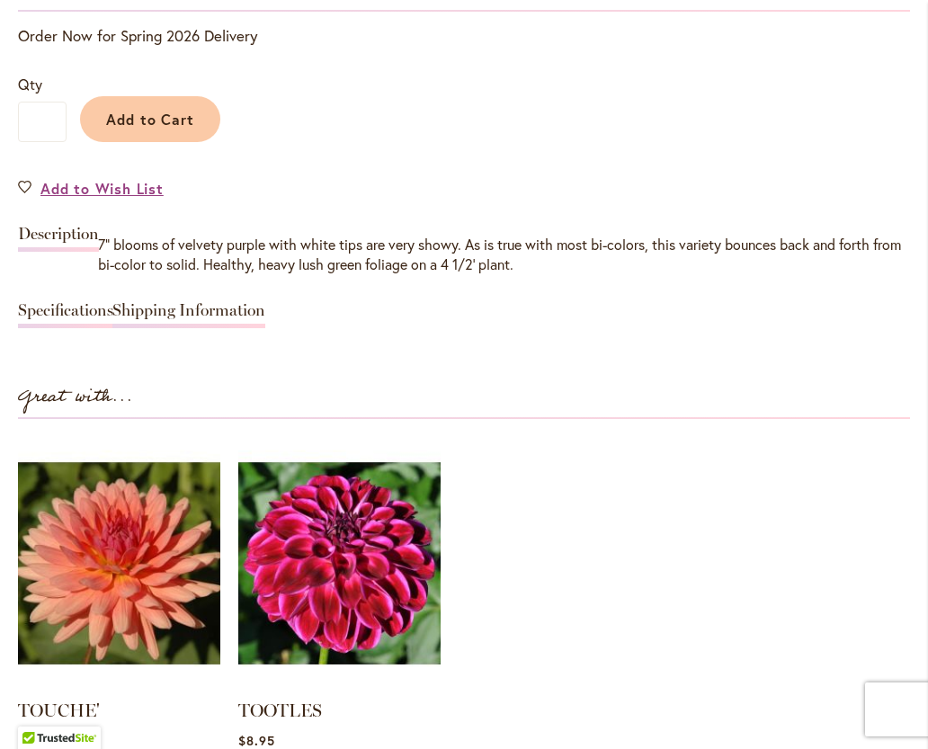
scroll to position [1439, 0]
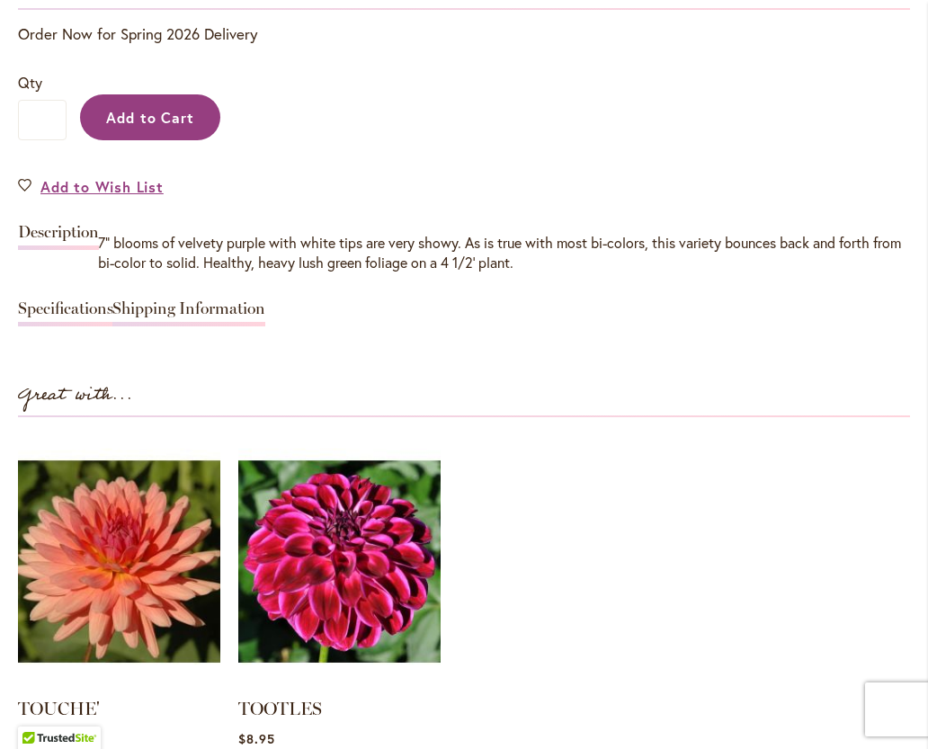
click at [153, 128] on button "Add to Cart" at bounding box center [150, 117] width 140 height 46
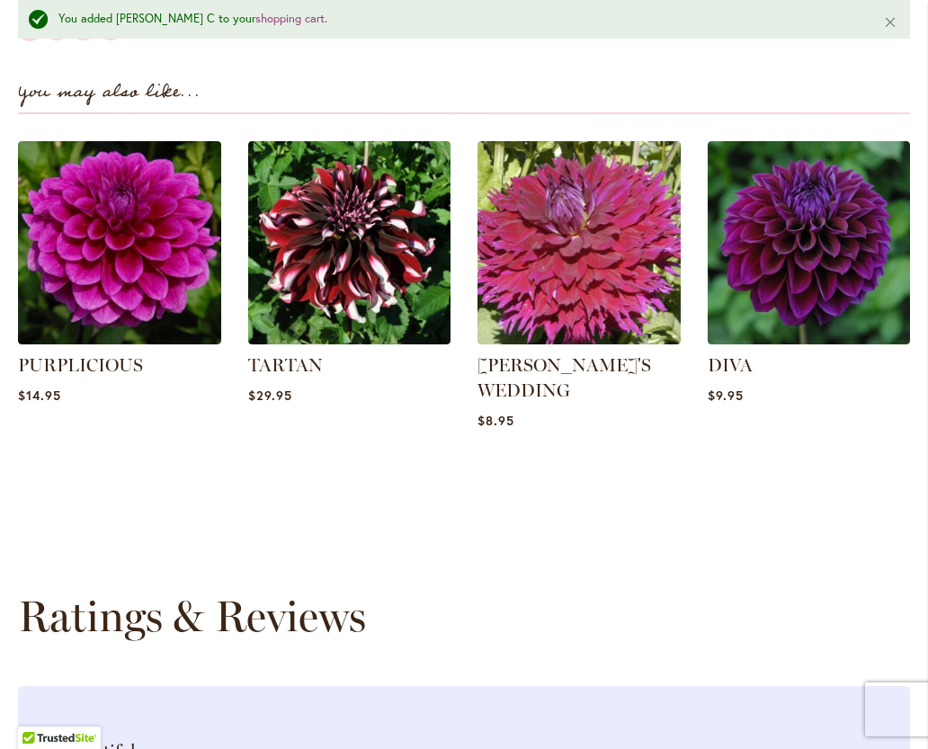
scroll to position [2318, 0]
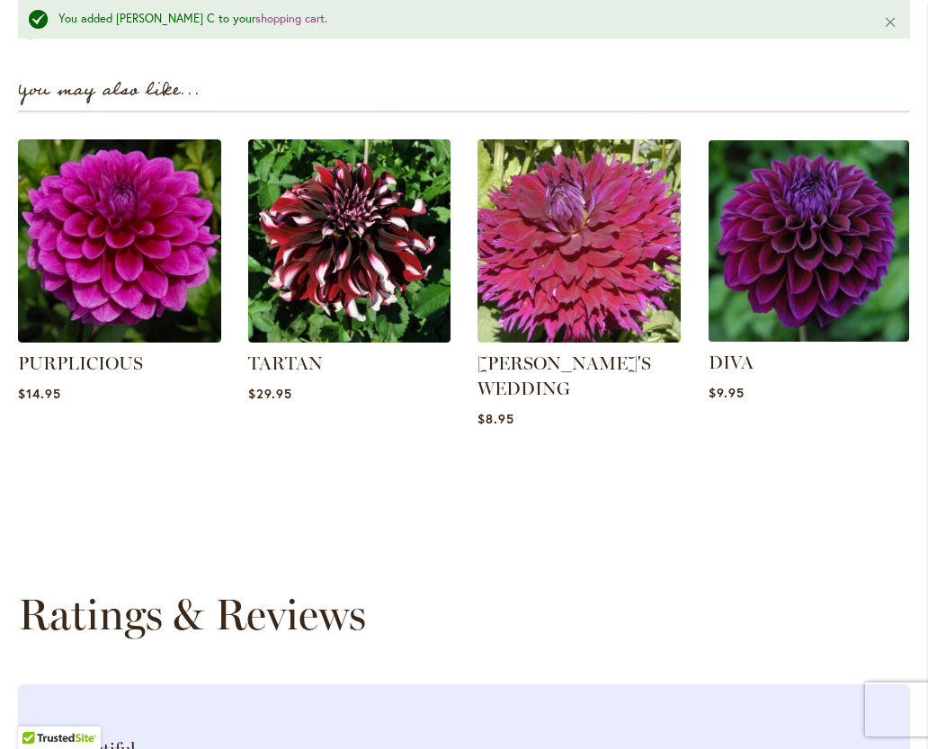
click at [842, 270] on img at bounding box center [808, 240] width 211 height 211
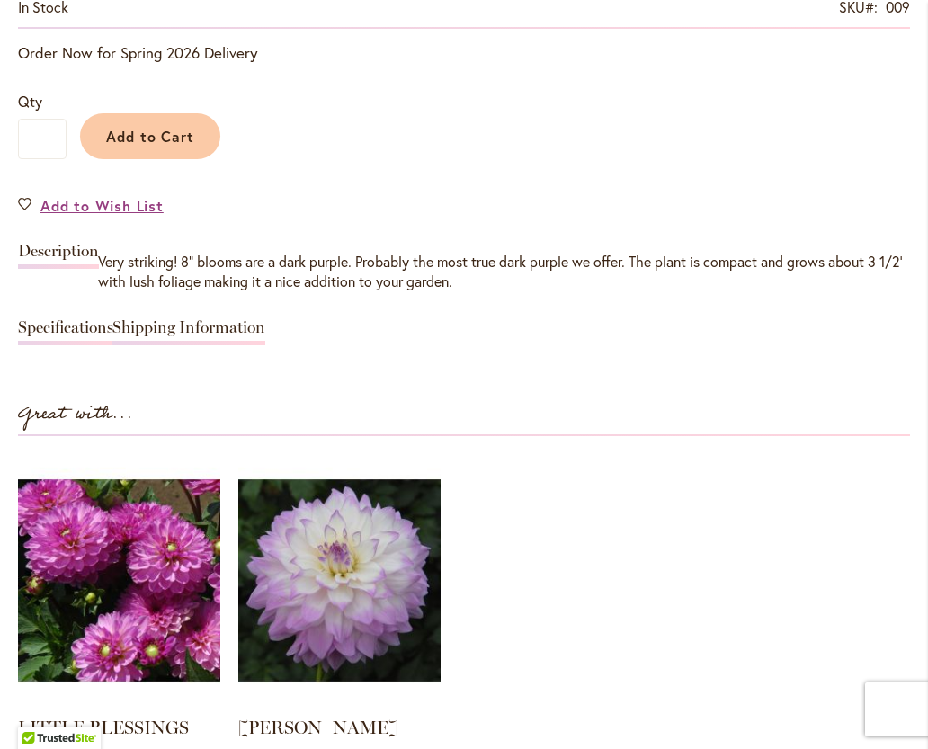
scroll to position [1421, 0]
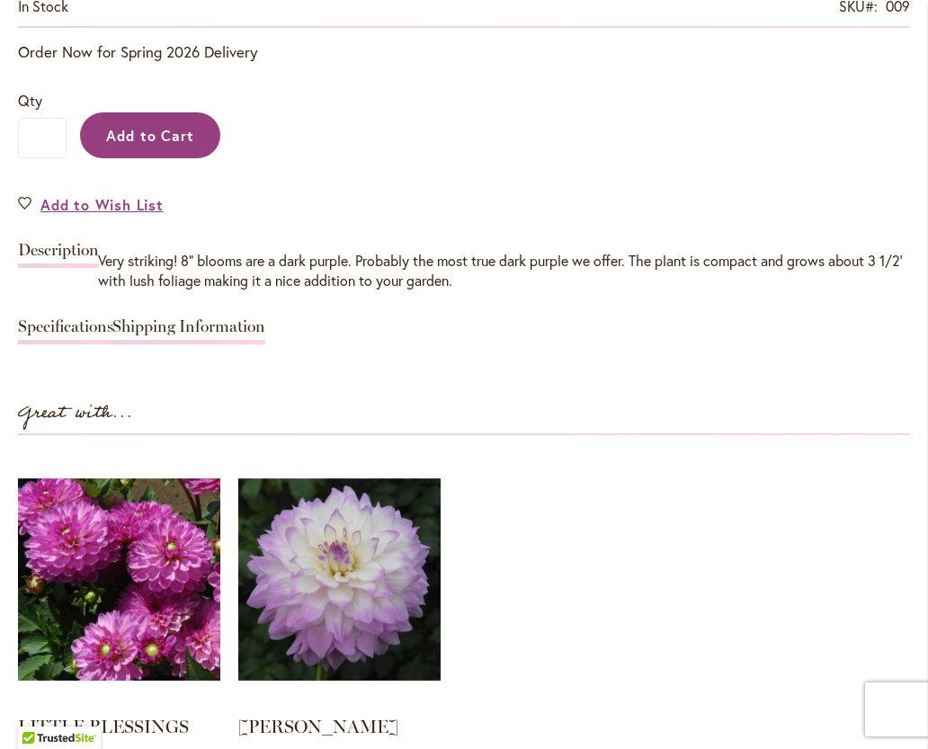
click at [156, 128] on span "Add to Cart" at bounding box center [150, 135] width 89 height 19
click at [777, 644] on ol "LITTLE BLESSINGS Rating: 100% 1 Review $12.95" at bounding box center [464, 613] width 892 height 321
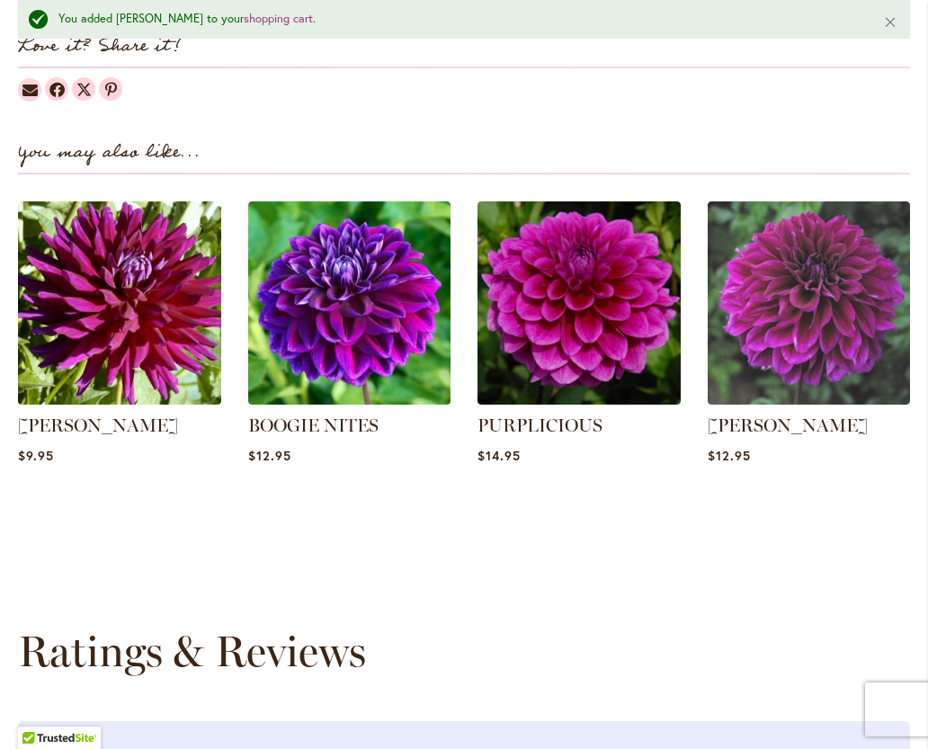
scroll to position [2262, 0]
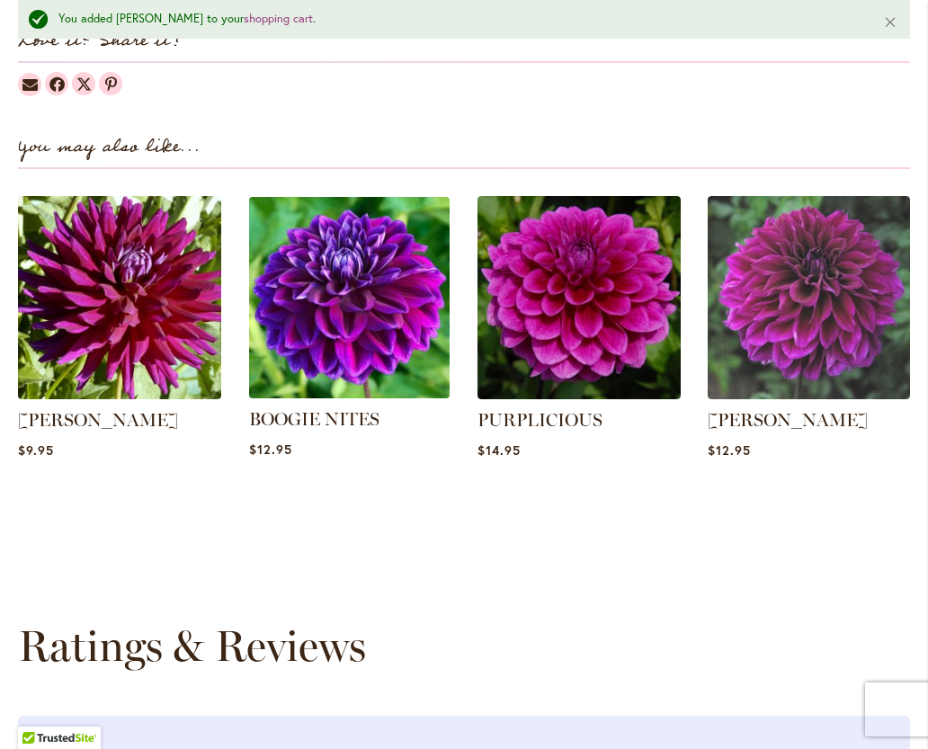
click at [374, 333] on img at bounding box center [349, 297] width 211 height 211
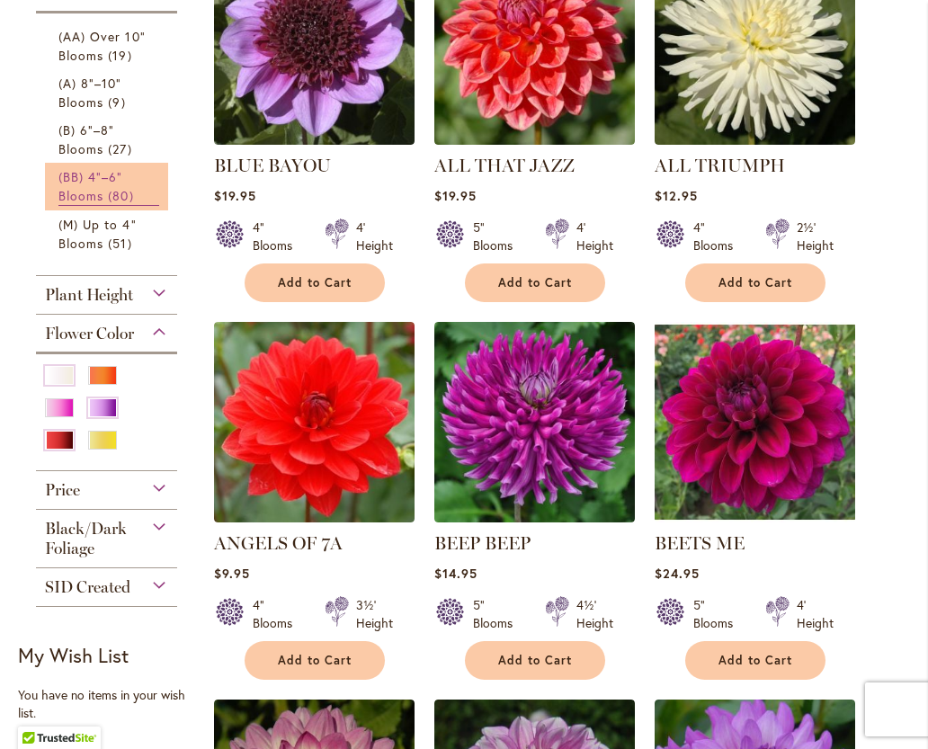
scroll to position [971, 0]
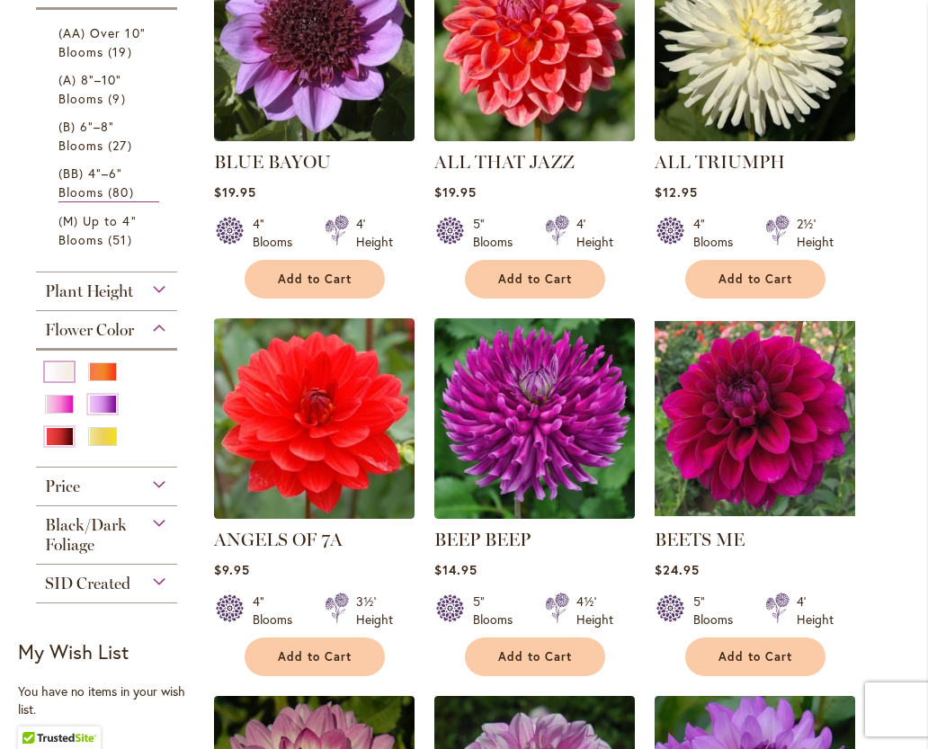
click at [56, 376] on div "White/Cream" at bounding box center [59, 371] width 29 height 19
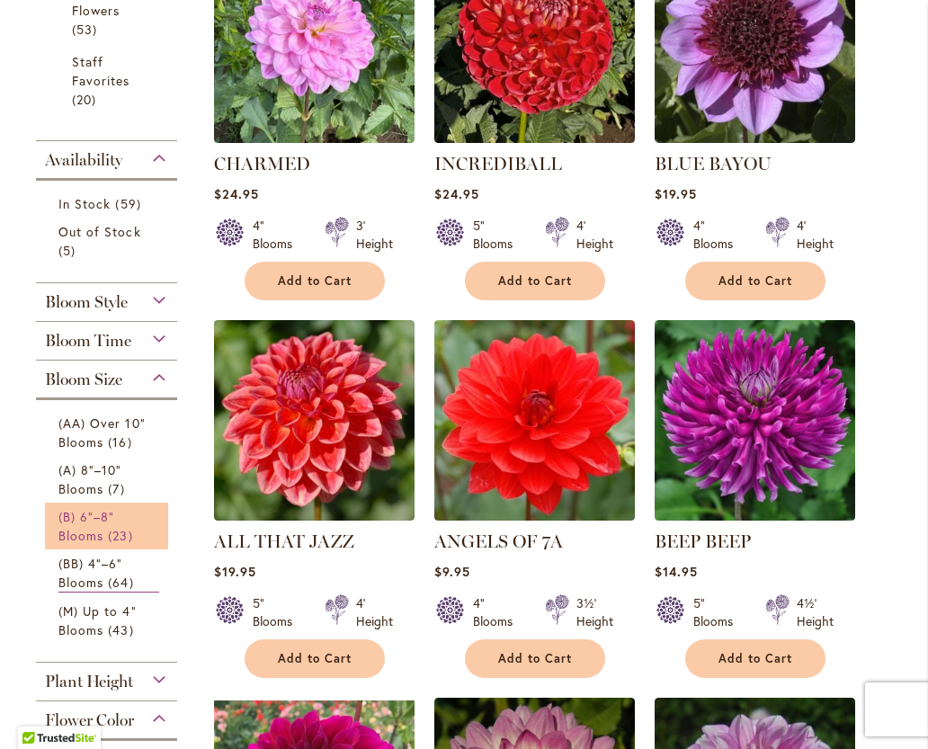
scroll to position [777, 0]
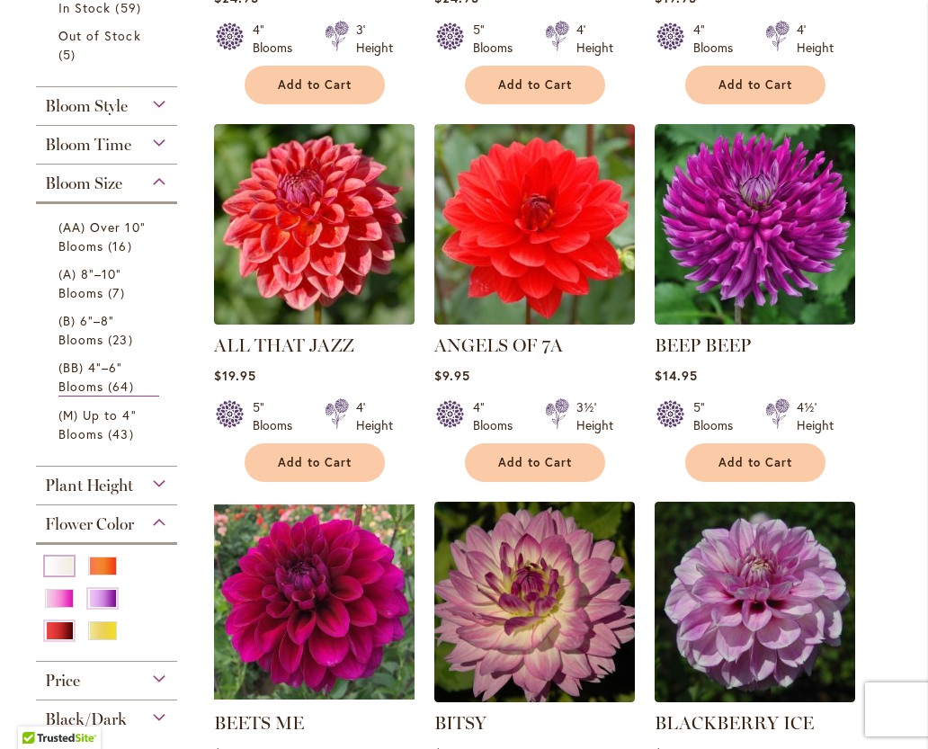
click at [53, 566] on div "White/Cream" at bounding box center [59, 566] width 29 height 19
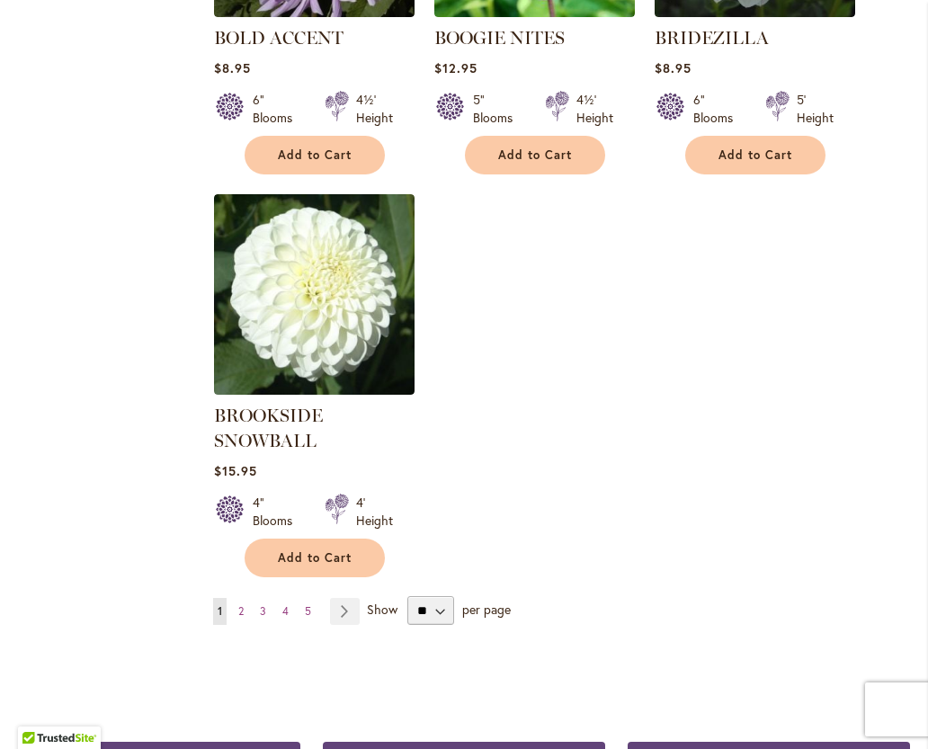
scroll to position [2229, 0]
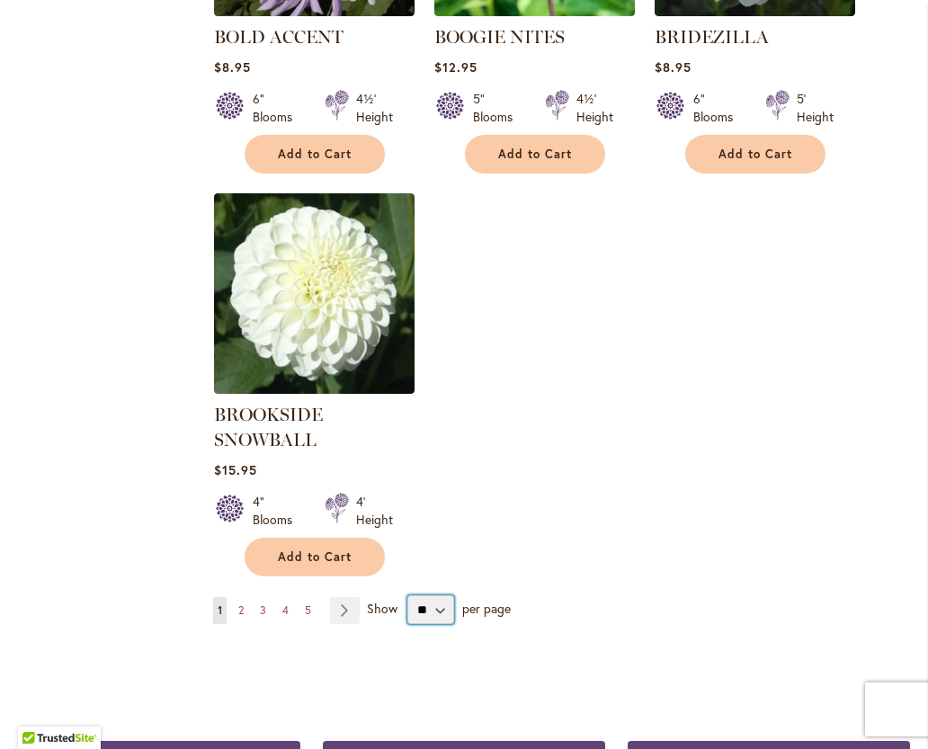
click at [440, 609] on select "** ** ** **" at bounding box center [431, 609] width 48 height 29
select select "**"
click option "**" at bounding box center [0, 0] width 0 height 0
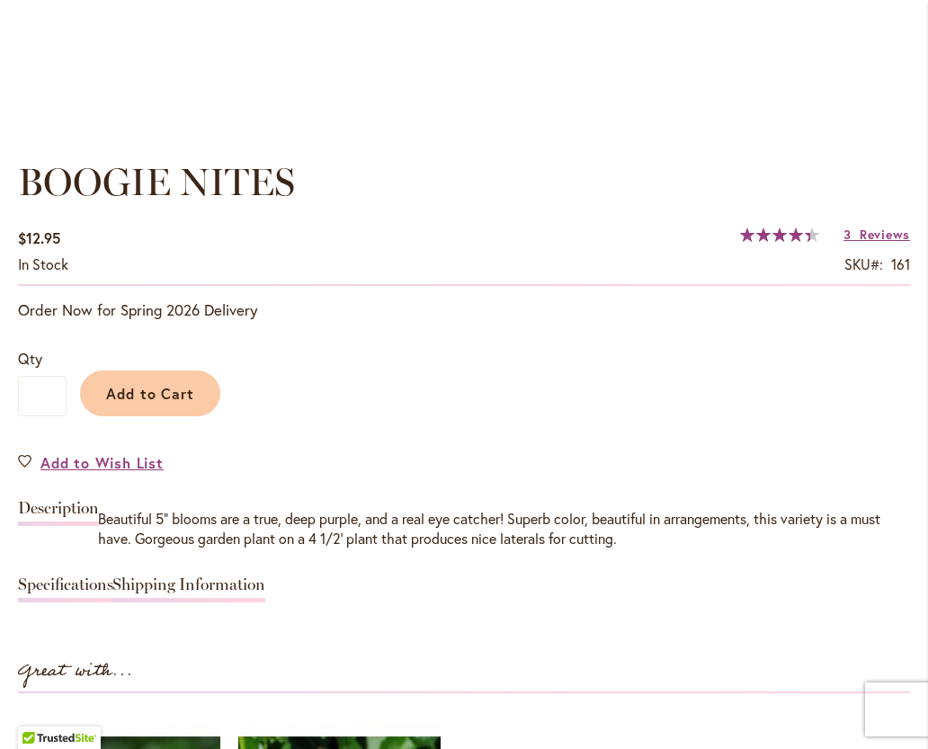
scroll to position [1165, 0]
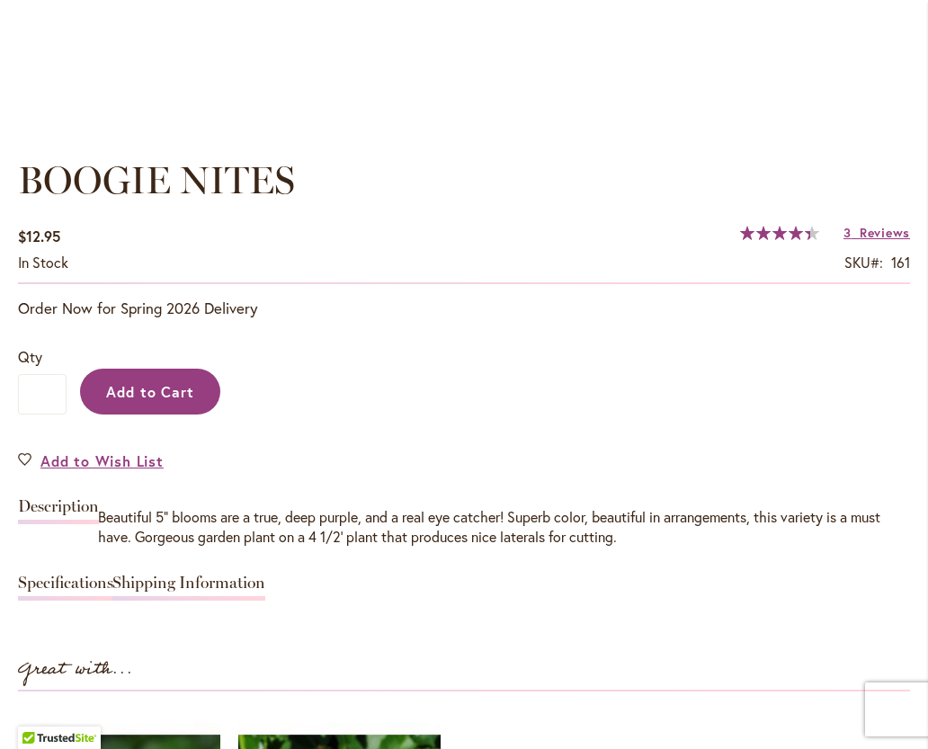
click at [143, 393] on span "Add to Cart" at bounding box center [150, 391] width 89 height 19
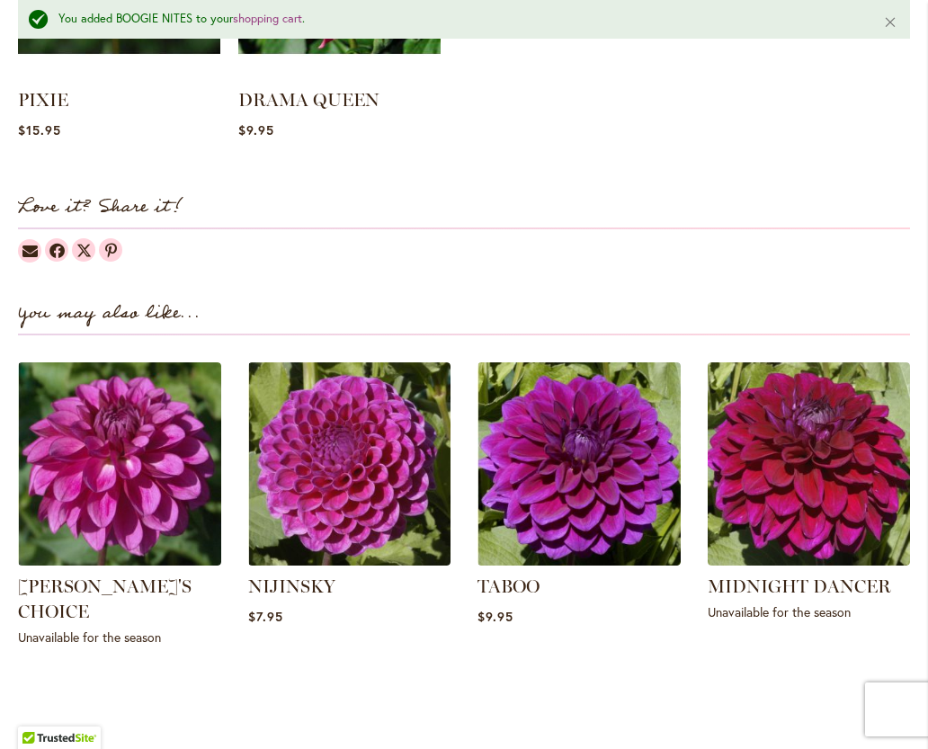
scroll to position [2096, 0]
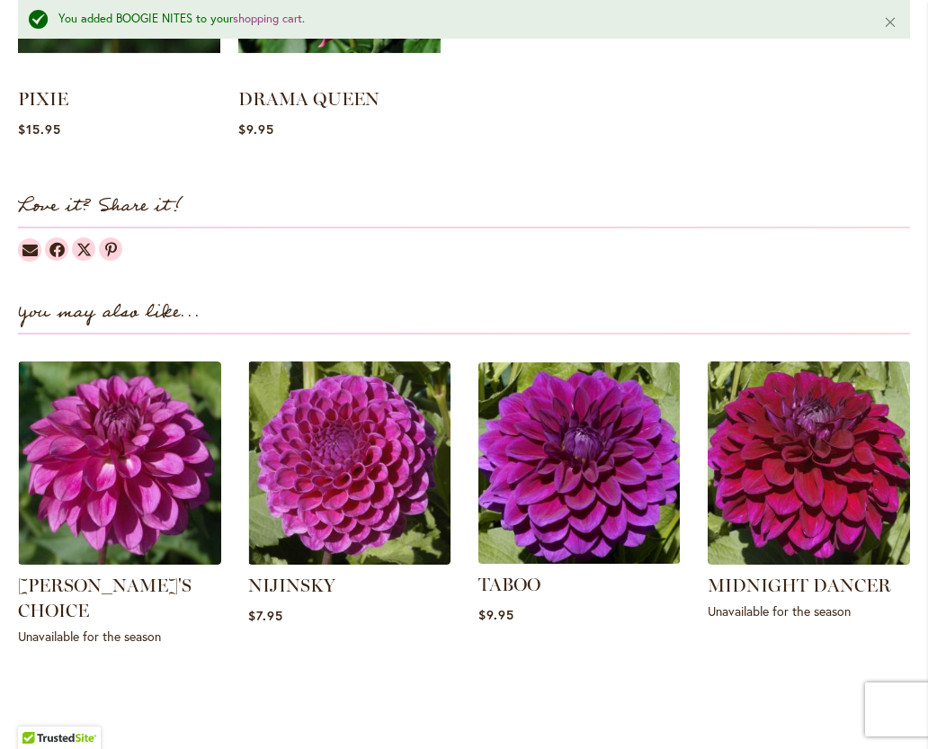
click at [575, 520] on img at bounding box center [578, 462] width 211 height 211
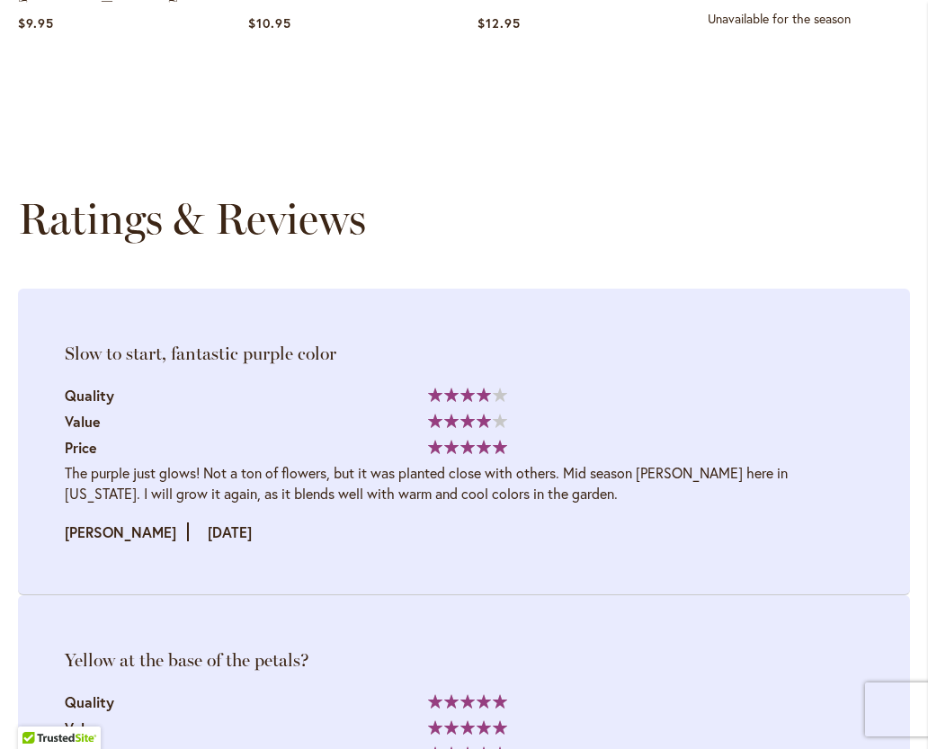
scroll to position [2645, 0]
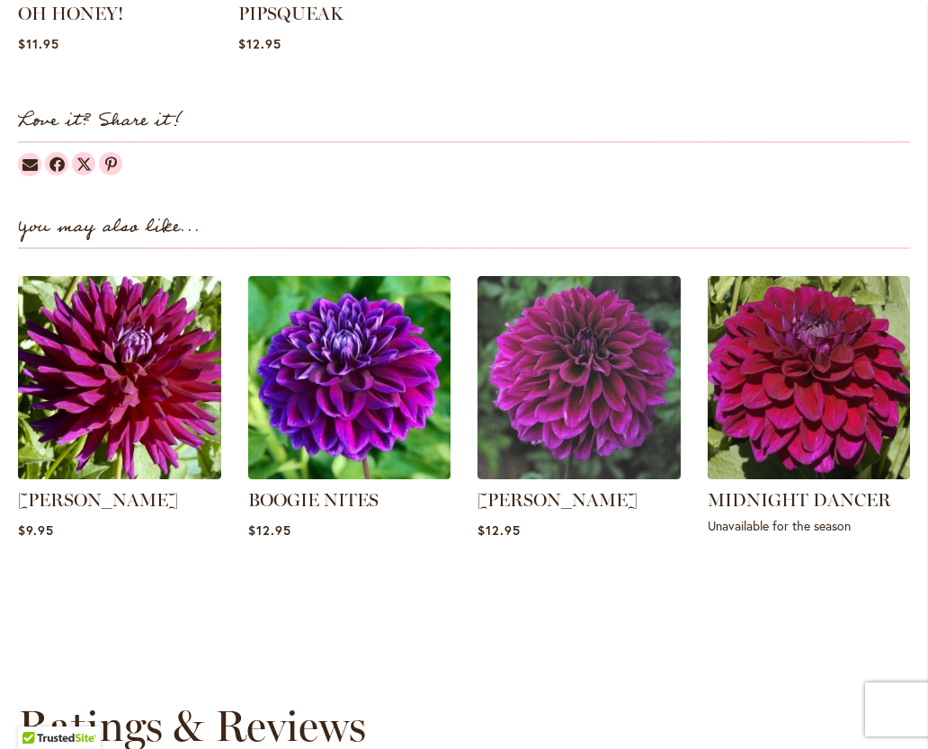
scroll to position [2142, 0]
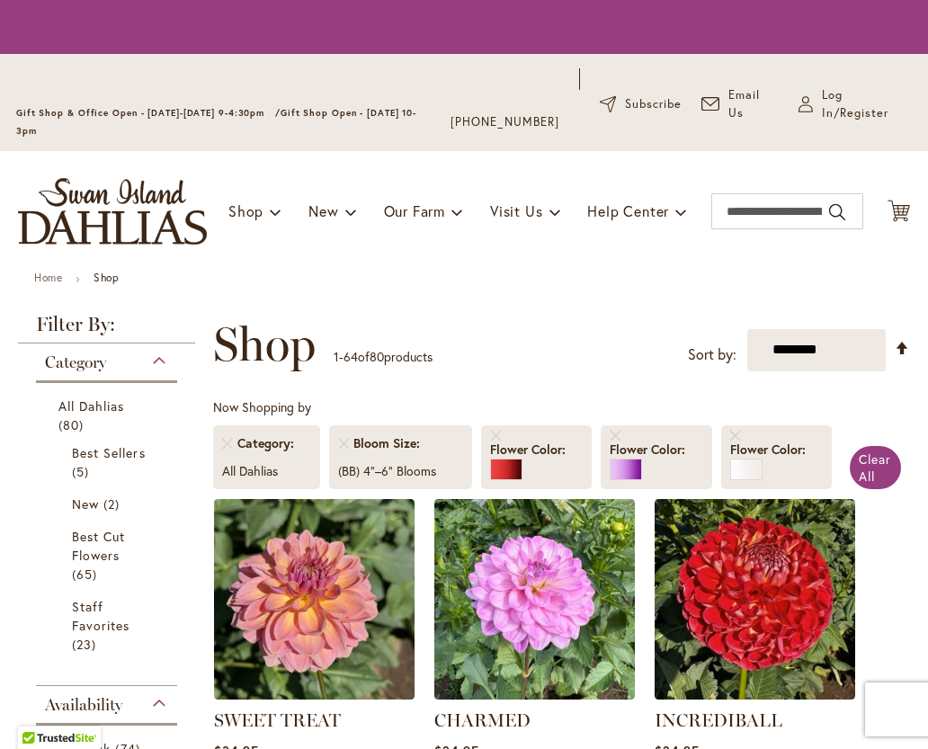
scroll to position [365, 0]
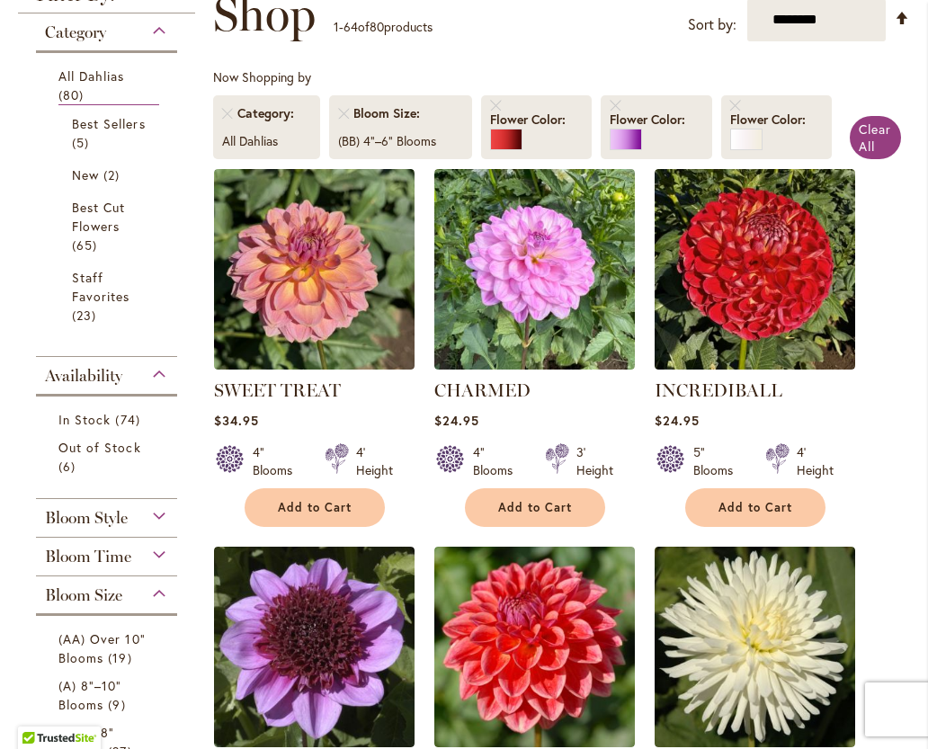
type input "**********"
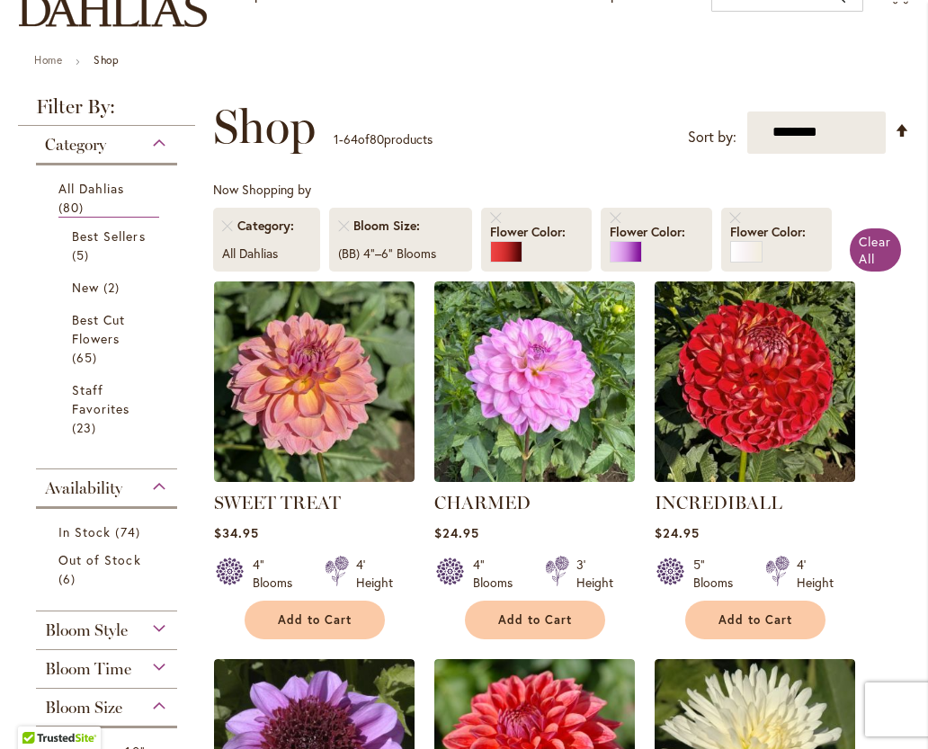
scroll to position [251, 0]
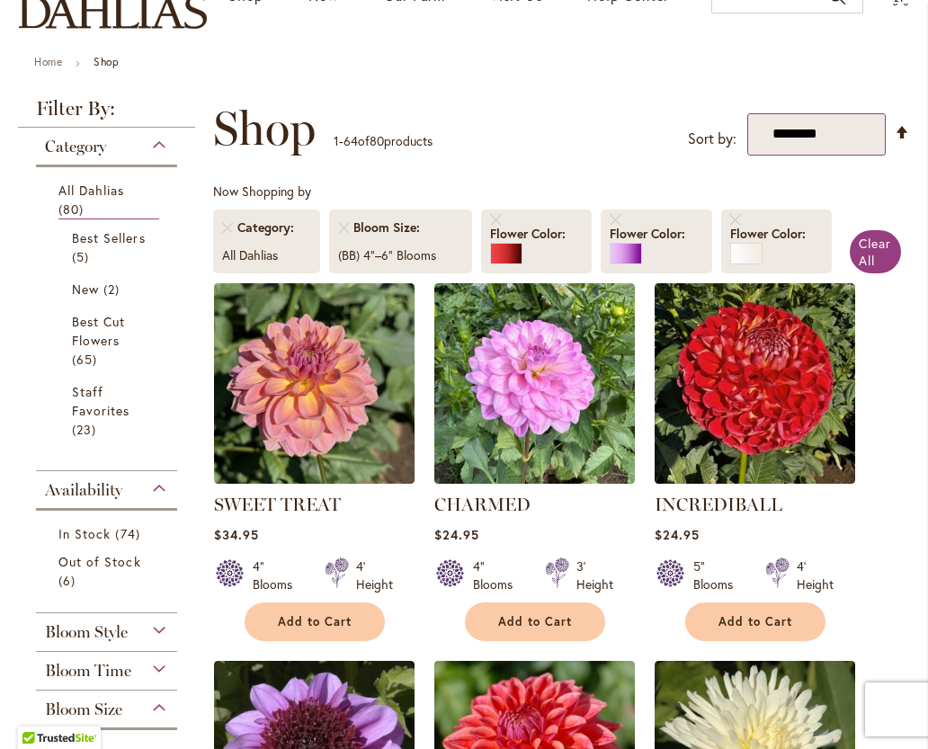
click at [814, 140] on select "**********" at bounding box center [816, 134] width 138 height 42
select select "****"
click option "**********" at bounding box center [0, 0] width 0 height 0
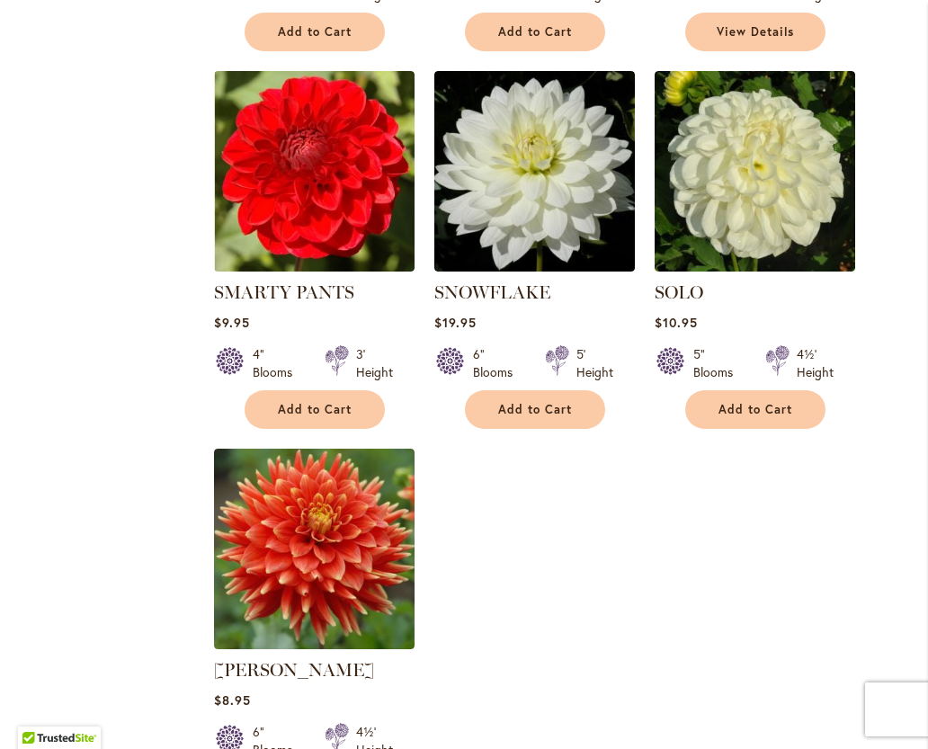
scroll to position [8484, 0]
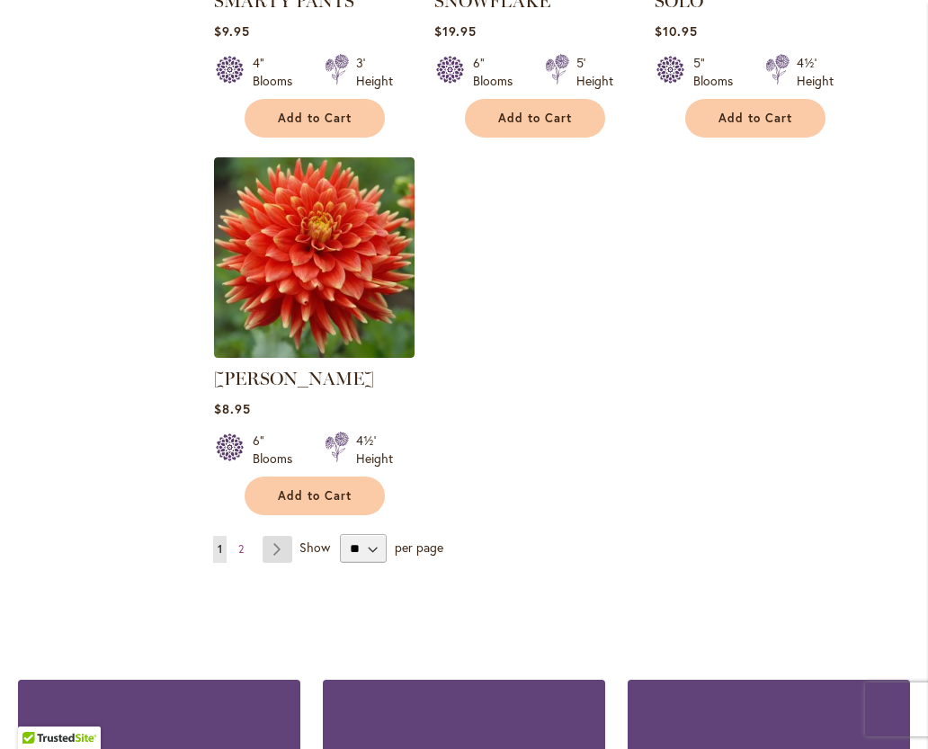
click at [272, 536] on link "Page Next" at bounding box center [278, 549] width 30 height 27
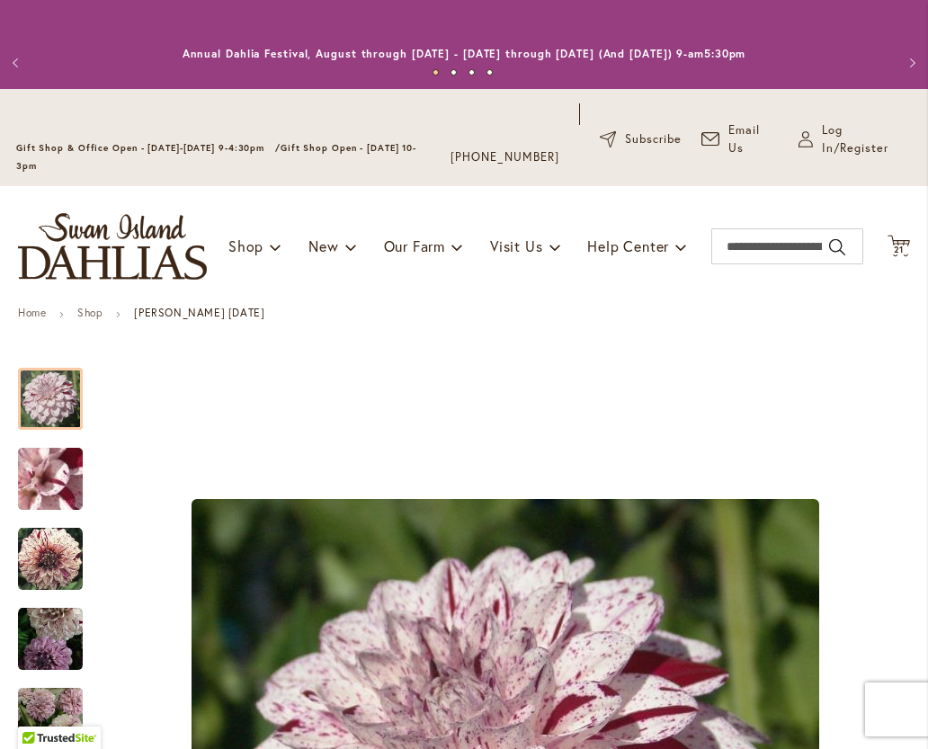
type input "**********"
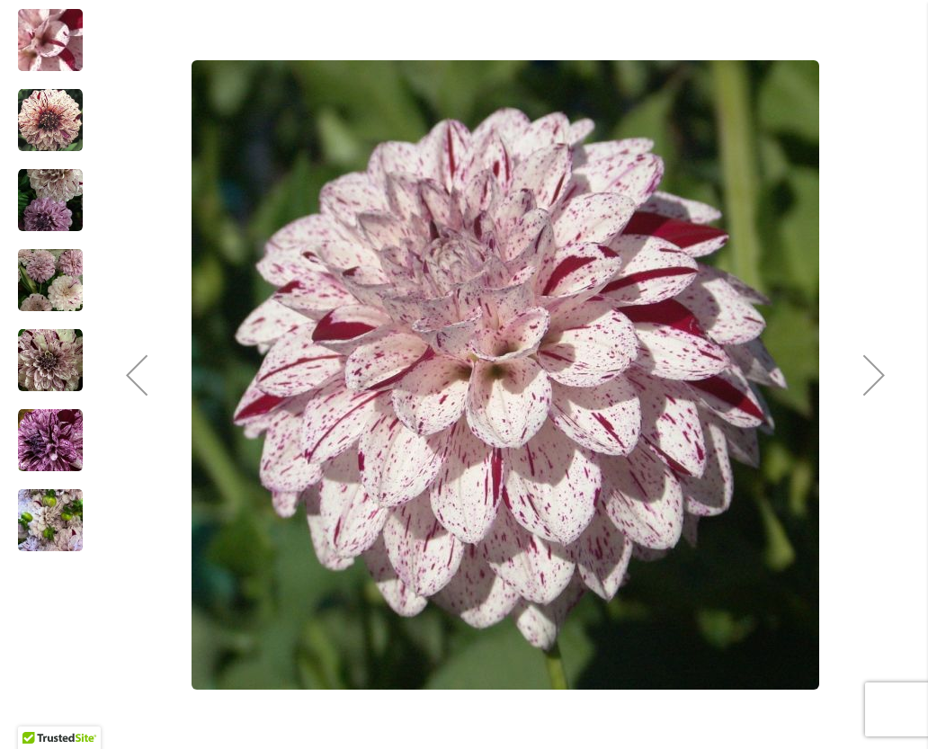
scroll to position [445, 0]
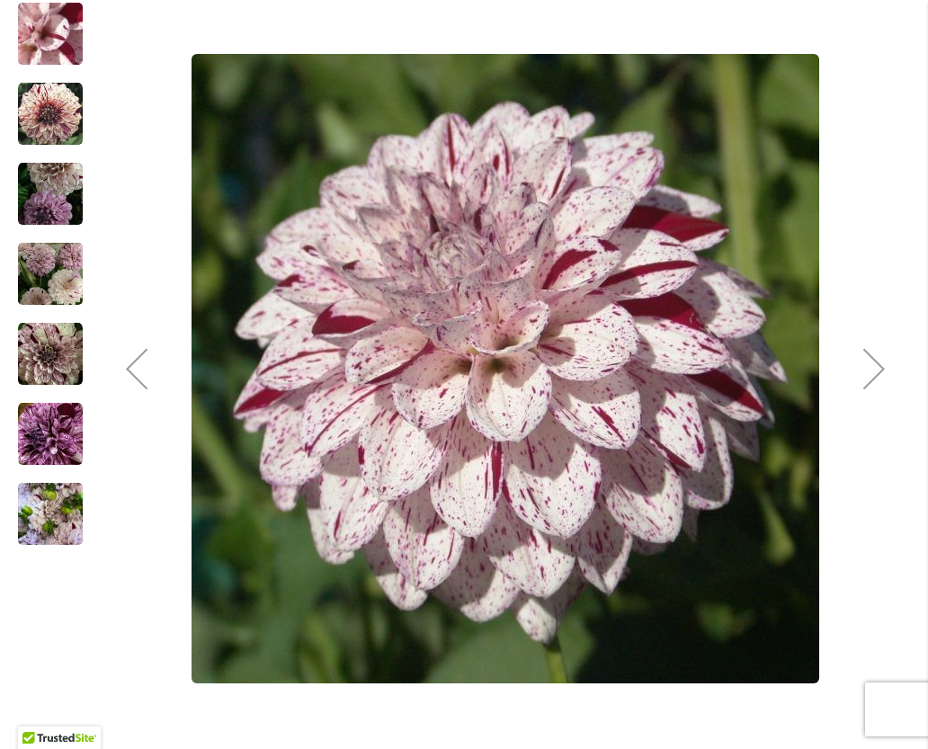
click at [876, 384] on div "Next" at bounding box center [874, 369] width 72 height 72
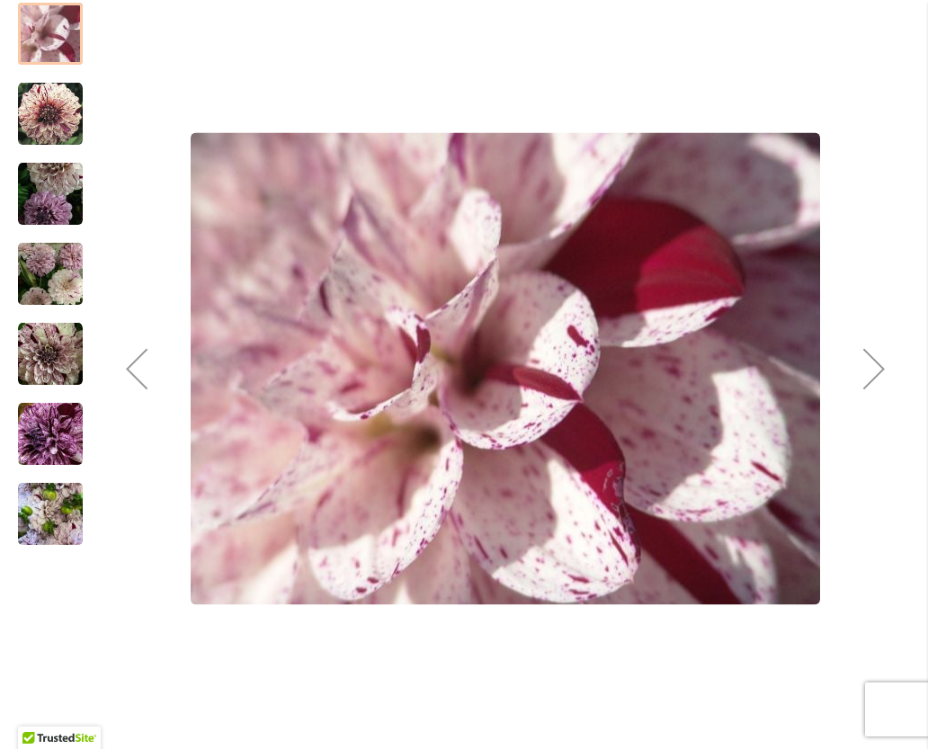
click at [879, 377] on div "Next" at bounding box center [874, 369] width 72 height 72
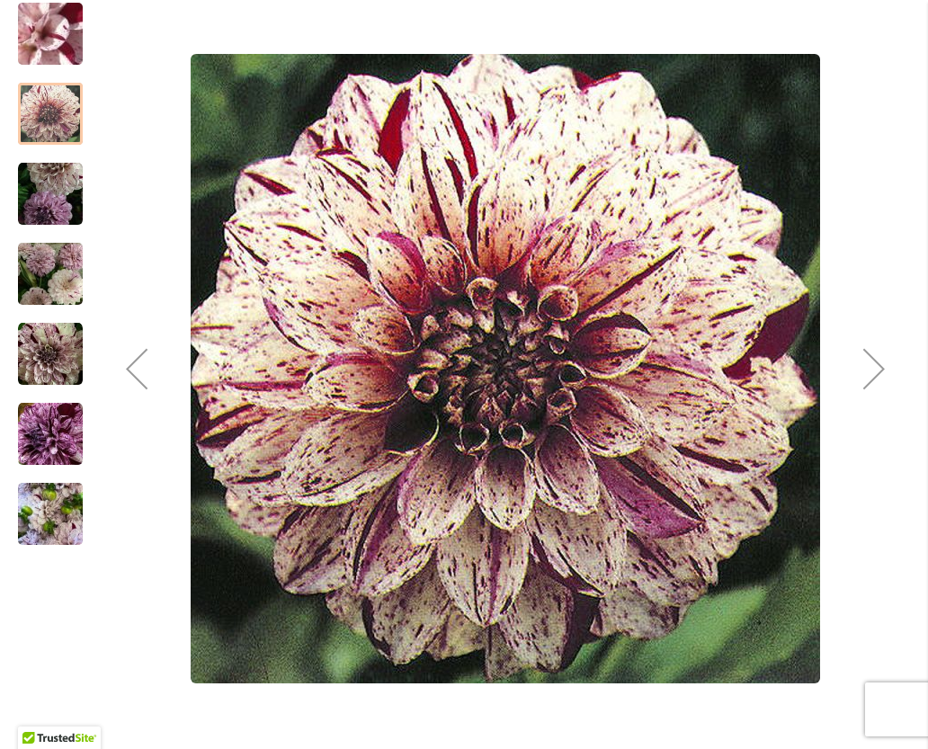
click at [888, 370] on div "Next" at bounding box center [874, 369] width 72 height 72
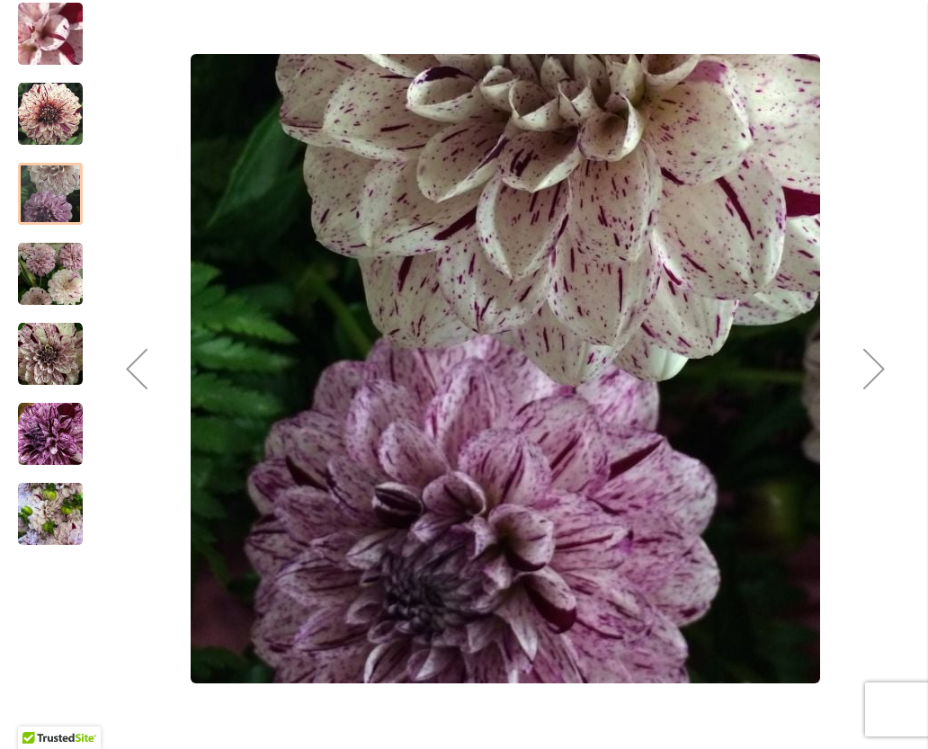
click at [885, 370] on div "Next" at bounding box center [874, 369] width 72 height 72
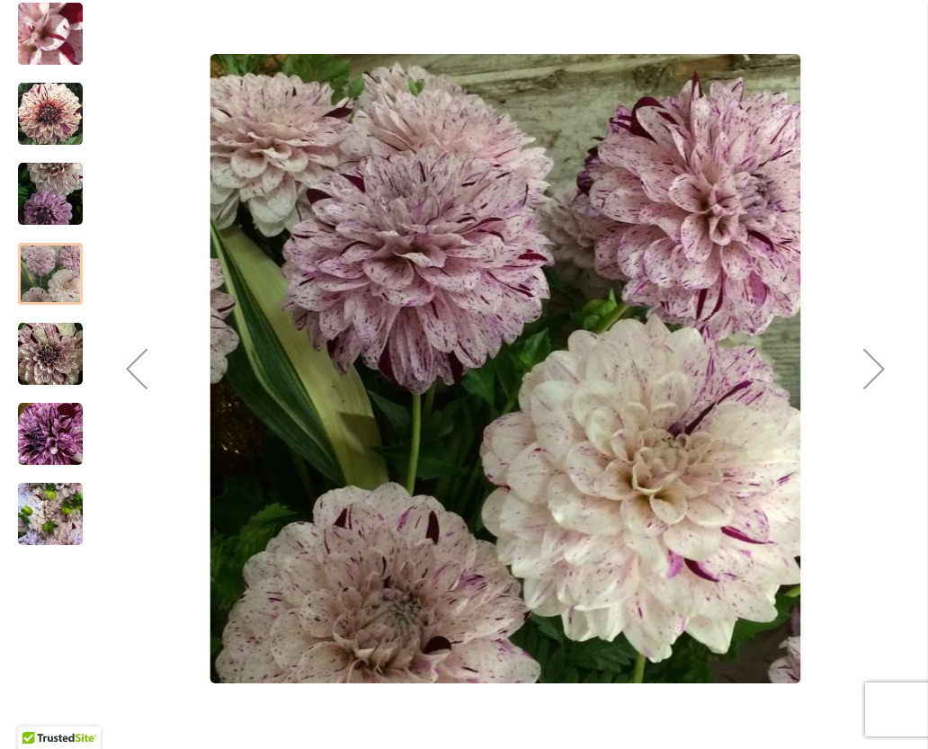
click at [878, 379] on div "Next" at bounding box center [874, 369] width 72 height 72
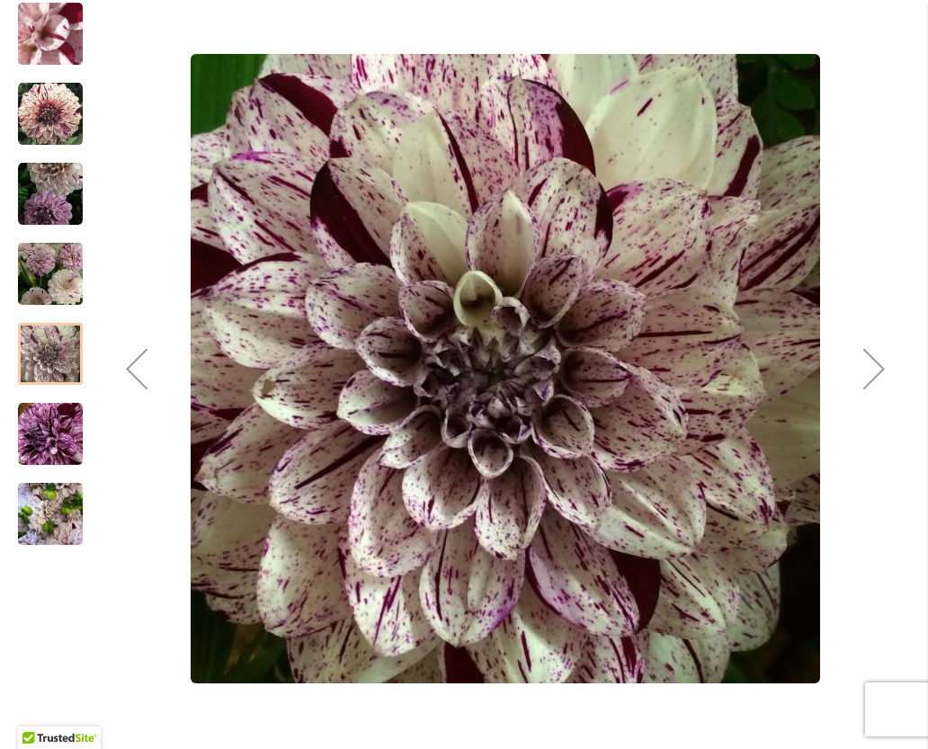
click at [876, 379] on div "Next" at bounding box center [874, 369] width 72 height 72
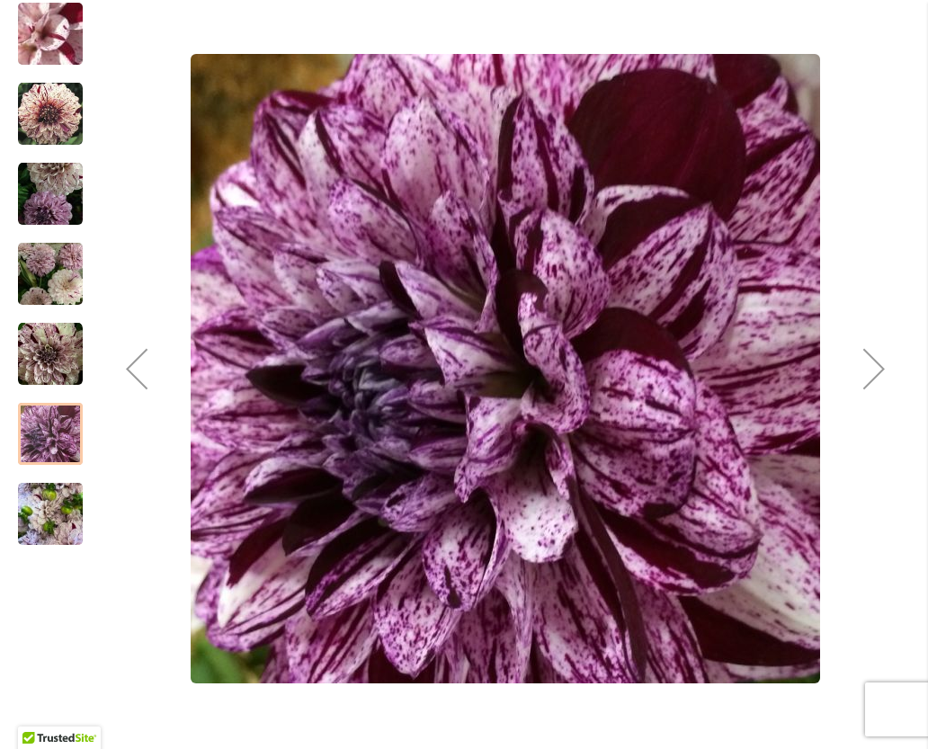
click at [877, 383] on div "Next" at bounding box center [874, 369] width 72 height 72
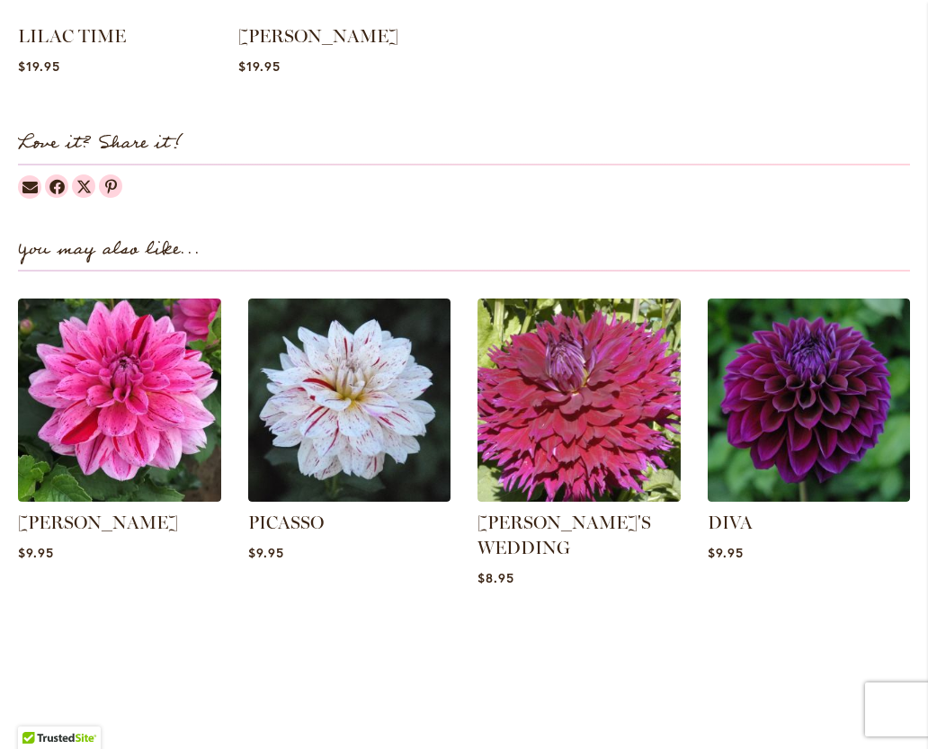
scroll to position [2114, 0]
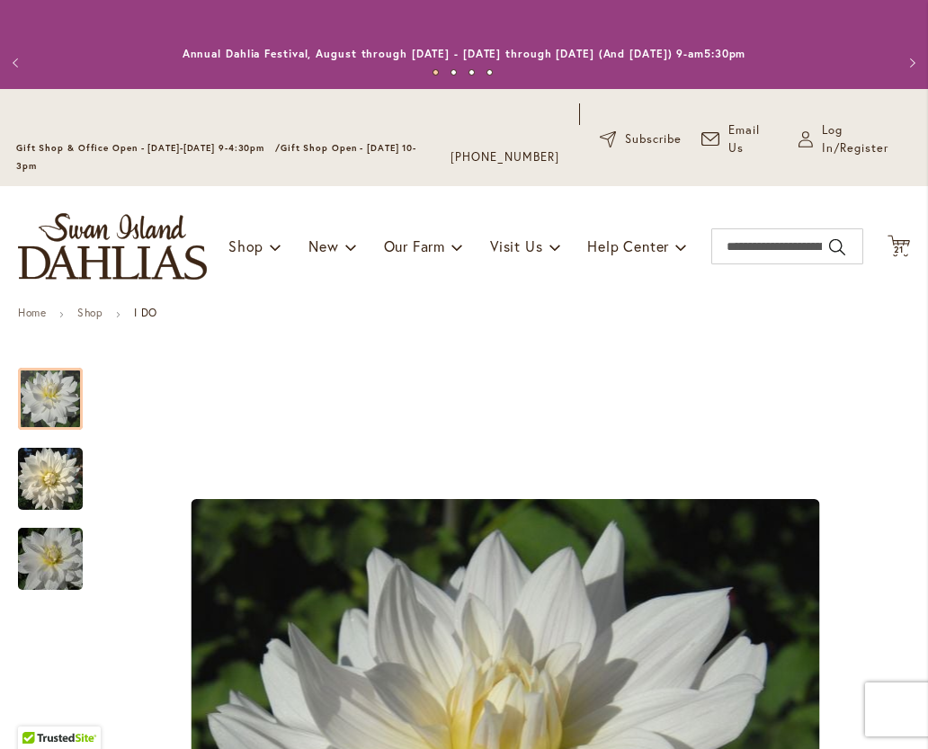
type input "**********"
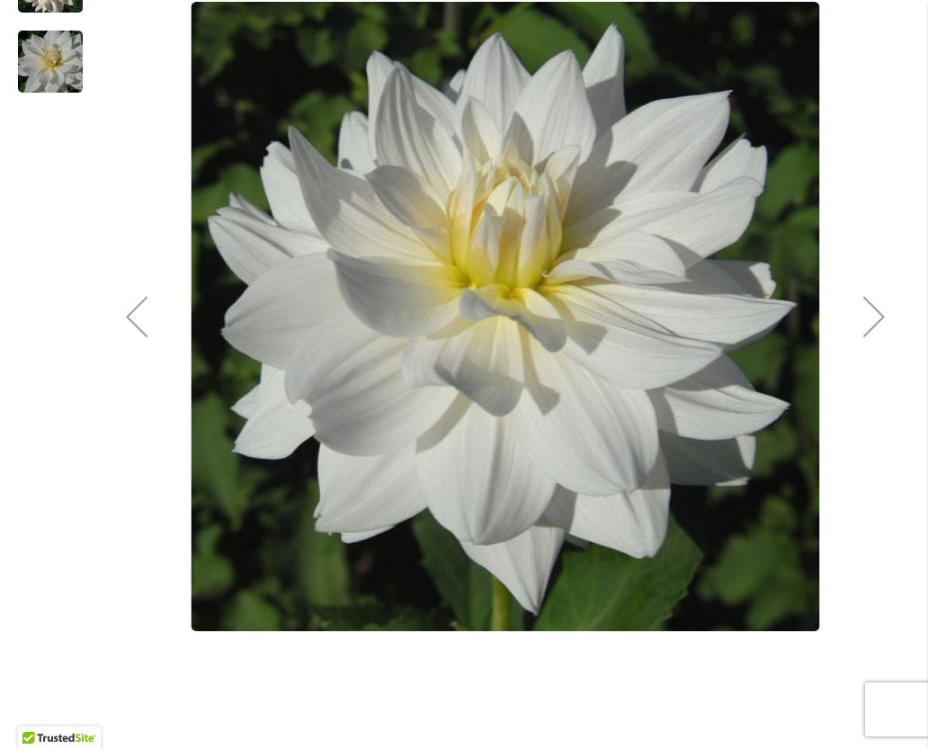
scroll to position [499, 0]
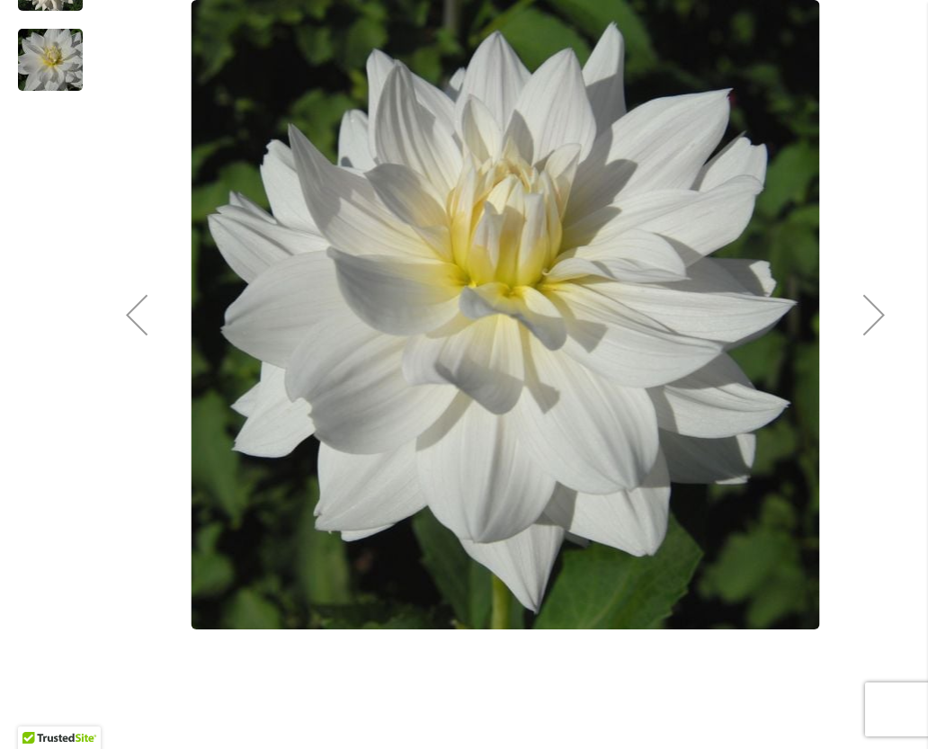
click at [900, 319] on div "Next" at bounding box center [874, 315] width 72 height 72
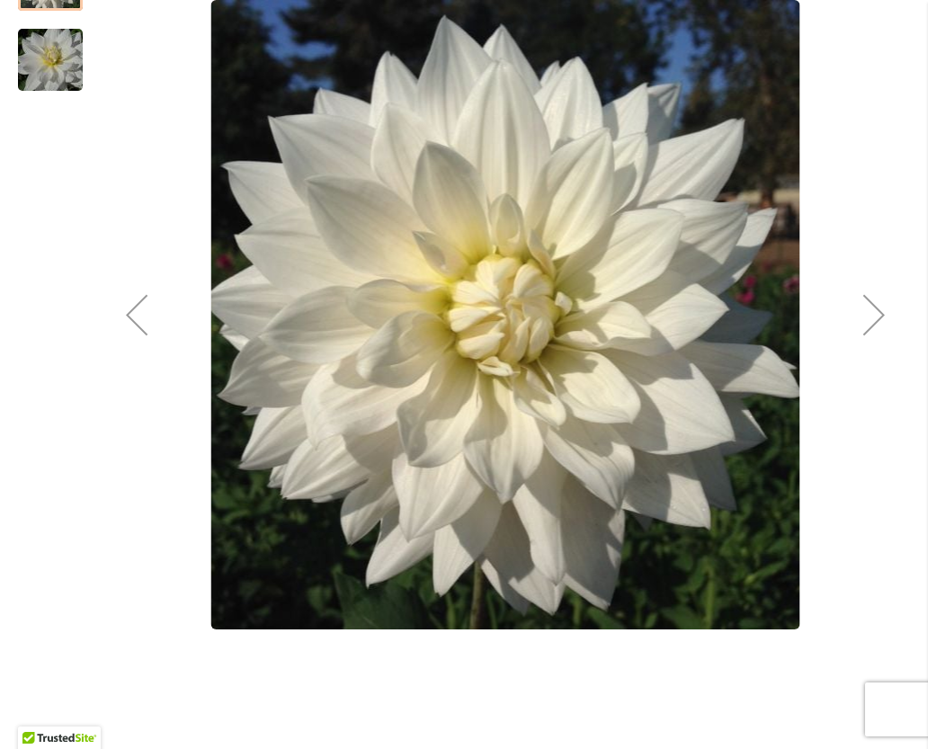
click at [865, 328] on div "Next" at bounding box center [874, 315] width 72 height 72
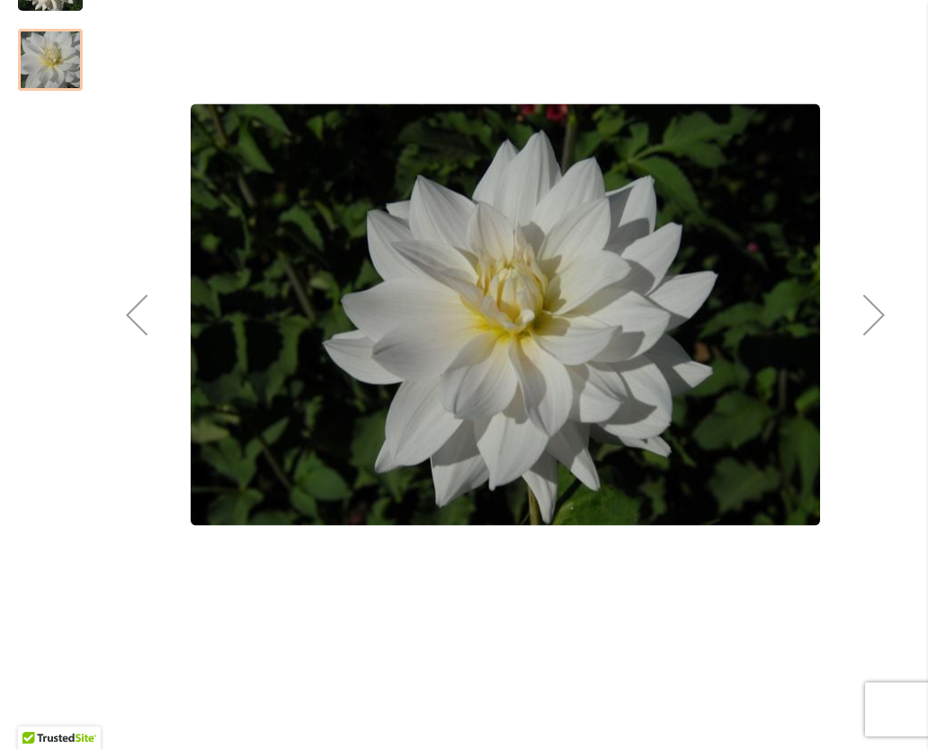
click at [886, 320] on div "Next" at bounding box center [874, 315] width 72 height 72
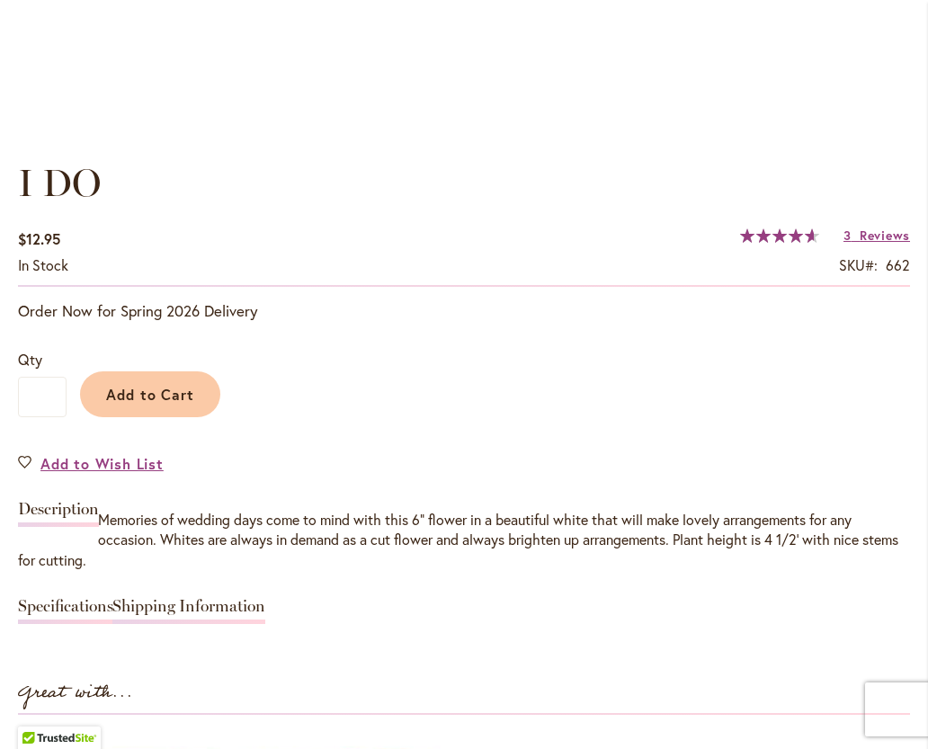
scroll to position [1164, 0]
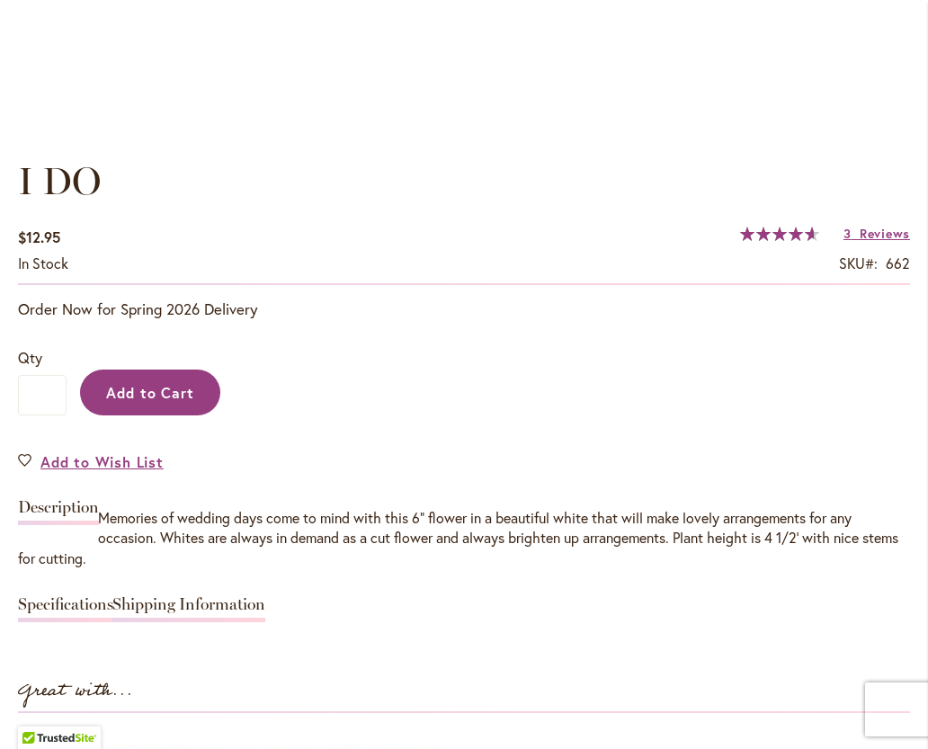
click at [148, 390] on span "Add to Cart" at bounding box center [150, 392] width 89 height 19
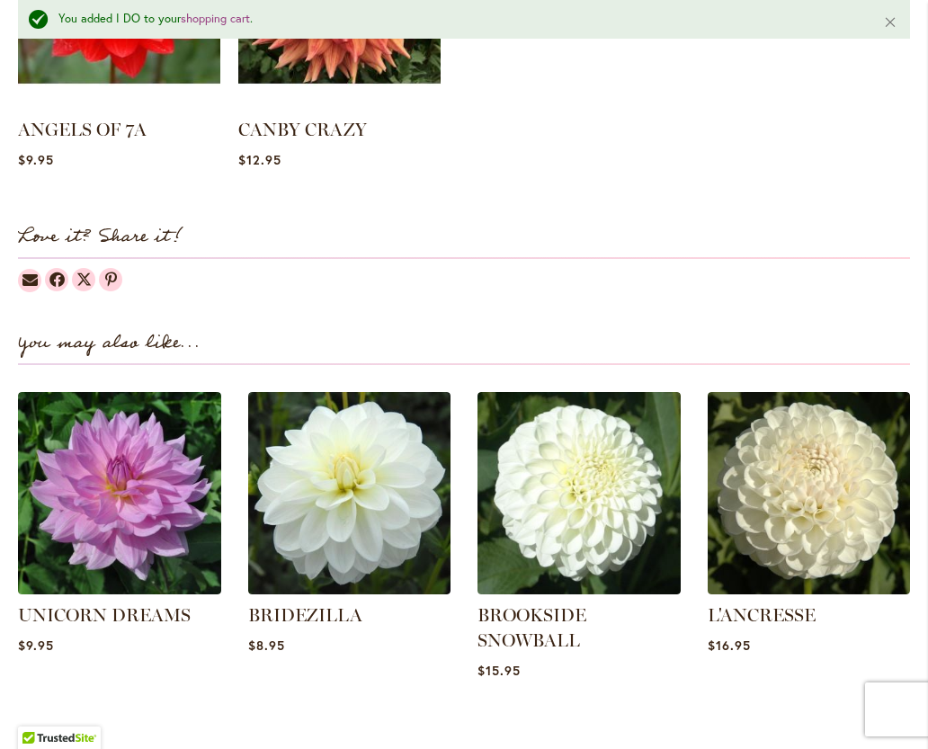
scroll to position [2087, 0]
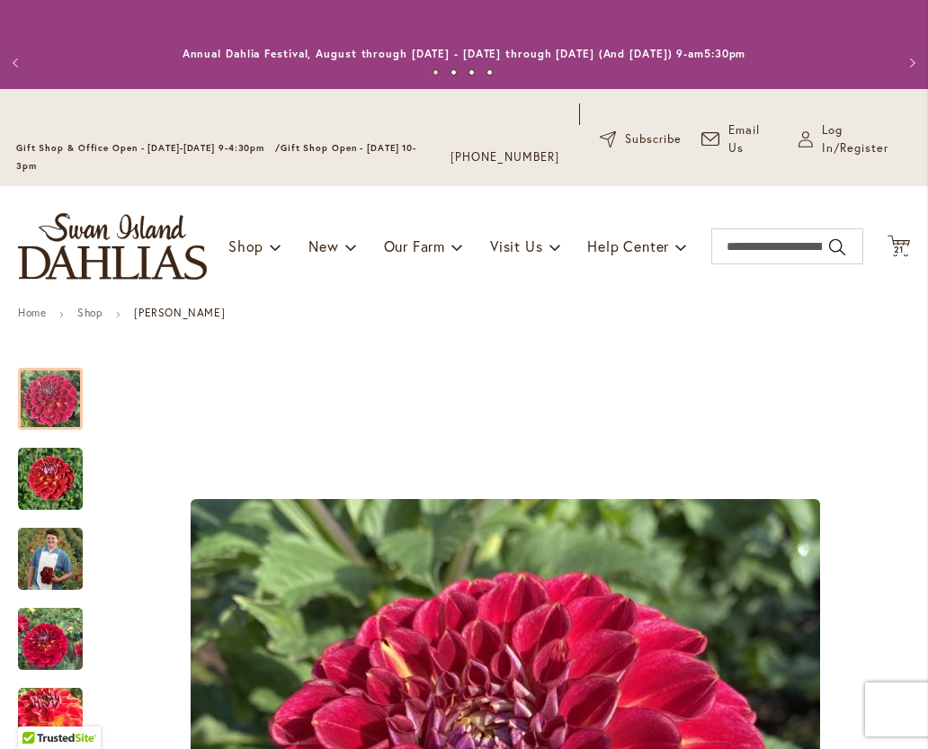
type input "**********"
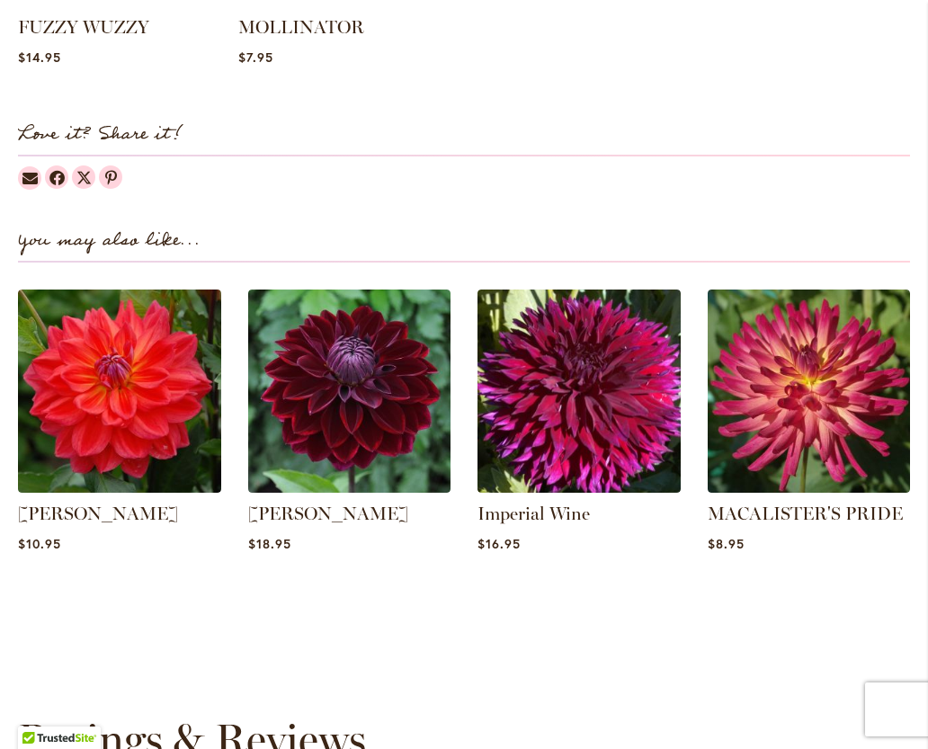
scroll to position [2143, 0]
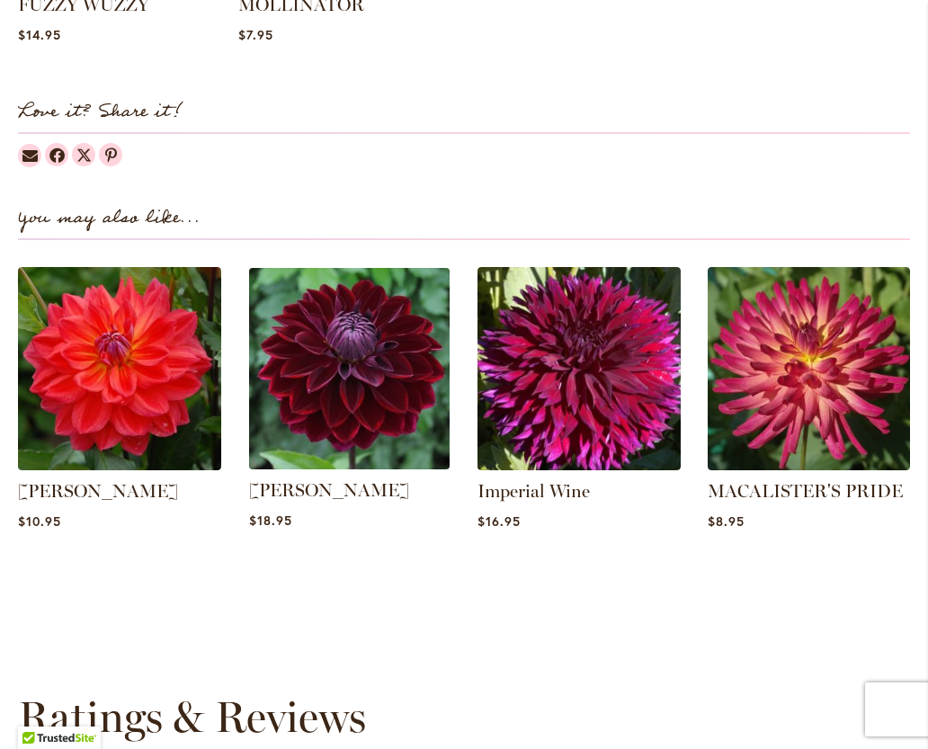
click at [358, 409] on img at bounding box center [349, 368] width 211 height 211
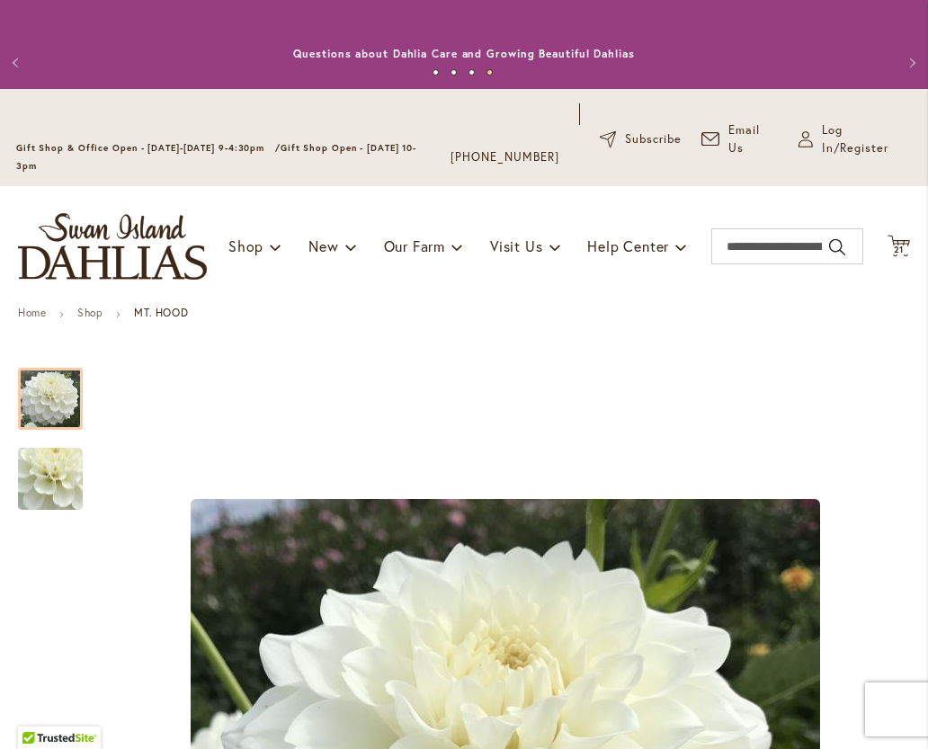
type input "**********"
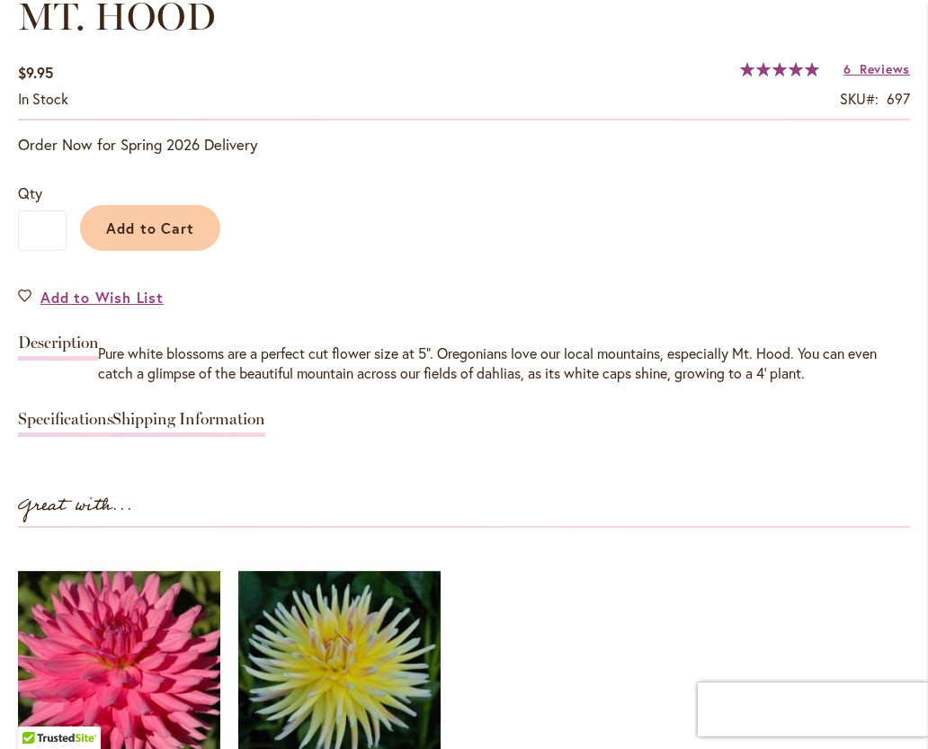
scroll to position [1330, 0]
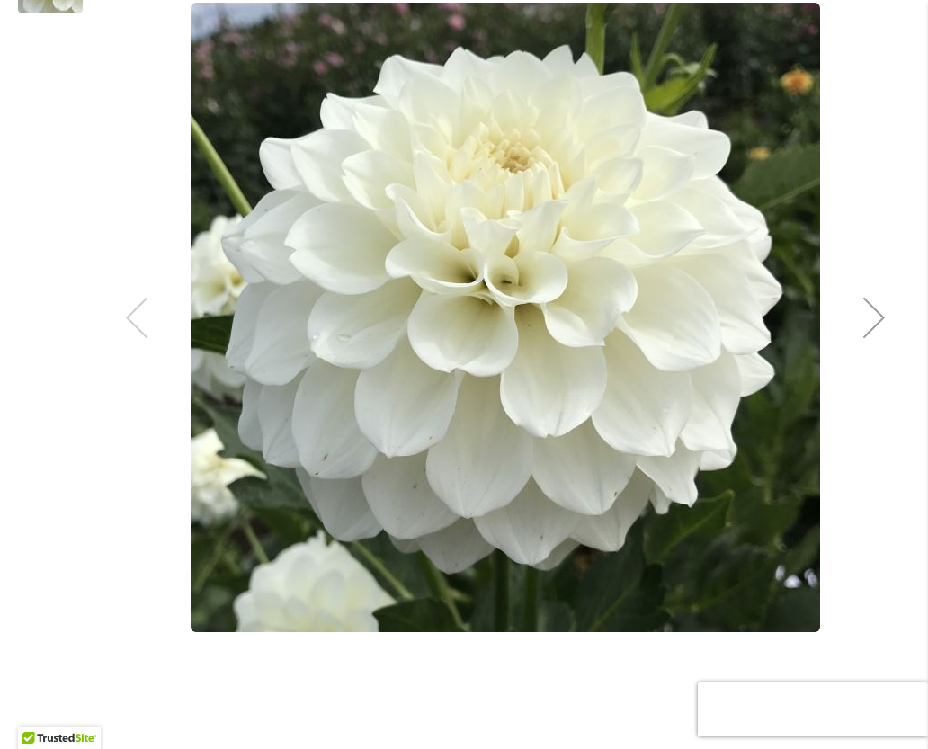
click at [857, 330] on div "MT. HOOD" at bounding box center [505, 317] width 809 height 928
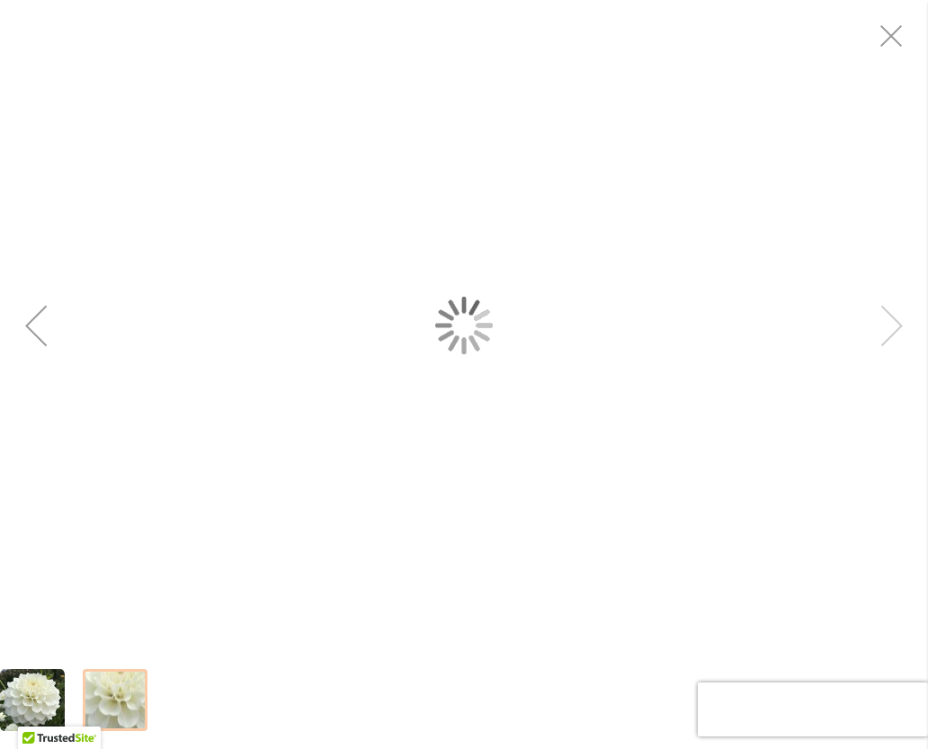
scroll to position [496, 0]
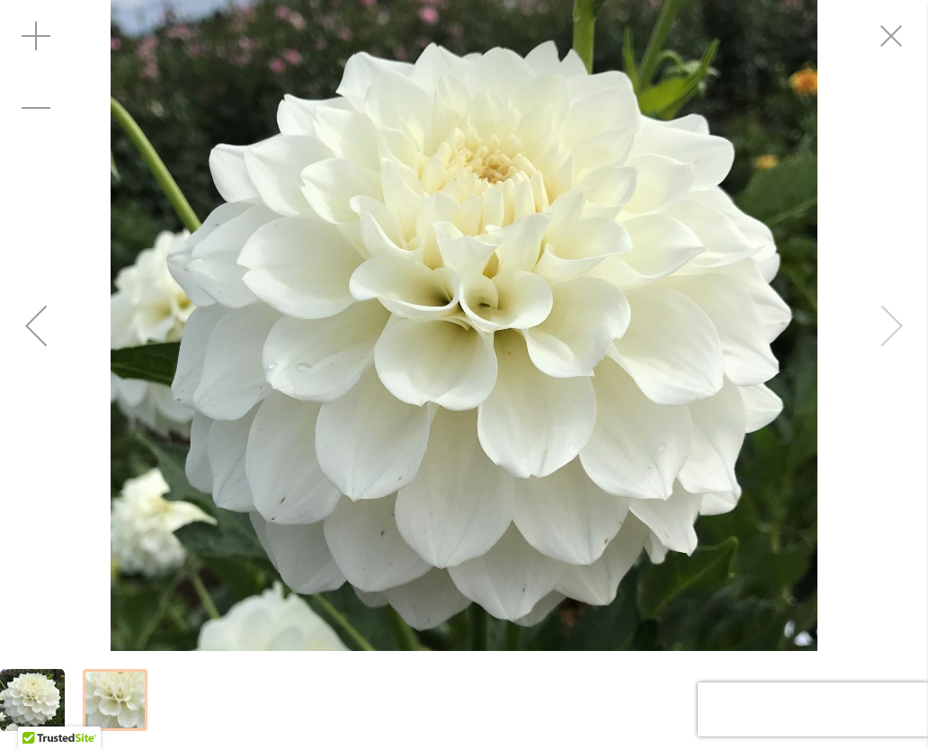
click at [879, 324] on div "MT. HOOD" at bounding box center [464, 325] width 928 height 651
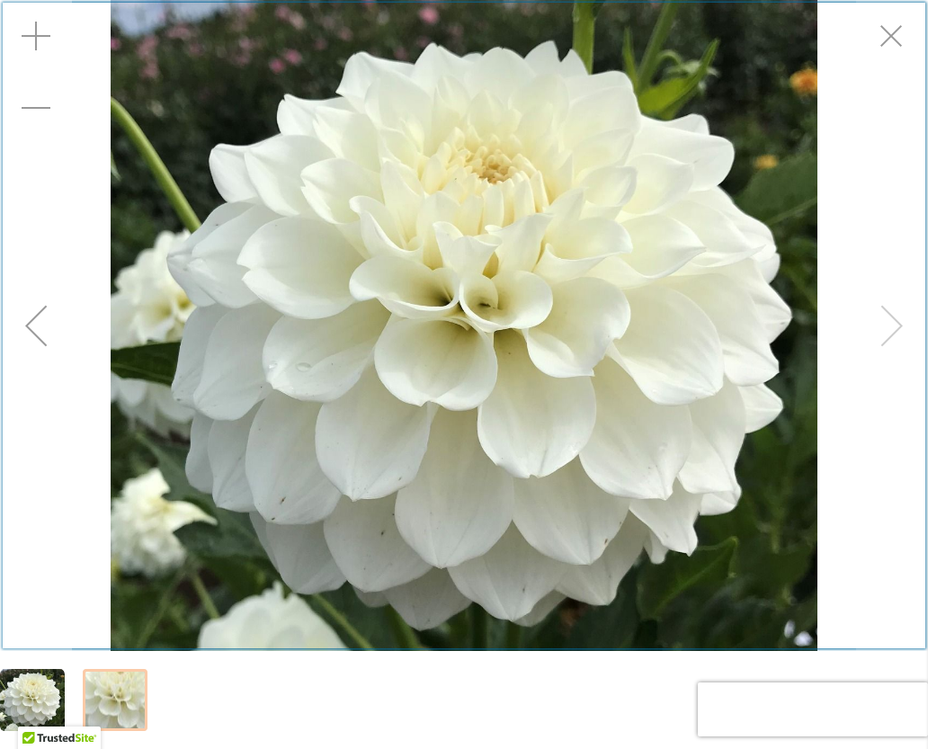
click at [886, 40] on div "Product Images" at bounding box center [464, 325] width 928 height 651
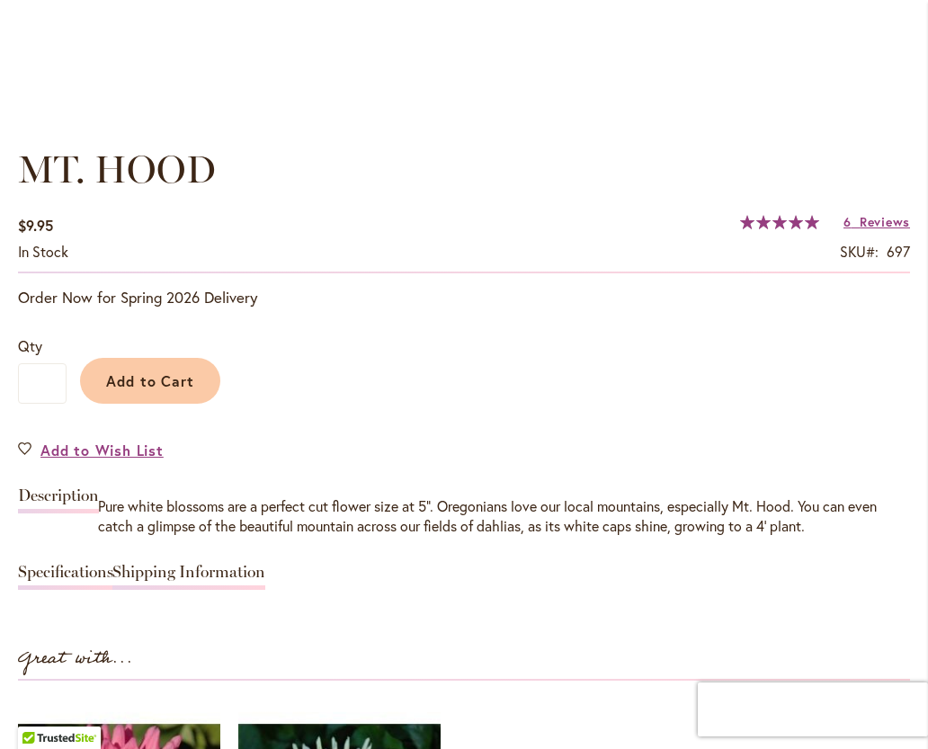
scroll to position [1173, 0]
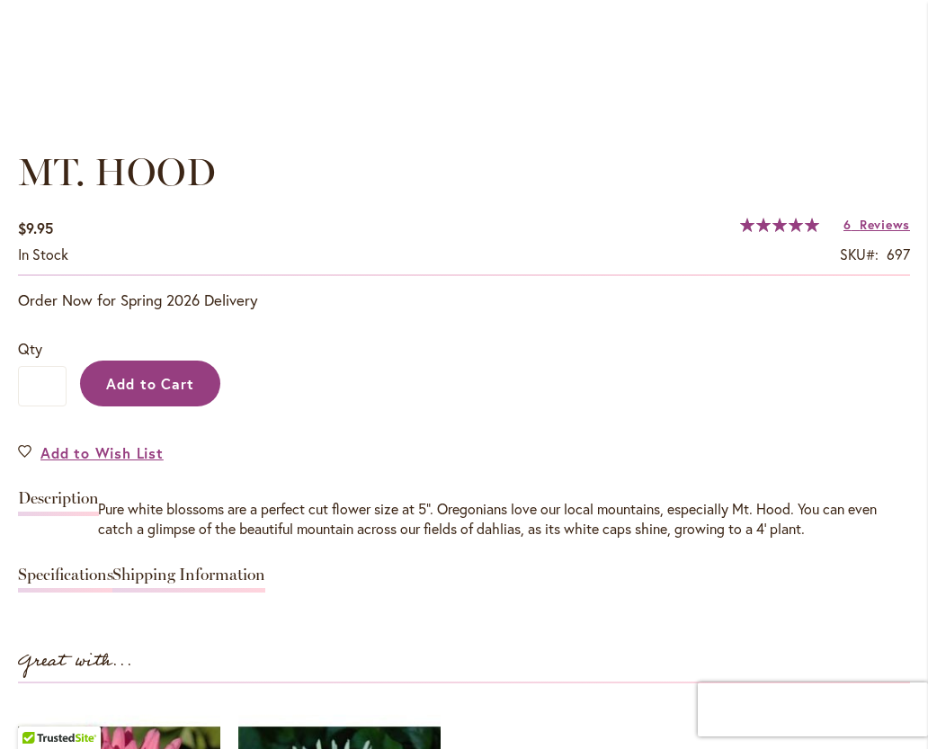
click at [155, 389] on span "Add to Cart" at bounding box center [150, 383] width 89 height 19
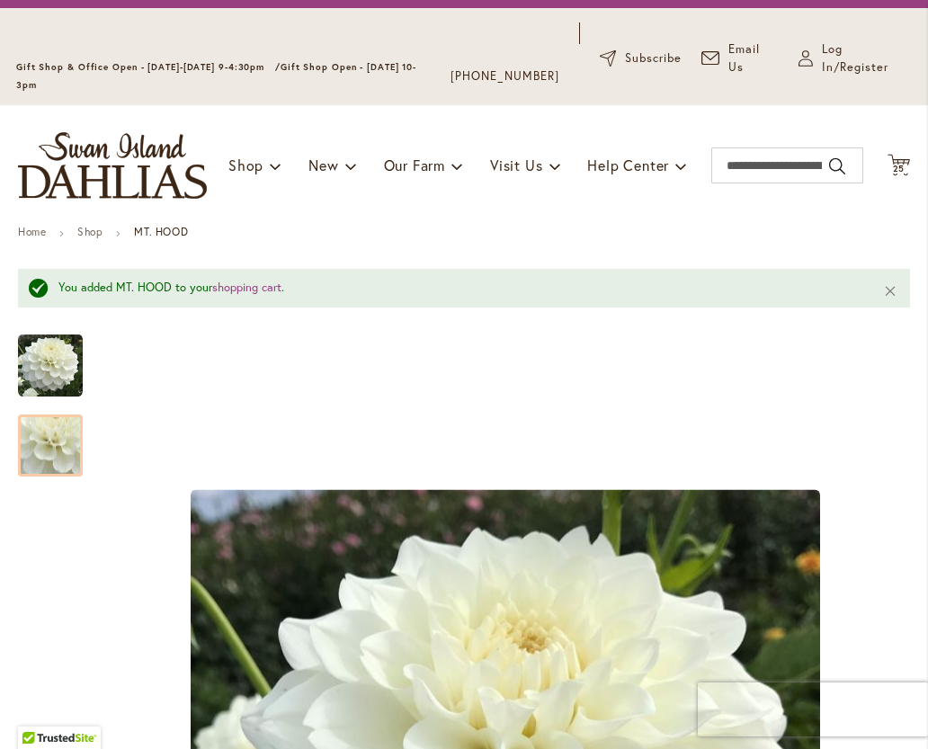
scroll to position [0, 0]
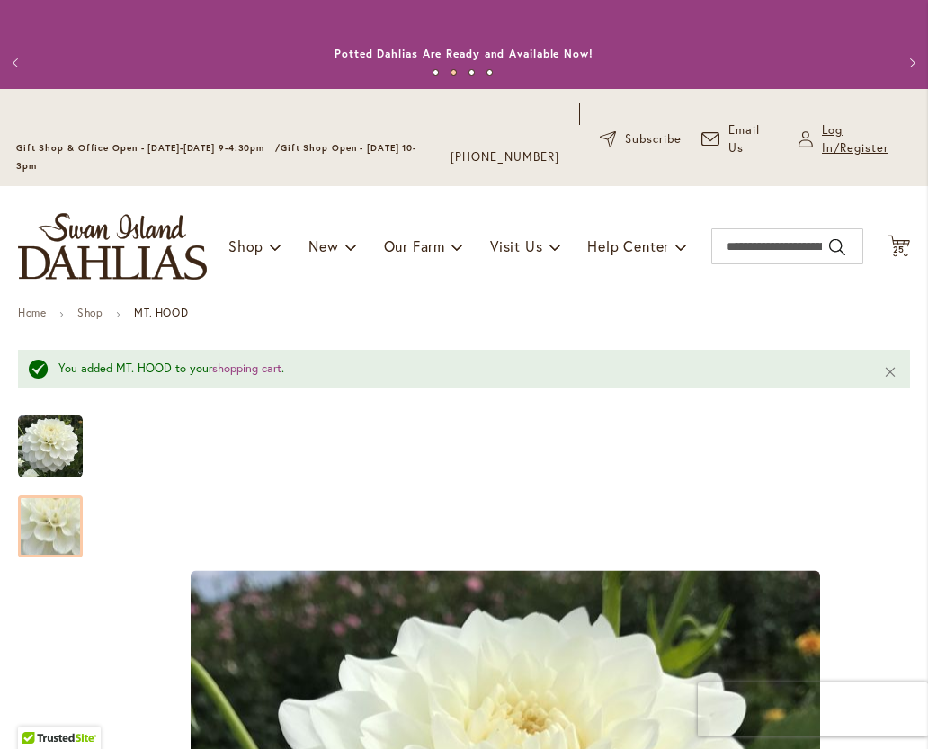
click at [836, 136] on span "Log In/Register" at bounding box center [867, 139] width 90 height 36
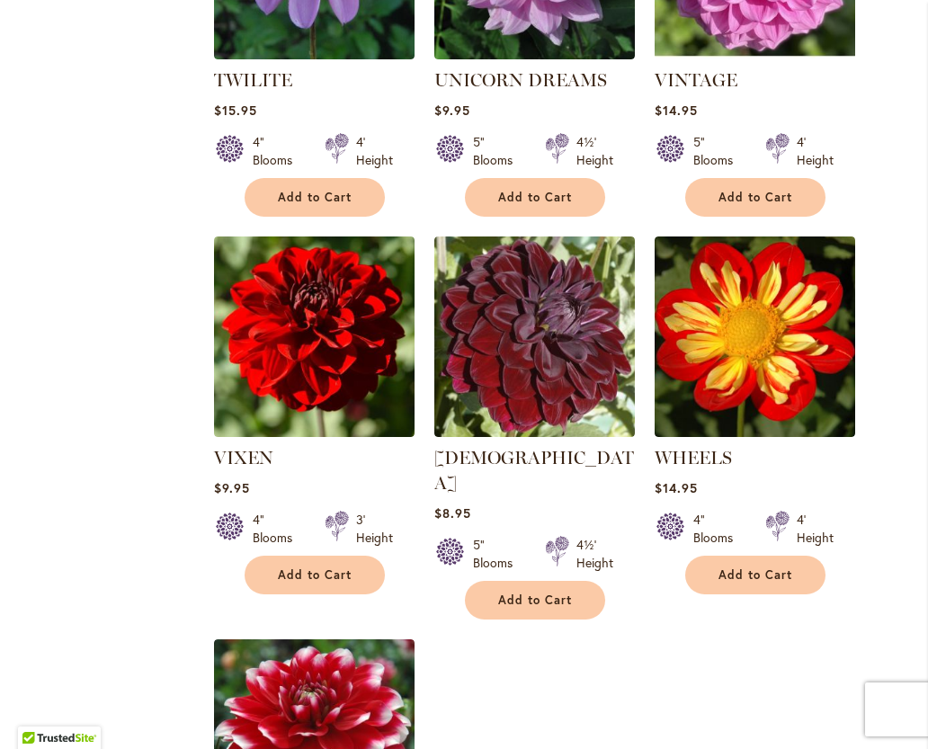
scroll to position [1836, 0]
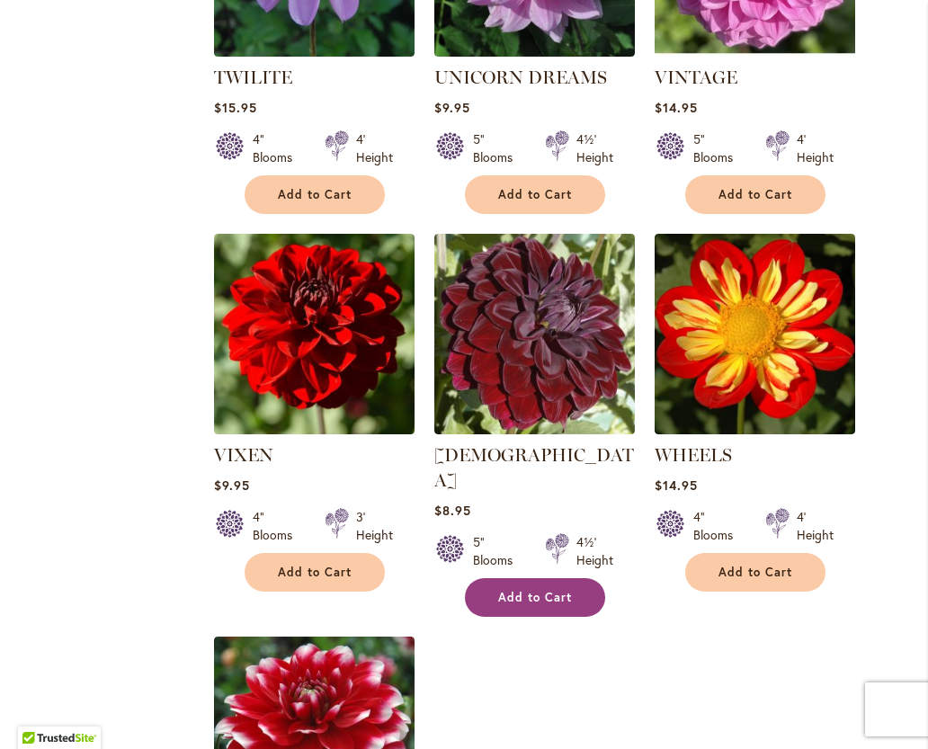
click at [530, 590] on span "Add to Cart" at bounding box center [535, 597] width 74 height 15
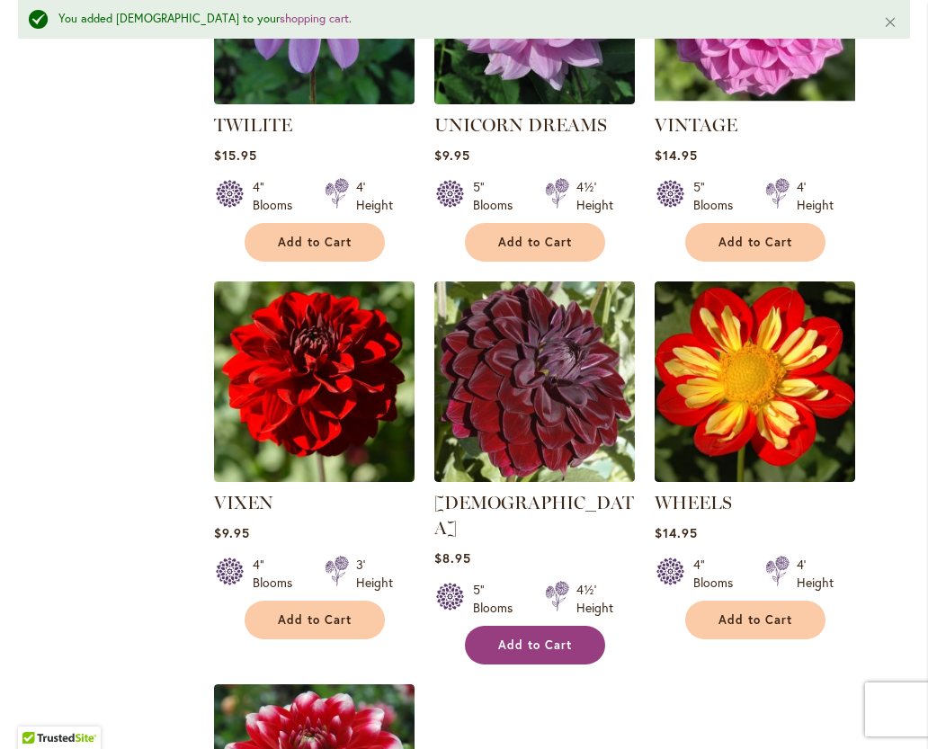
scroll to position [1883, 0]
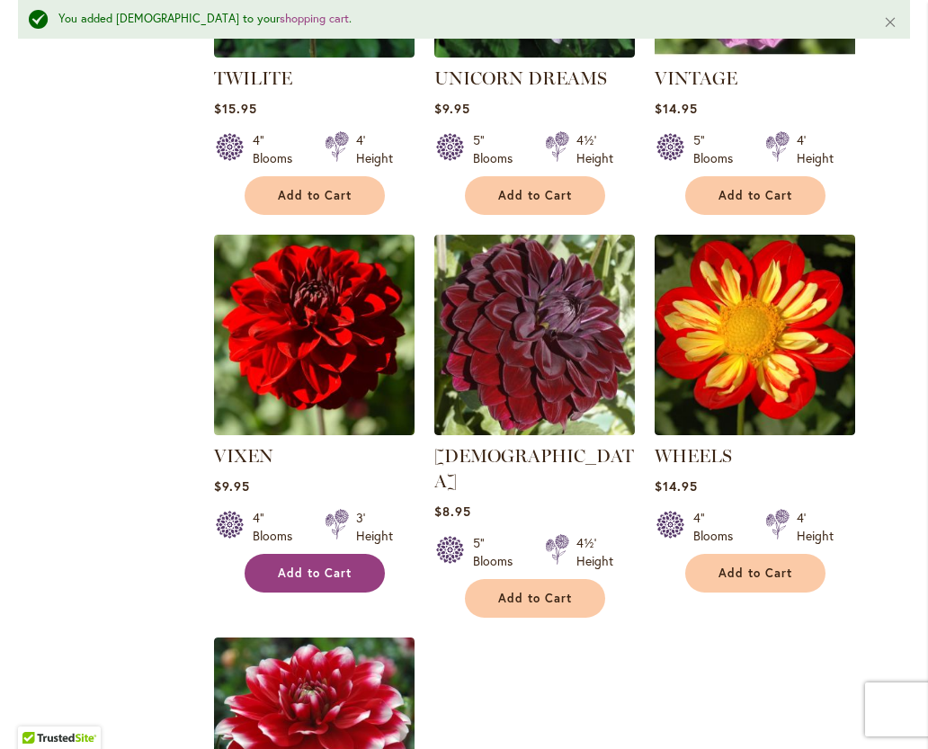
click at [321, 566] on span "Add to Cart" at bounding box center [315, 573] width 74 height 15
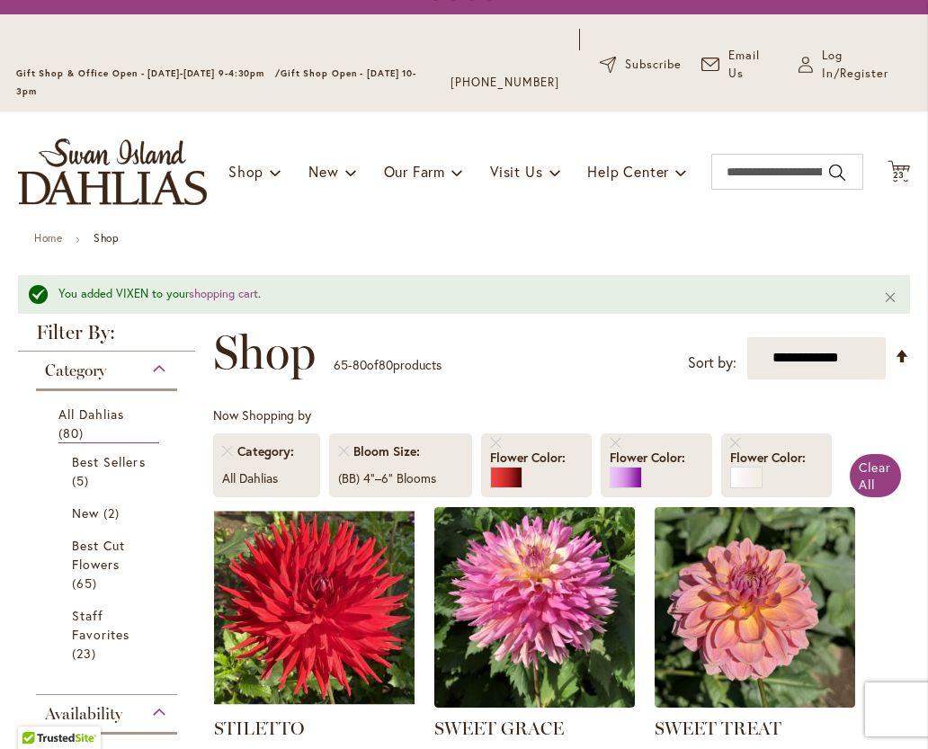
scroll to position [0, 0]
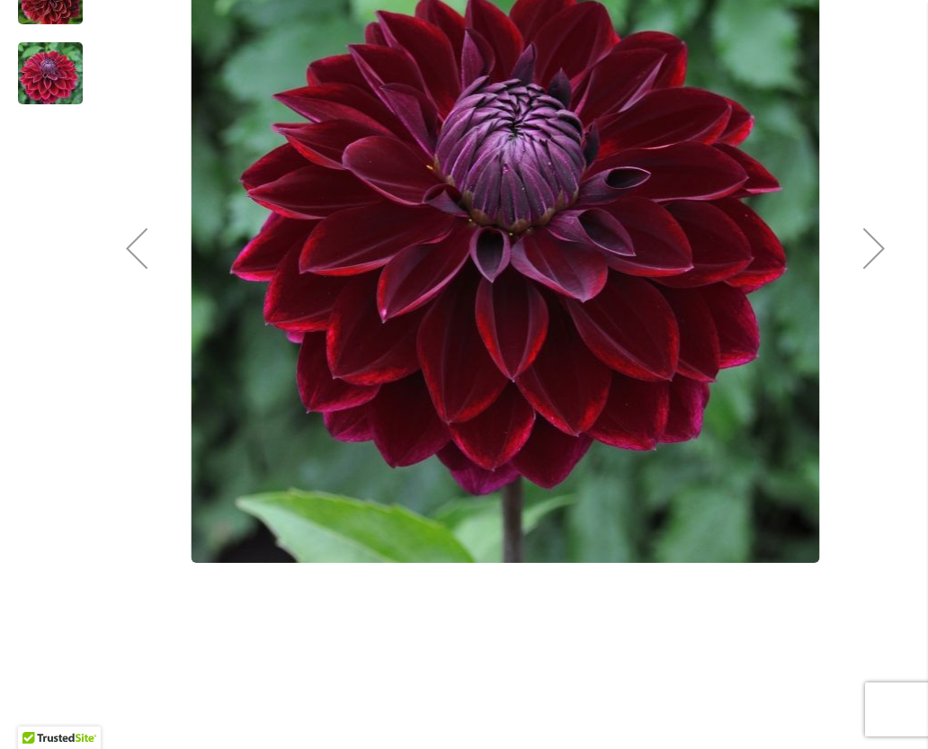
scroll to position [563, 0]
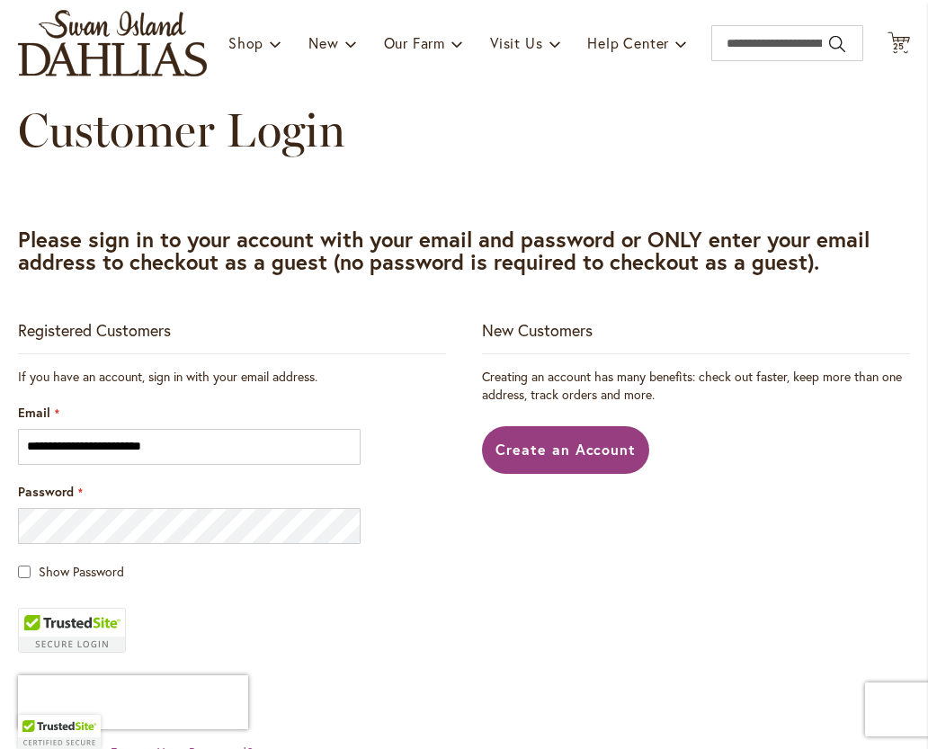
scroll to position [388, 0]
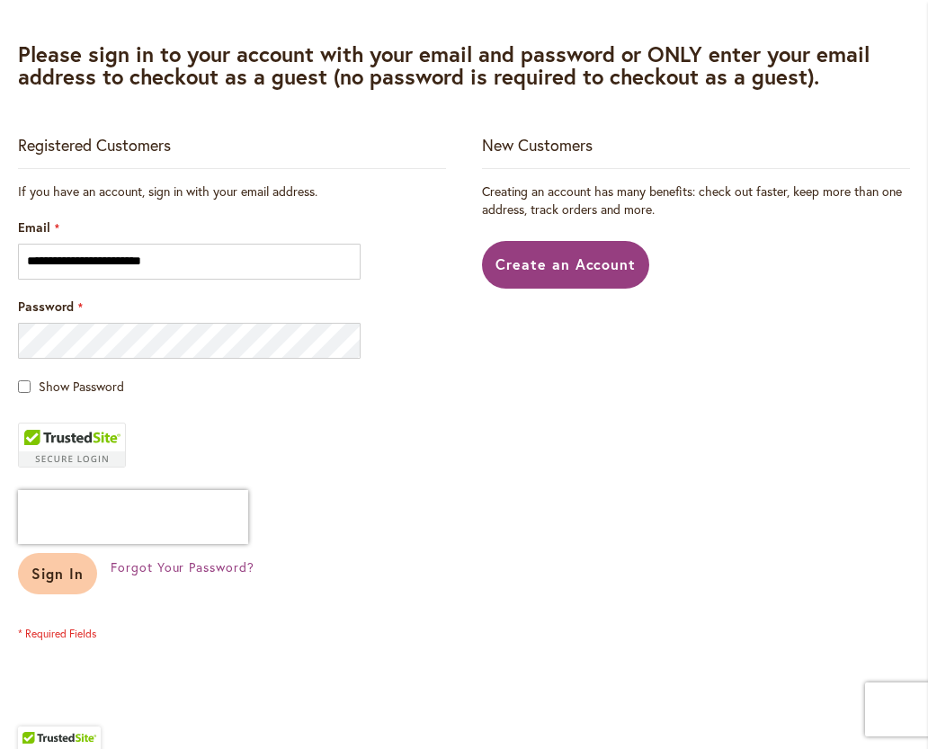
click at [51, 574] on span "Sign In" at bounding box center [57, 573] width 52 height 19
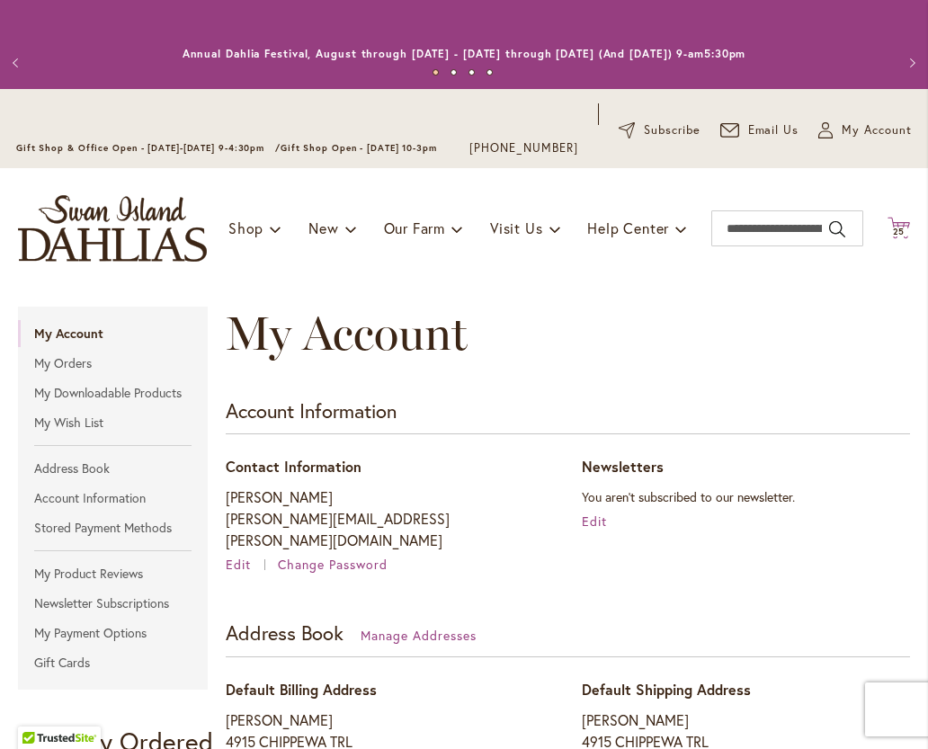
click at [893, 231] on span "25" at bounding box center [899, 232] width 13 height 12
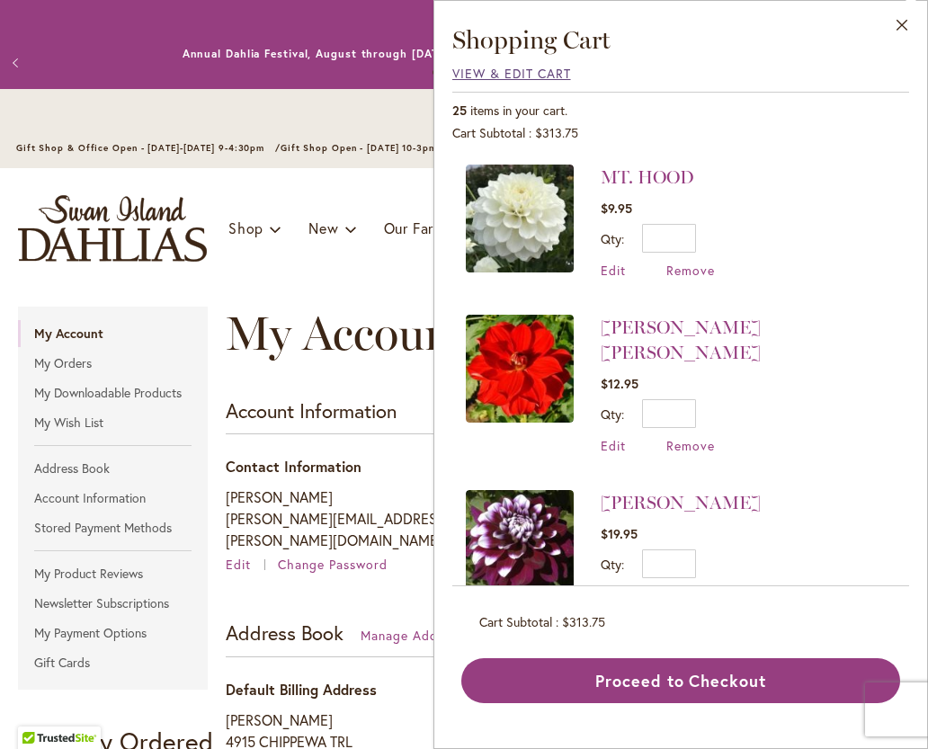
click at [458, 74] on span "View & Edit Cart" at bounding box center [511, 73] width 119 height 17
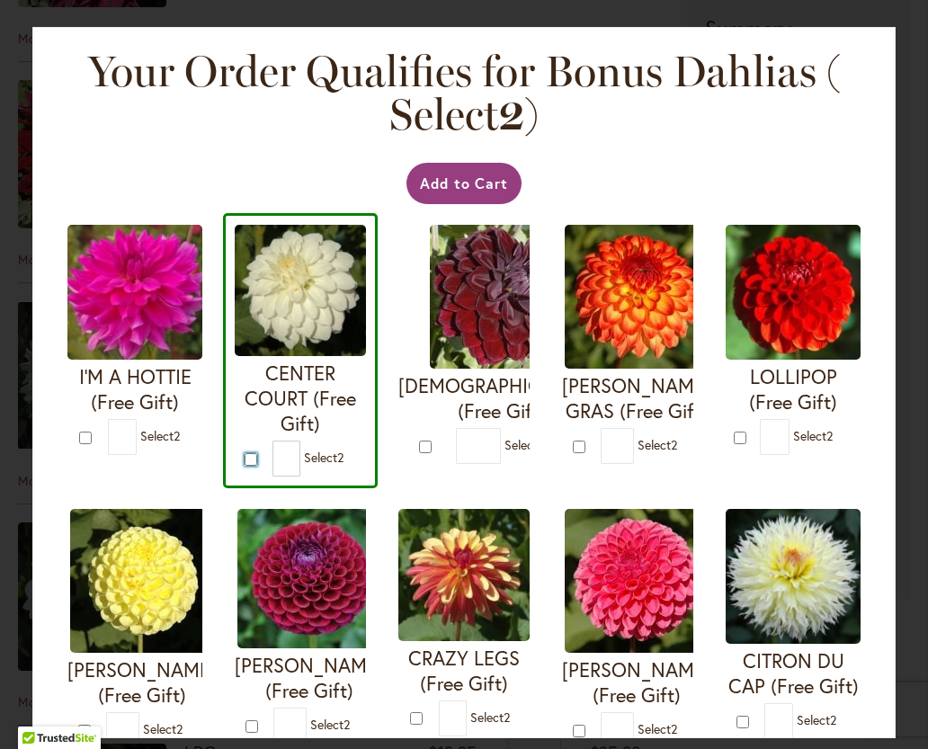
type input "*"
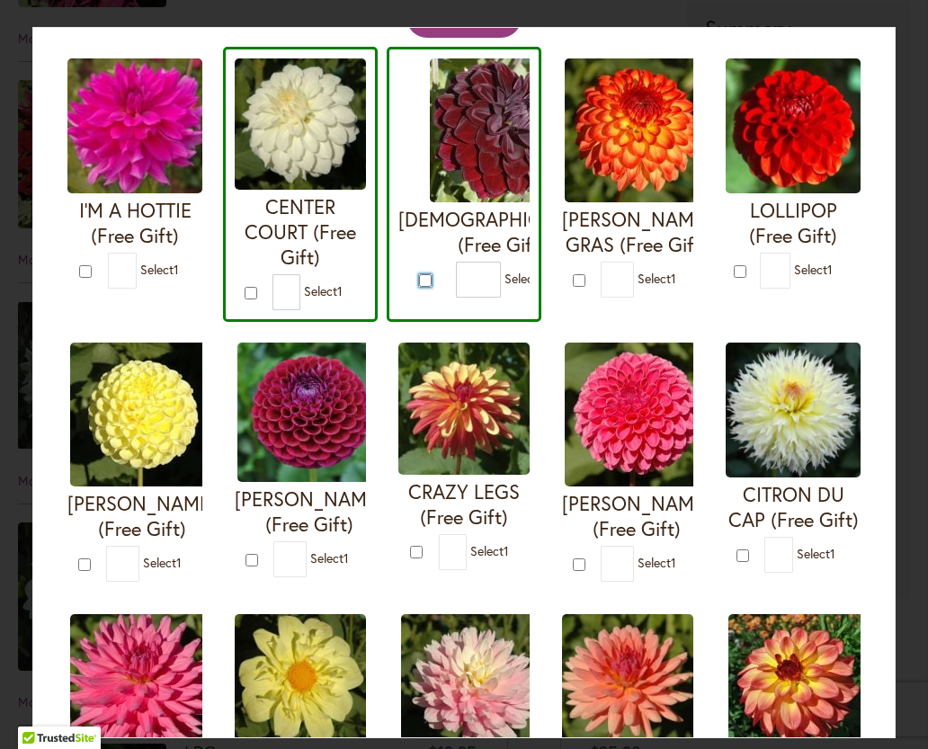
scroll to position [167, 0]
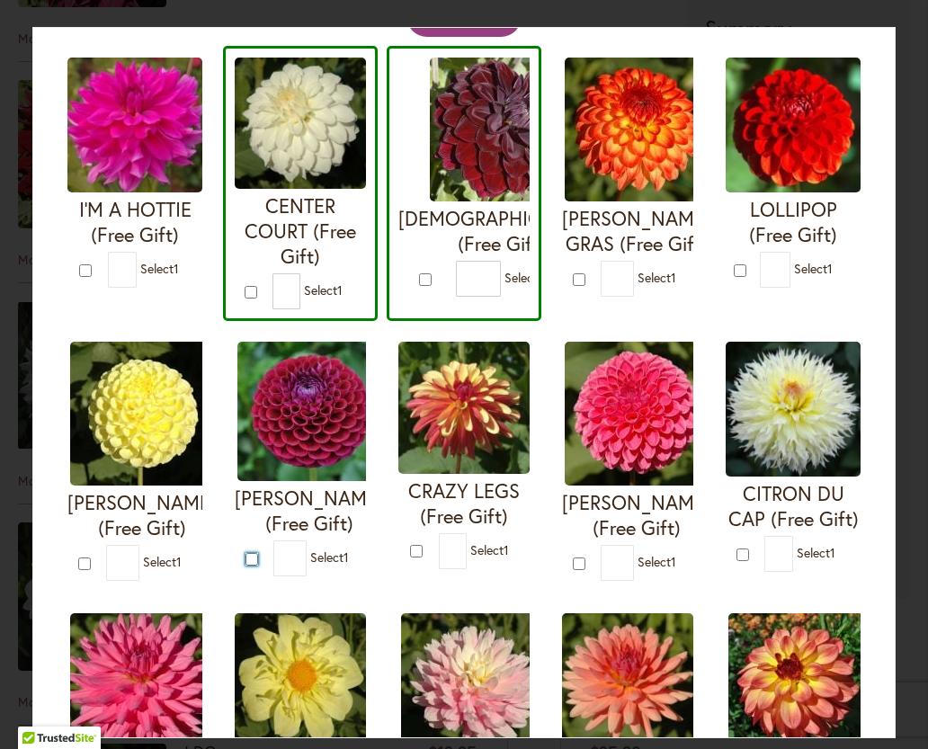
type input "*"
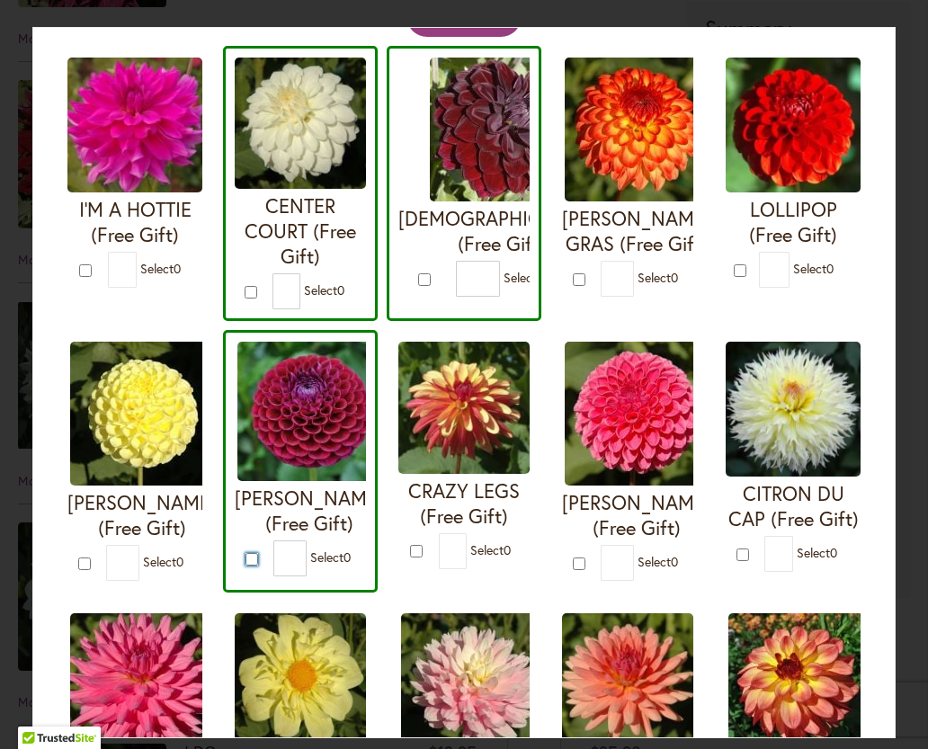
scroll to position [0, 0]
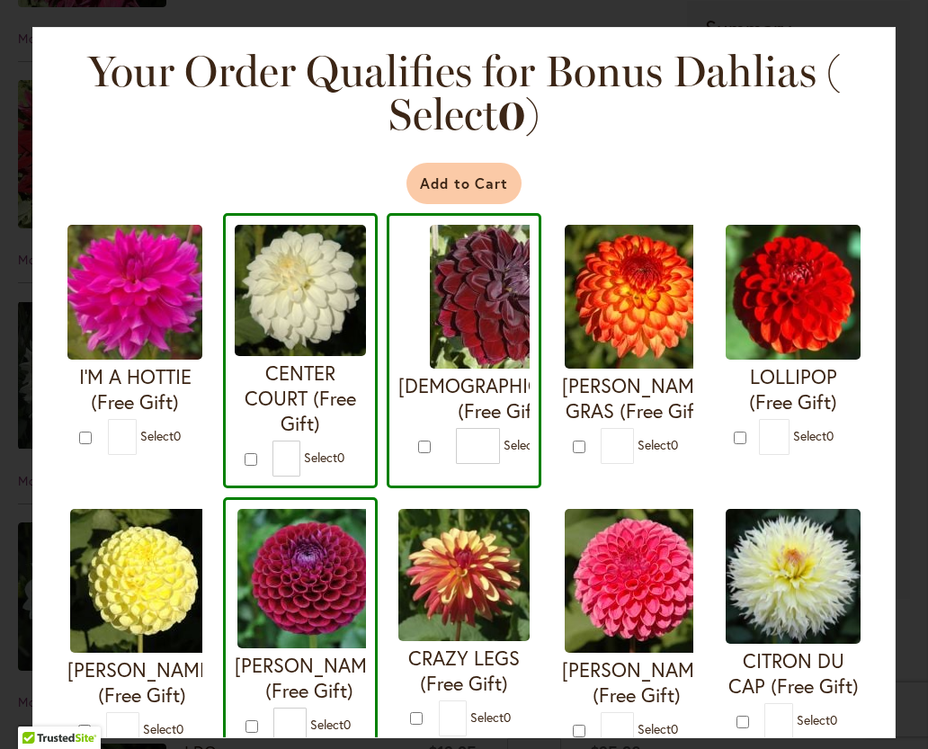
click at [469, 182] on button "Add to Cart" at bounding box center [464, 183] width 116 height 41
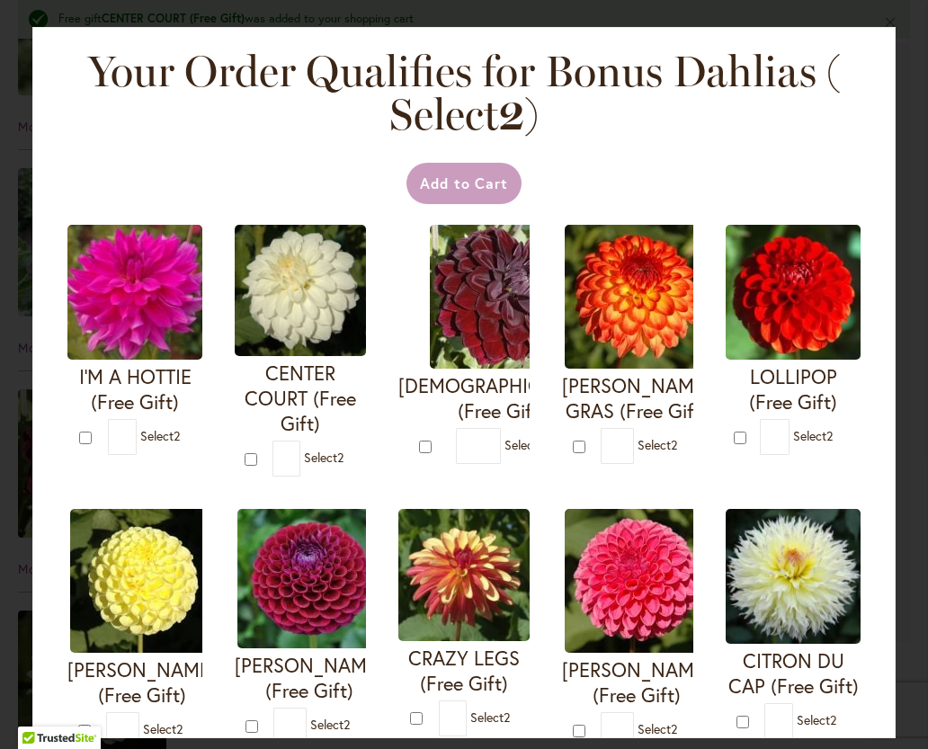
scroll to position [3327, 0]
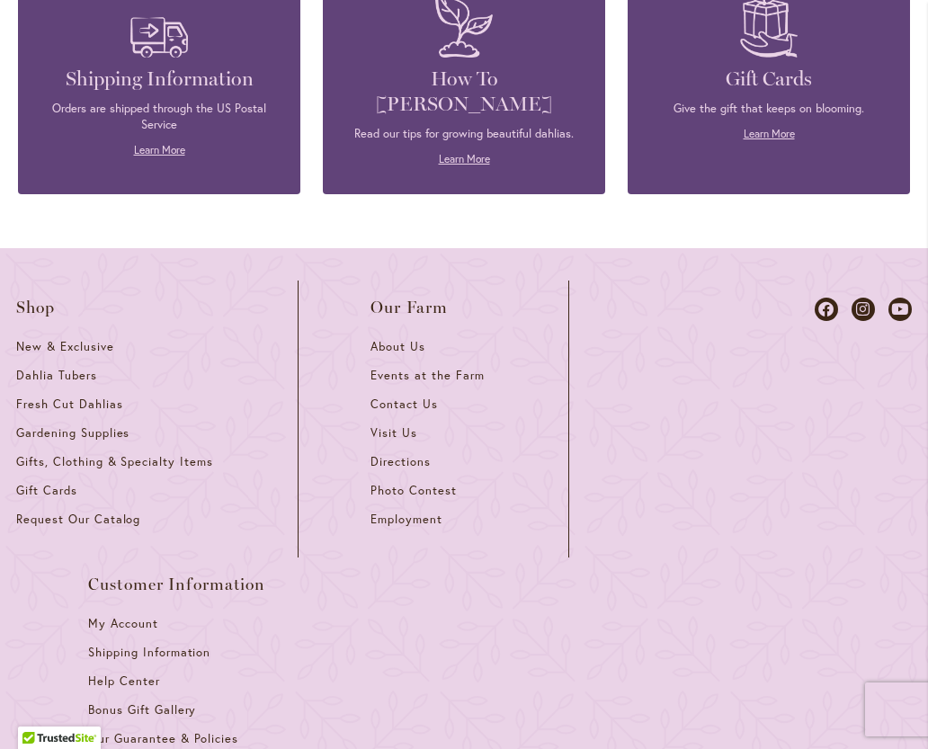
scroll to position [8255, 0]
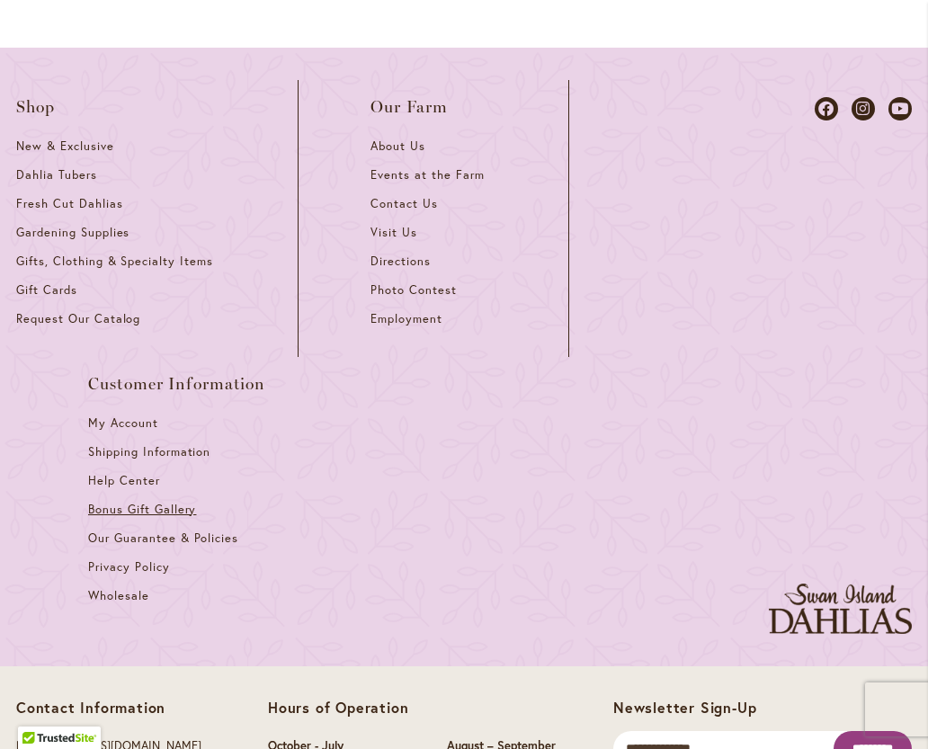
click at [112, 502] on span "Bonus Gift Gallery" at bounding box center [142, 509] width 108 height 15
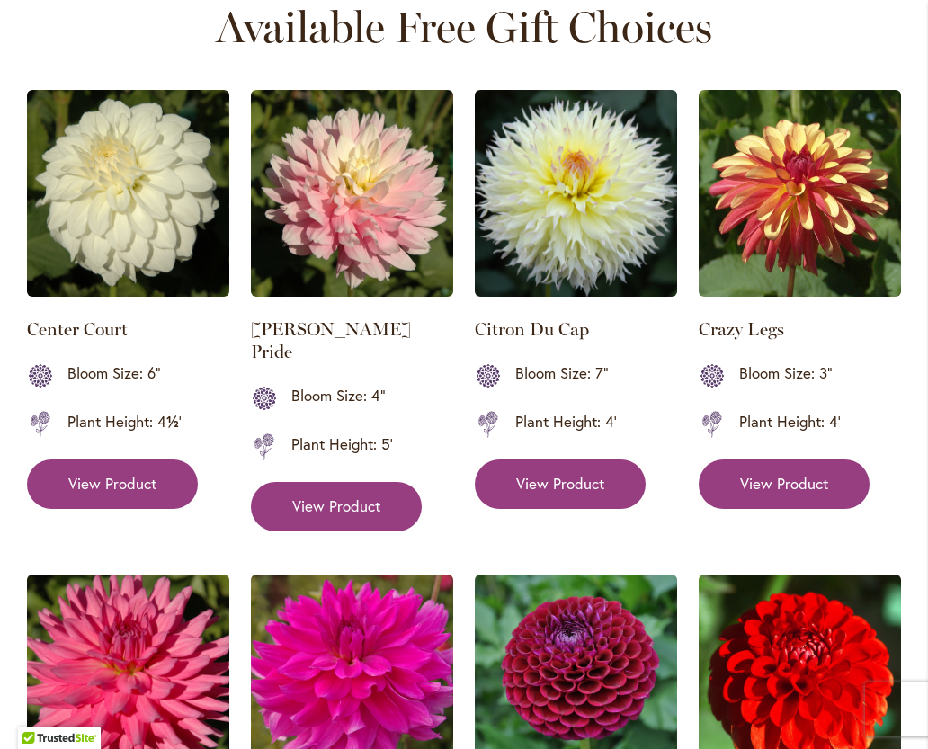
scroll to position [971, 0]
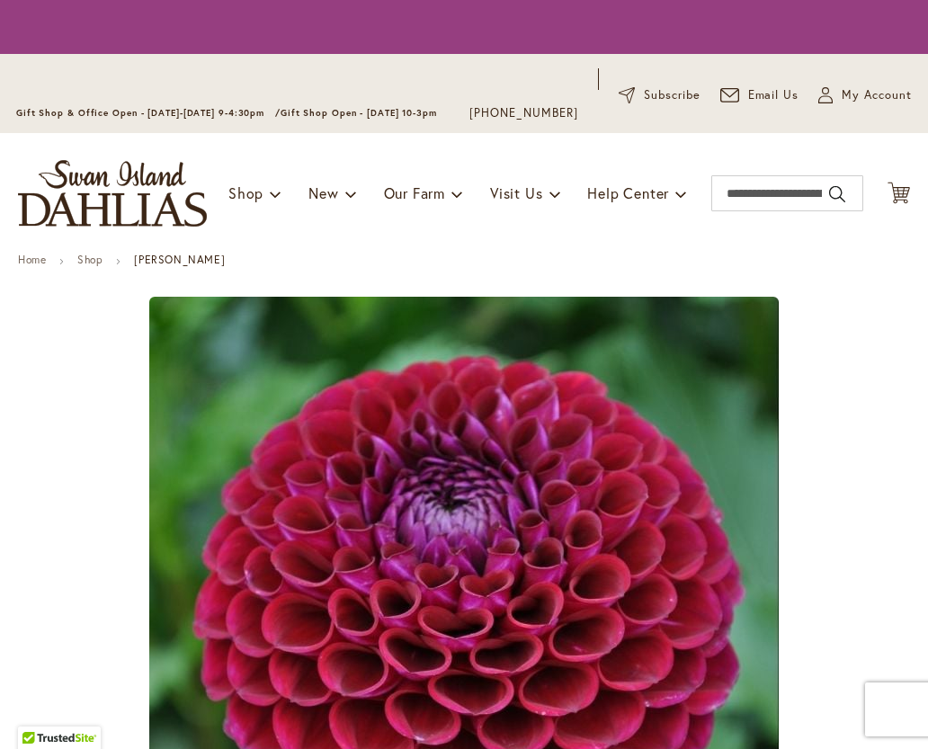
type input "*******"
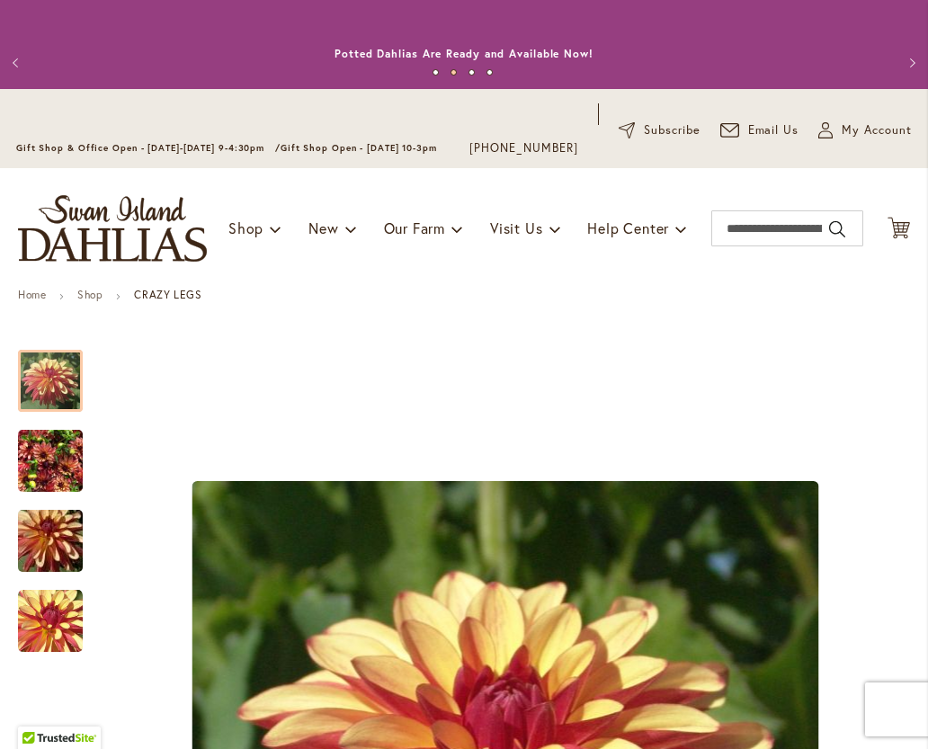
type input "*******"
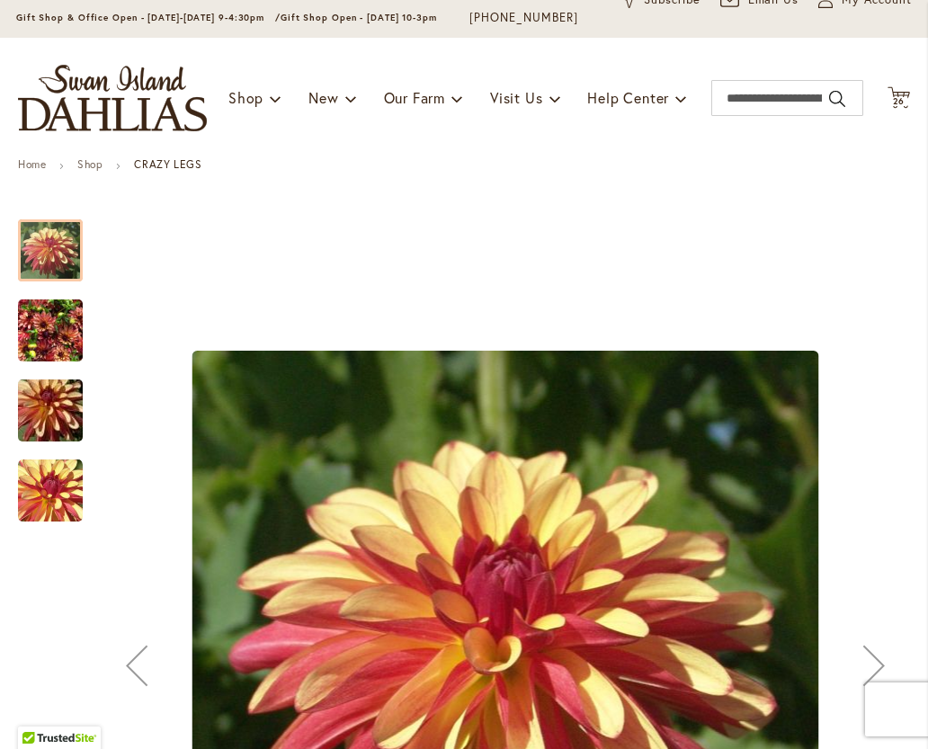
scroll to position [97, 0]
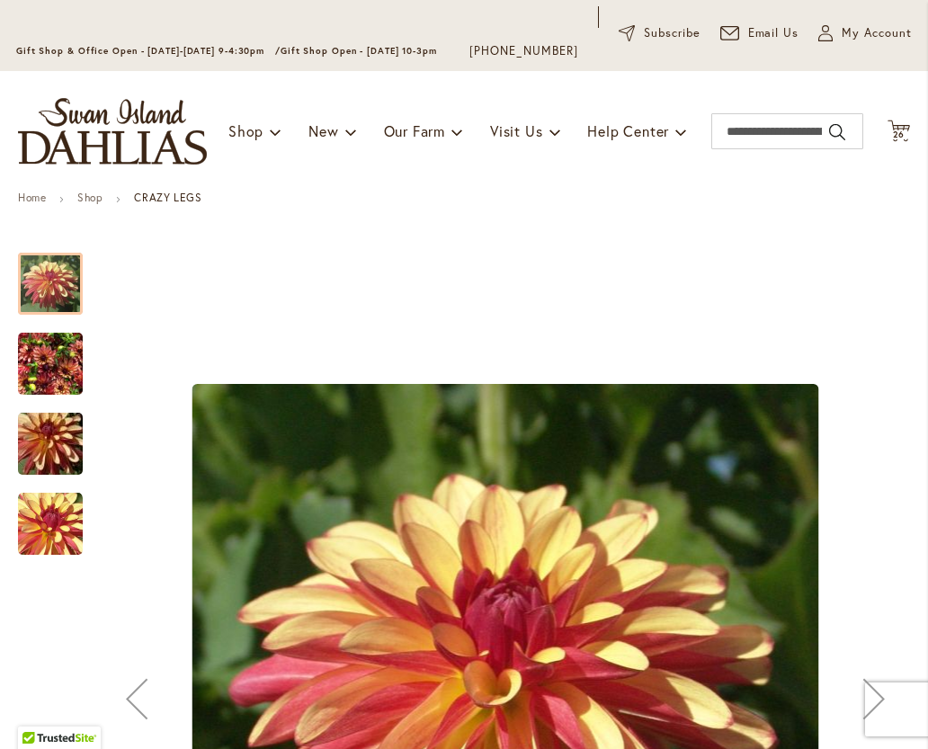
click at [49, 362] on img "CRAZY LEGS" at bounding box center [50, 364] width 65 height 86
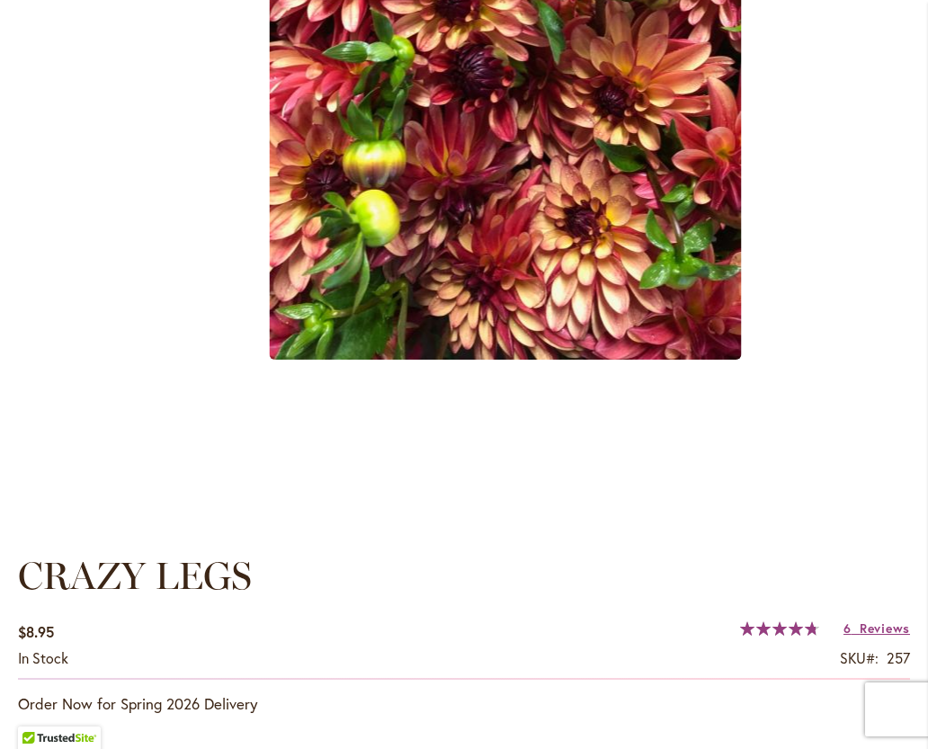
scroll to position [814, 0]
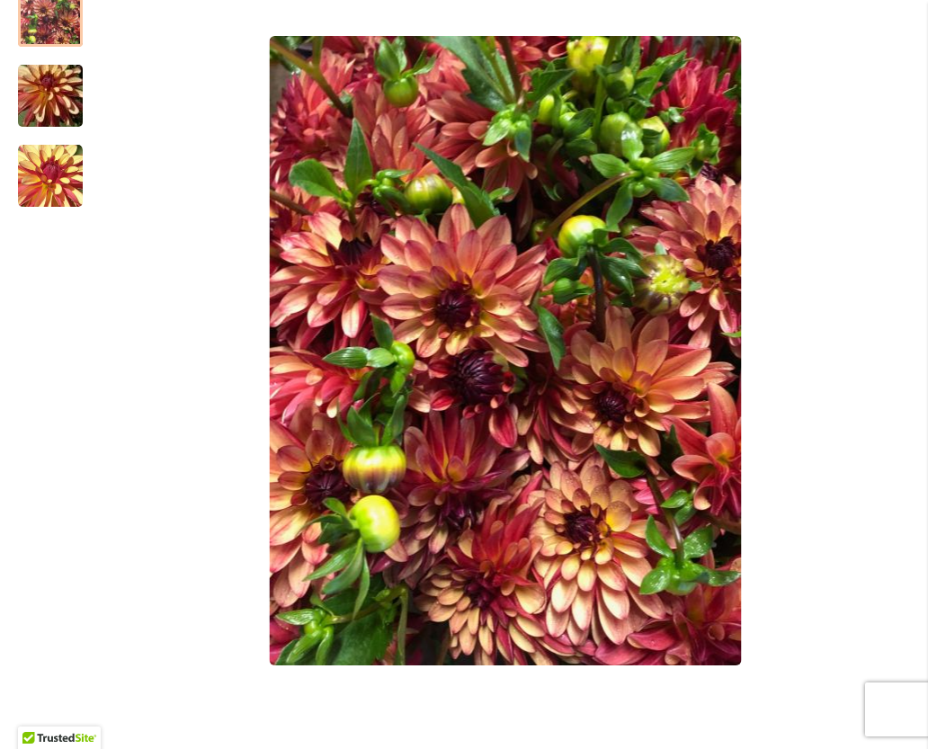
click at [825, 320] on div "CRAZY LEGS" at bounding box center [505, 351] width 809 height 928
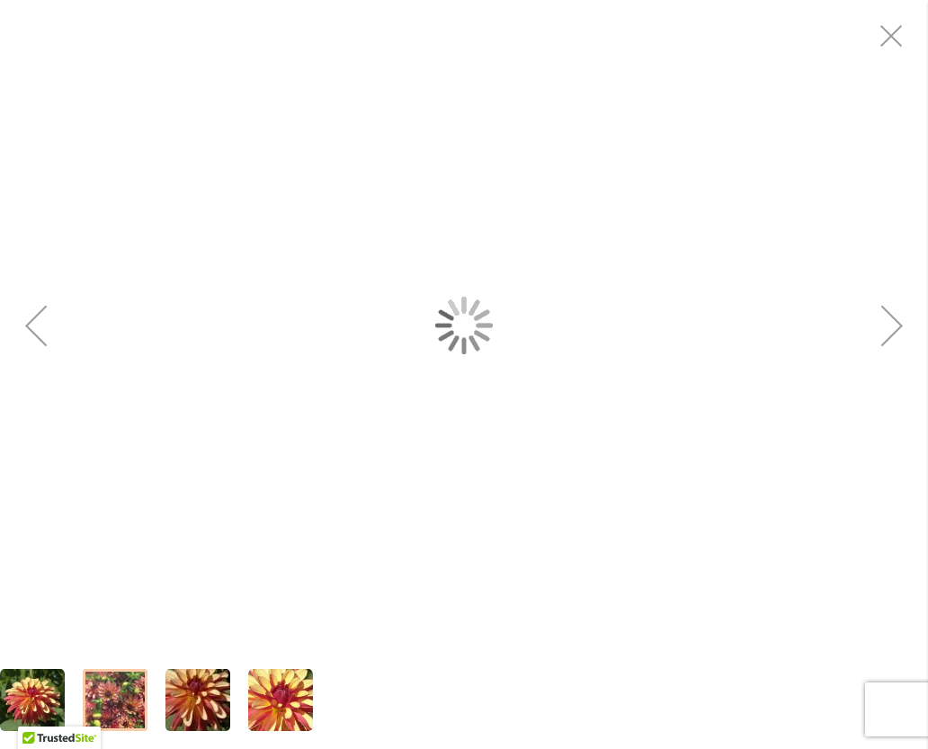
scroll to position [445, 0]
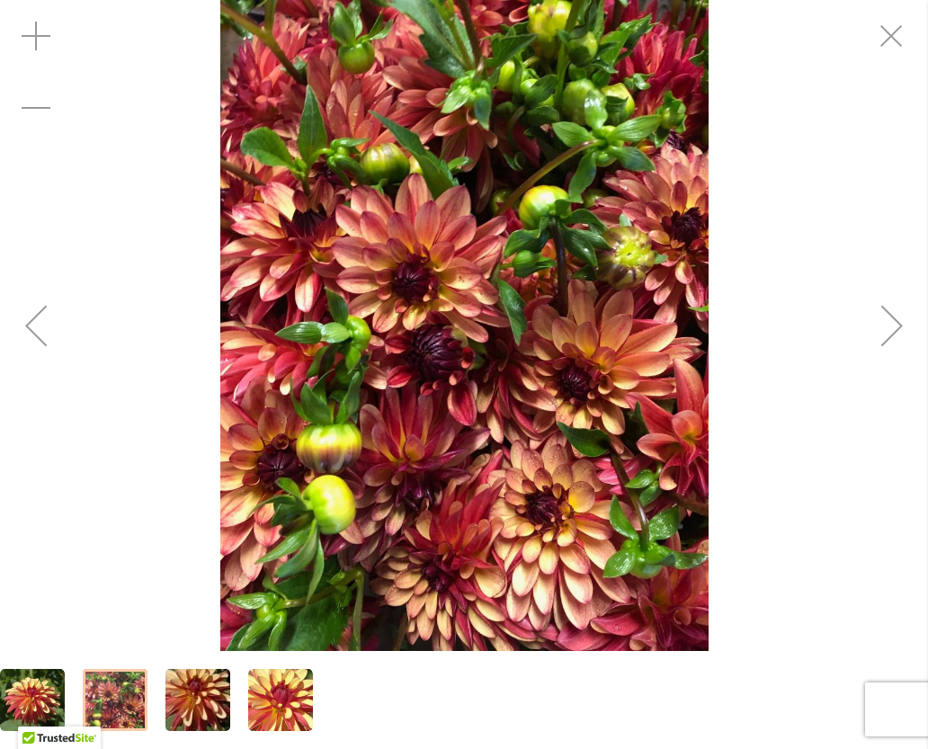
click at [879, 333] on div "Next" at bounding box center [892, 326] width 72 height 72
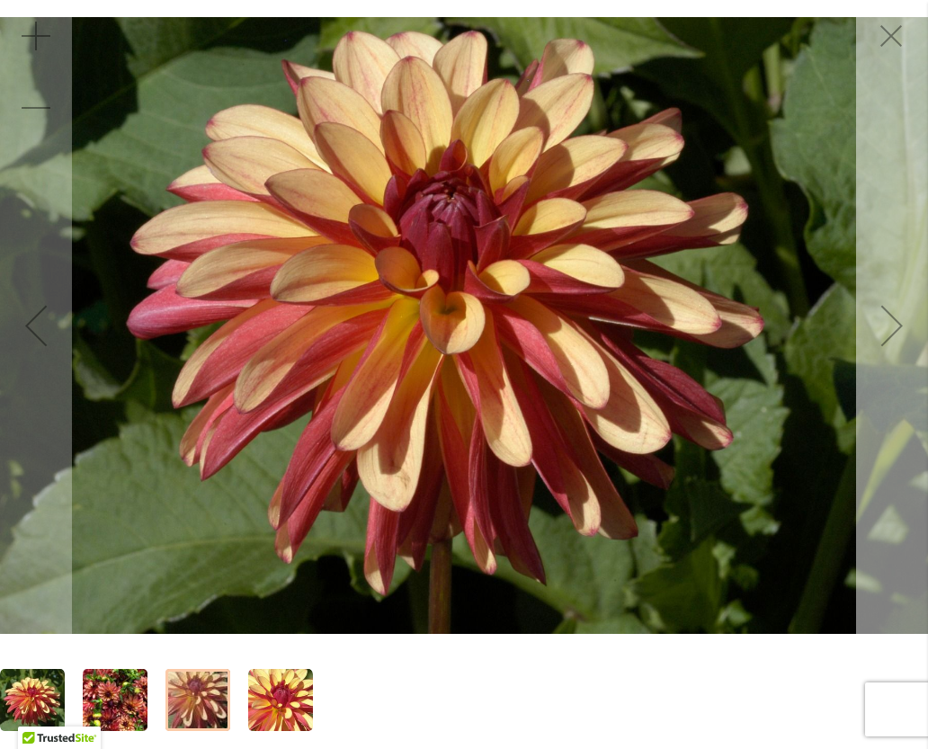
click at [892, 330] on div "Next" at bounding box center [892, 326] width 72 height 72
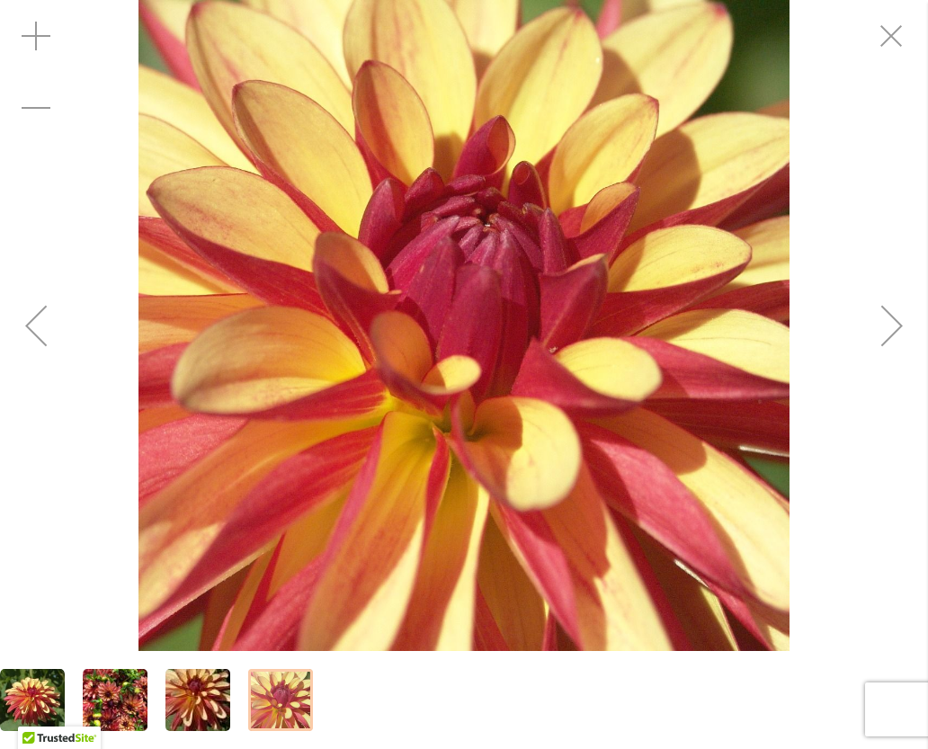
click at [891, 325] on div "Next" at bounding box center [892, 326] width 72 height 72
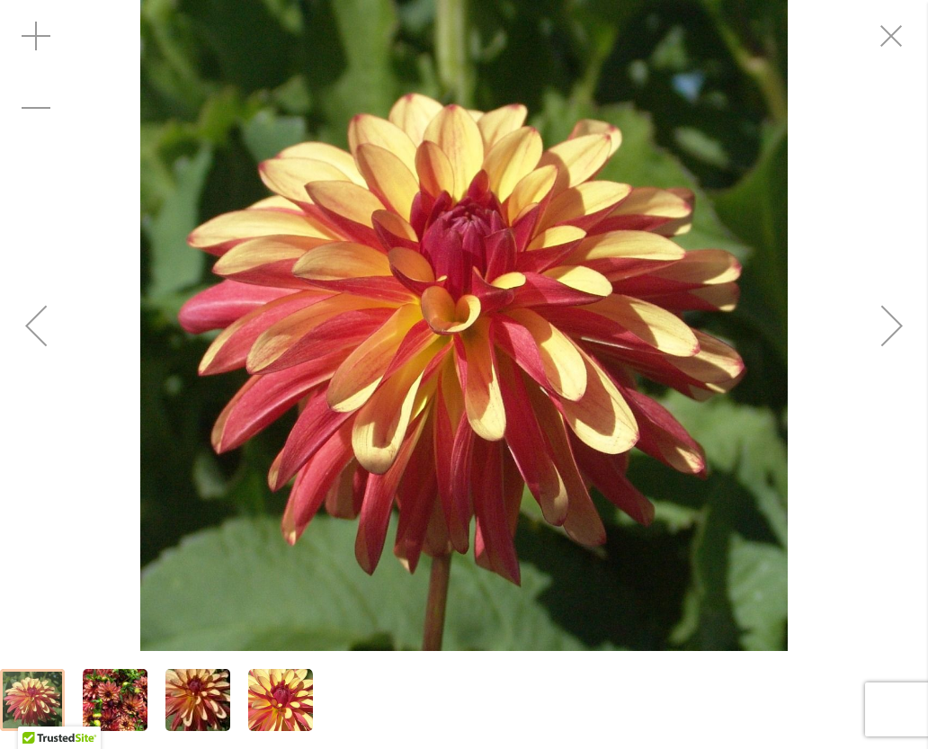
click at [888, 333] on div "Next" at bounding box center [892, 326] width 72 height 72
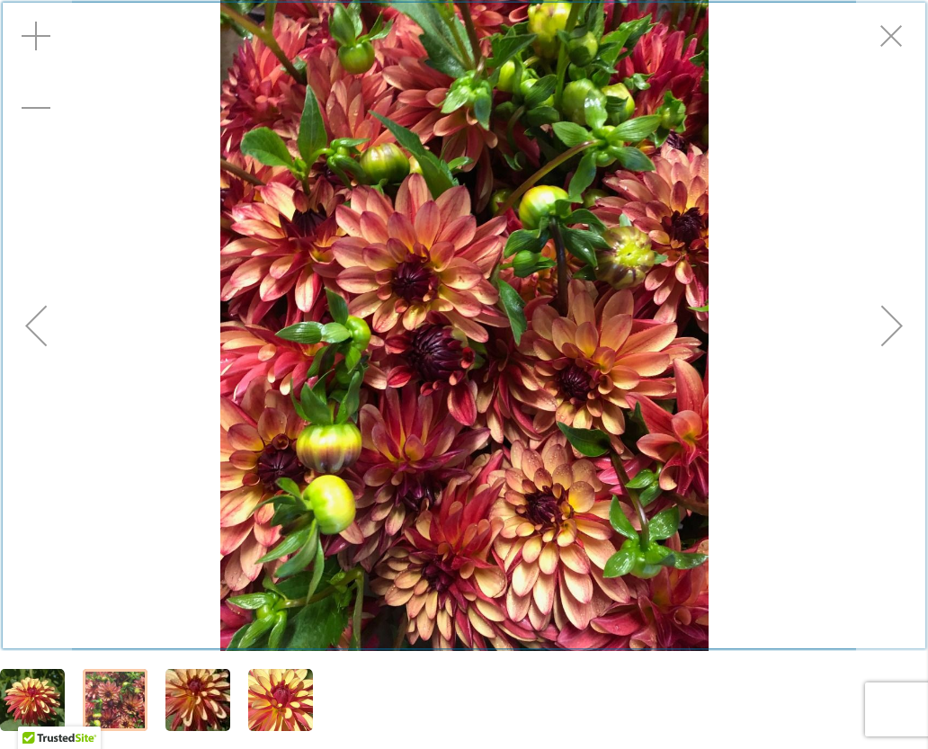
click at [897, 52] on button "Next" at bounding box center [892, 325] width 72 height 651
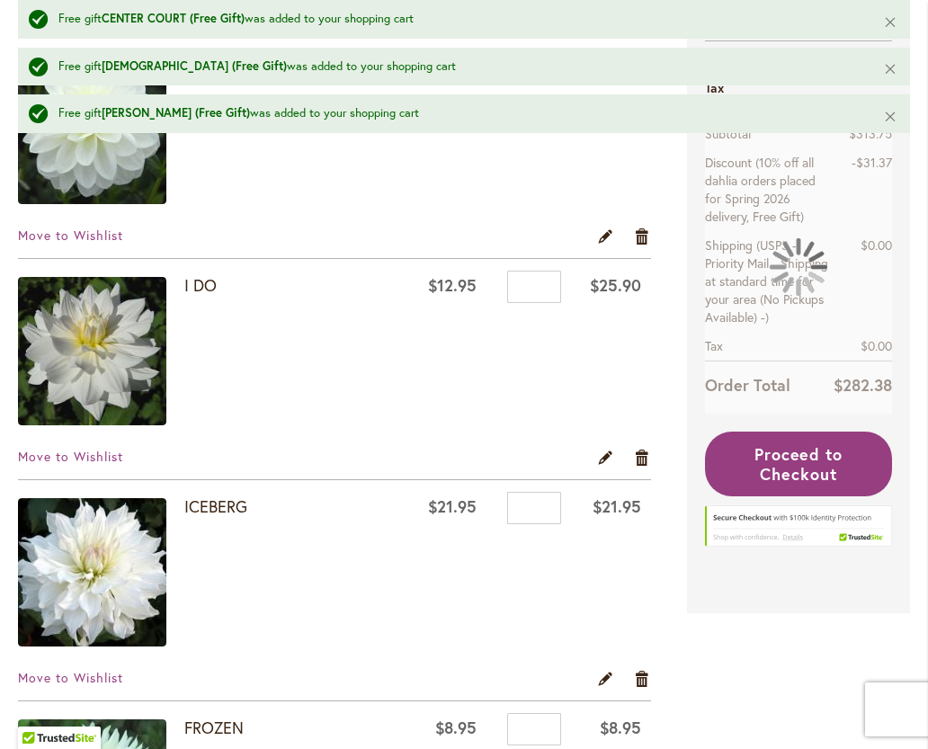
scroll to position [1235, 0]
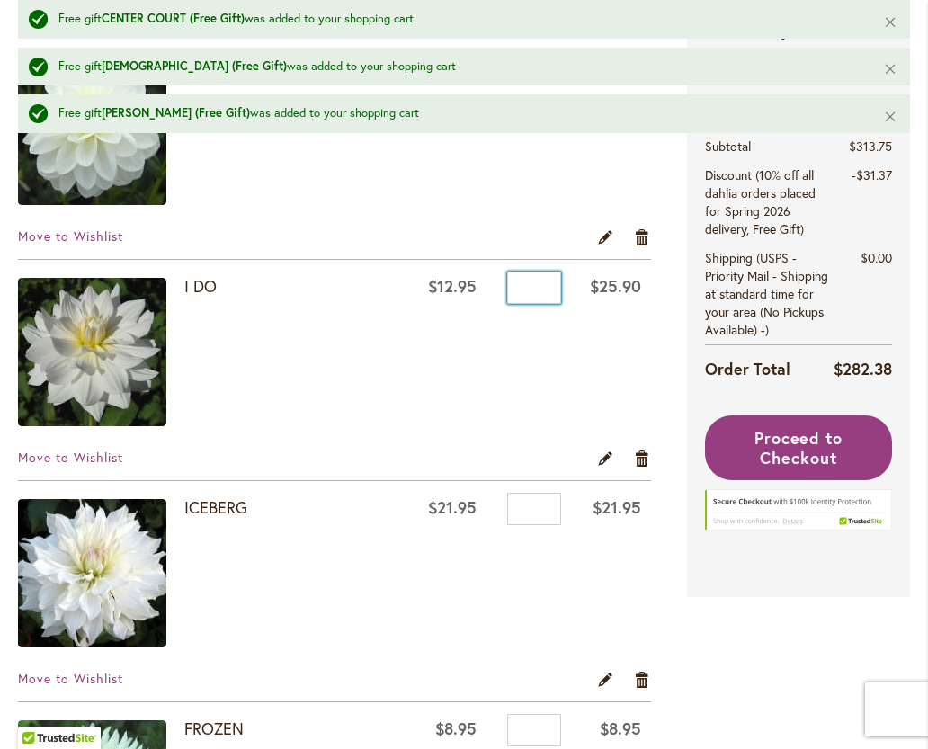
click at [542, 297] on input "*" at bounding box center [534, 288] width 54 height 32
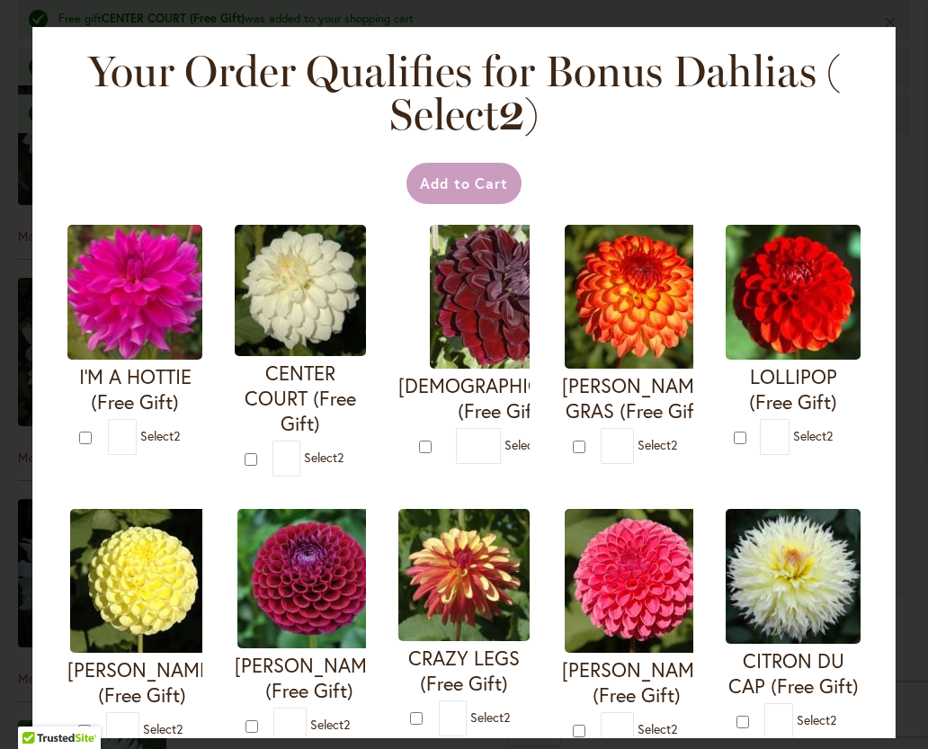
type input "*"
